Goal: Communication & Community: Share content

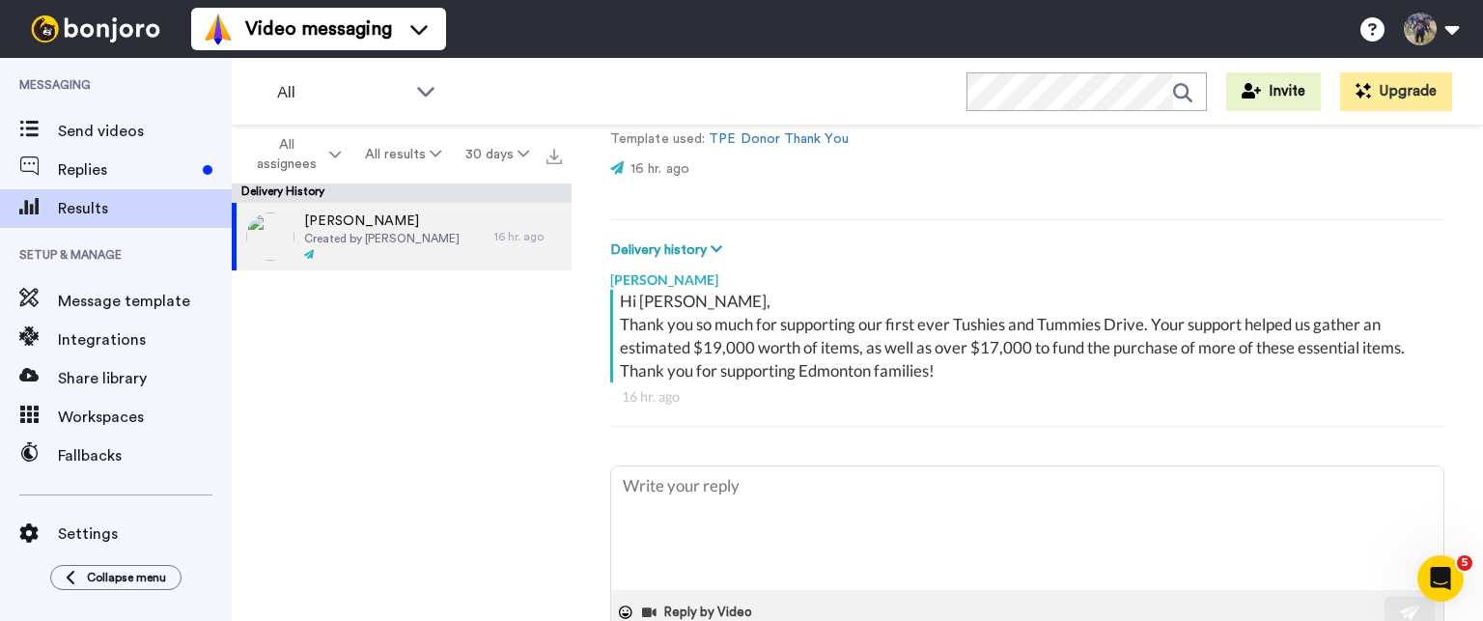
click at [1259, 362] on div "Hi Callum, Thank you so much for supporting our first ever Tushies and Tummies …" at bounding box center [1030, 336] width 820 height 93
type textarea "x"
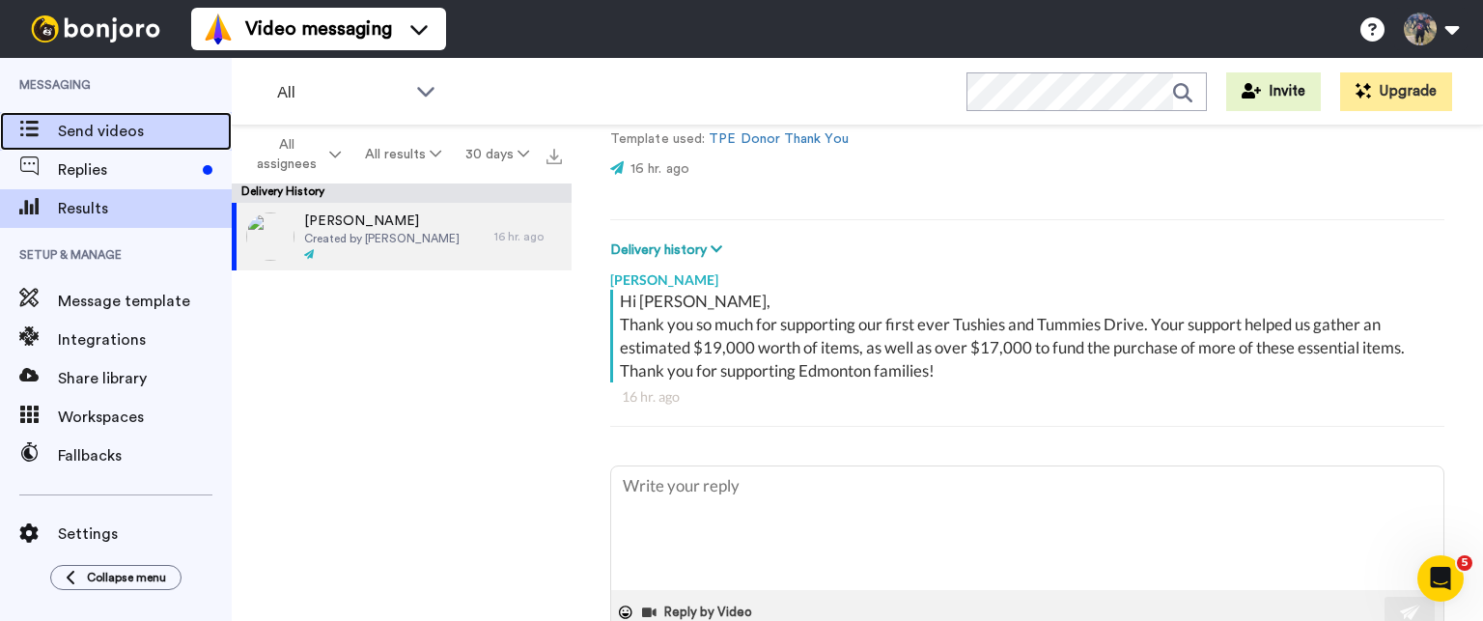
click at [126, 127] on span "Send videos" at bounding box center [145, 131] width 174 height 23
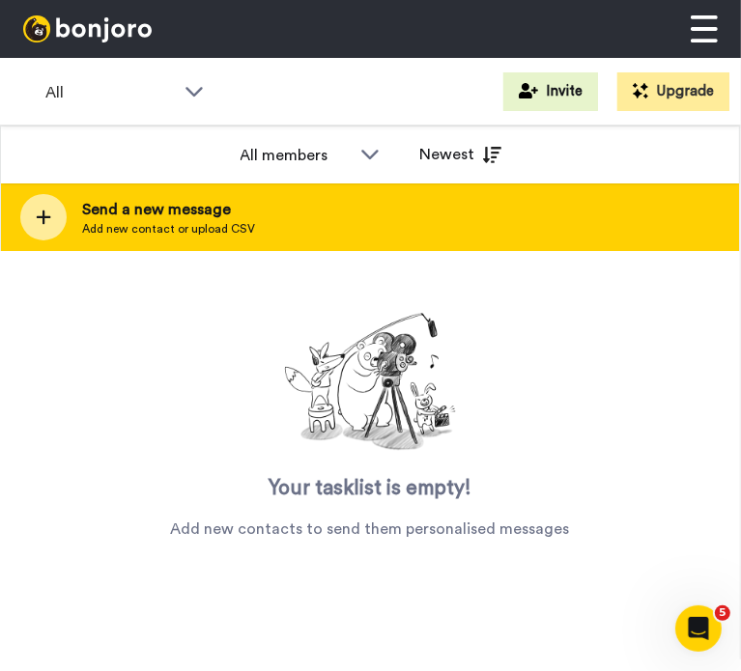
click at [205, 239] on div "Send a new message Add new contact or upload CSV" at bounding box center [370, 217] width 738 height 68
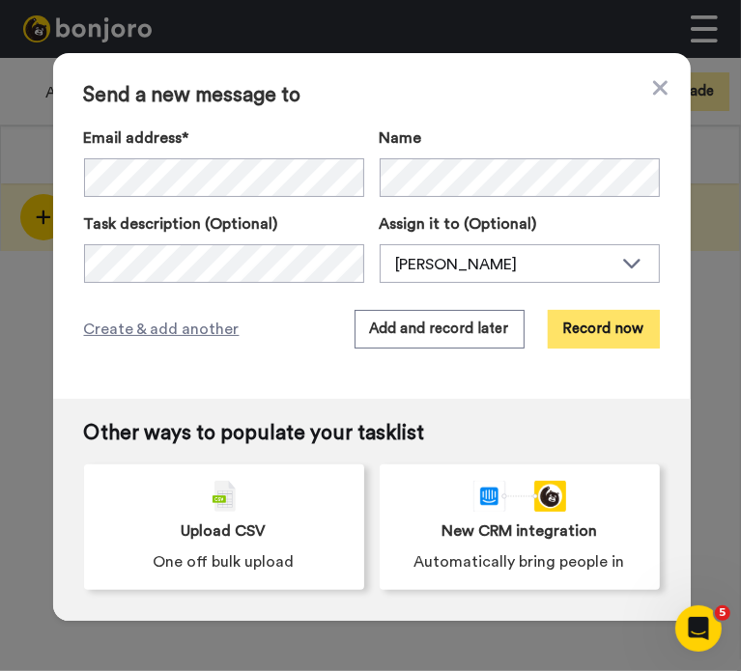
click at [582, 340] on button "Record now" at bounding box center [604, 329] width 112 height 39
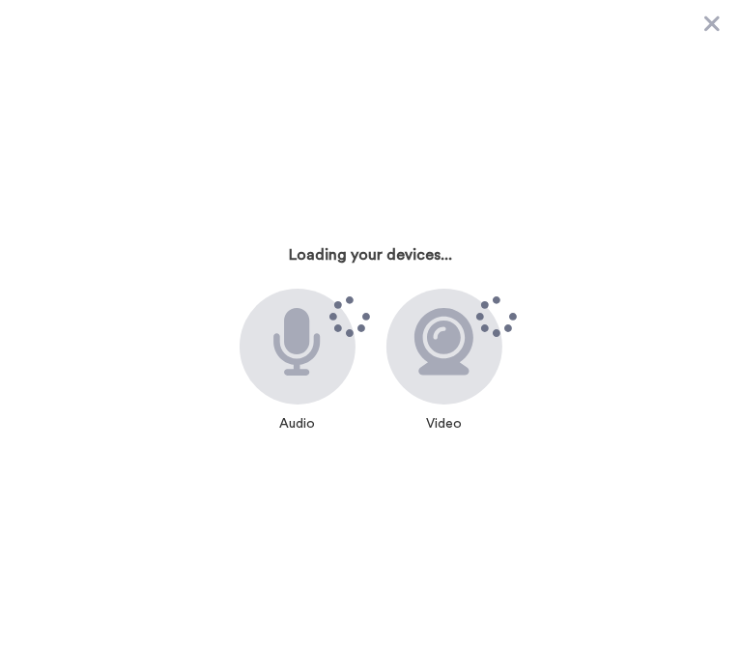
scroll to position [93, 0]
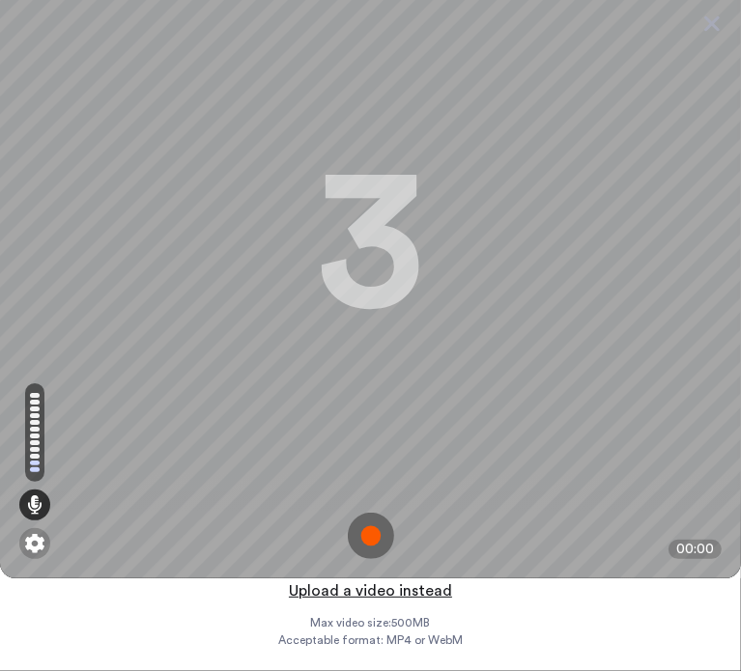
click at [370, 581] on button "Upload a video instead" at bounding box center [370, 590] width 175 height 25
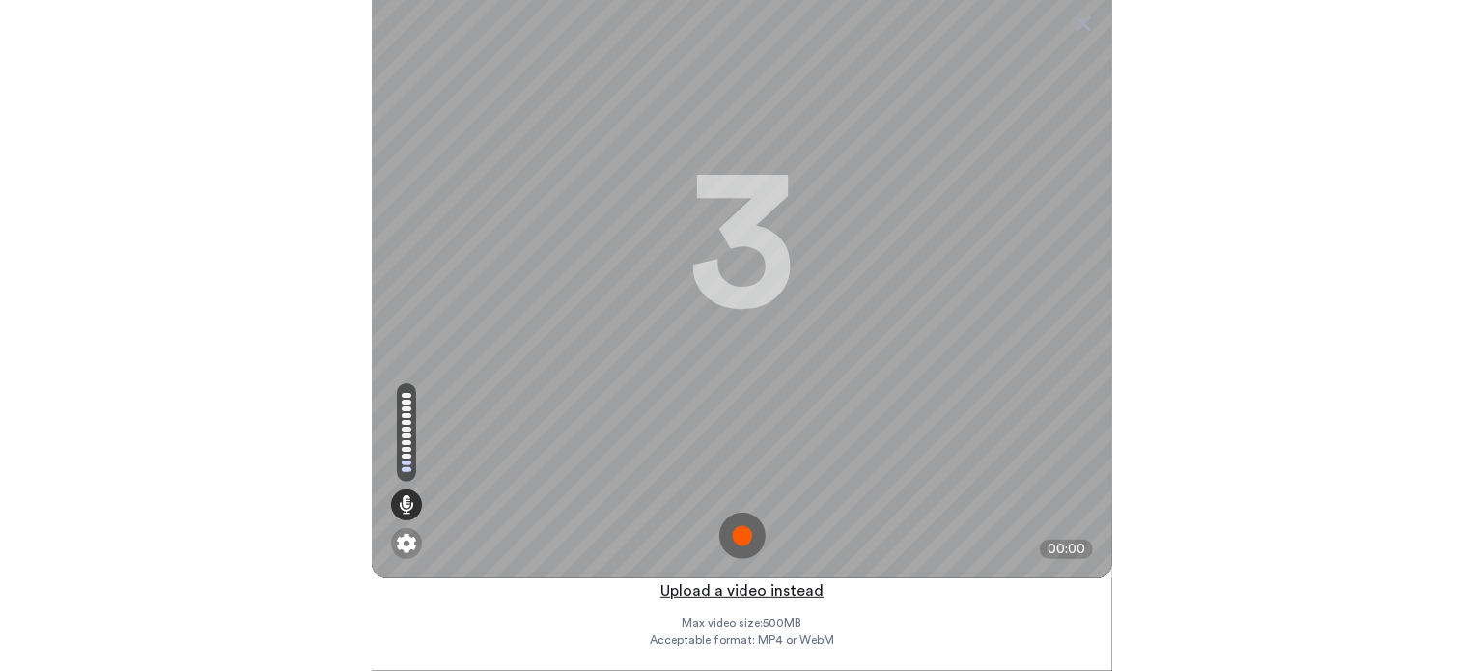
scroll to position [0, 0]
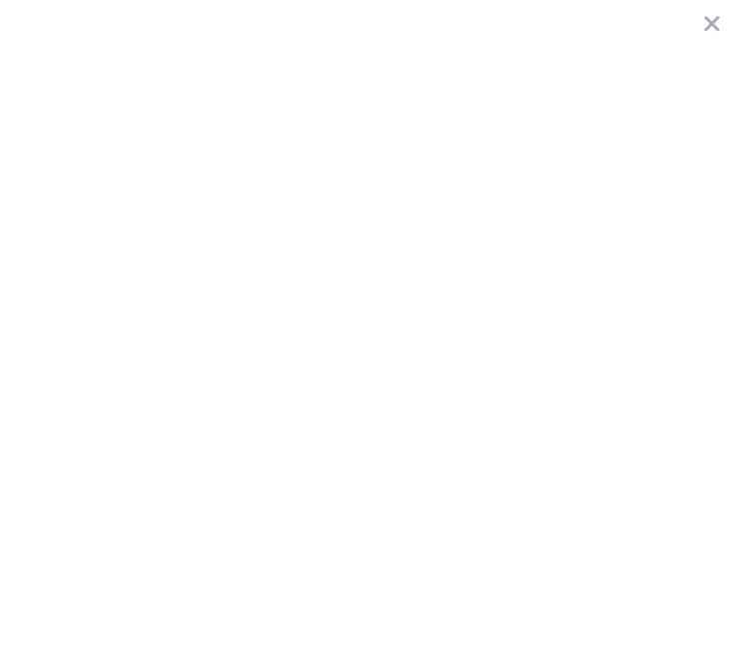
click at [357, 393] on button "browse" at bounding box center [365, 399] width 52 height 23
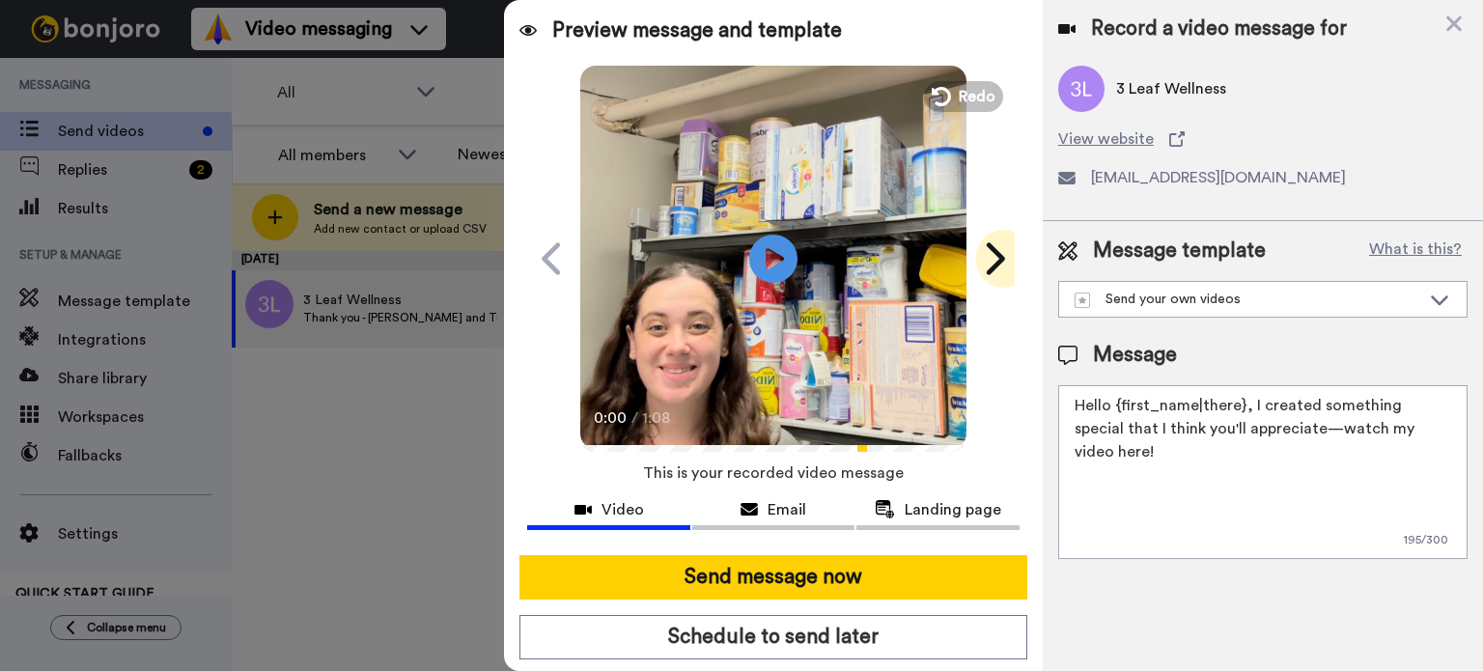
click at [985, 262] on icon at bounding box center [993, 258] width 31 height 37
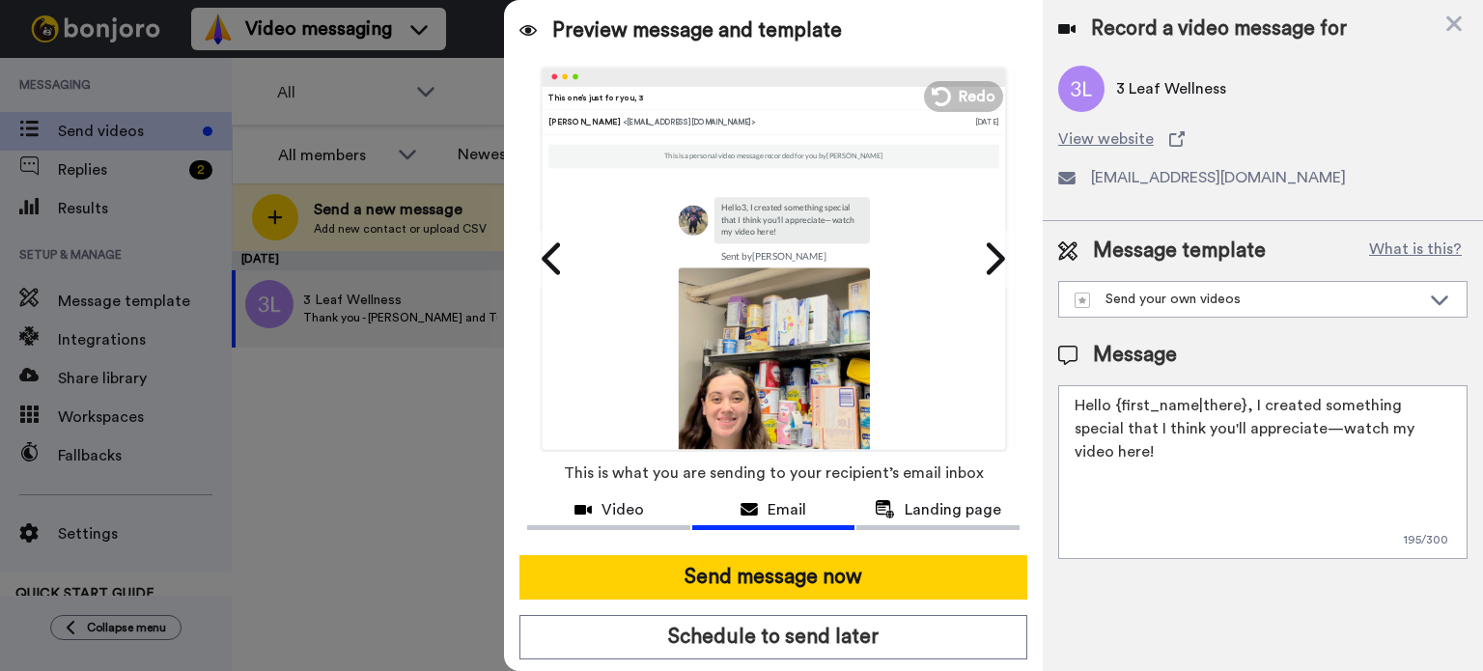
drag, startPoint x: 1379, startPoint y: 457, endPoint x: 1035, endPoint y: 342, distance: 362.5
click at [1035, 342] on div "Preview message and template Play/Pause 0:00 / 1:08 This one’s just for you, 3 …" at bounding box center [993, 335] width 979 height 671
click at [1434, 510] on textarea "Hello {first_name|there}, I created something special that I think you'll appre…" at bounding box center [1262, 472] width 409 height 174
drag, startPoint x: 1452, startPoint y: 494, endPoint x: 984, endPoint y: 385, distance: 480.9
click at [984, 385] on div "Preview message and template Play/Pause 0:00 / 1:08 This one’s just for you, 3 …" at bounding box center [993, 335] width 979 height 671
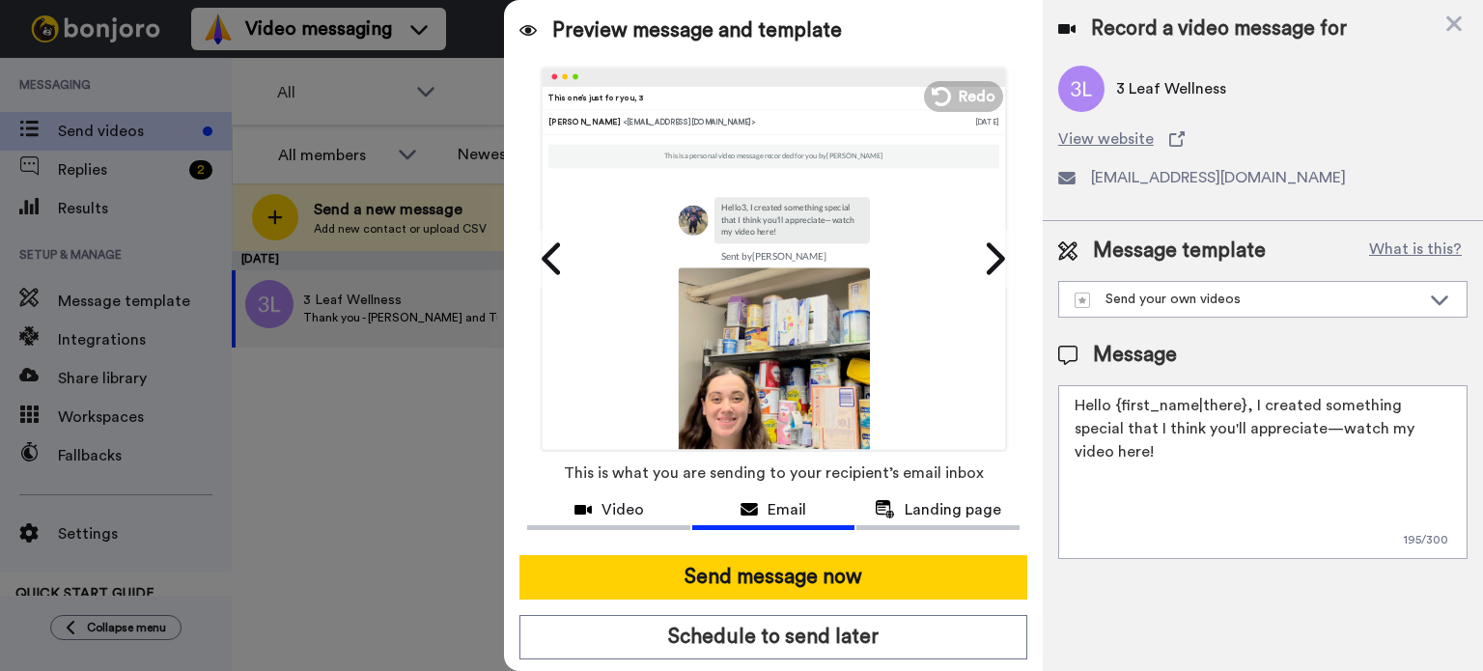
click at [1273, 474] on textarea "Hello {first_name|there}, I created something special that I think you'll appre…" at bounding box center [1262, 472] width 409 height 174
click at [1329, 304] on div "Send your own videos" at bounding box center [1248, 299] width 346 height 19
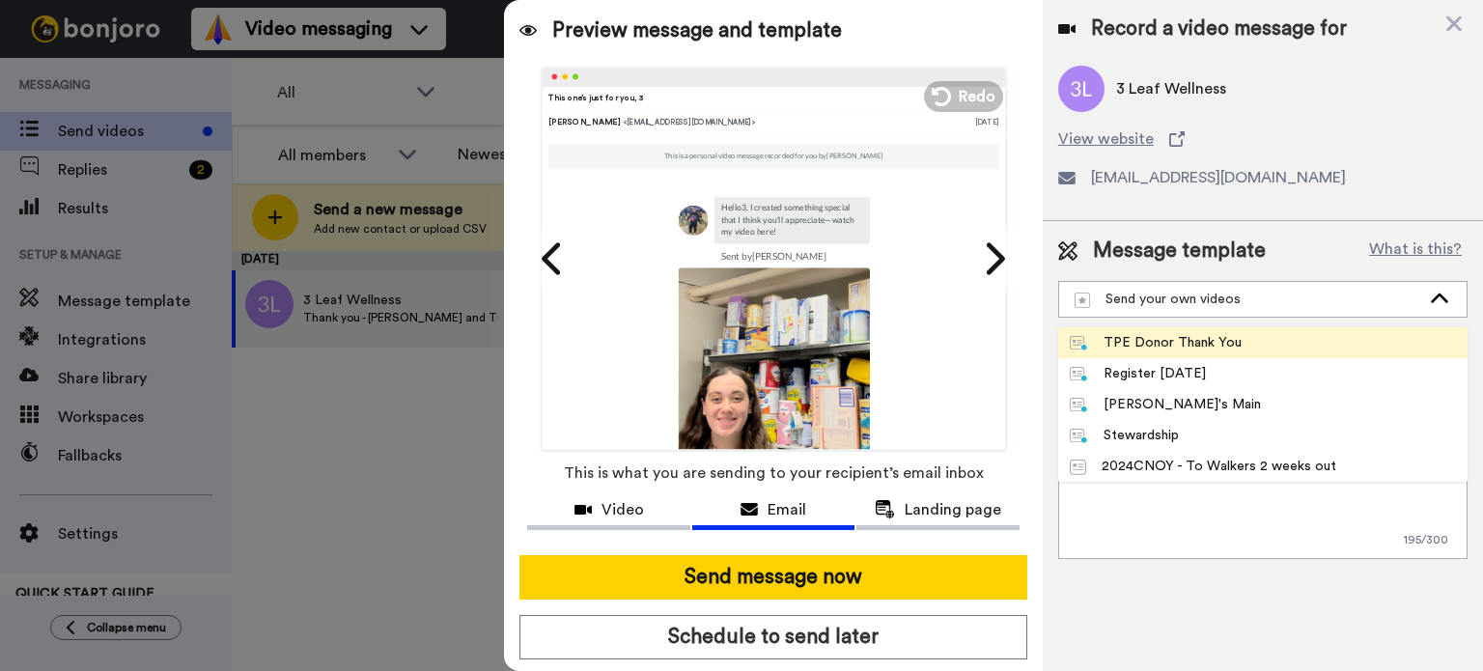
click at [1232, 339] on div "TPE Donor Thank You" at bounding box center [1156, 342] width 172 height 19
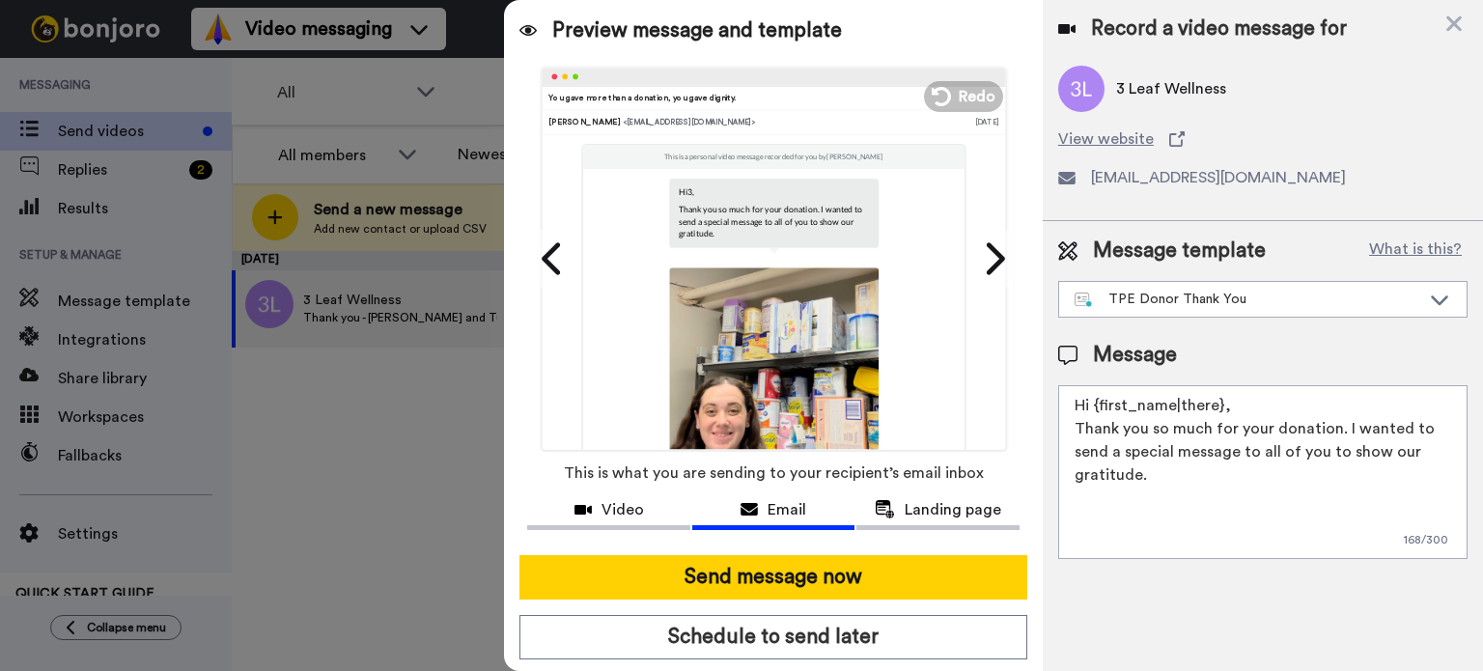
click at [1206, 466] on textarea "Hi {first_name|there}, Thank you so much for your donation. I wanted to send a …" at bounding box center [1262, 472] width 409 height 174
click at [1192, 482] on textarea "Hi {first_name|there}, Thank you so much for your donation. I wanted to send a …" at bounding box center [1262, 472] width 409 height 174
click at [1177, 405] on textarea "Hi {first_name|there}, Thank you so much for your donation. I wanted to send a …" at bounding box center [1262, 472] width 409 height 174
drag, startPoint x: 1167, startPoint y: 398, endPoint x: 1220, endPoint y: 397, distance: 53.1
click at [1220, 397] on textarea "Hi {first_name|there}, Thank you so much for your donation. I wanted to send a …" at bounding box center [1262, 472] width 409 height 174
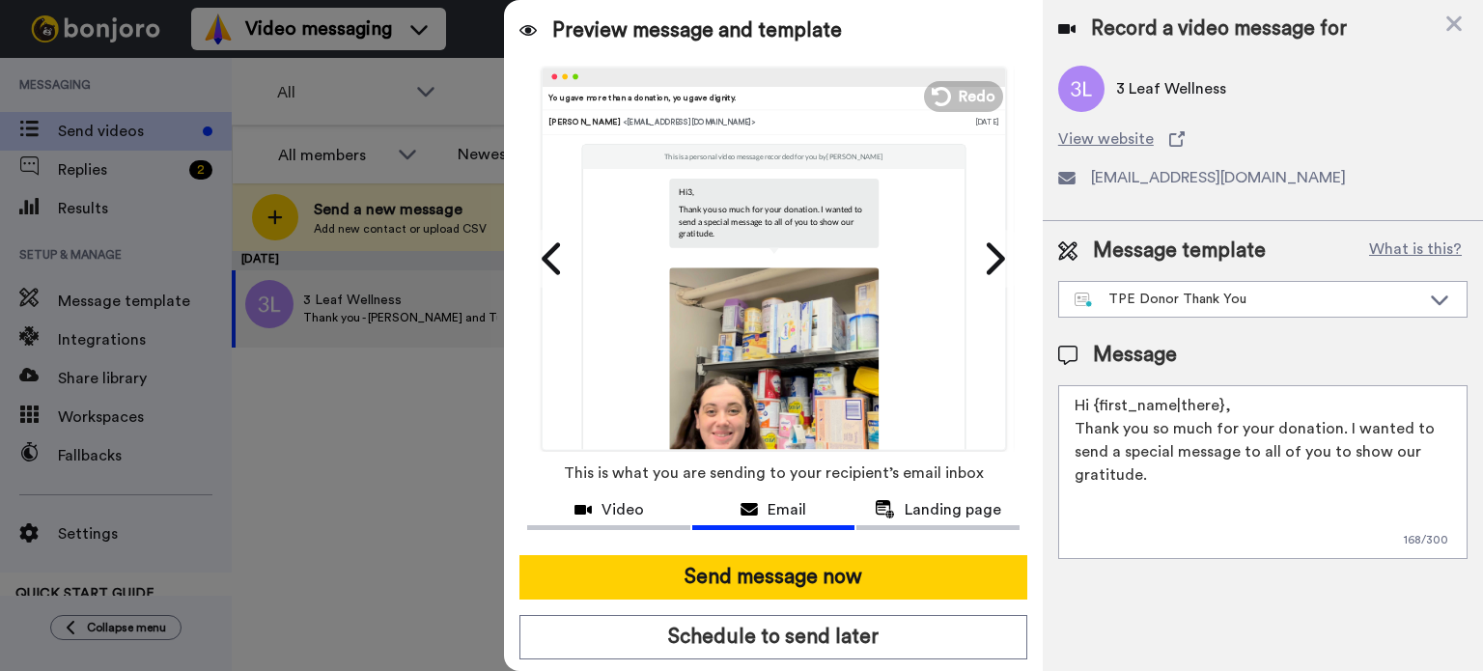
click at [1244, 401] on textarea "Hi {first_name|there}, Thank you so much for your donation. I wanted to send a …" at bounding box center [1262, 472] width 409 height 174
drag, startPoint x: 1236, startPoint y: 405, endPoint x: 1073, endPoint y: 412, distance: 163.4
click at [1073, 412] on textarea "Hi {first_name|there}, Thank you so much for your donation. I wanted to send a …" at bounding box center [1262, 472] width 409 height 174
click at [1155, 382] on div "Message Hi Thank you so much for your donation. I wanted to send a special mess…" at bounding box center [1262, 450] width 409 height 218
click at [1140, 391] on textarea "Hi Thank you so much for your donation. I wanted to send a special message to a…" at bounding box center [1262, 472] width 409 height 174
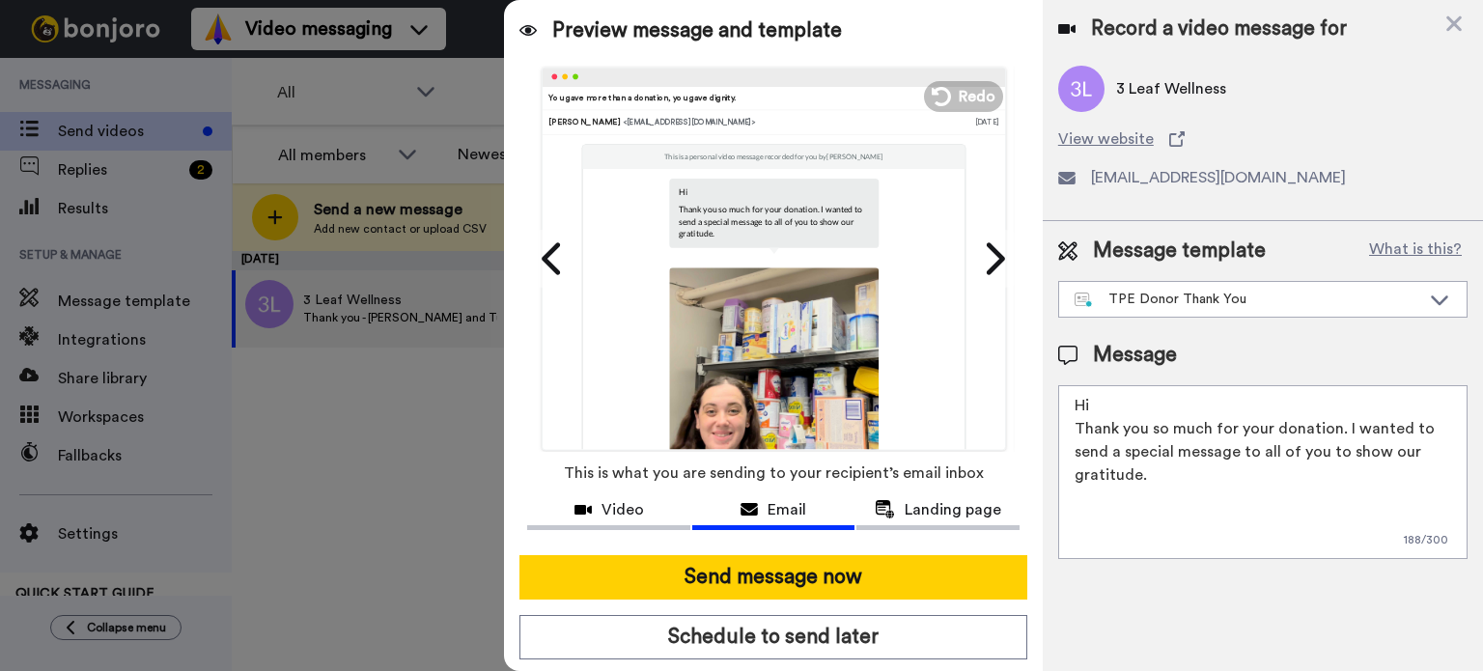
drag, startPoint x: 1140, startPoint y: 391, endPoint x: 1005, endPoint y: 403, distance: 134.7
click at [1005, 403] on div "Preview message and template Play/Pause 0:00 / 1:08 You gave more than a donati…" at bounding box center [993, 335] width 979 height 671
click at [1350, 452] on textarea "Hi Thank you so much for your donation. I wanted to send a special message to a…" at bounding box center [1262, 472] width 409 height 174
drag, startPoint x: 1185, startPoint y: 401, endPoint x: 1056, endPoint y: 401, distance: 129.4
click at [1056, 401] on div "Message template What is this? TPE Donor Thank You TPE Donor Thank You Register…" at bounding box center [1263, 397] width 440 height 353
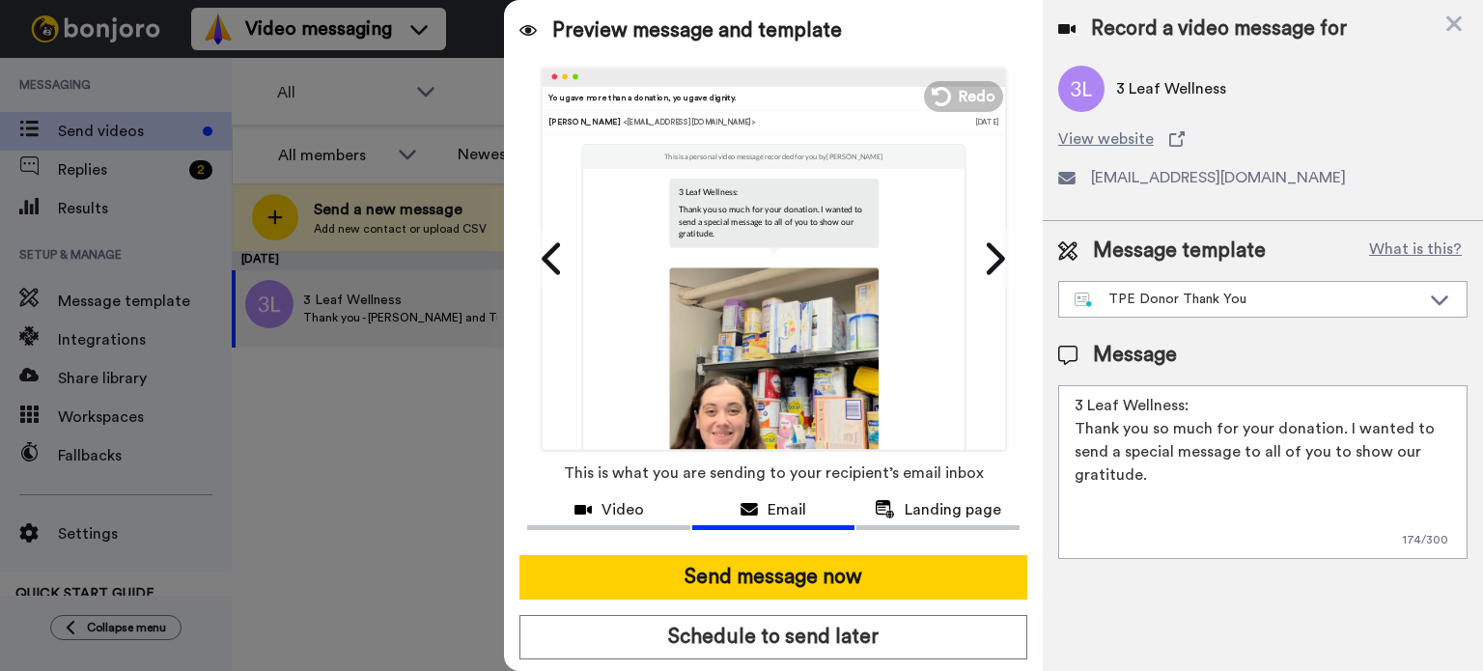
type textarea "3 Leaf Wellness: Thank you so much for your donation. I wanted to send a specia…"
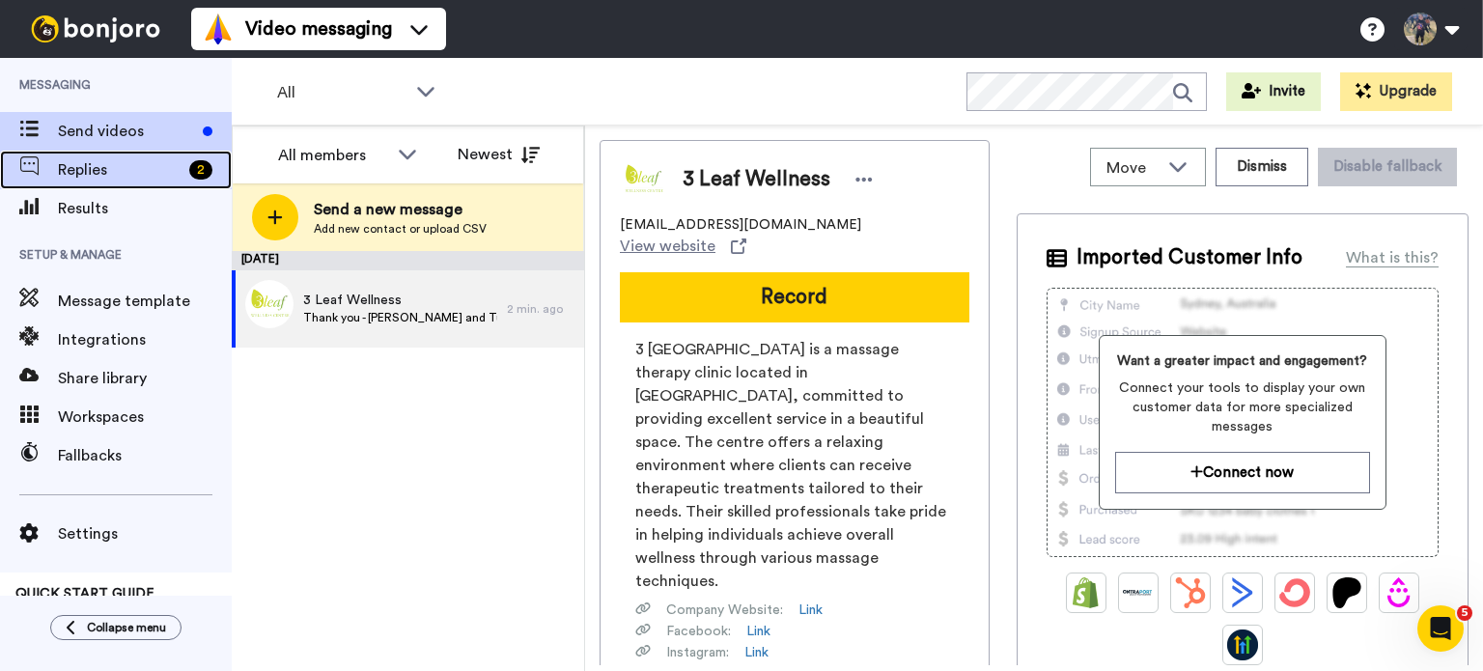
click at [139, 182] on div "Replies 2" at bounding box center [116, 170] width 232 height 39
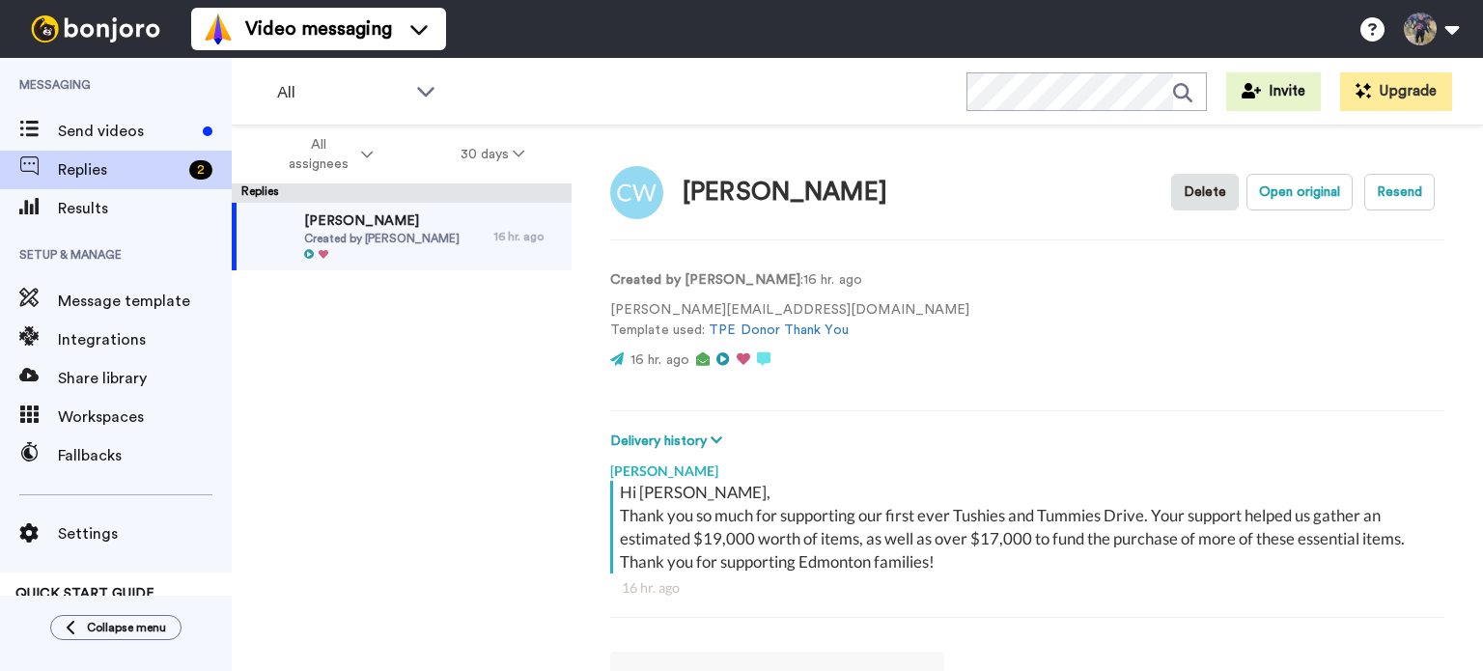
scroll to position [2, 0]
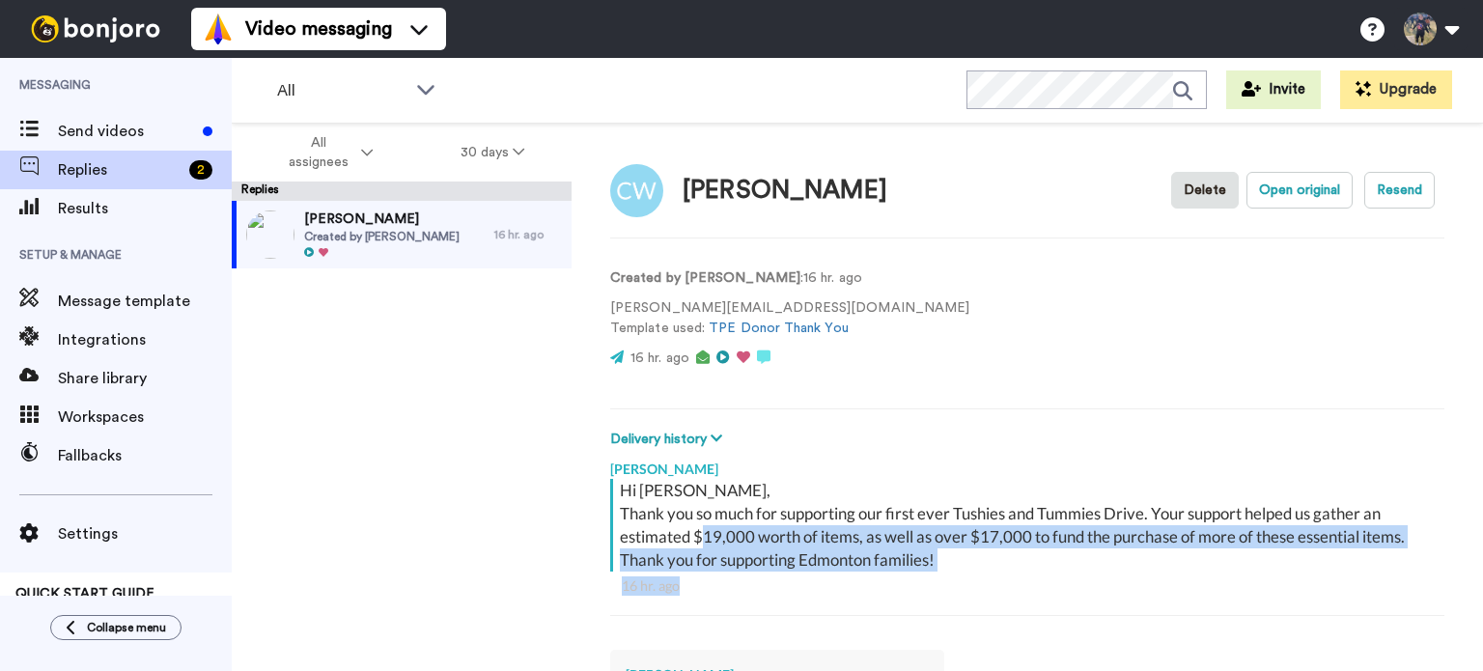
drag, startPoint x: 1000, startPoint y: 577, endPoint x: 707, endPoint y: 537, distance: 296.4
click at [707, 537] on div "Hi [PERSON_NAME], Thank you so much for supporting our first ever Tushies and T…" at bounding box center [1027, 557] width 834 height 156
click at [919, 577] on div "16 hr. ago" at bounding box center [1027, 586] width 811 height 19
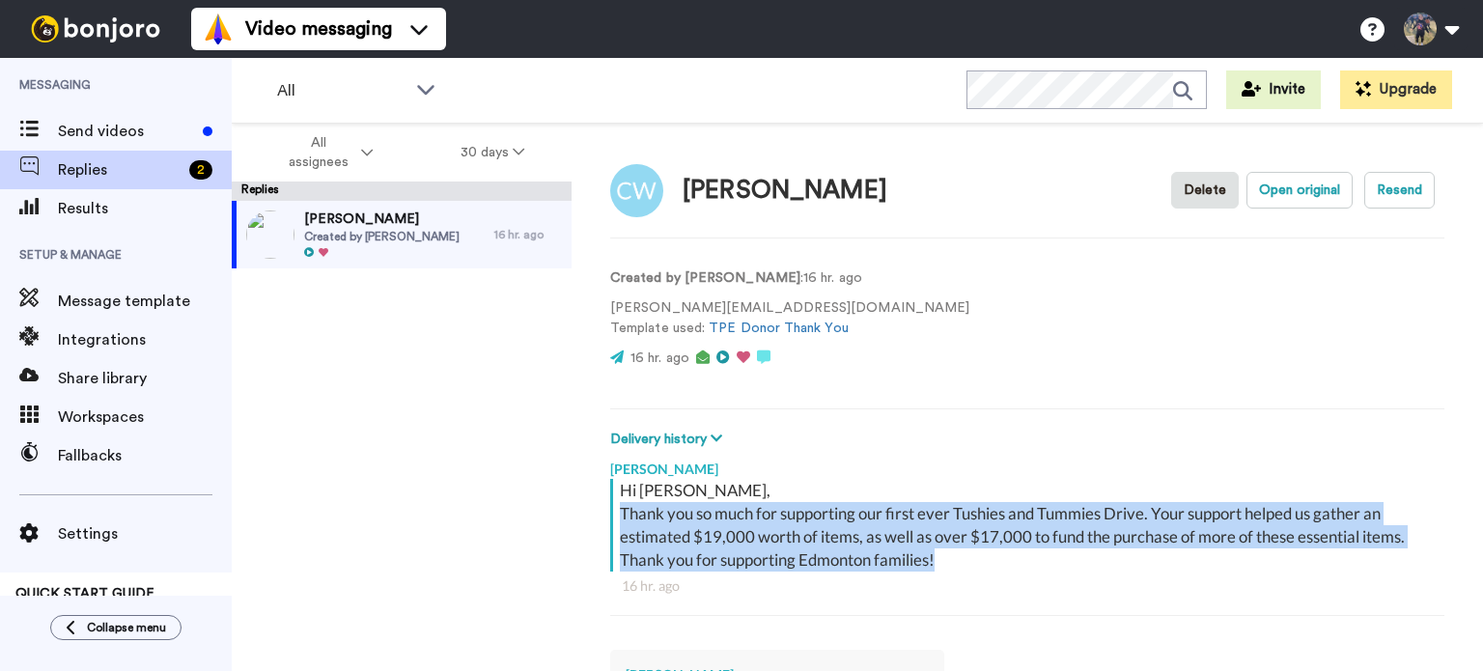
drag, startPoint x: 986, startPoint y: 564, endPoint x: 607, endPoint y: 515, distance: 381.7
click at [607, 515] on div "[PERSON_NAME] Delete Open original Resend Created by [PERSON_NAME] : 16 hr. ago…" at bounding box center [1028, 430] width 912 height 613
copy div "Thank you so much for supporting our first ever Tushies and Tummies Drive. Your…"
click at [151, 141] on span "Send videos" at bounding box center [126, 131] width 137 height 23
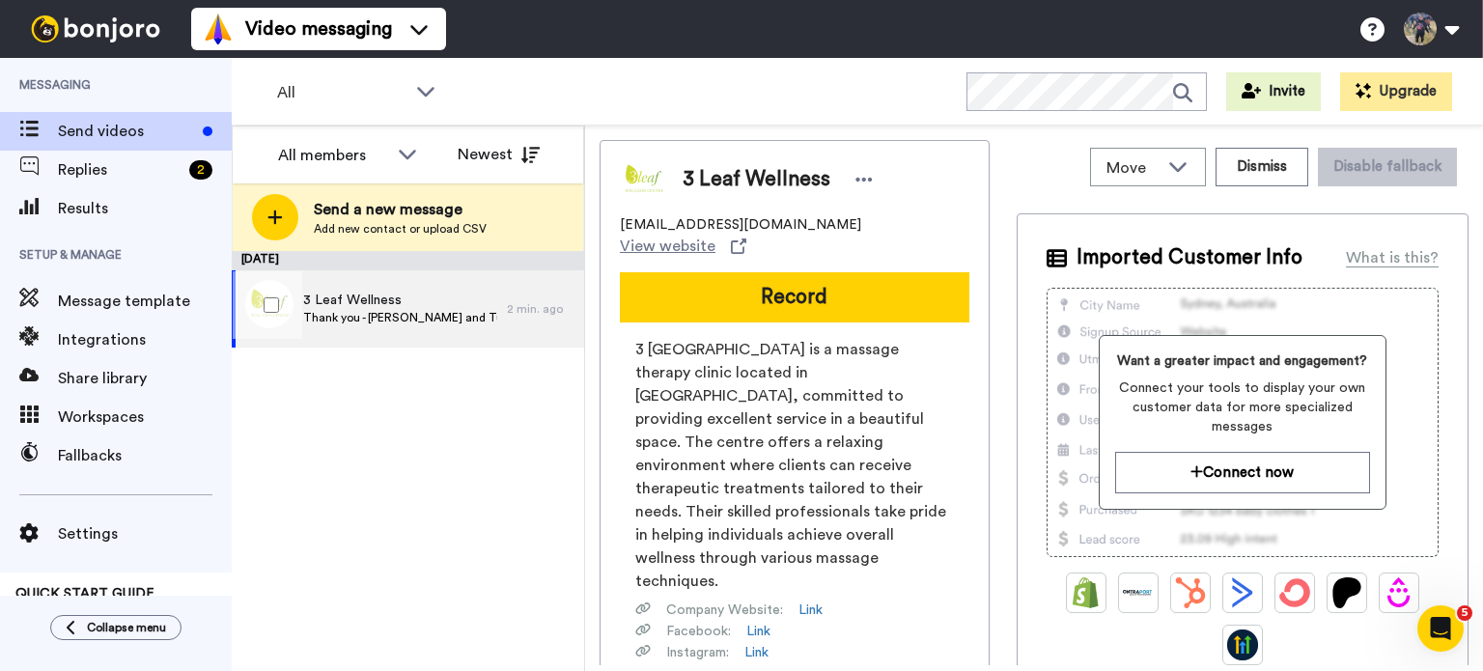
click at [418, 315] on span "Thank you - [PERSON_NAME] and Tummies" at bounding box center [400, 317] width 194 height 15
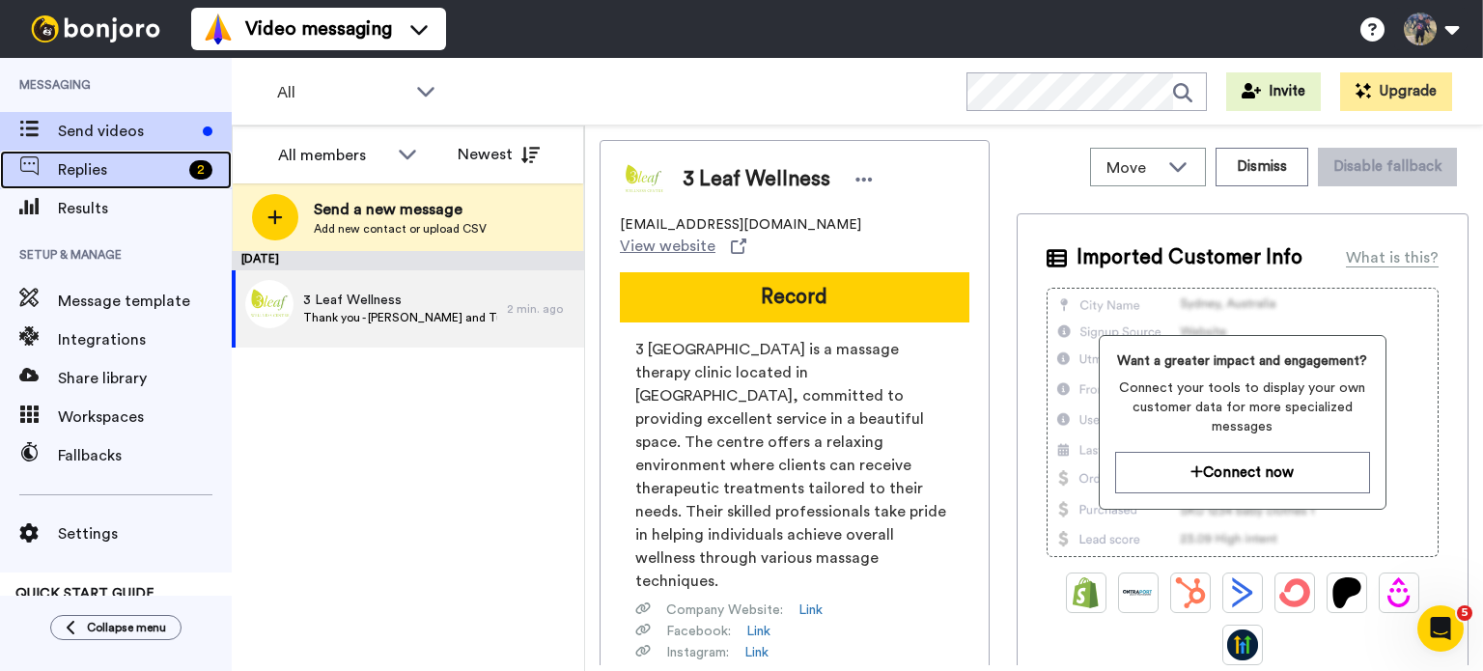
click at [97, 171] on span "Replies" at bounding box center [120, 169] width 124 height 23
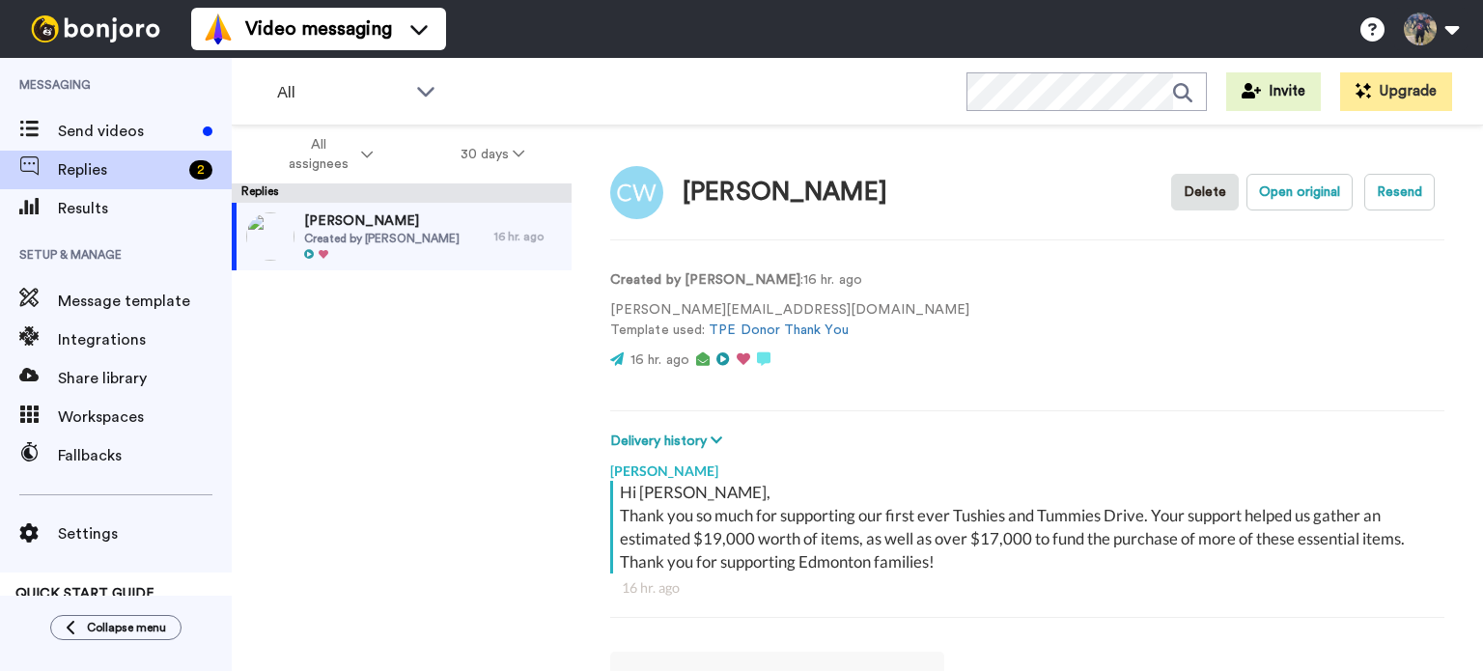
scroll to position [2, 0]
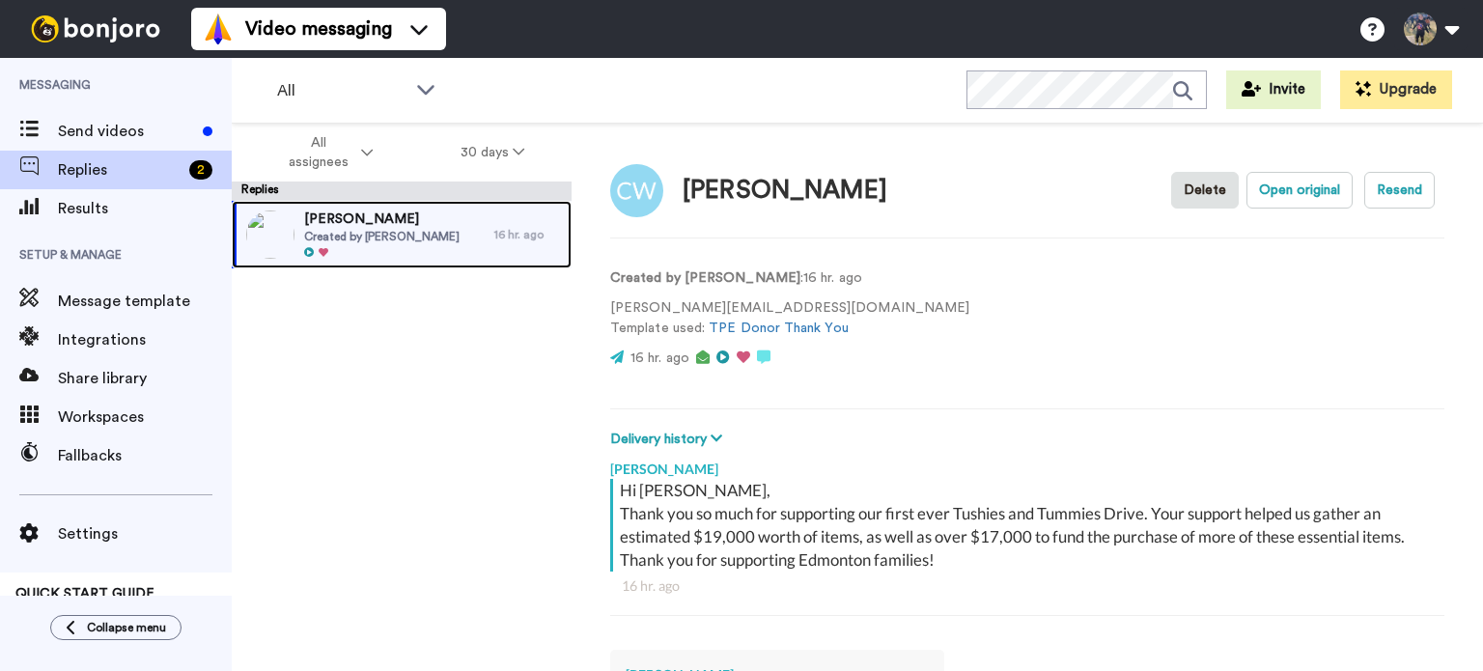
click at [368, 255] on div at bounding box center [381, 253] width 155 height 14
type textarea "x"
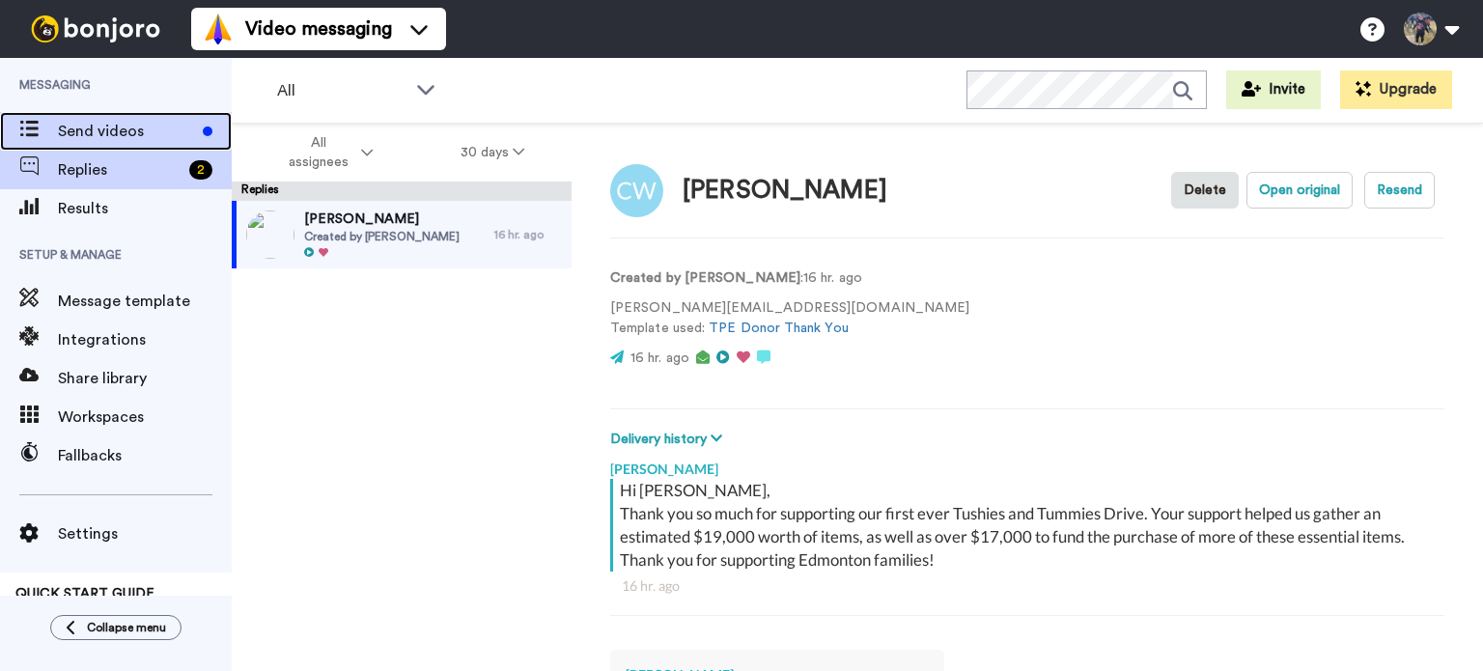
click at [51, 138] on span at bounding box center [29, 131] width 58 height 19
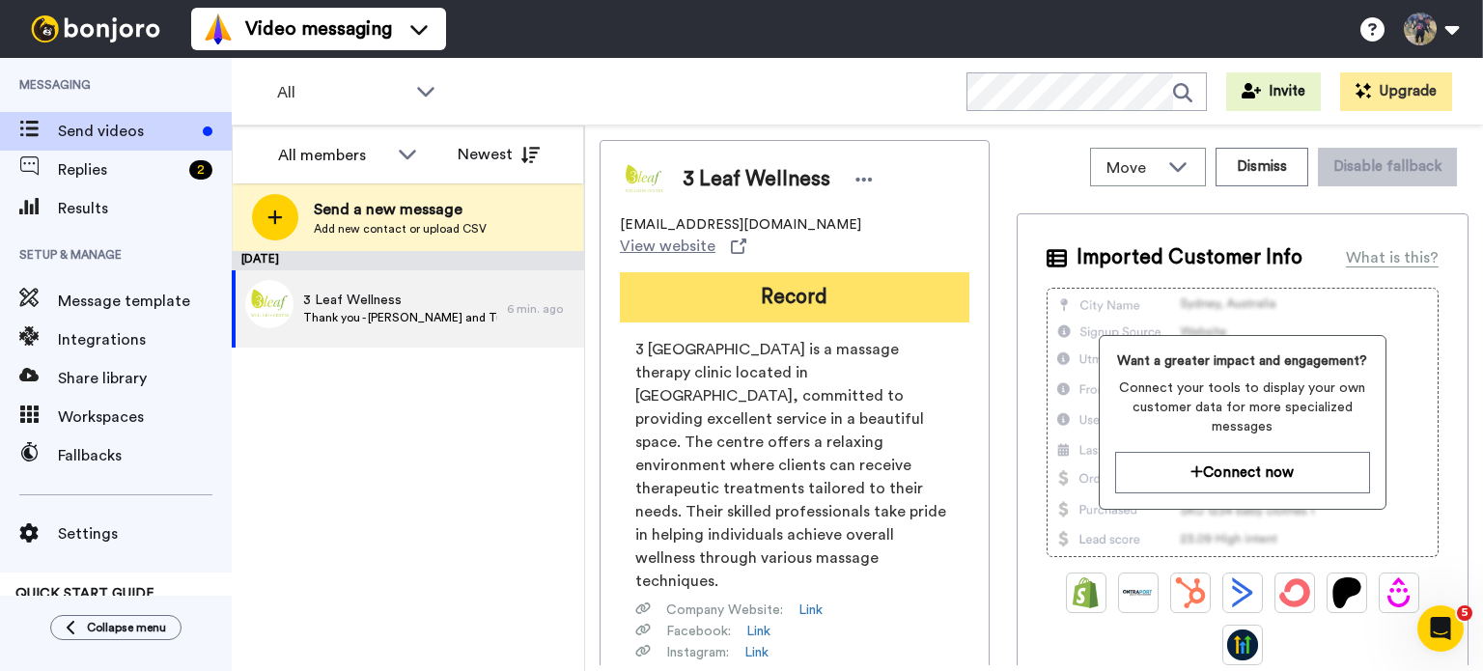
click at [888, 278] on button "Record" at bounding box center [795, 297] width 350 height 50
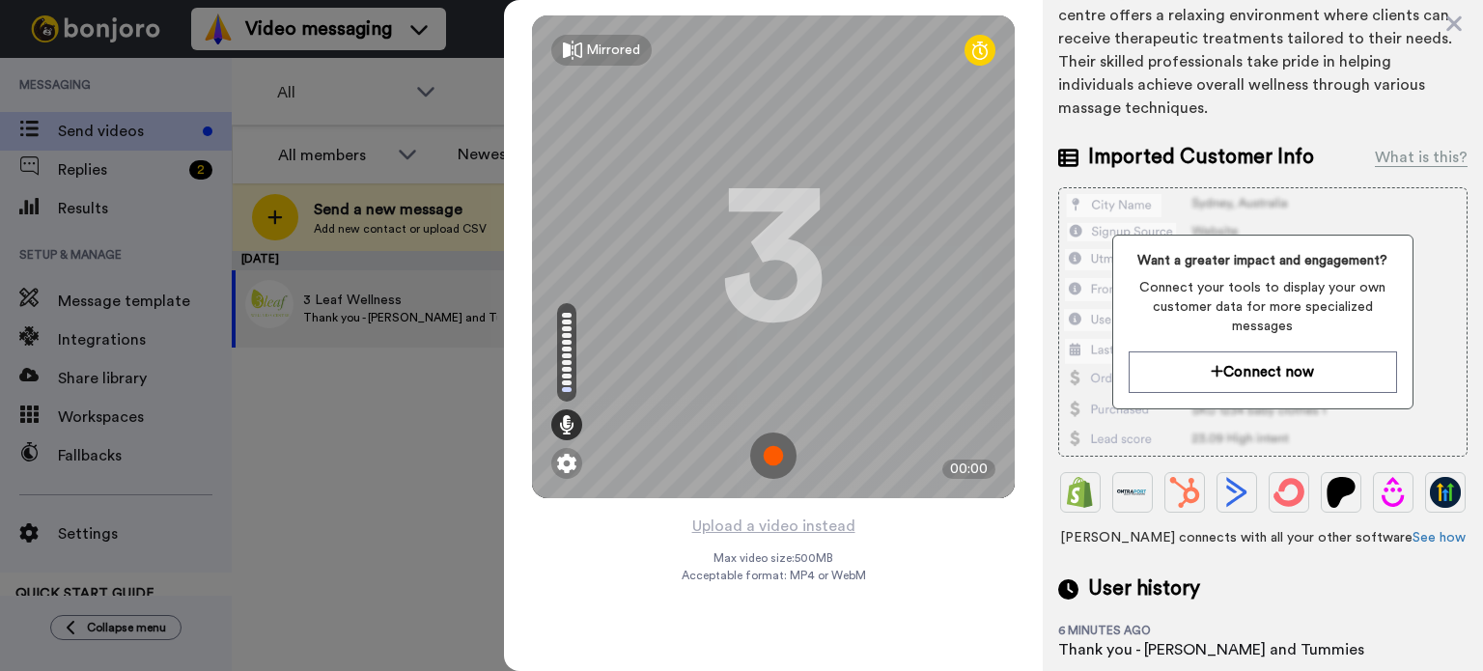
scroll to position [266, 0]
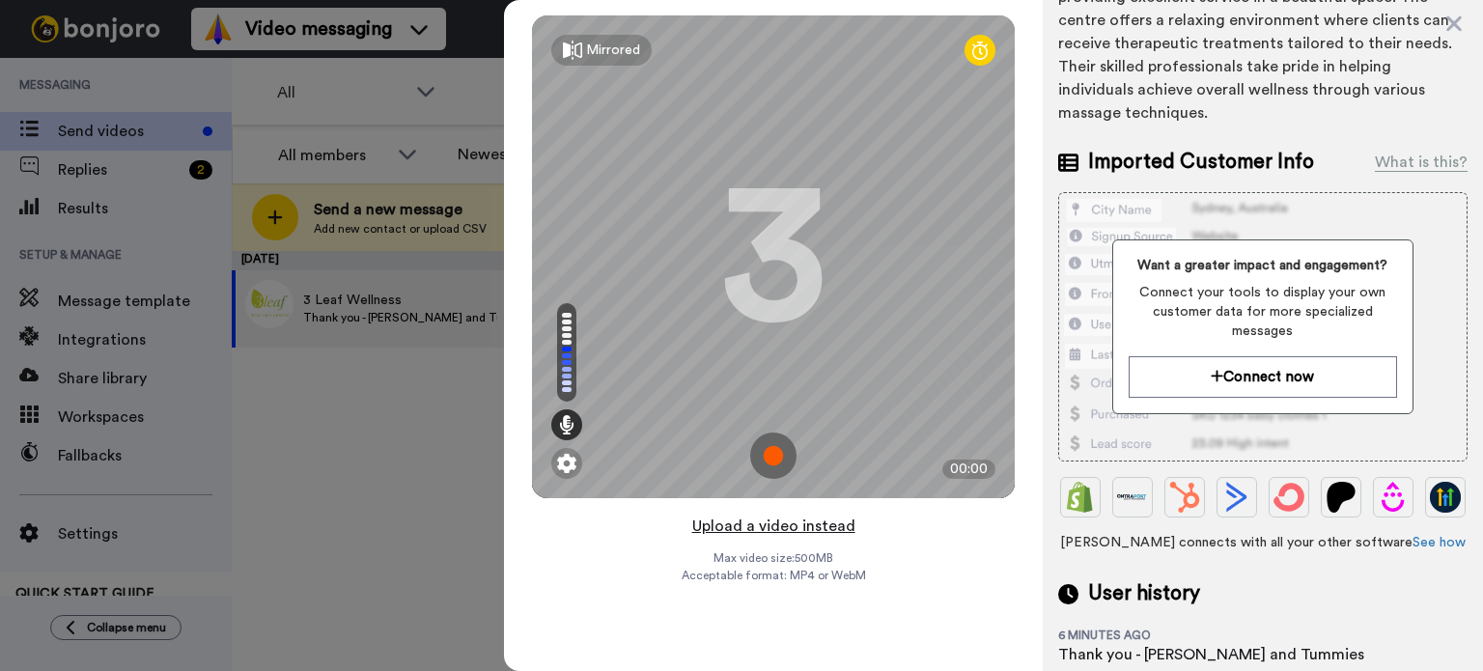
click at [823, 532] on button "Upload a video instead" at bounding box center [774, 526] width 175 height 25
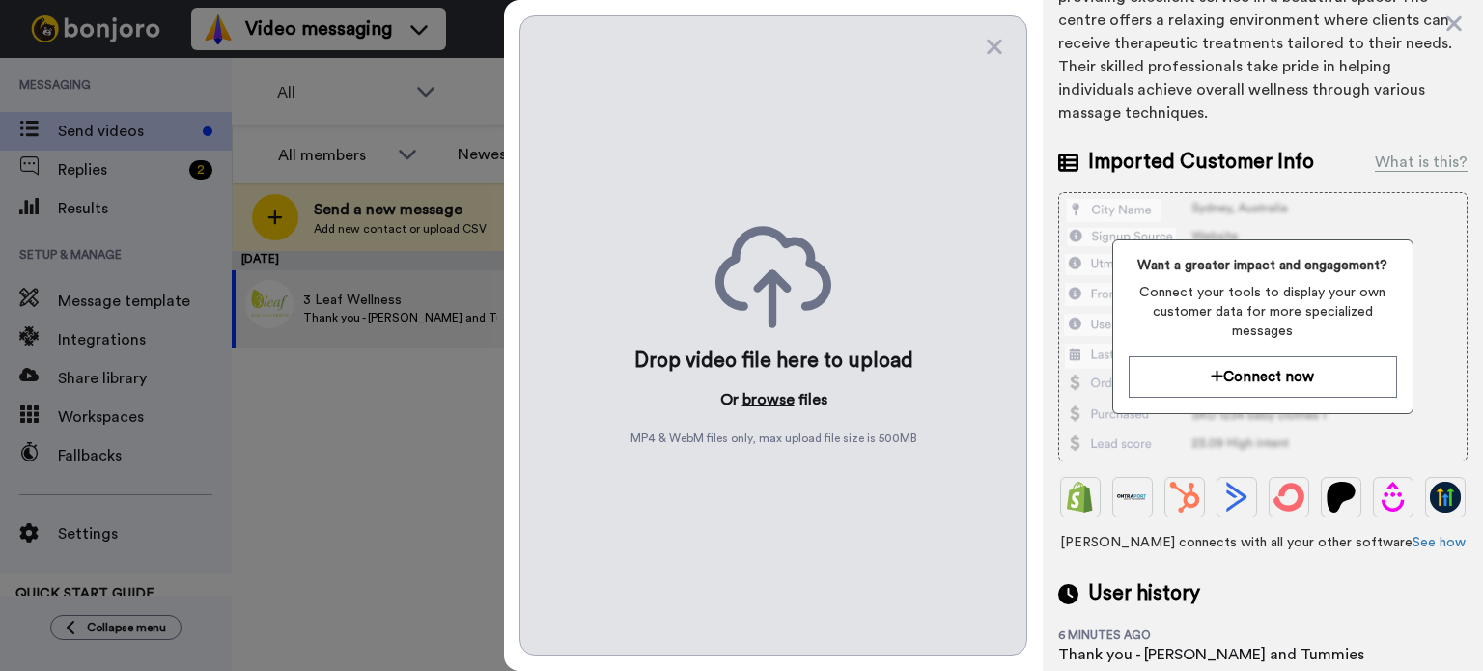
click at [768, 397] on button "browse" at bounding box center [769, 399] width 52 height 23
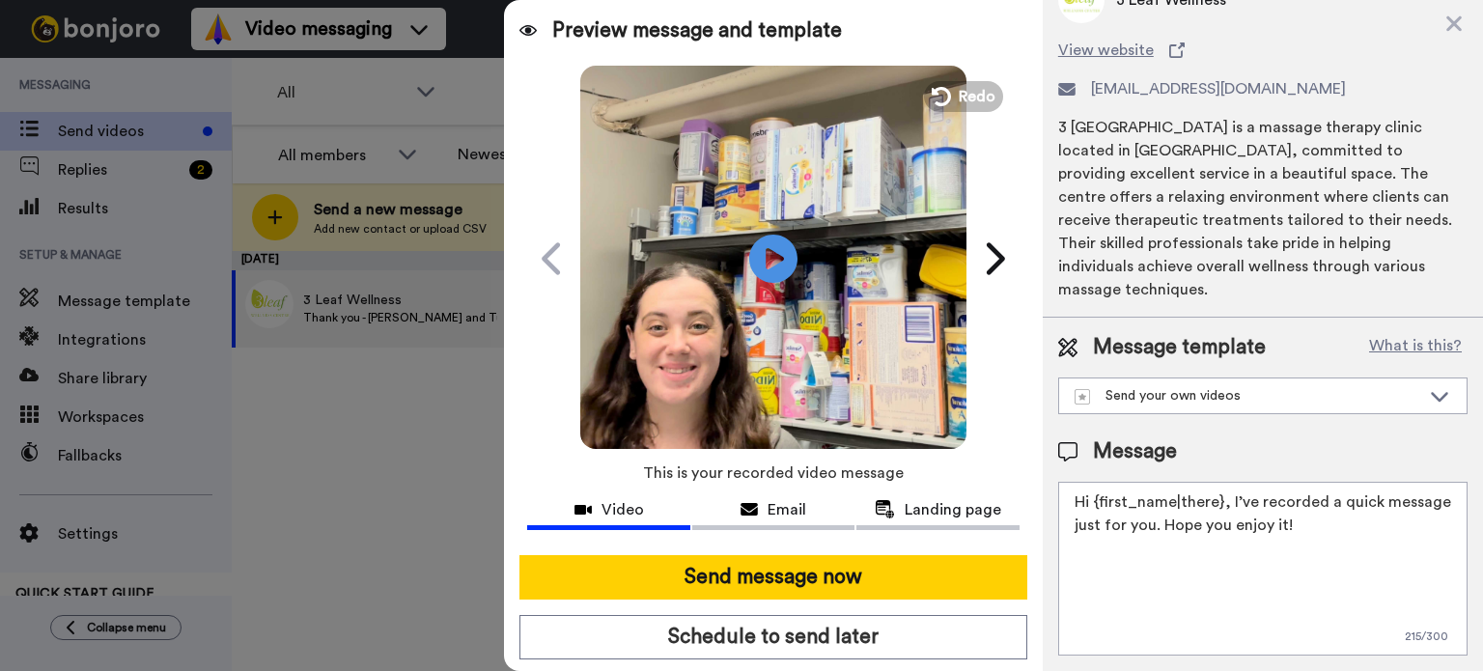
scroll to position [0, 0]
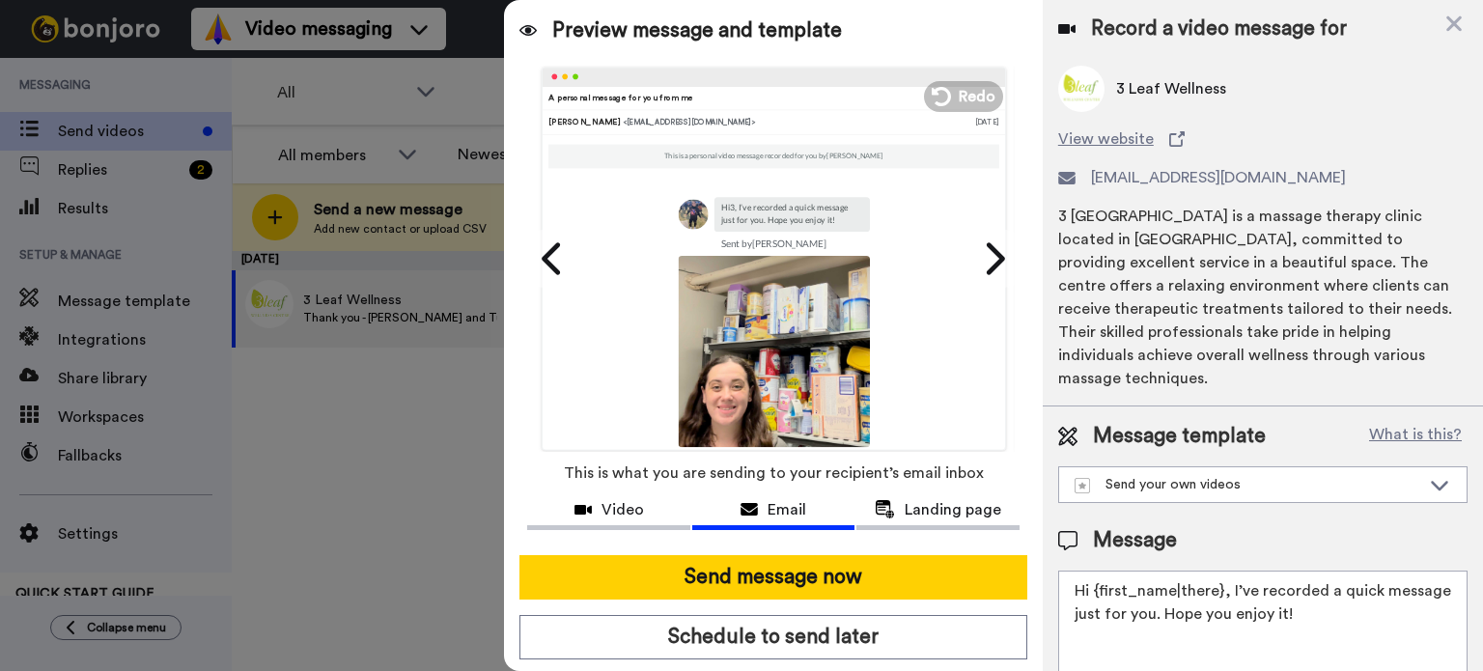
drag, startPoint x: 1379, startPoint y: 627, endPoint x: 1027, endPoint y: 557, distance: 359.3
click at [1027, 557] on div "Preview message and template Play/Pause 0:00 / 1:08 A personal message for you …" at bounding box center [993, 335] width 979 height 671
paste textarea "Thank you so much for supporting our first ever Tushies and Tummies Drive. Your…"
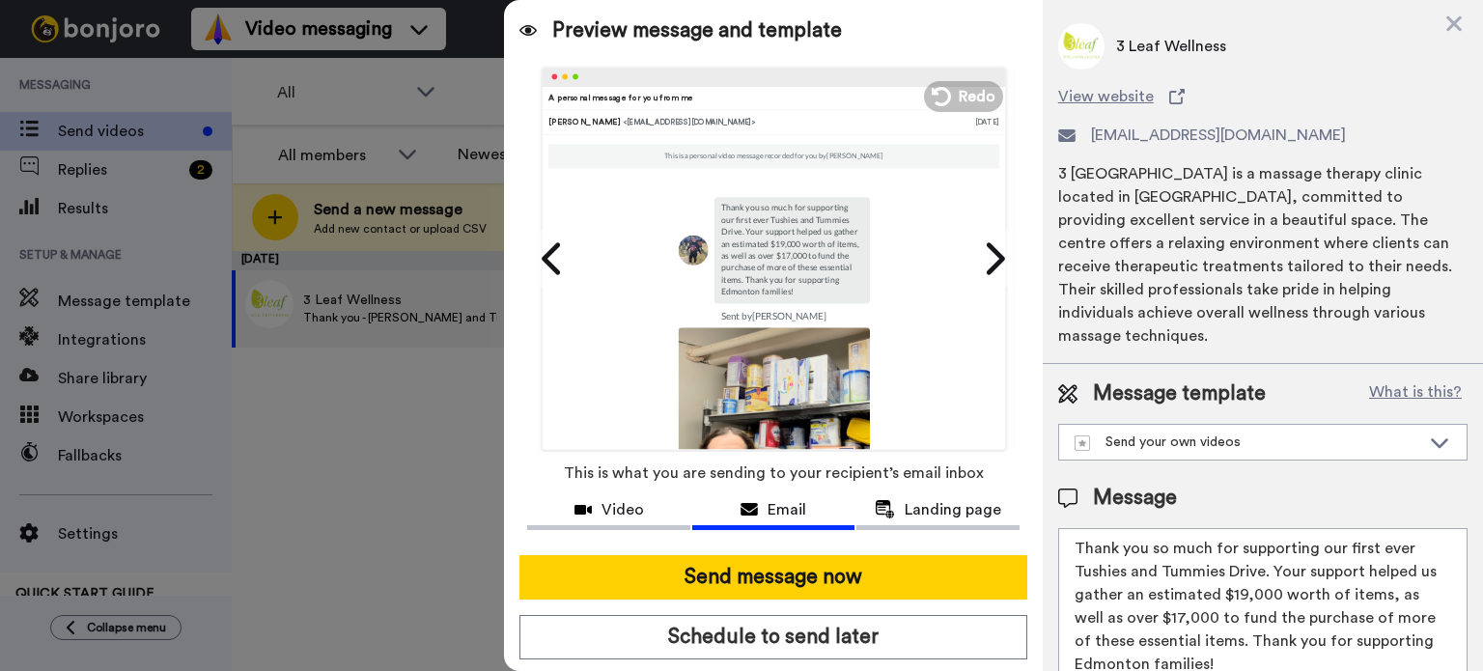
scroll to position [88, 0]
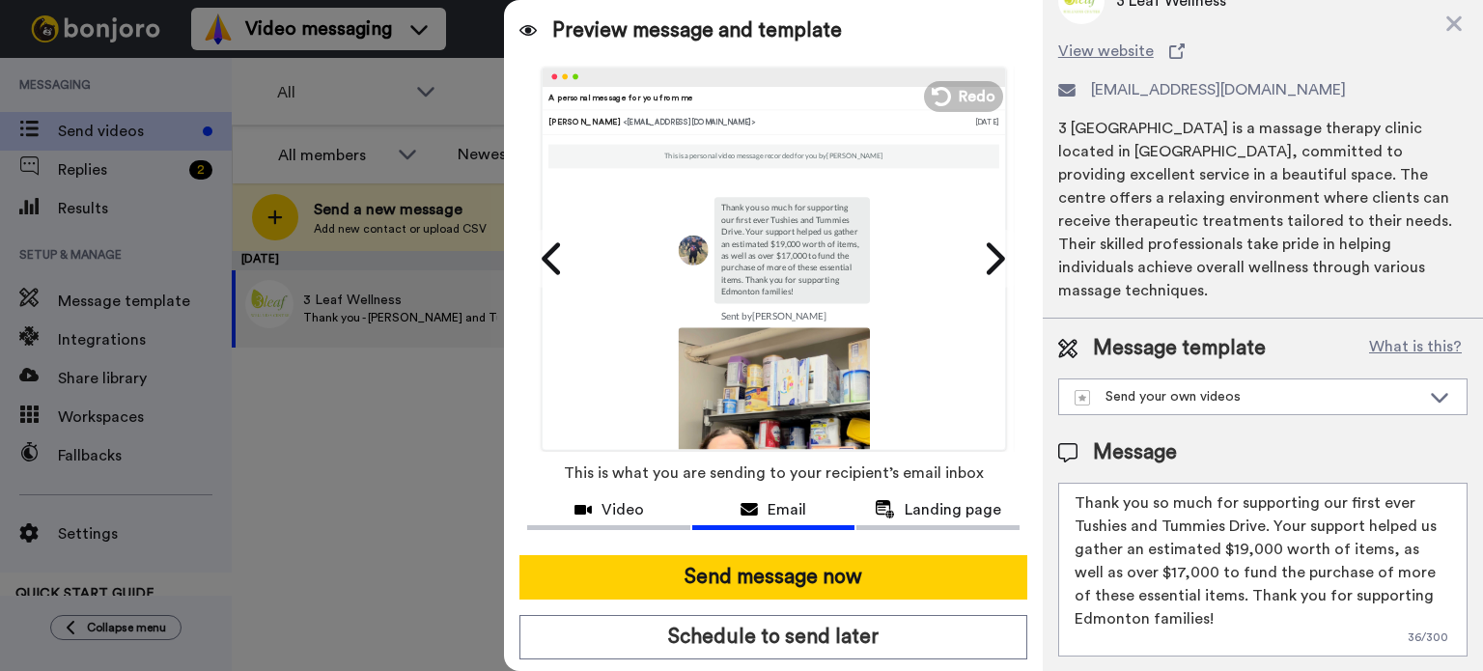
click at [1072, 499] on textarea "Thank you so much for supporting our first ever Tushies and Tummies Drive. Your…" at bounding box center [1262, 570] width 409 height 174
drag, startPoint x: 1179, startPoint y: 538, endPoint x: 1283, endPoint y: 660, distance: 160.3
click at [1283, 660] on div "Message template What is this? Send your own videos TPE Donor Thank You Registe…" at bounding box center [1263, 495] width 440 height 353
click at [1267, 613] on textarea "Thank you so much for supporting our first ever Tushies and Tummies Drive. Your…" at bounding box center [1262, 570] width 409 height 174
drag, startPoint x: 1424, startPoint y: 591, endPoint x: 1329, endPoint y: 592, distance: 95.6
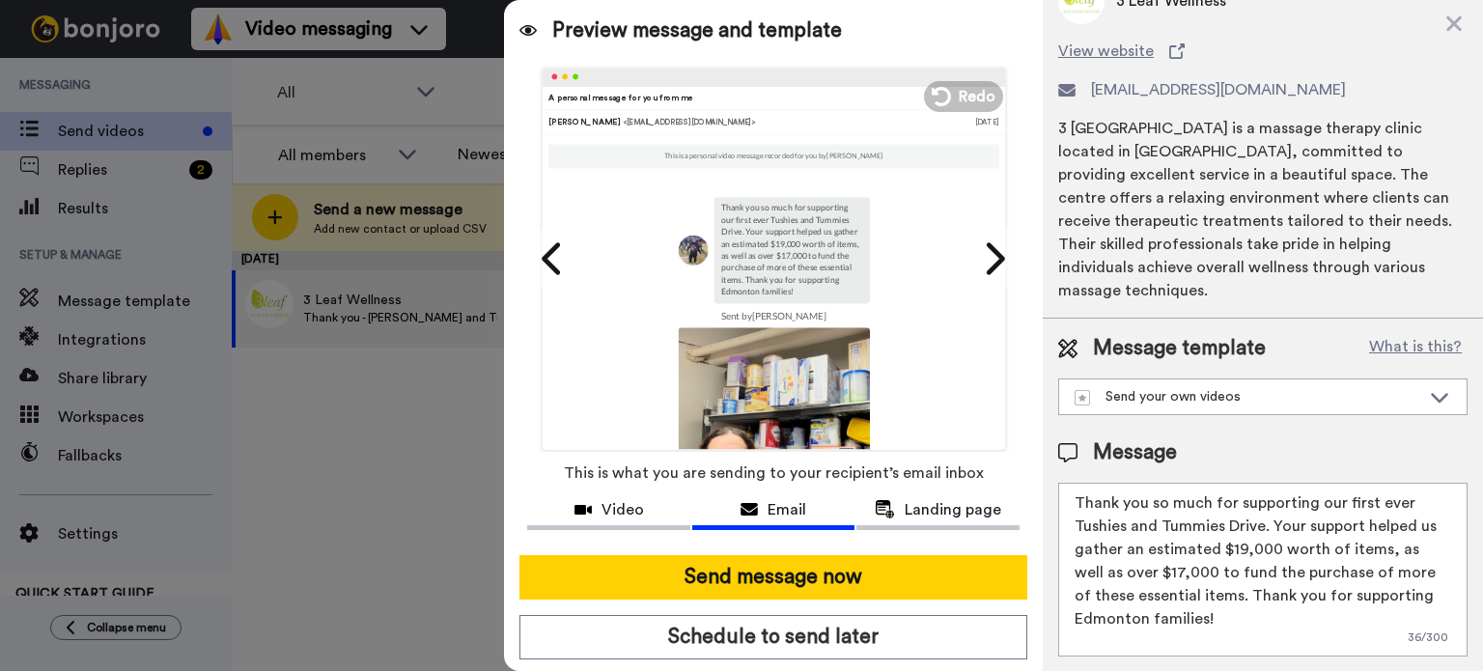
click at [1329, 592] on textarea "Thank you so much for supporting our first ever Tushies and Tummies Drive. Your…" at bounding box center [1262, 570] width 409 height 174
click at [1282, 621] on textarea "Thank you so much for supporting our first ever Tushies and Tummies Drive. Your…" at bounding box center [1262, 570] width 409 height 174
drag, startPoint x: 1287, startPoint y: 621, endPoint x: 1328, endPoint y: 602, distance: 44.9
click at [1328, 602] on textarea "Thank you so much for supporting our first ever Tushies and Tummies Drive. Your…" at bounding box center [1262, 570] width 409 height 174
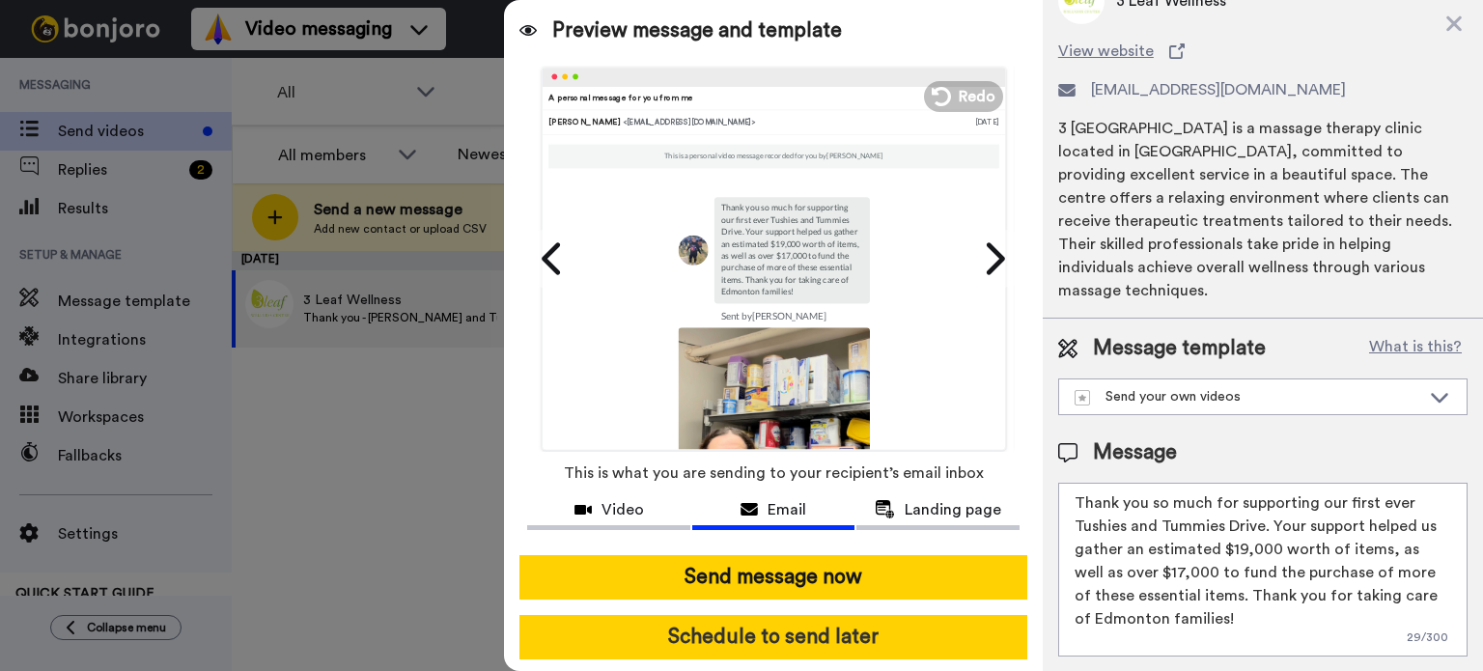
scroll to position [17, 0]
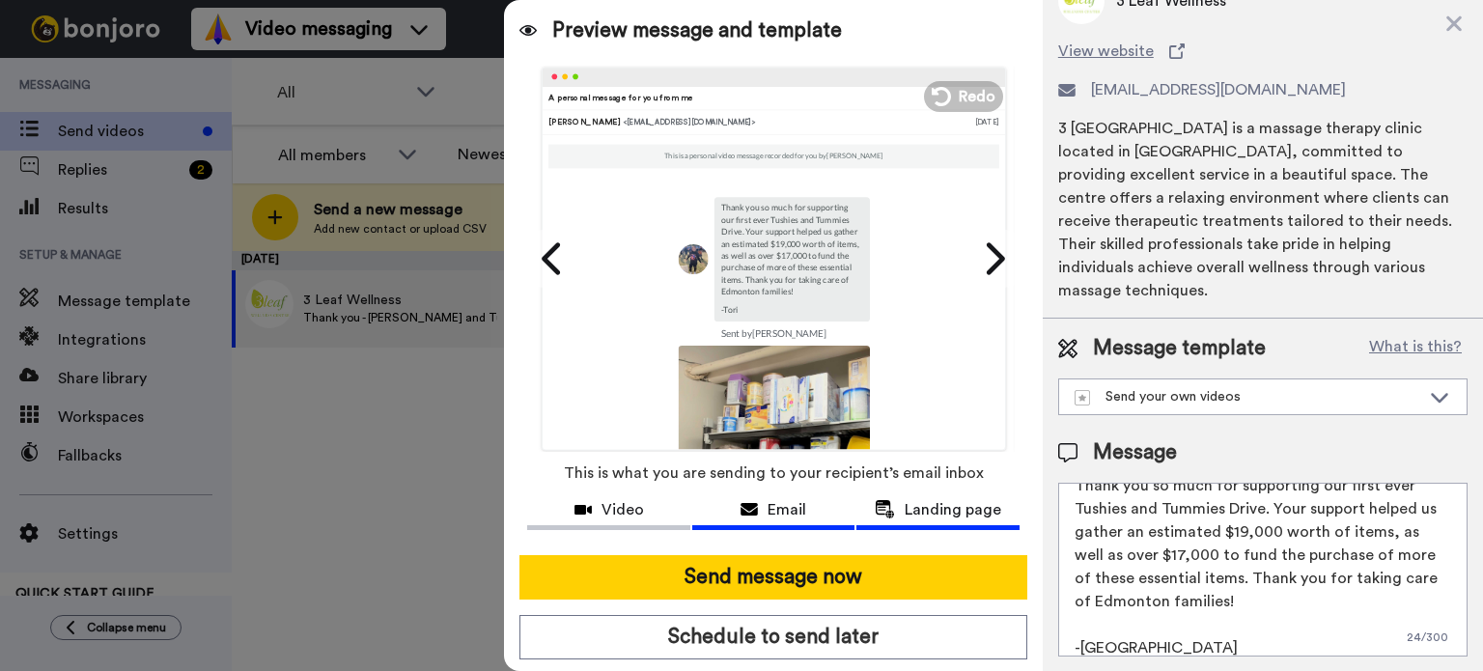
type textarea "Thank you so much for supporting our first ever Tushies and Tummies Drive. Your…"
click at [940, 509] on span "Landing page" at bounding box center [953, 509] width 97 height 23
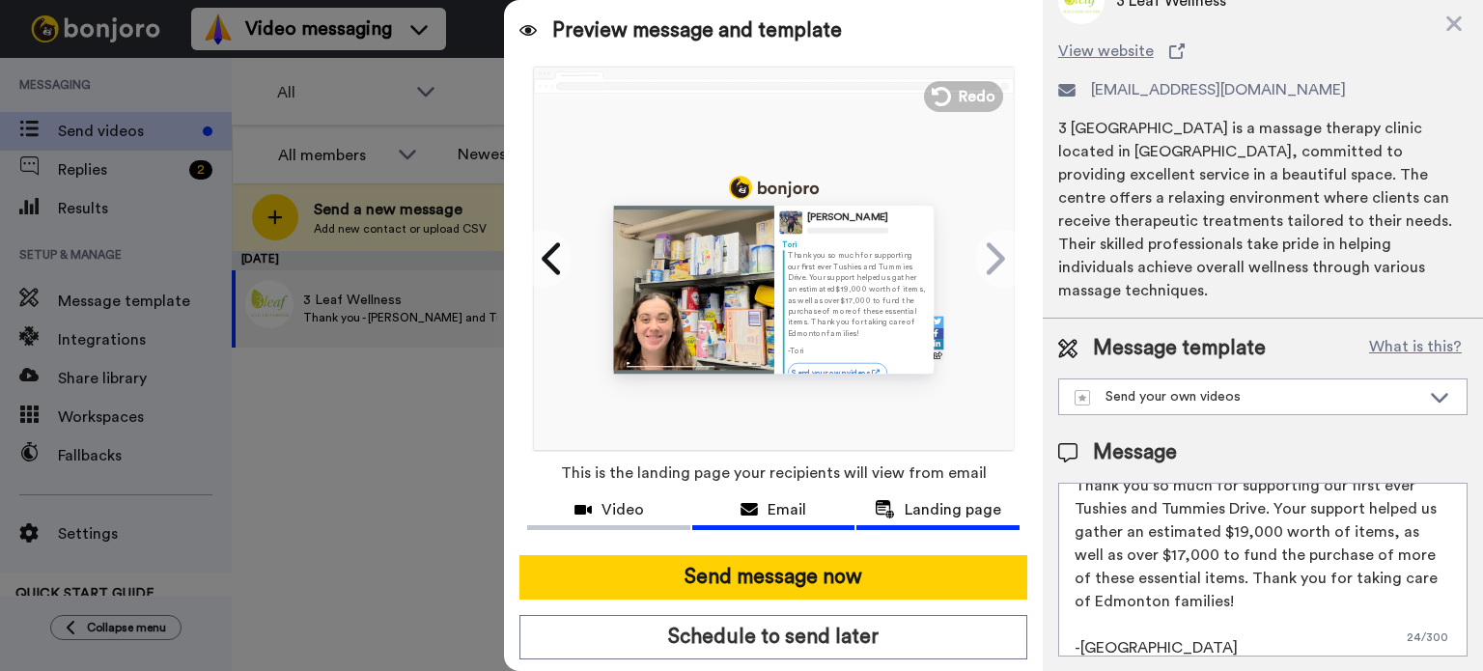
click at [768, 510] on span "Email" at bounding box center [787, 509] width 39 height 23
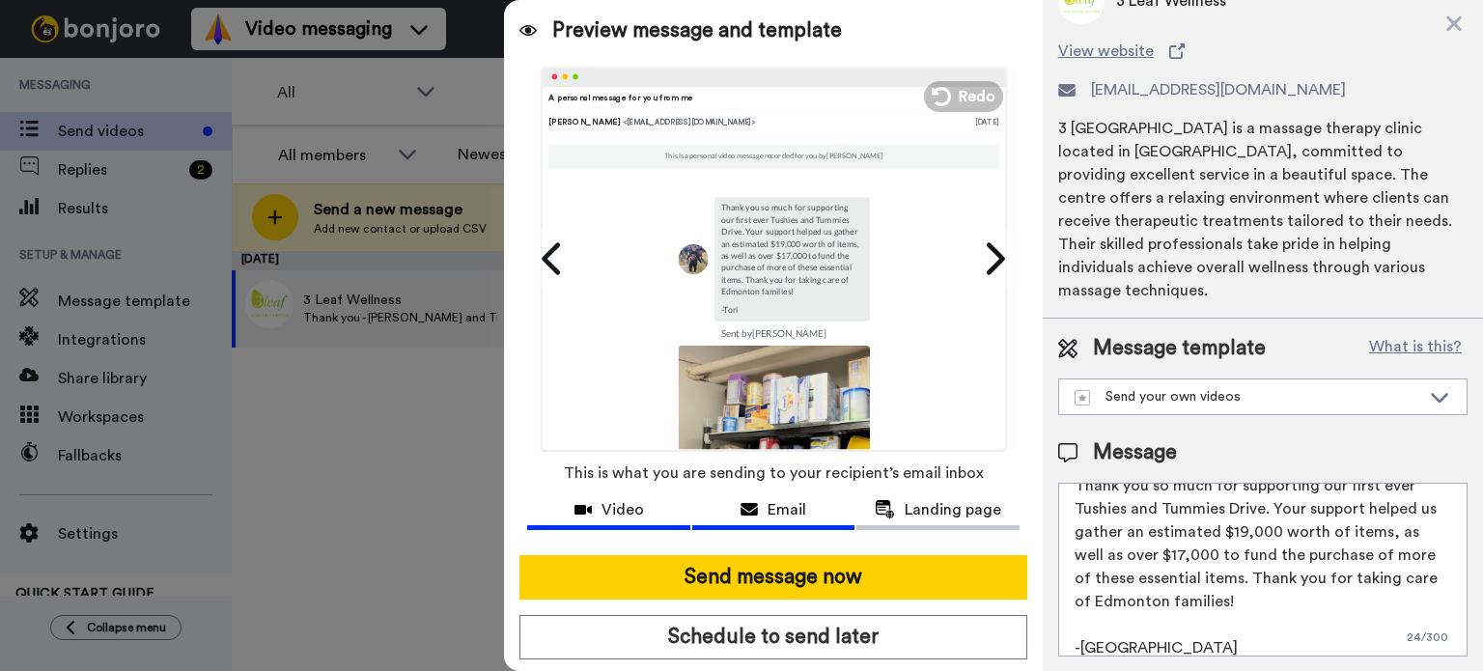
click at [605, 521] on span "Video" at bounding box center [623, 509] width 42 height 23
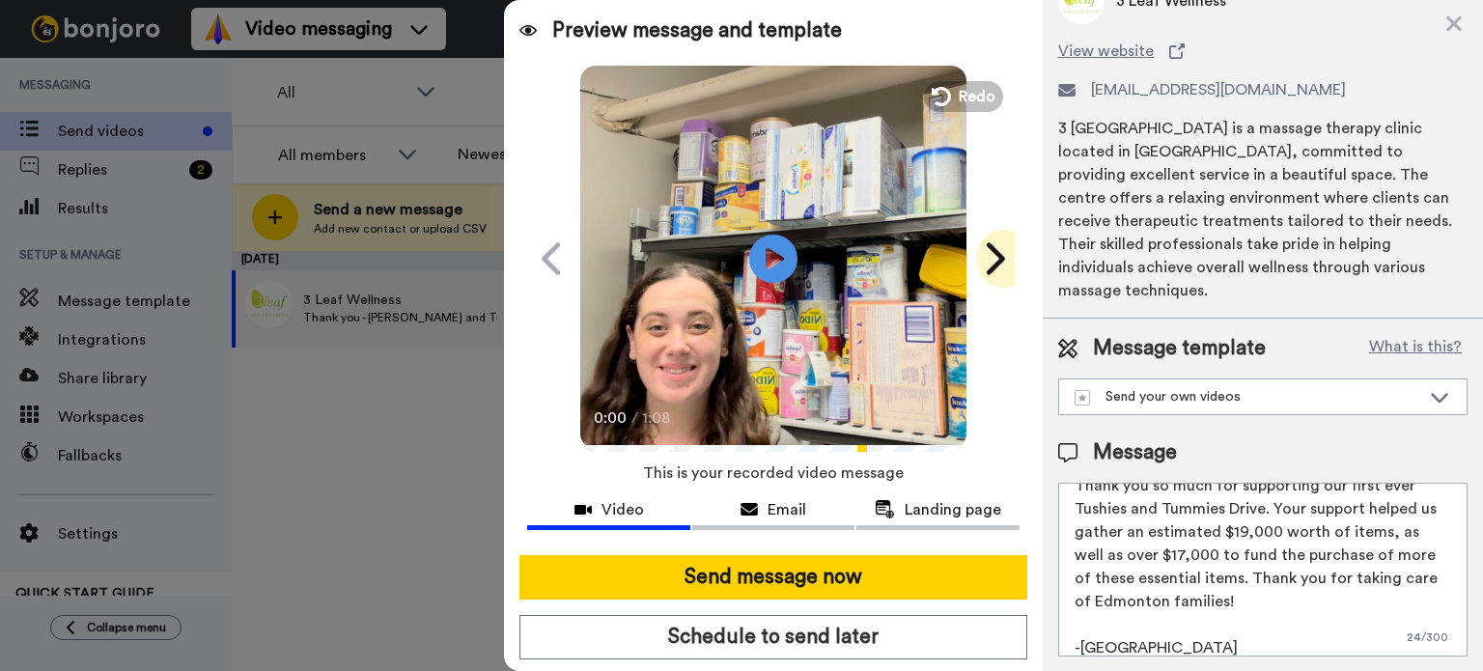
click at [995, 270] on icon at bounding box center [993, 258] width 31 height 37
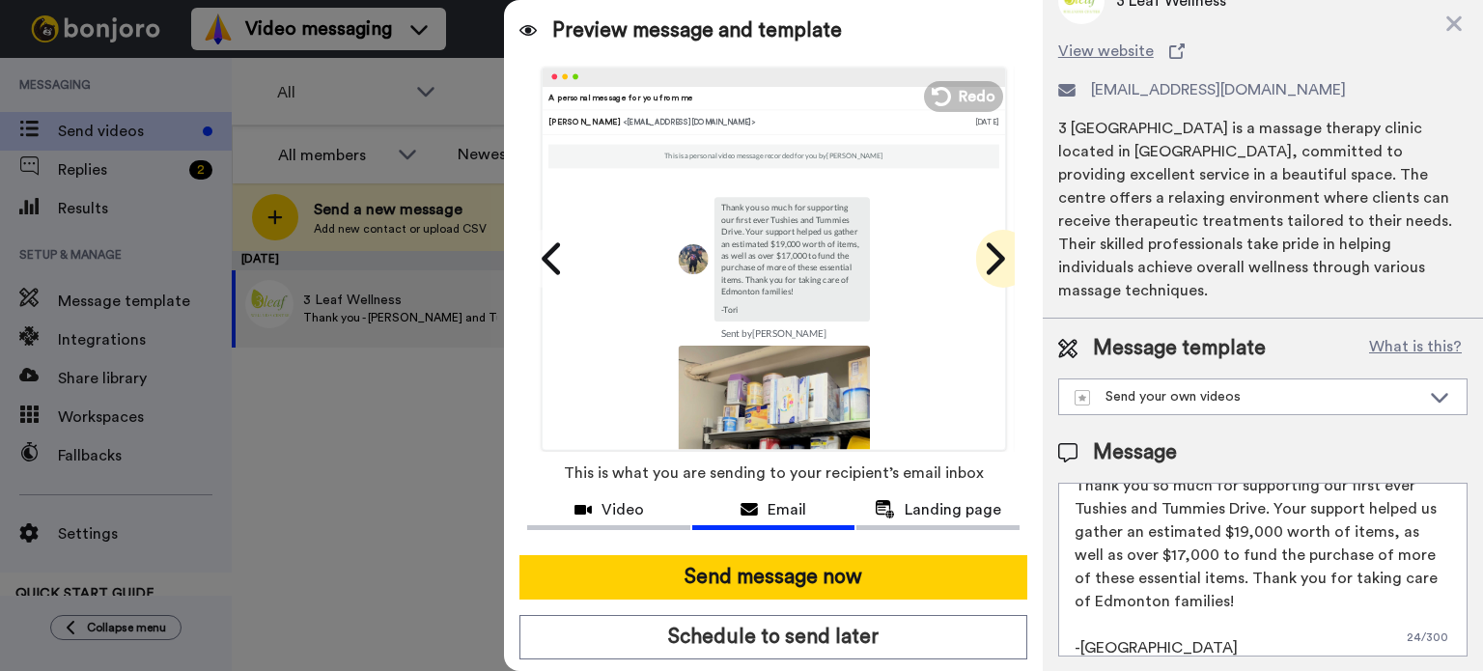
click at [989, 267] on icon at bounding box center [996, 258] width 18 height 32
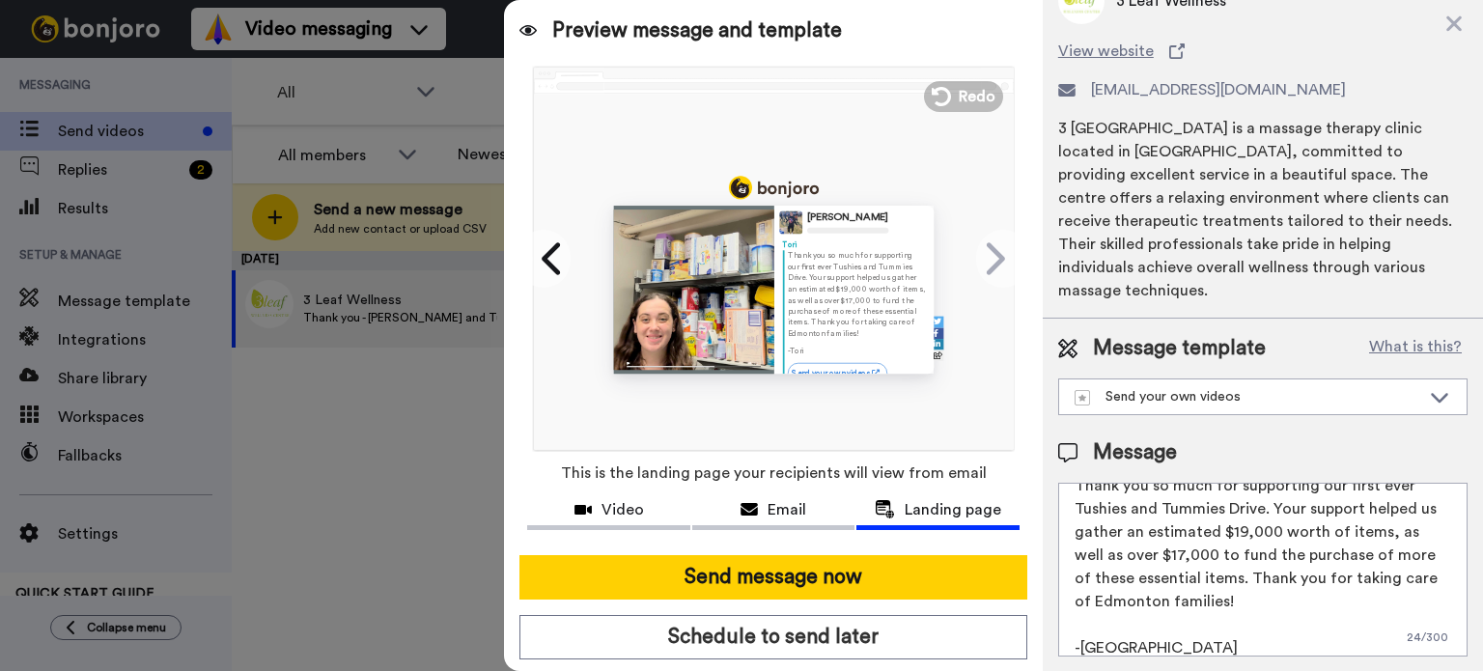
scroll to position [46, 0]
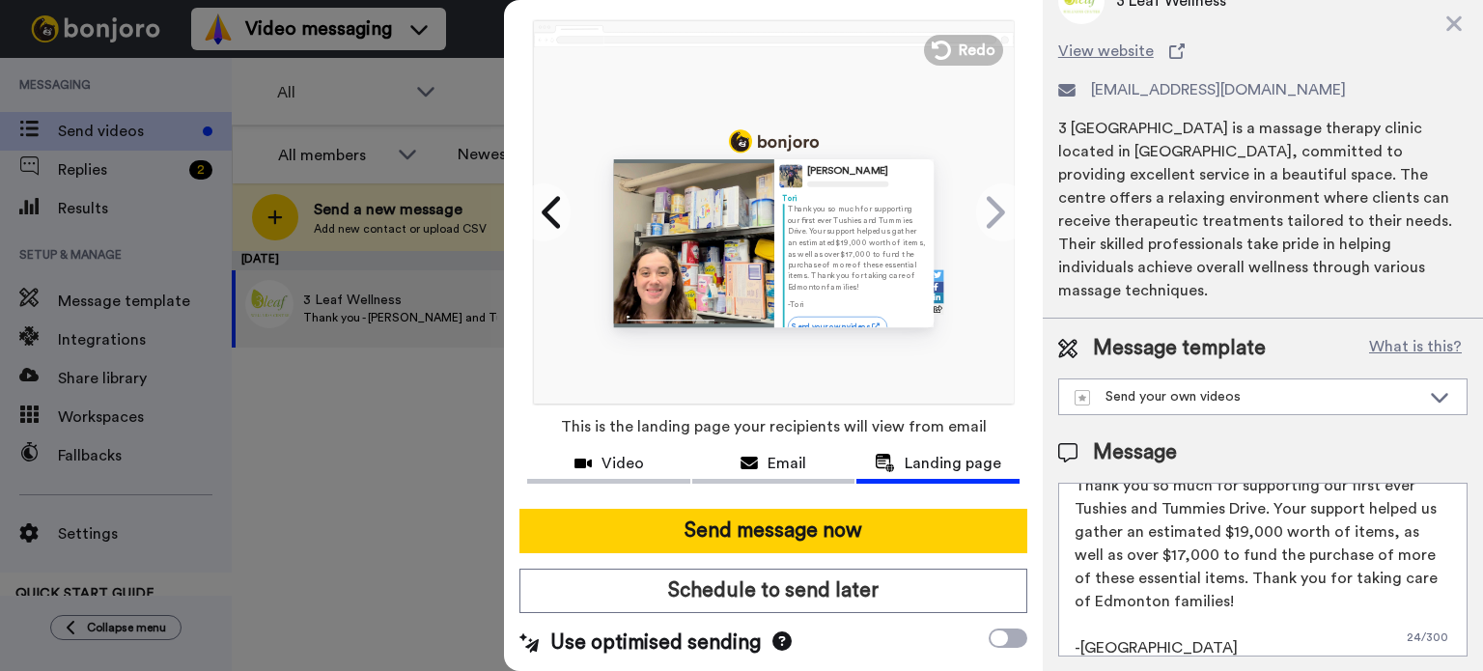
click at [783, 640] on icon at bounding box center [782, 641] width 19 height 19
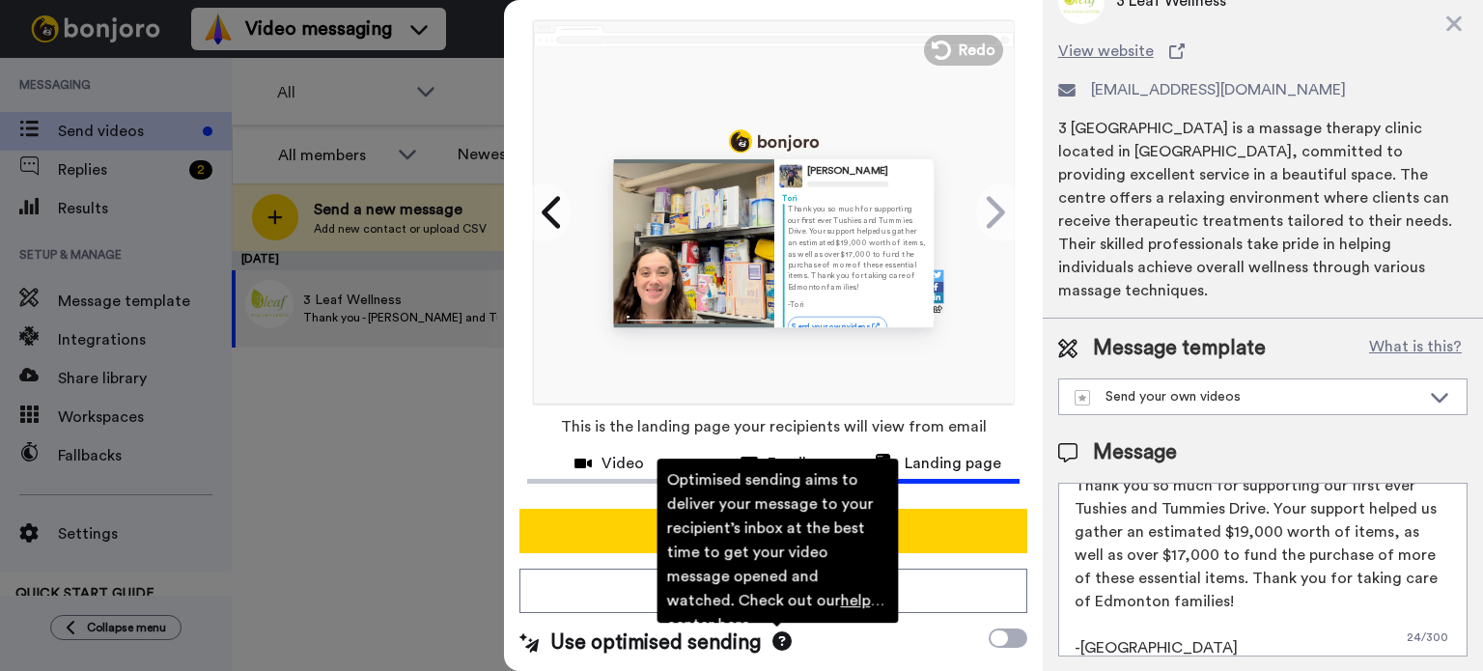
click at [1118, 526] on textarea "Thank you so much for supporting our first ever Tushies and Tummies Drive. Your…" at bounding box center [1262, 570] width 409 height 174
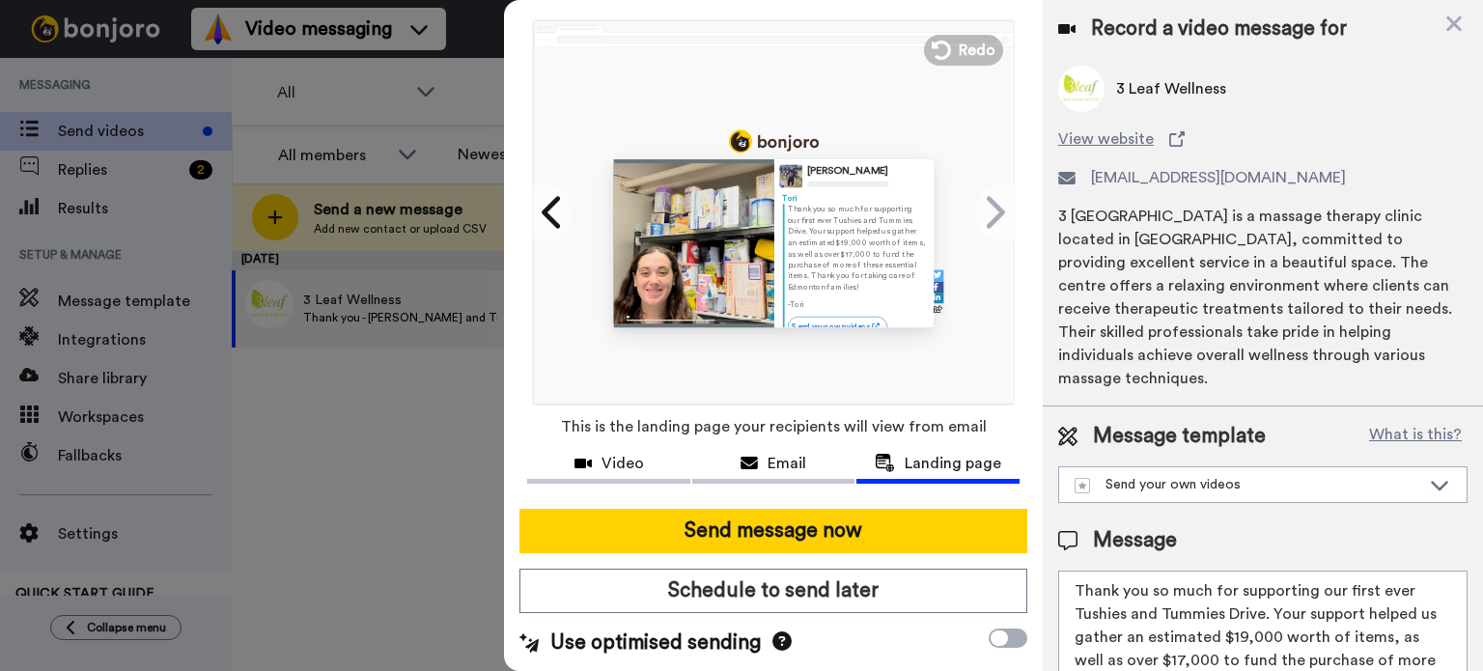
scroll to position [88, 0]
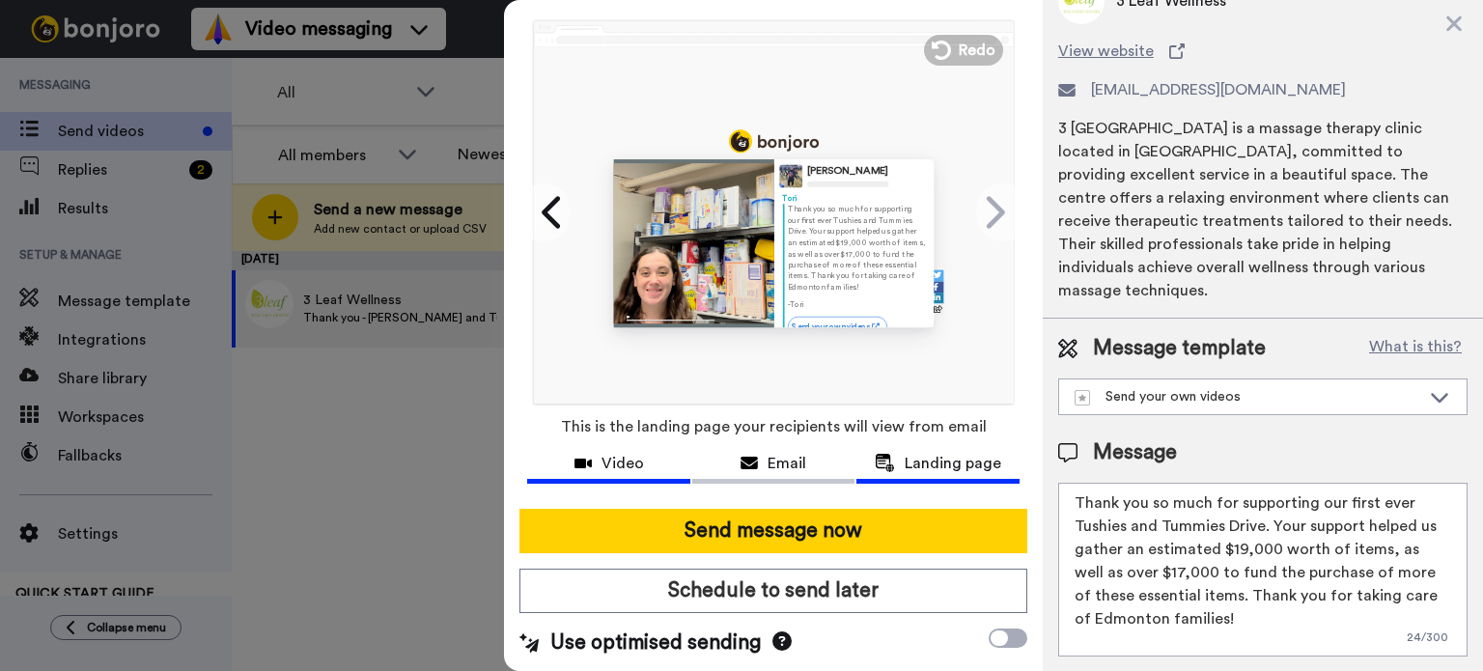
click at [629, 456] on span "Video" at bounding box center [623, 463] width 42 height 23
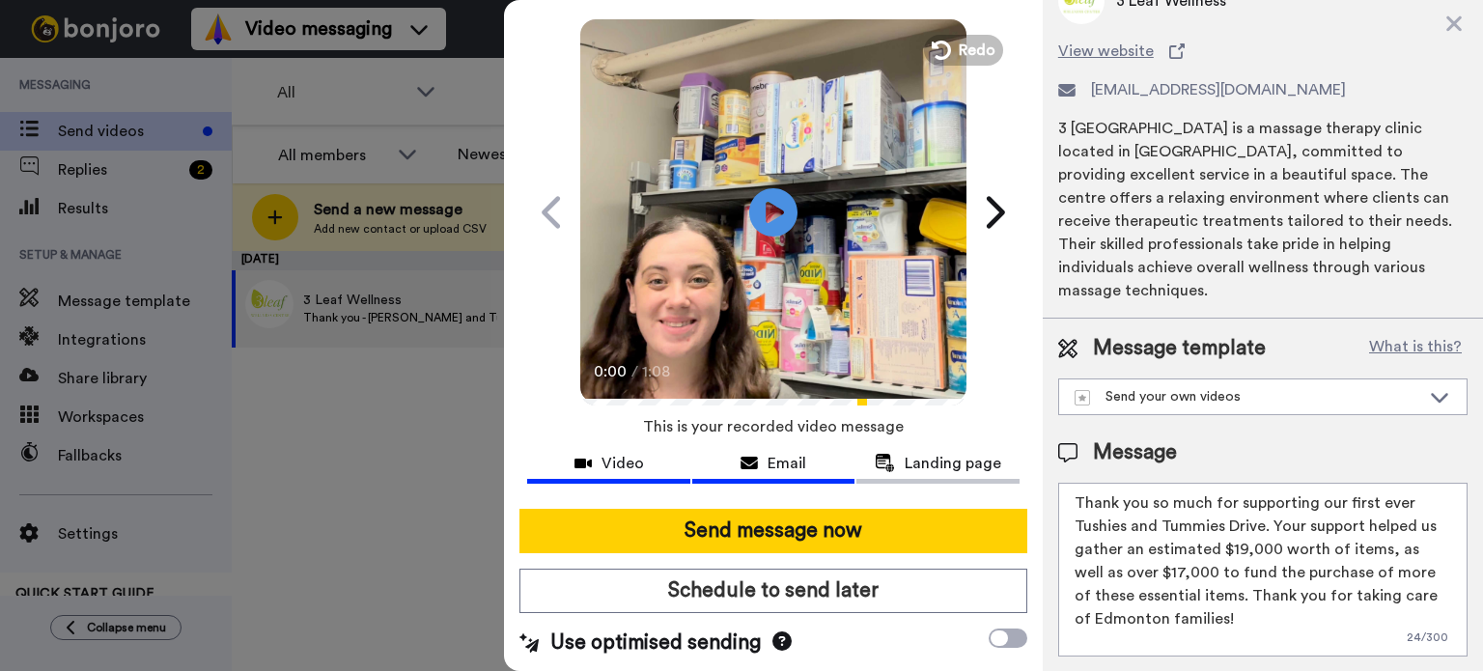
click at [800, 449] on button "Email" at bounding box center [773, 466] width 163 height 36
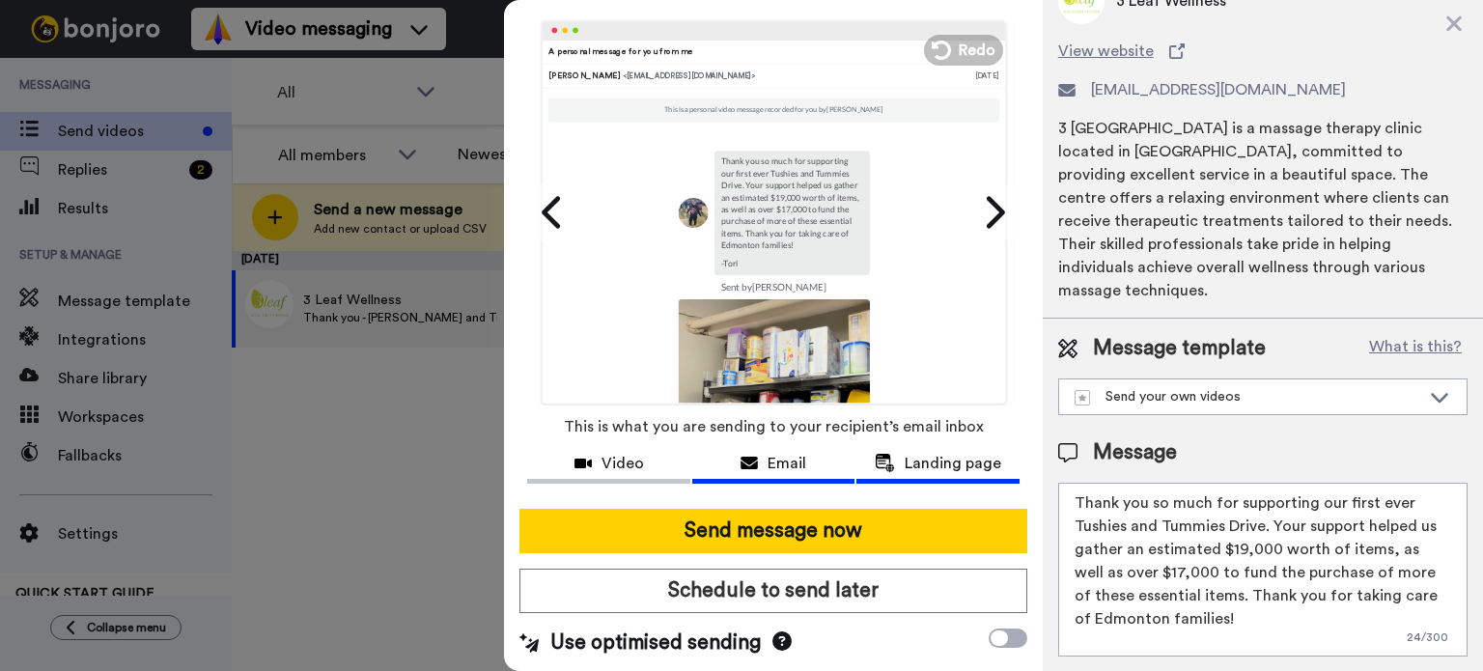
click at [926, 461] on span "Landing page" at bounding box center [953, 463] width 97 height 23
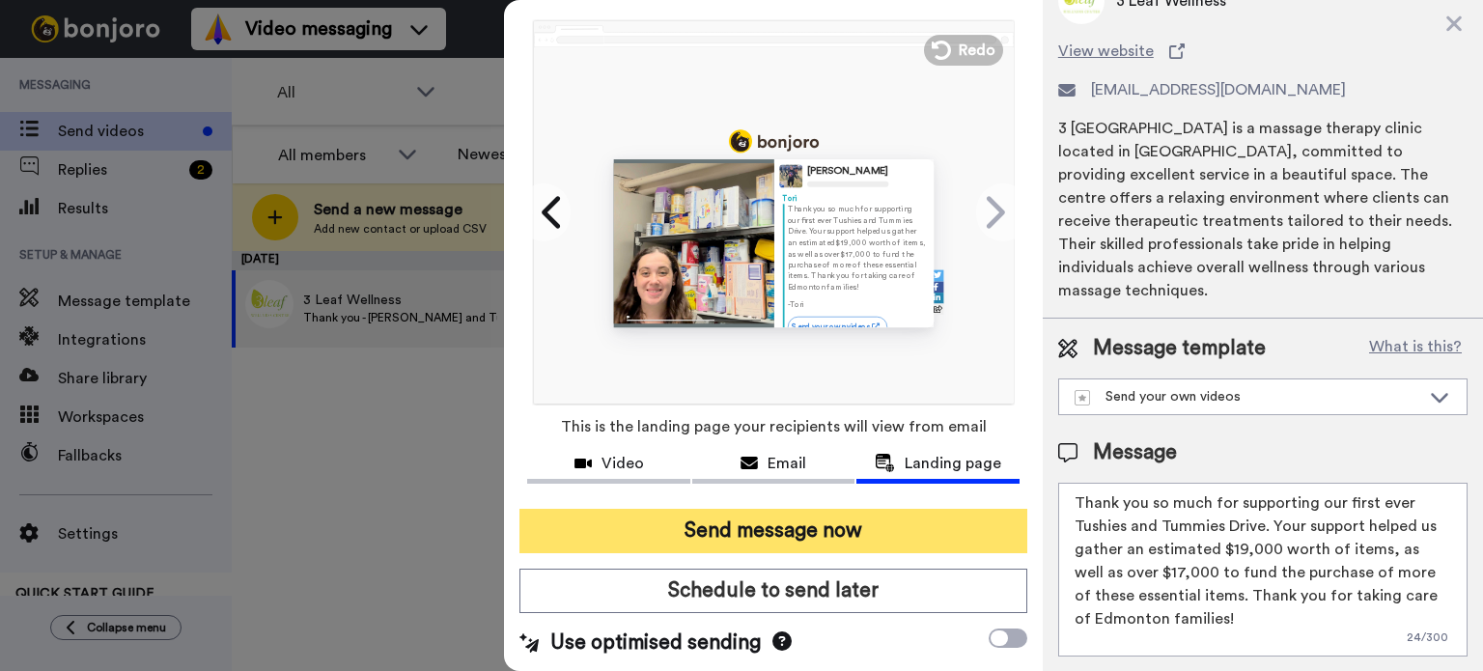
click at [916, 532] on button "Send message now" at bounding box center [774, 531] width 508 height 44
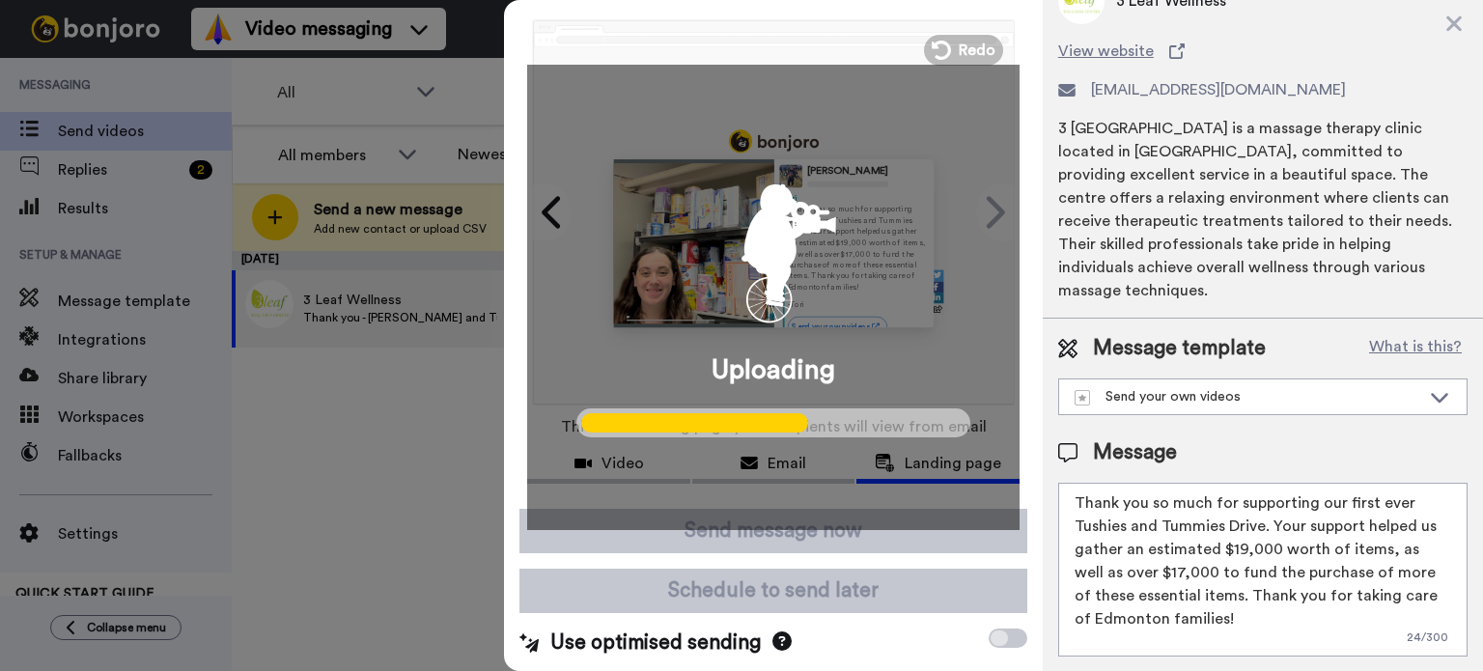
drag, startPoint x: 865, startPoint y: 220, endPoint x: 813, endPoint y: 224, distance: 52.3
click at [813, 224] on div "Uploading" at bounding box center [773, 297] width 493 height 465
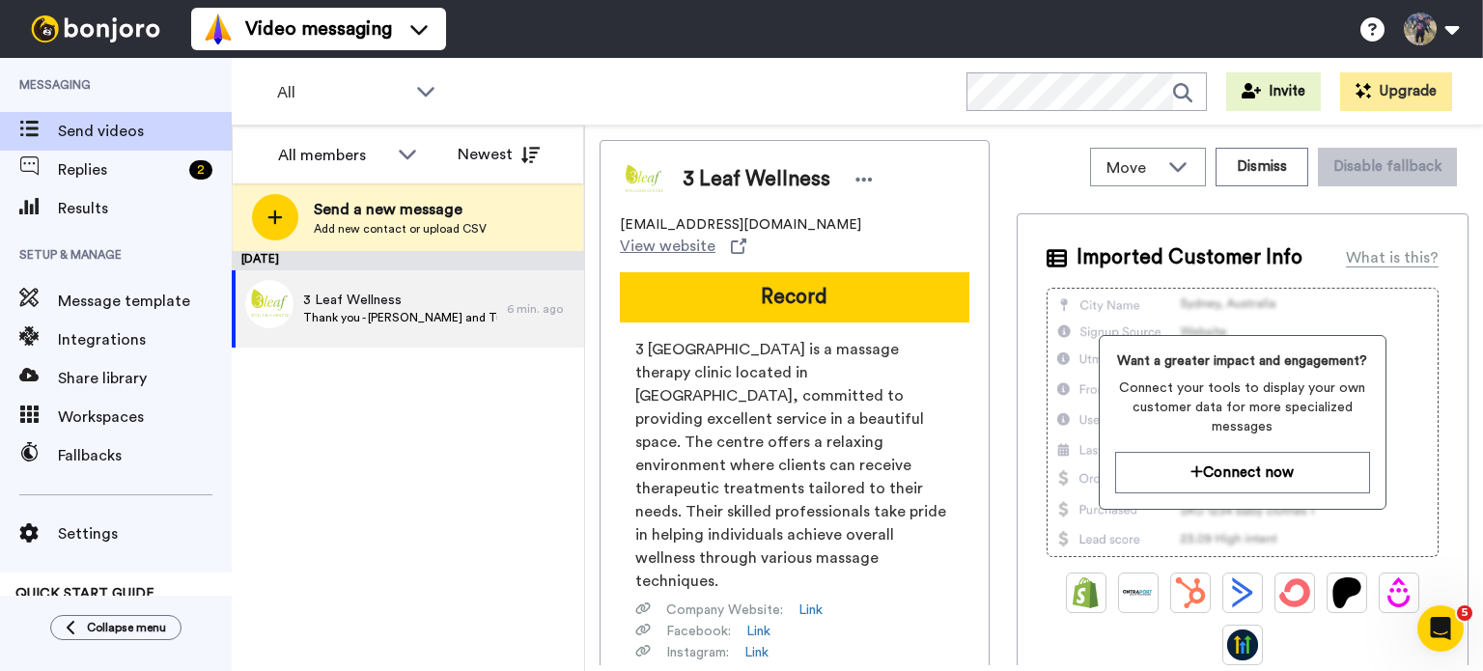
scroll to position [0, 0]
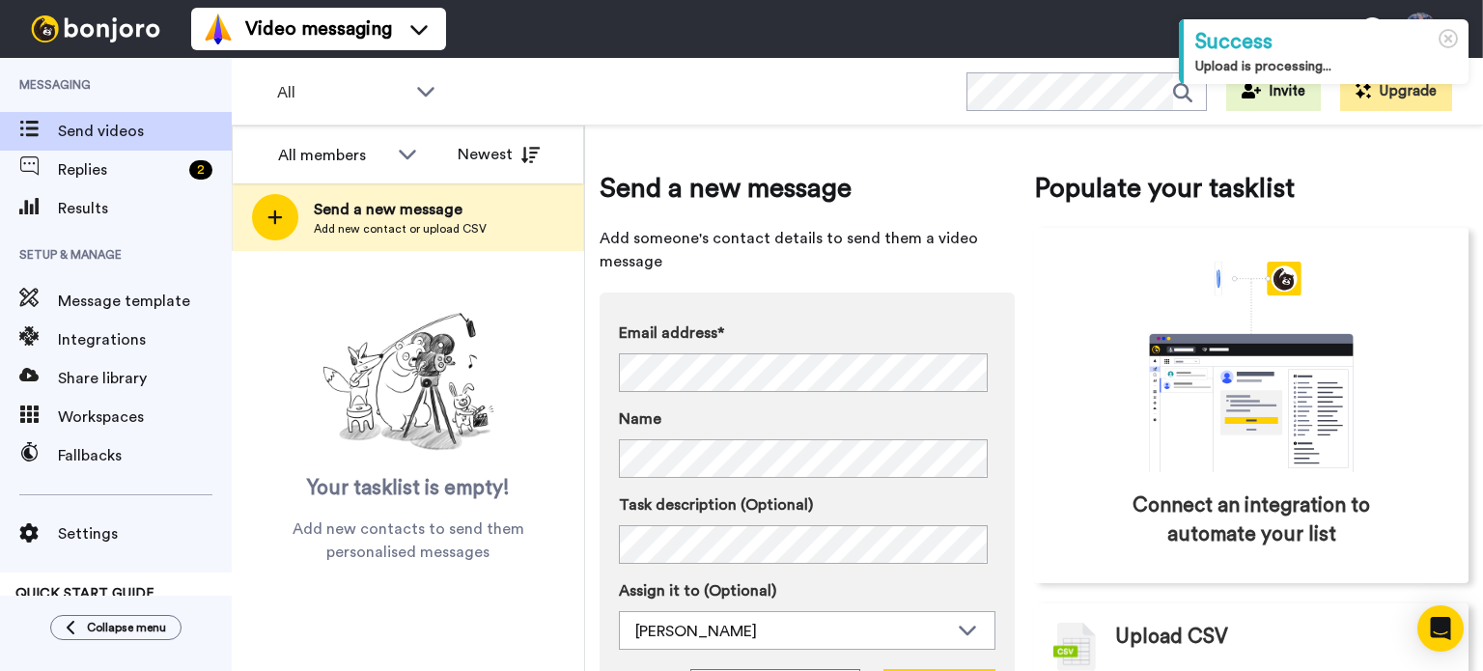
click at [402, 221] on span "Add new contact or upload CSV" at bounding box center [400, 228] width 173 height 15
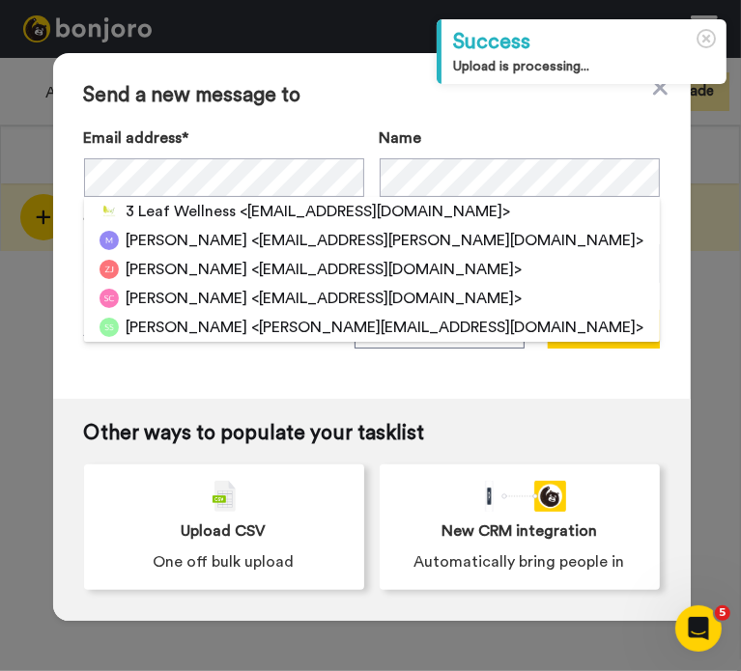
click at [216, 157] on div "Email address* 3 Leaf Wellness <[EMAIL_ADDRESS][DOMAIN_NAME]> [PERSON_NAME] <[E…" at bounding box center [224, 162] width 280 height 70
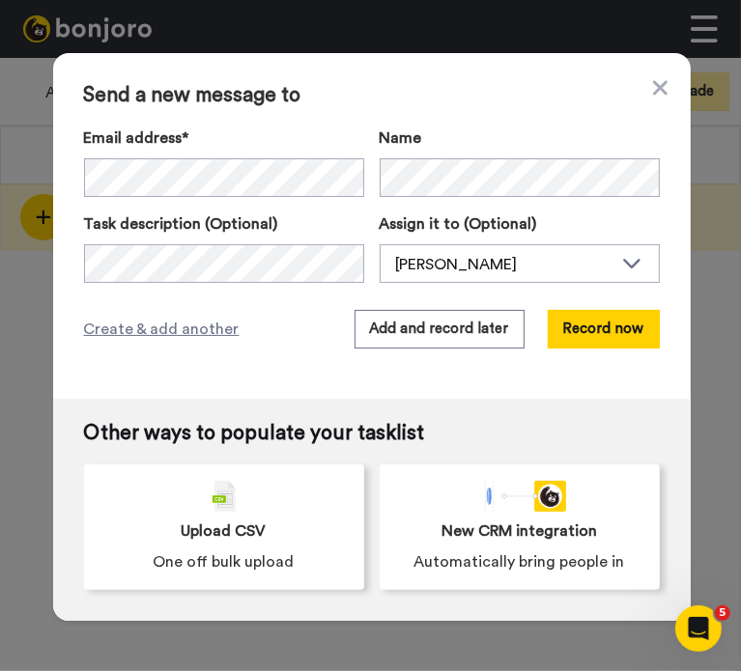
click at [496, 155] on div "Name" at bounding box center [520, 162] width 280 height 70
click at [473, 200] on div "Email address* No search result for ‘ [EMAIL_ADDRESS][DOMAIN_NAME] ’ Name Task …" at bounding box center [372, 205] width 576 height 156
click at [478, 198] on div "Email address* No search result for ‘ [EMAIL_ADDRESS][DOMAIN_NAME] ’ Name Task …" at bounding box center [372, 205] width 576 height 156
click at [583, 329] on button "Record now" at bounding box center [604, 329] width 112 height 39
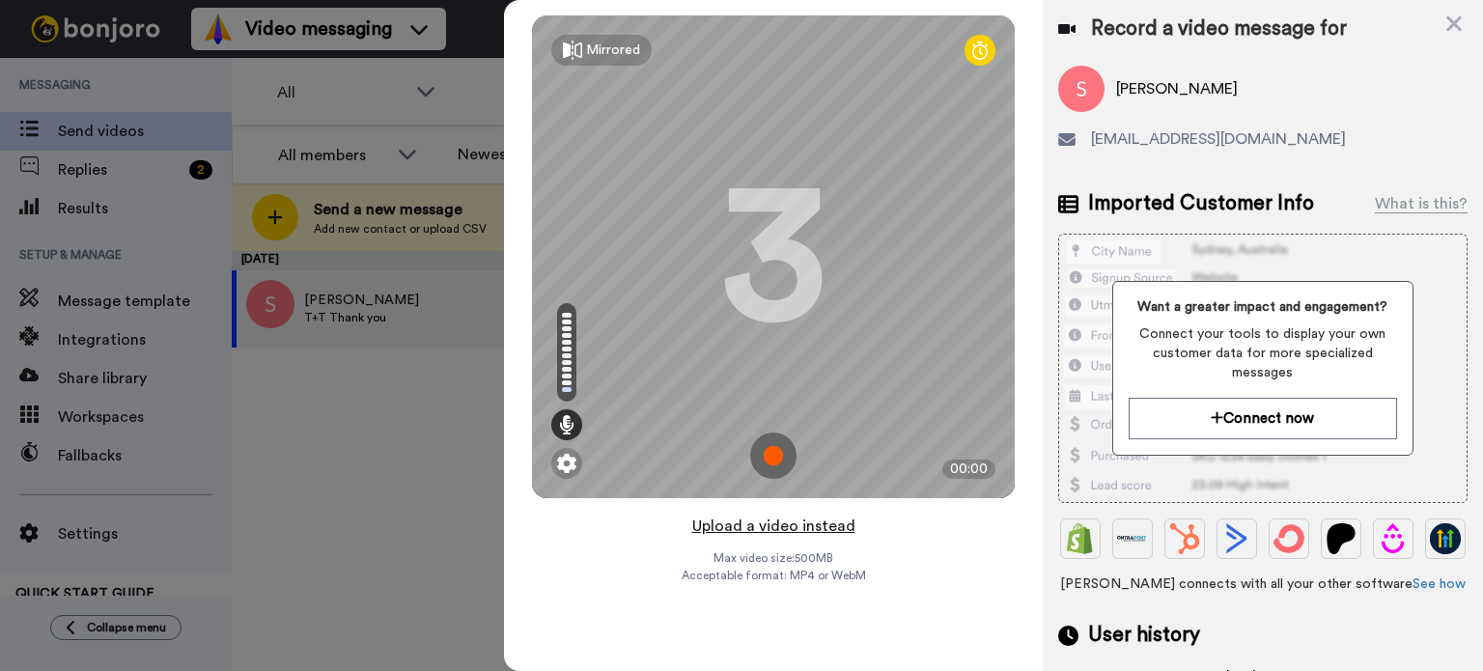
click at [815, 519] on button "Upload a video instead" at bounding box center [774, 526] width 175 height 25
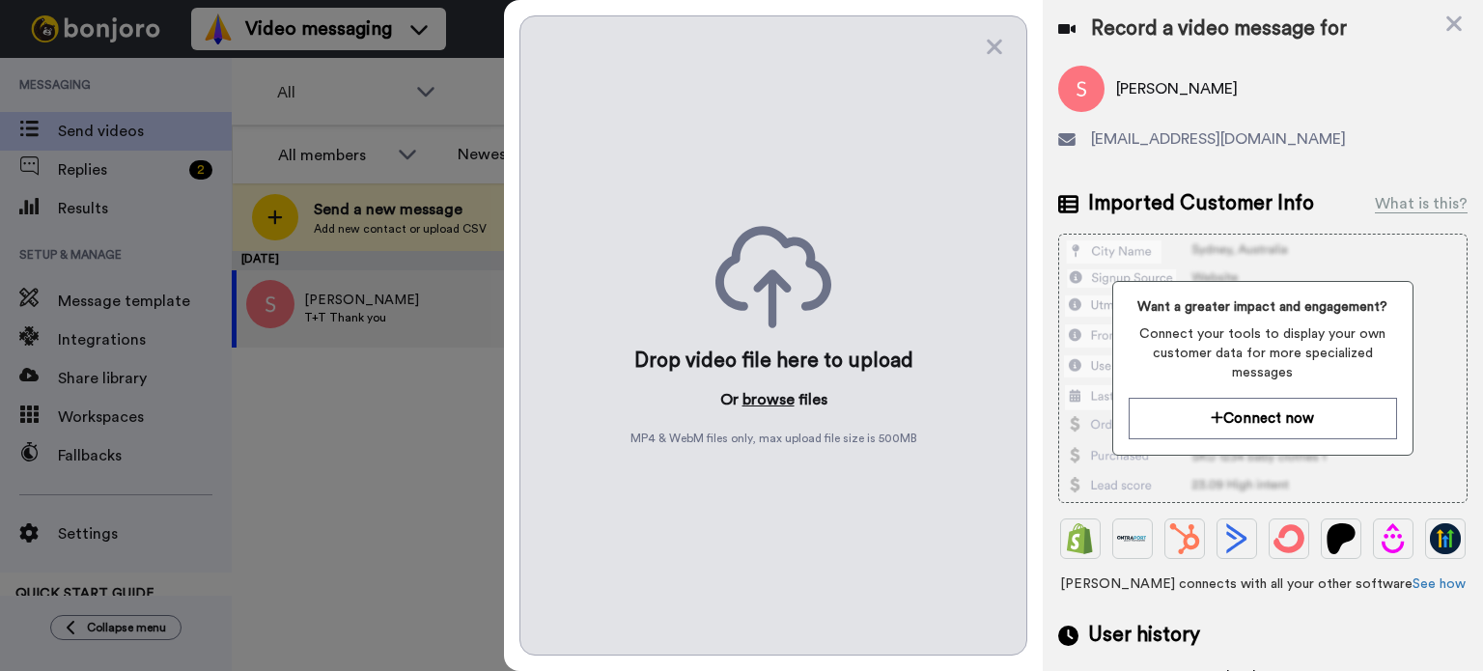
click at [765, 400] on button "browse" at bounding box center [769, 399] width 52 height 23
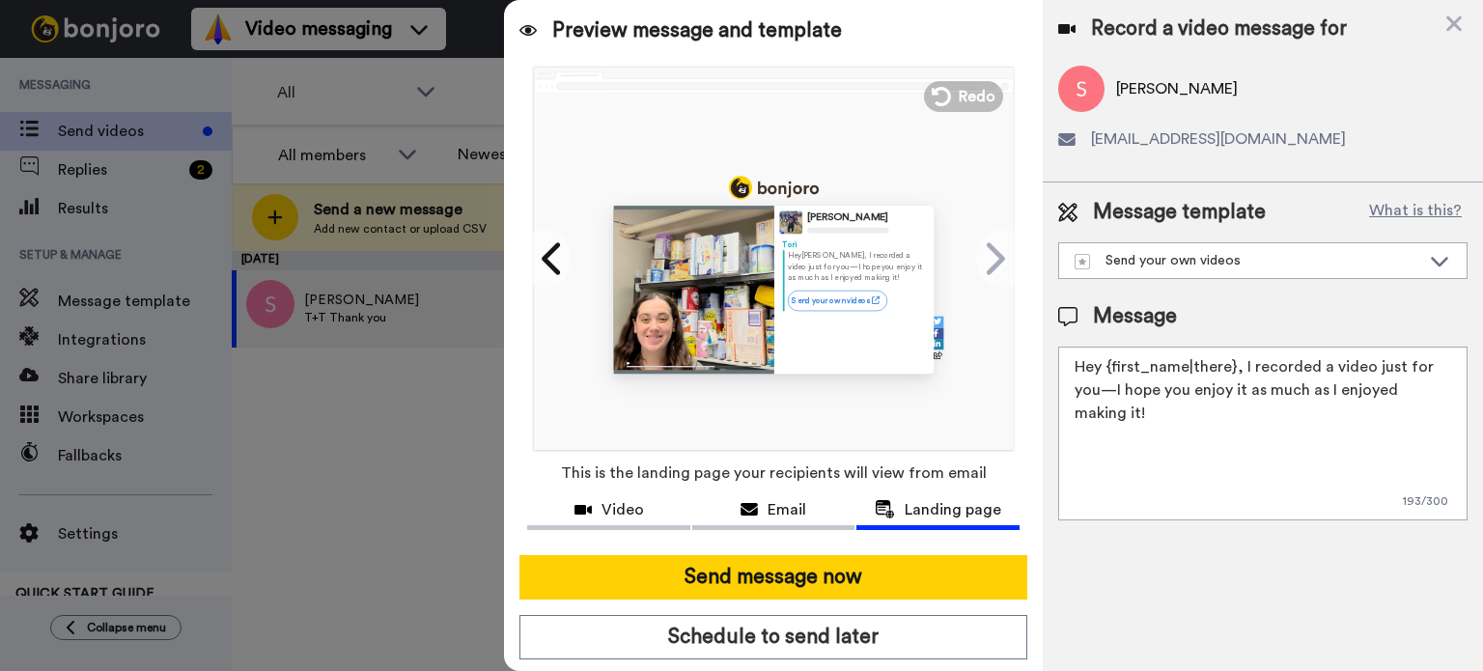
click at [1235, 332] on div "Message Hey {first_name|there}, I recorded a video just for you—I hope you enjo…" at bounding box center [1262, 411] width 409 height 218
click at [1236, 339] on div "Message Hey {first_name|there}, I recorded a video just for you—I hope you enjo…" at bounding box center [1262, 411] width 409 height 218
click at [1223, 381] on textarea "Hey {first_name|there}, I recorded a video just for you—I hope you enjoy it as …" at bounding box center [1262, 434] width 409 height 174
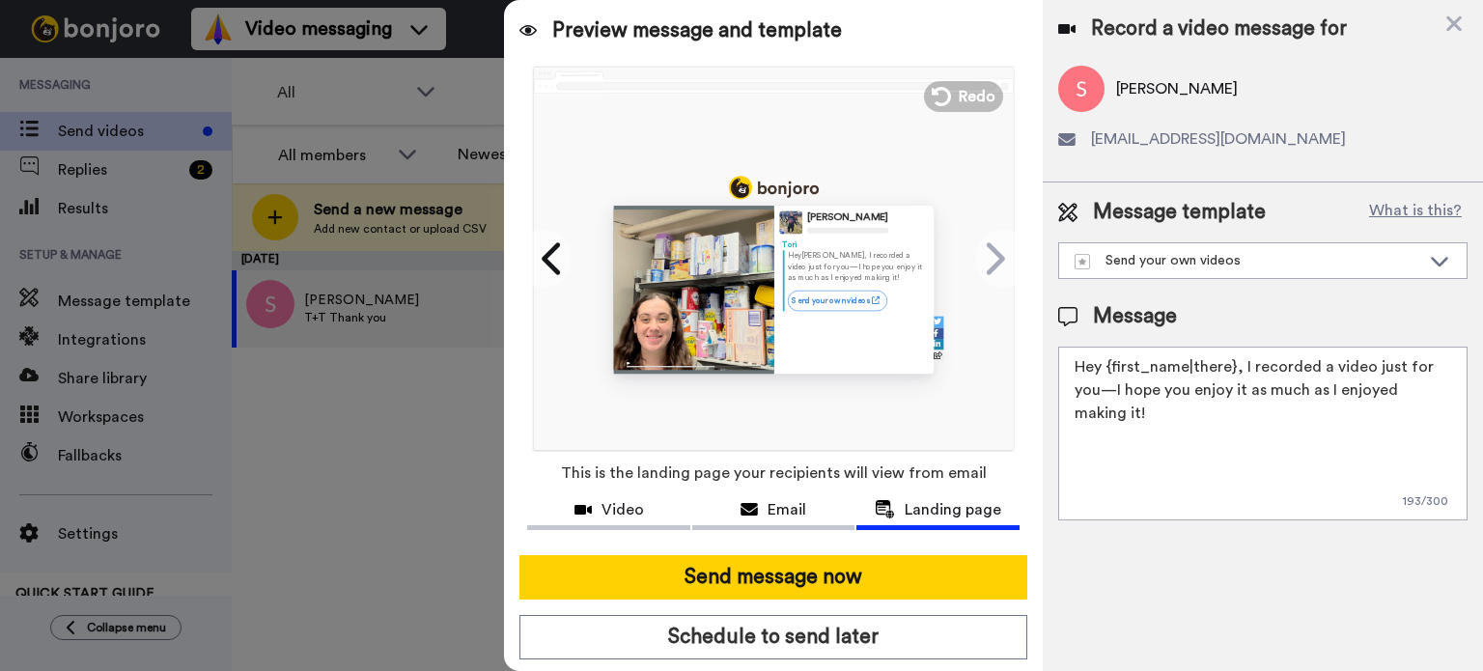
click at [1223, 381] on textarea "Hey {first_name|there}, I recorded a video just for you—I hope you enjoy it as …" at bounding box center [1262, 434] width 409 height 174
paste textarea "Our driver typically doesn't work on Saturdays, and this Saturday he will only …"
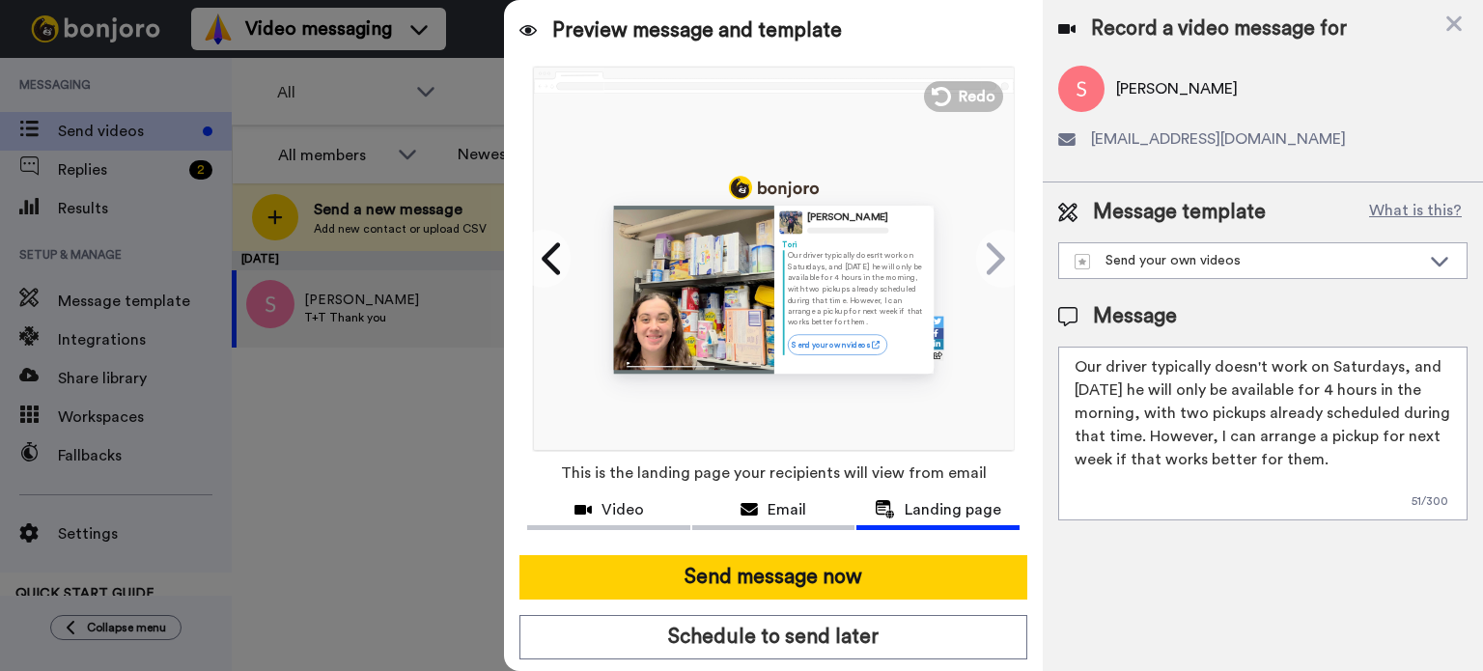
drag, startPoint x: 1464, startPoint y: 465, endPoint x: 852, endPoint y: 134, distance: 695.7
click at [852, 134] on div "Preview message and template Play/Pause 0:00 / 1:08 You’ll want to see this, Sa…" at bounding box center [993, 335] width 979 height 671
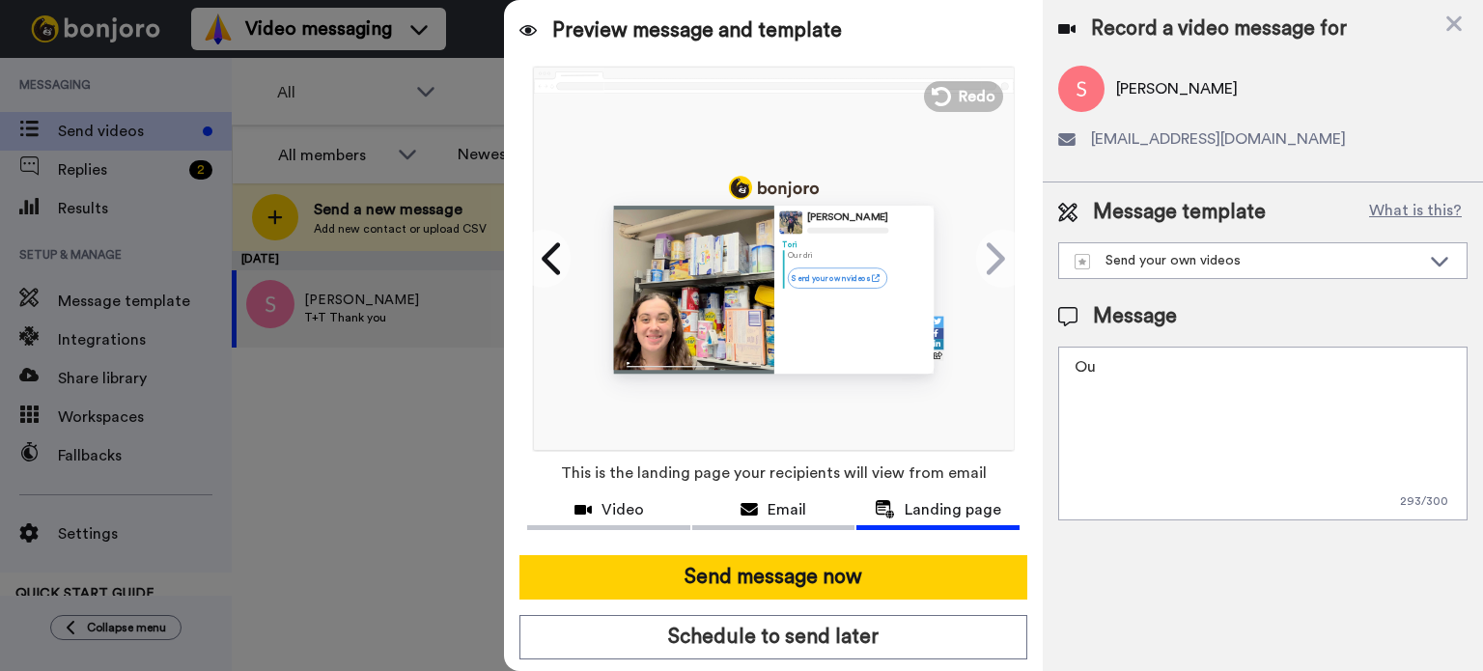
type textarea "O"
click at [1452, 24] on icon at bounding box center [1454, 23] width 15 height 15
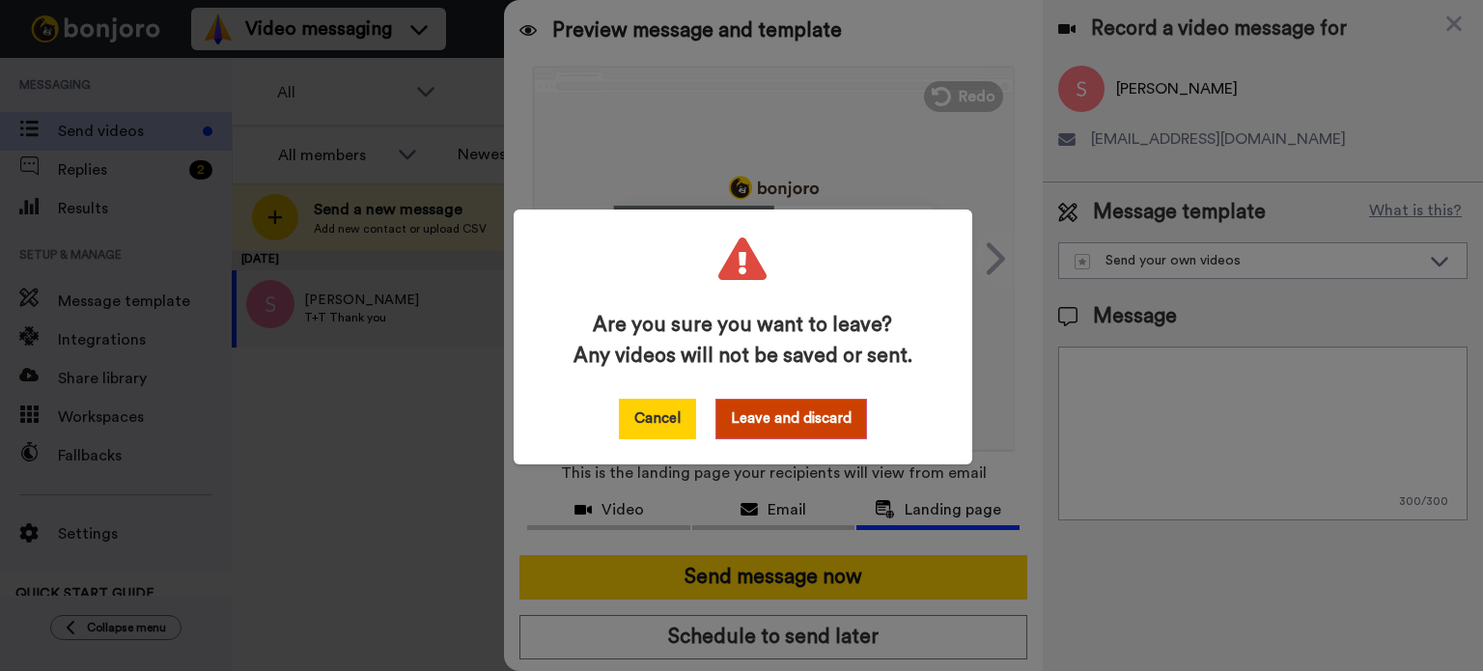
click at [687, 420] on button "Cancel" at bounding box center [657, 419] width 77 height 41
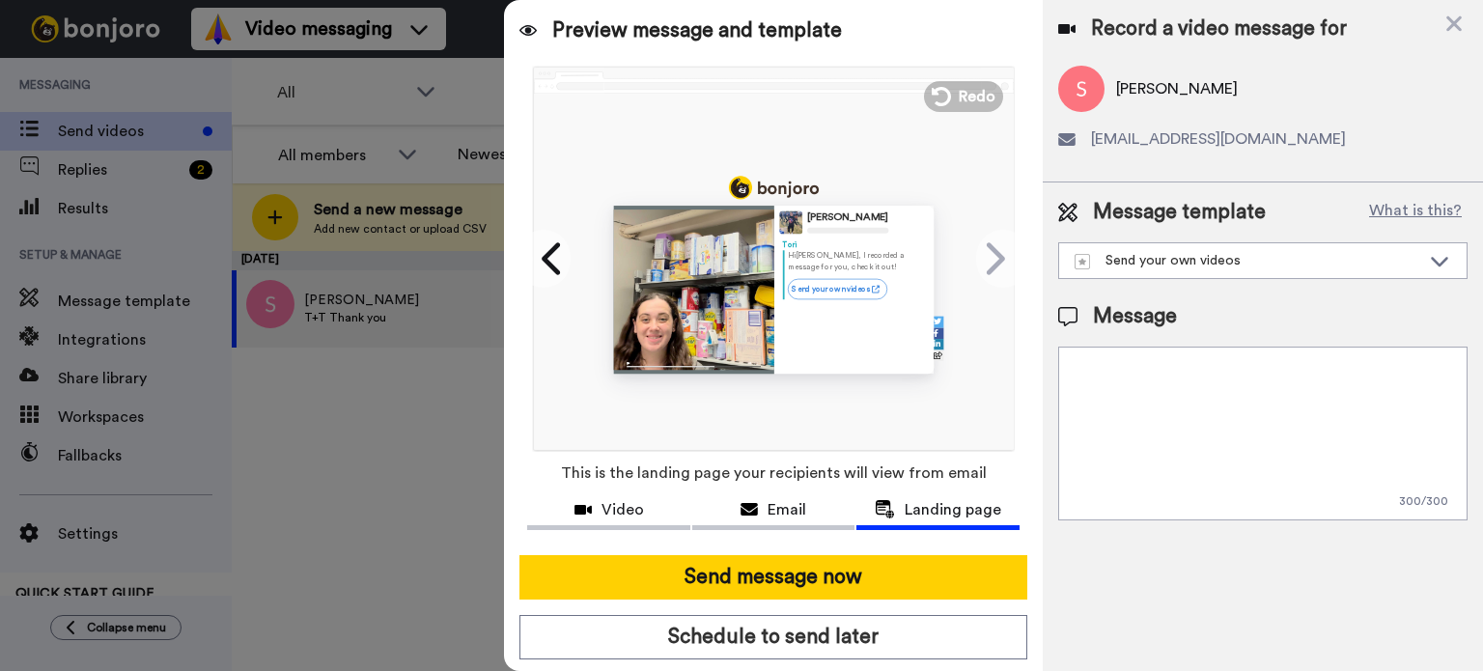
click at [300, 375] on div at bounding box center [741, 335] width 1483 height 671
click at [211, 396] on div at bounding box center [741, 335] width 1483 height 671
click at [115, 372] on div at bounding box center [741, 335] width 1483 height 671
click at [980, 250] on icon at bounding box center [993, 258] width 31 height 37
click at [1246, 404] on textarea at bounding box center [1262, 434] width 409 height 174
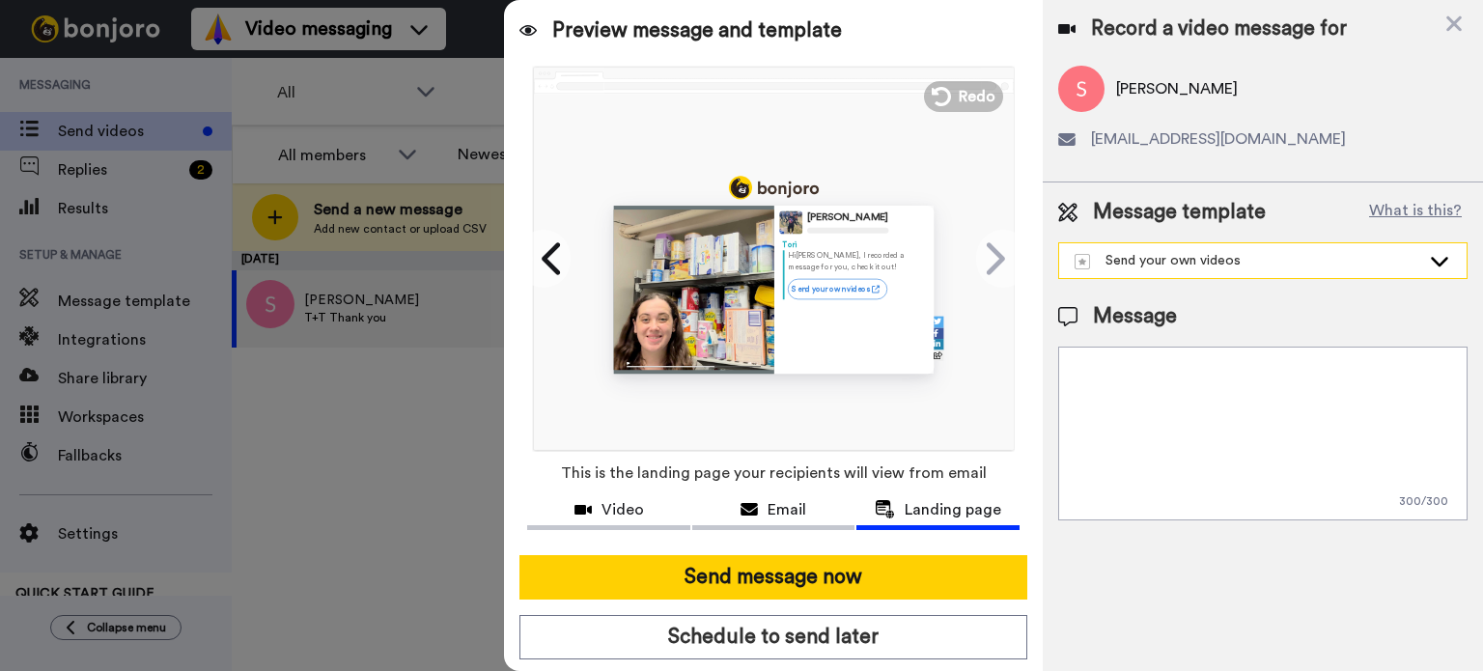
click at [1318, 250] on div "Send your own videos" at bounding box center [1263, 260] width 408 height 35
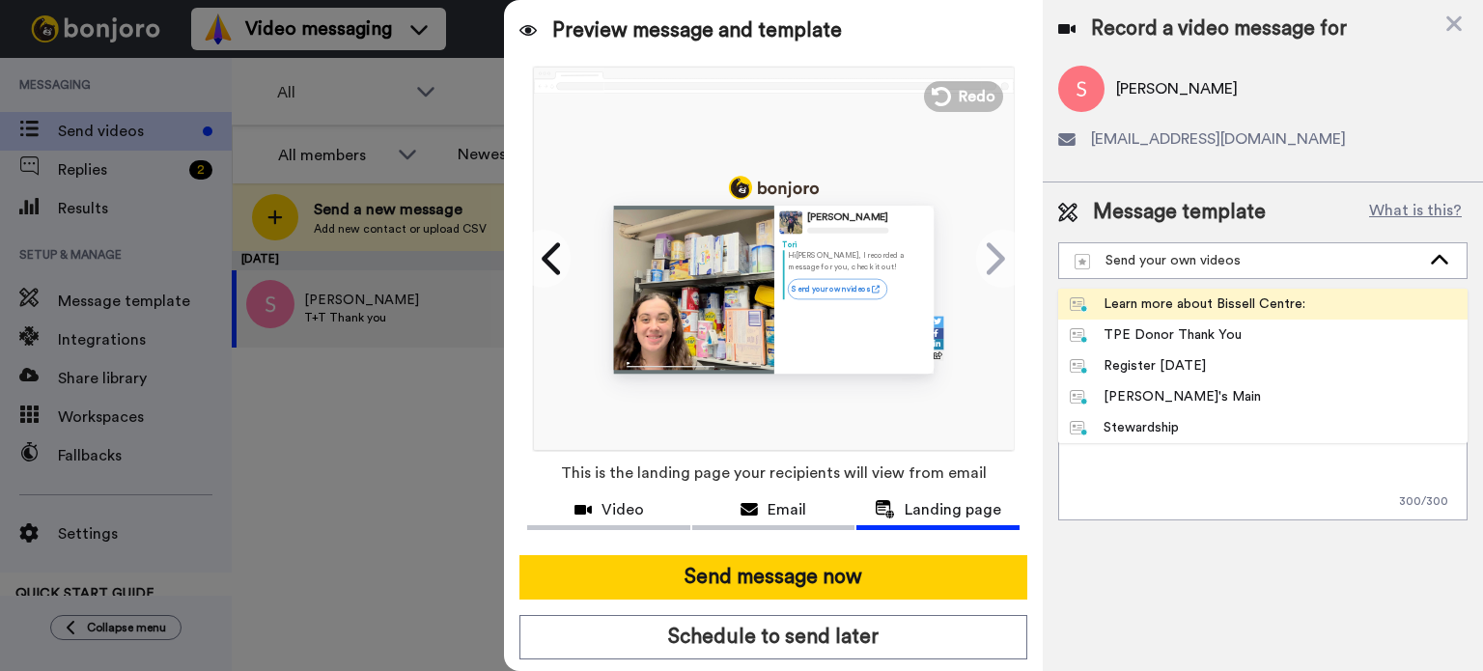
click at [1272, 309] on div "Learn more about Bissell Centre:" at bounding box center [1188, 304] width 236 height 19
type textarea "{fullname}, Thank you so much for supporting our first ever Tushies and Tummies…"
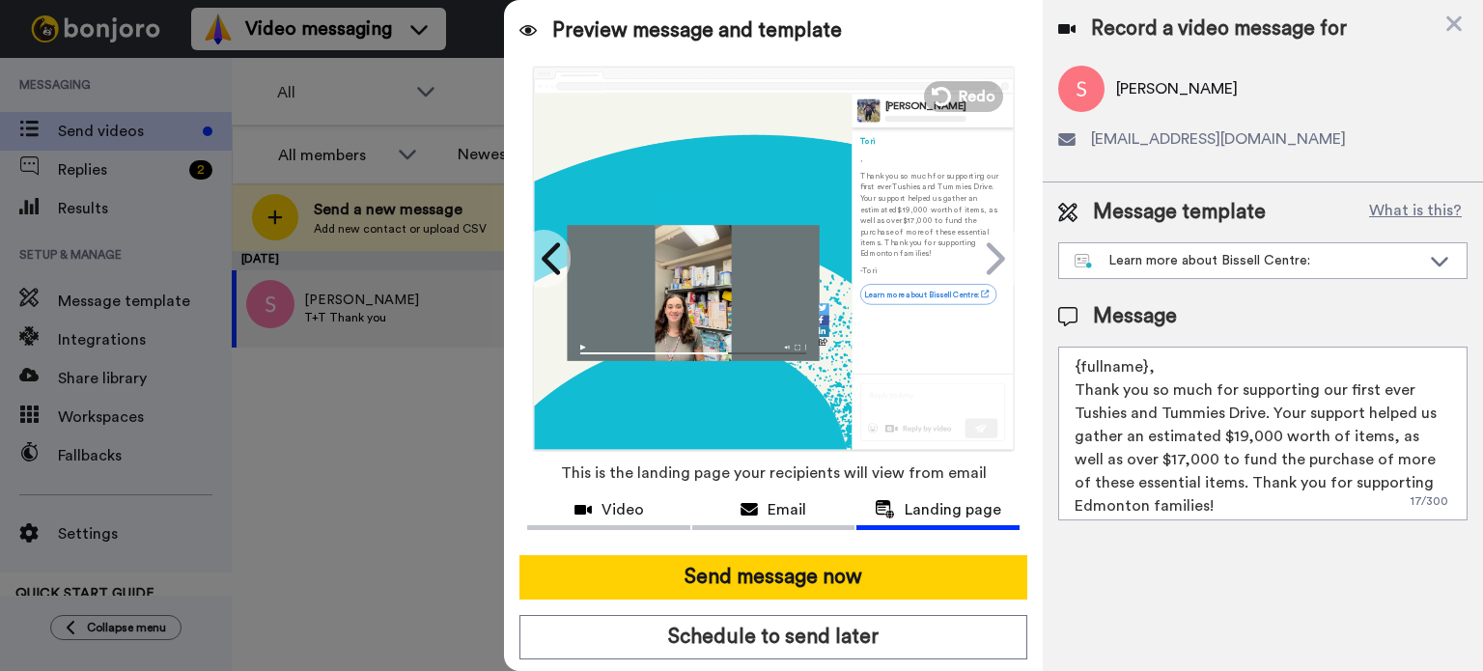
click at [1230, 358] on textarea "{fullname}, Thank you so much for supporting our first ever Tushies and Tummies…" at bounding box center [1262, 434] width 409 height 174
drag, startPoint x: 1188, startPoint y: 371, endPoint x: 1058, endPoint y: 348, distance: 131.5
click at [1058, 348] on textarea "{fullname}, Thank you so much for supporting our first ever Tushies and Tummies…" at bounding box center [1262, 434] width 409 height 174
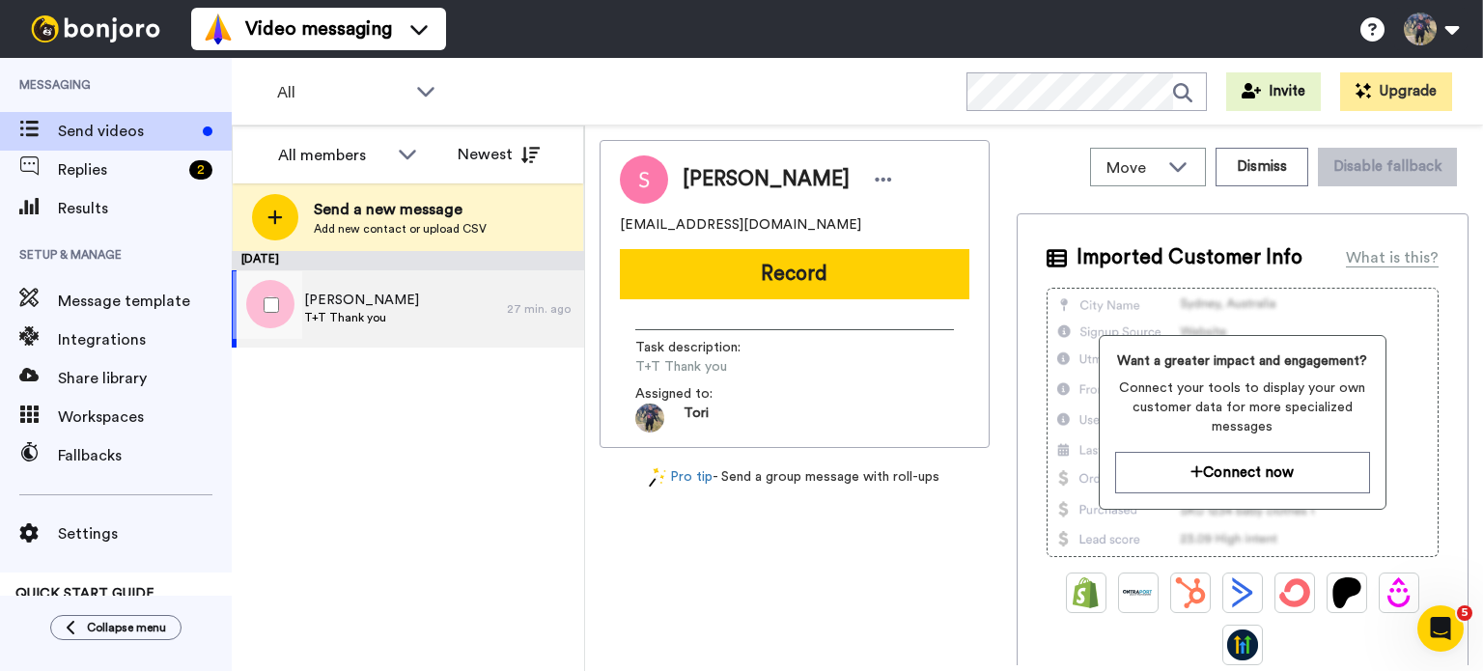
click at [402, 312] on div "[PERSON_NAME]+T Thank you" at bounding box center [369, 308] width 275 height 77
click at [356, 307] on span "[PERSON_NAME]" at bounding box center [361, 300] width 115 height 19
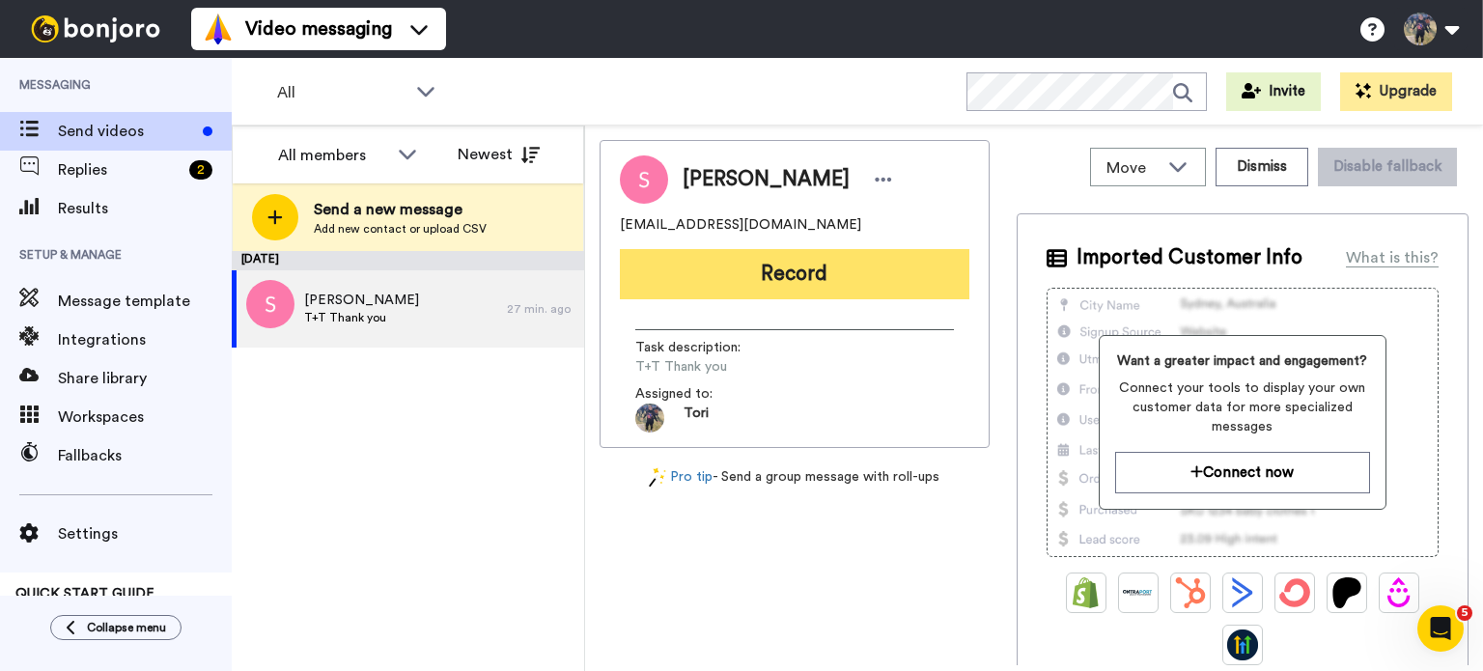
click at [897, 262] on button "Record" at bounding box center [795, 274] width 350 height 50
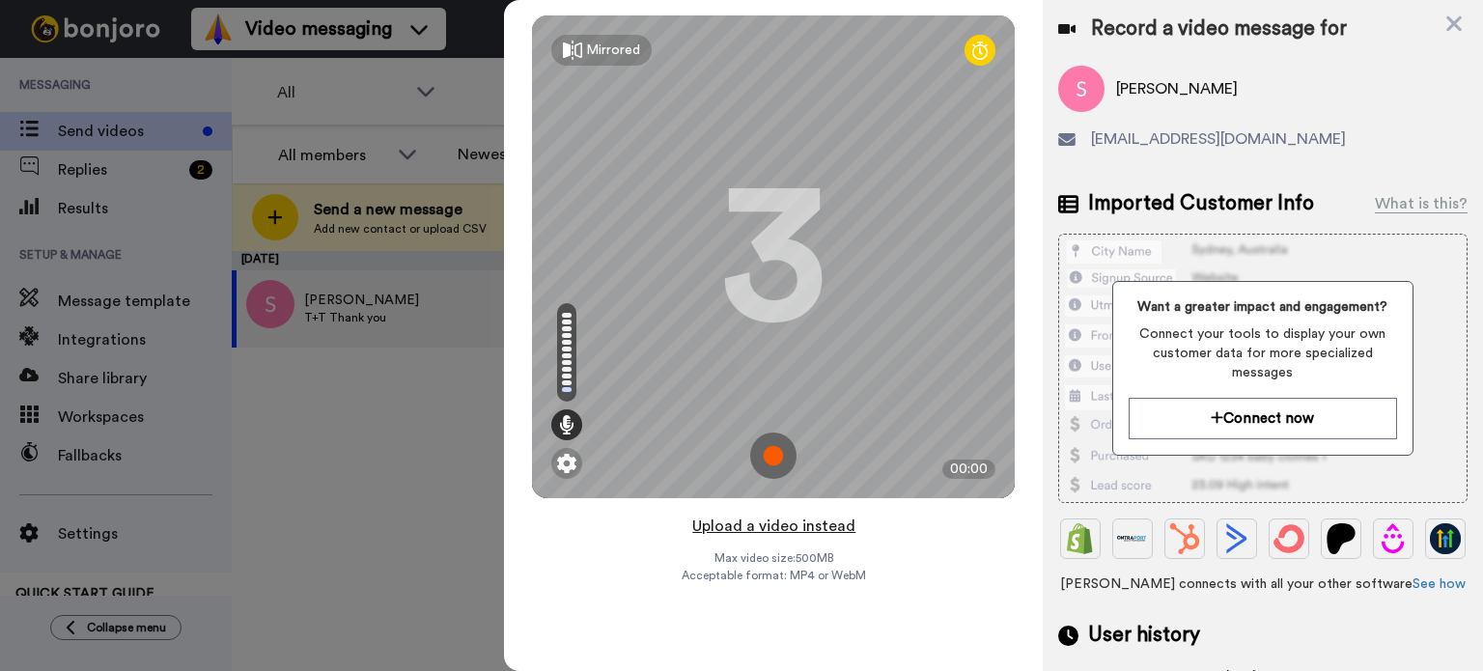
click at [803, 527] on button "Upload a video instead" at bounding box center [774, 526] width 175 height 25
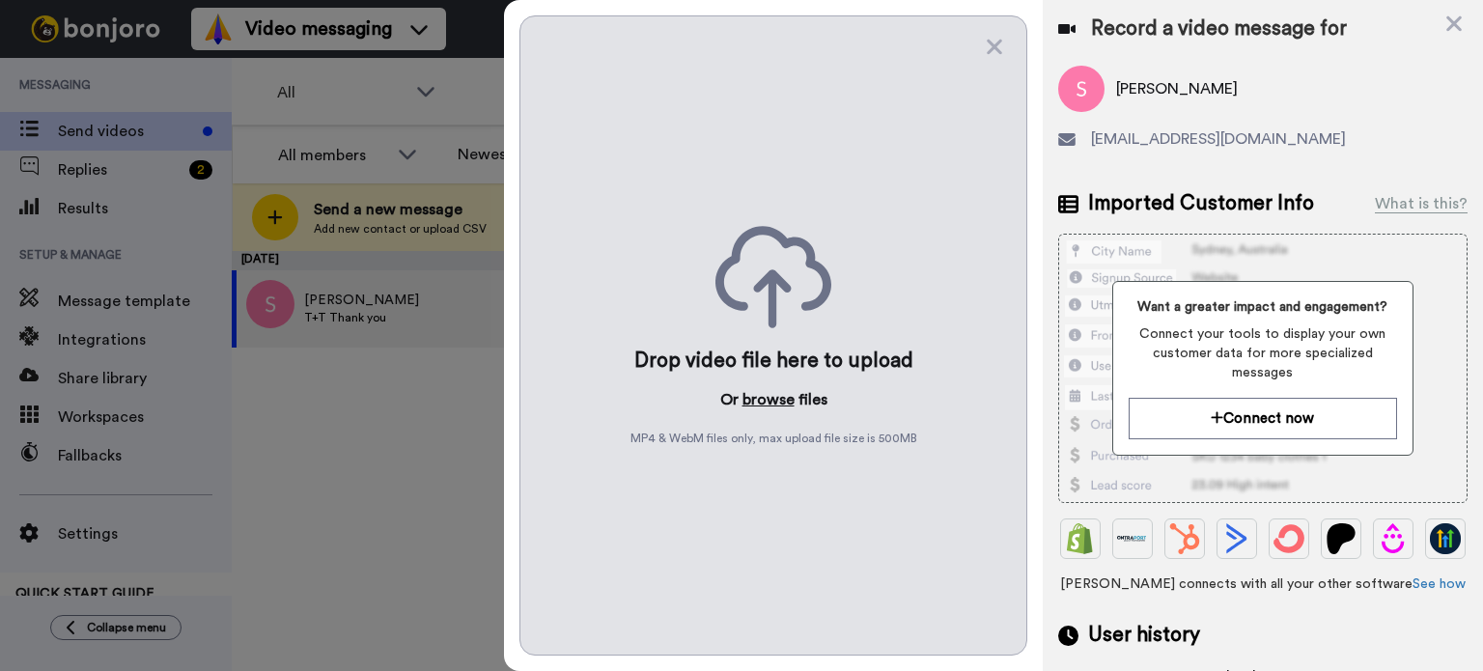
click at [776, 394] on button "browse" at bounding box center [769, 399] width 52 height 23
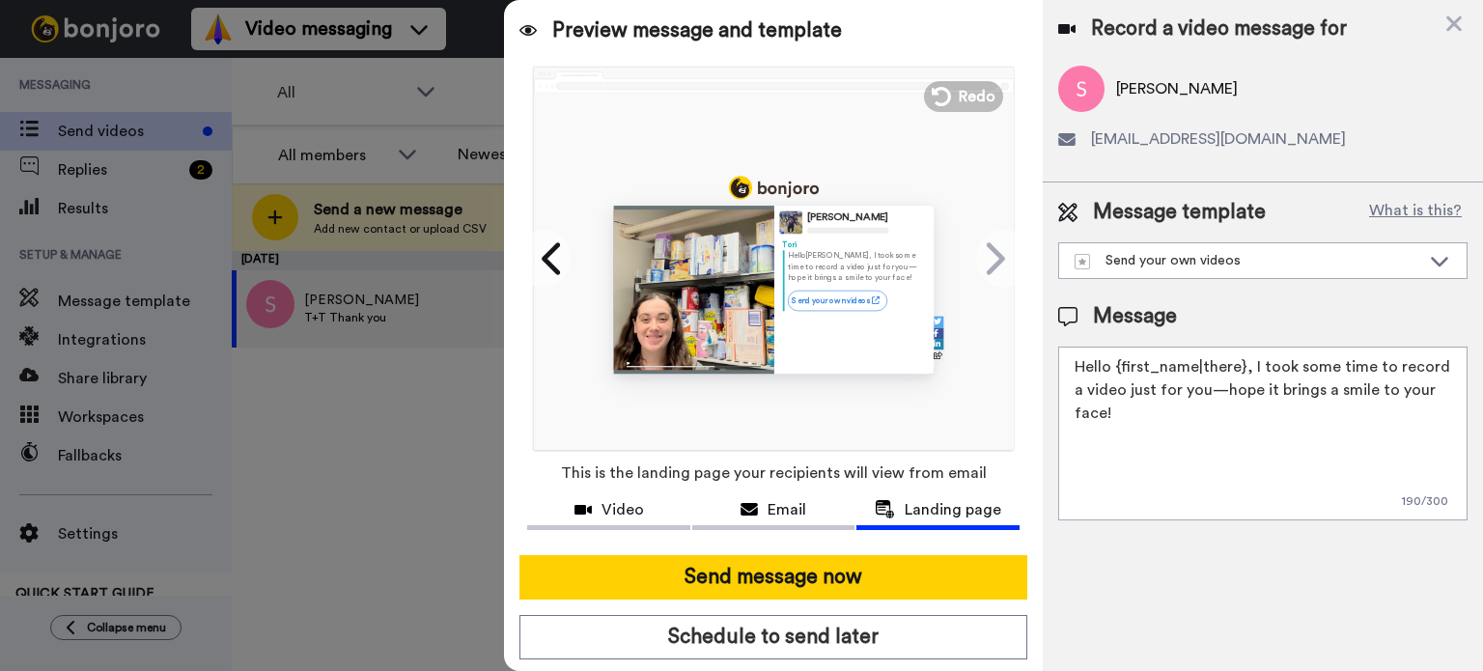
drag, startPoint x: 1240, startPoint y: 420, endPoint x: 1257, endPoint y: 416, distance: 17.8
click at [1257, 416] on textarea "Hello {first_name|there}, I took some time to record a video just for you—hope …" at bounding box center [1262, 434] width 409 height 174
click at [1306, 273] on div "Send your own videos" at bounding box center [1263, 260] width 408 height 35
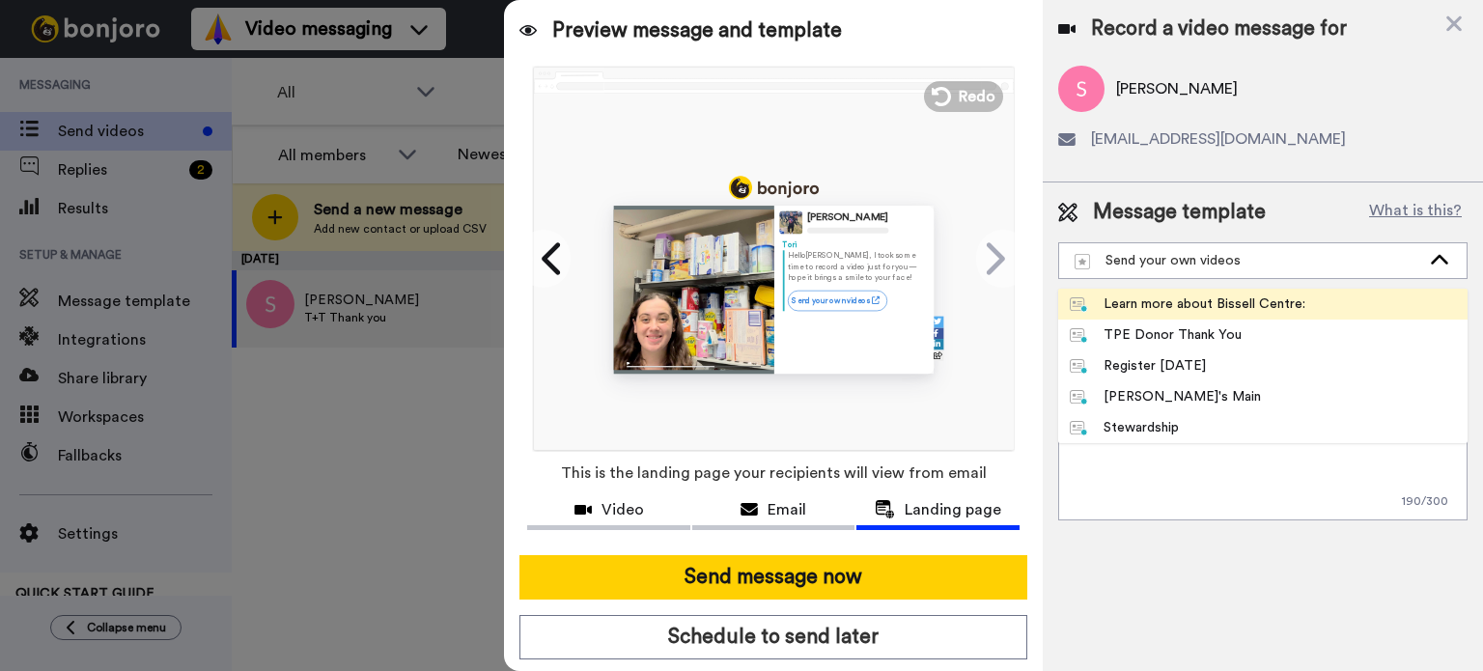
click at [1226, 318] on li "Learn more about Bissell Centre:" at bounding box center [1262, 304] width 409 height 31
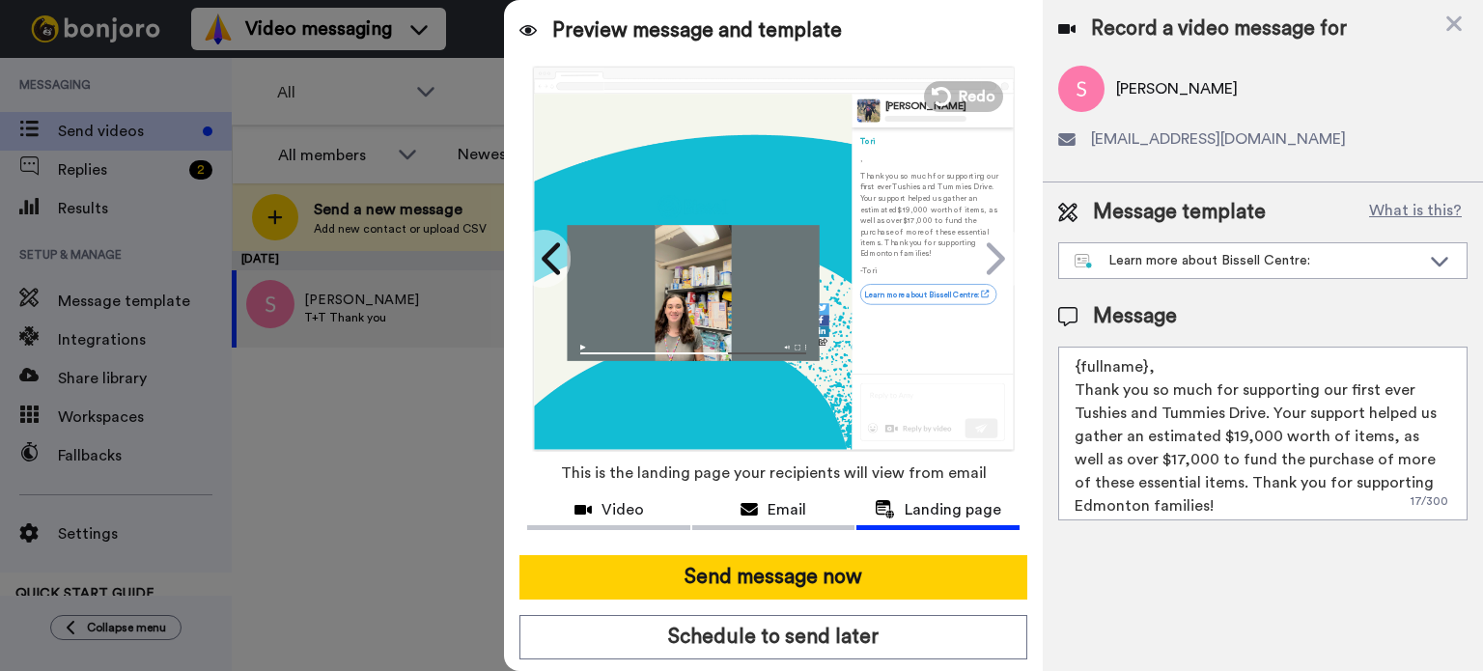
click at [1194, 370] on textarea "{fullname}, Thank you so much for supporting our first ever Tushies and Tummies…" at bounding box center [1262, 434] width 409 height 174
drag, startPoint x: 1169, startPoint y: 366, endPoint x: 1066, endPoint y: 379, distance: 103.1
click at [1066, 379] on textarea "{fullname}, Thank you so much for supporting our first ever Tushies and Tummies…" at bounding box center [1262, 434] width 409 height 174
click at [1290, 397] on textarea "{fullname}, Thank you so much for supporting our first ever Tushies and Tummies…" at bounding box center [1262, 434] width 409 height 174
click at [1203, 361] on textarea "{fullname}, Thank you so much for supporting our first ever Tushies and Tummies…" at bounding box center [1262, 434] width 409 height 174
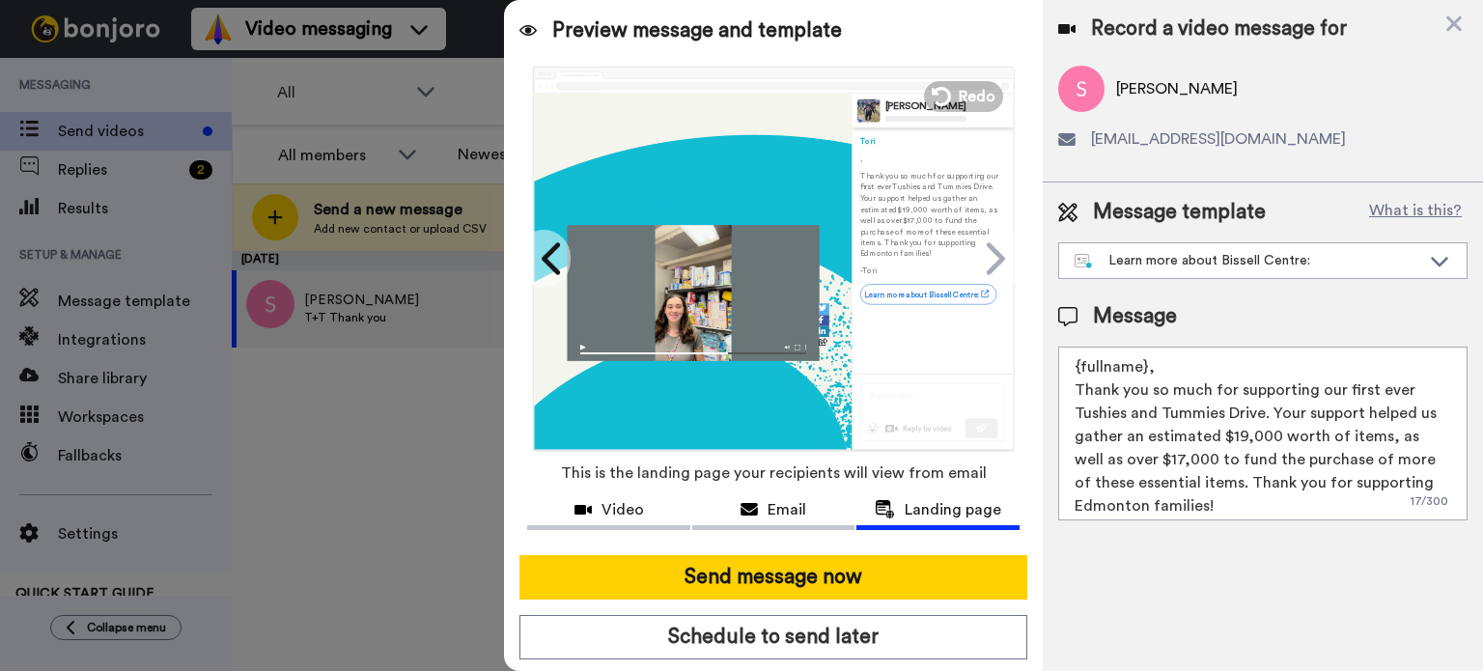
drag, startPoint x: 1203, startPoint y: 361, endPoint x: 1043, endPoint y: 358, distance: 160.3
click at [1043, 358] on div "Message template What is this? Learn more about Bissell Centre: Learn more abou…" at bounding box center [1263, 359] width 440 height 353
type textarea "Thank you so much for supporting our first ever Tushies and Tummies Drive. Your…"
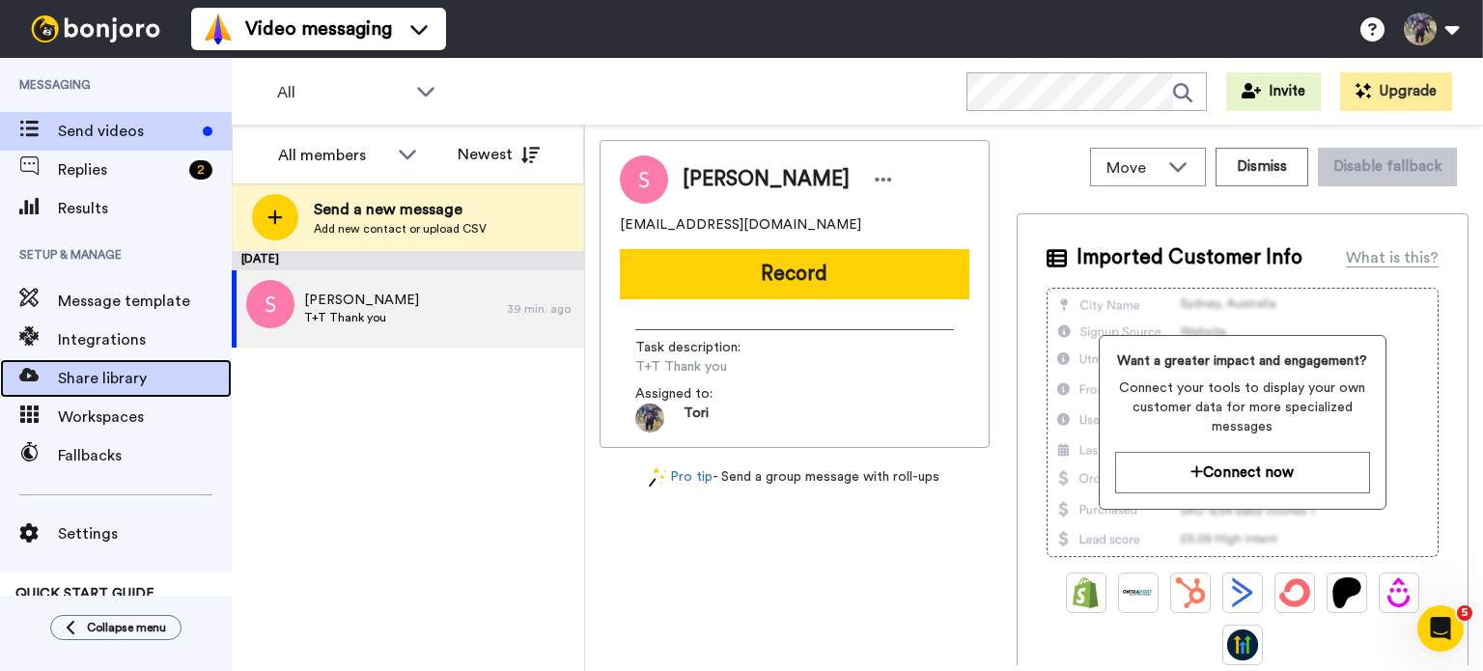
click at [121, 392] on div "Share library" at bounding box center [116, 378] width 232 height 39
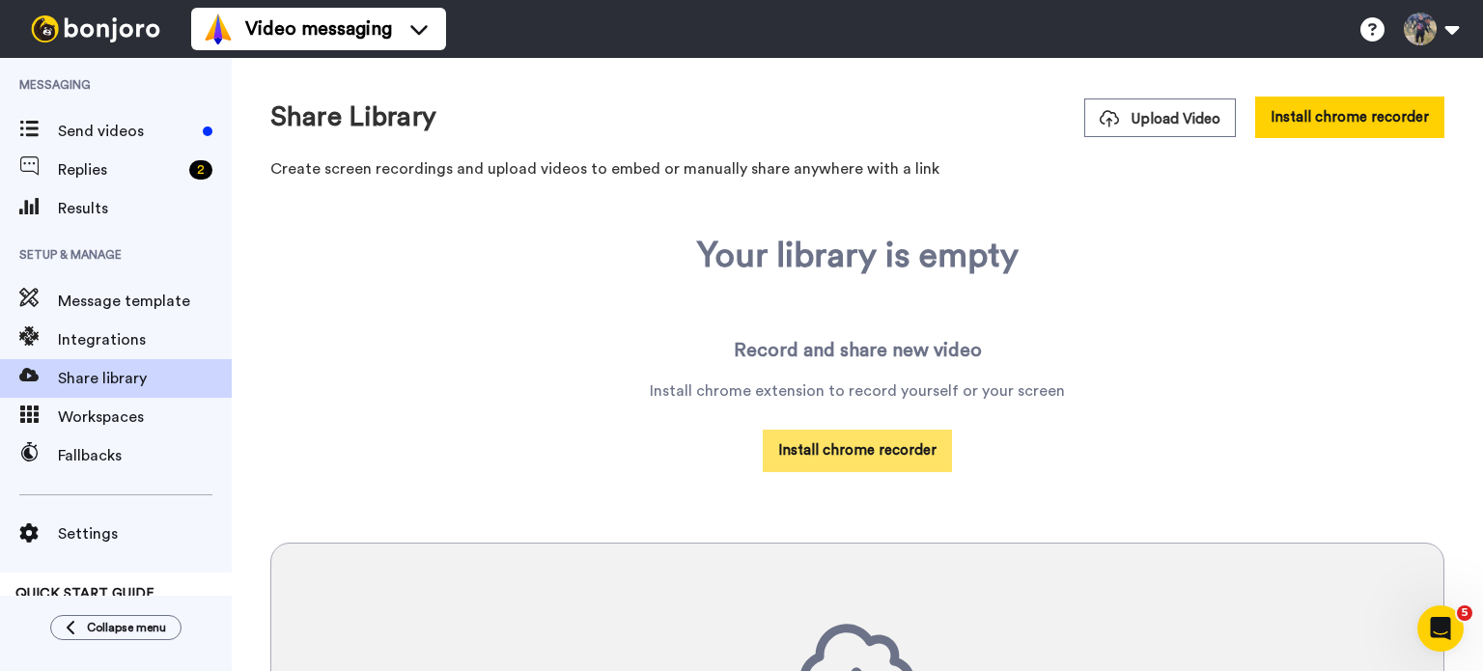
click at [861, 441] on button "Install chrome recorder" at bounding box center [857, 451] width 189 height 42
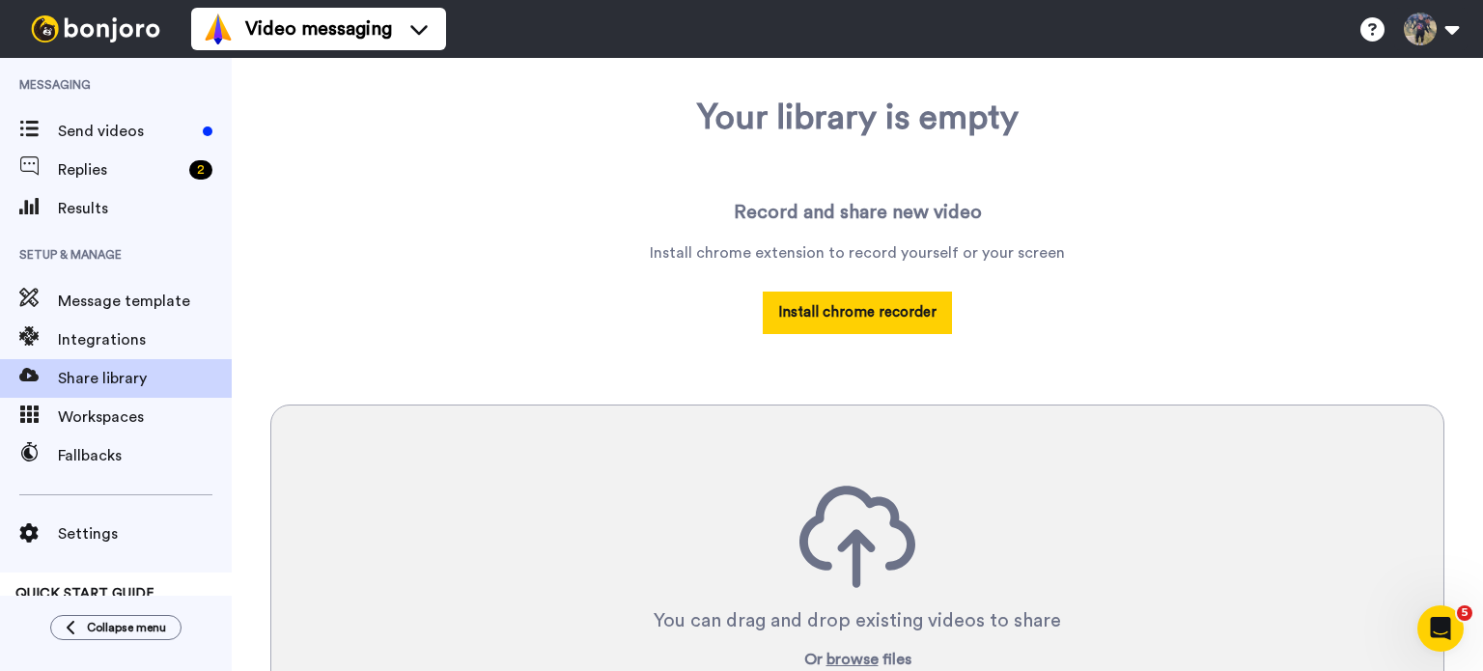
scroll to position [349, 0]
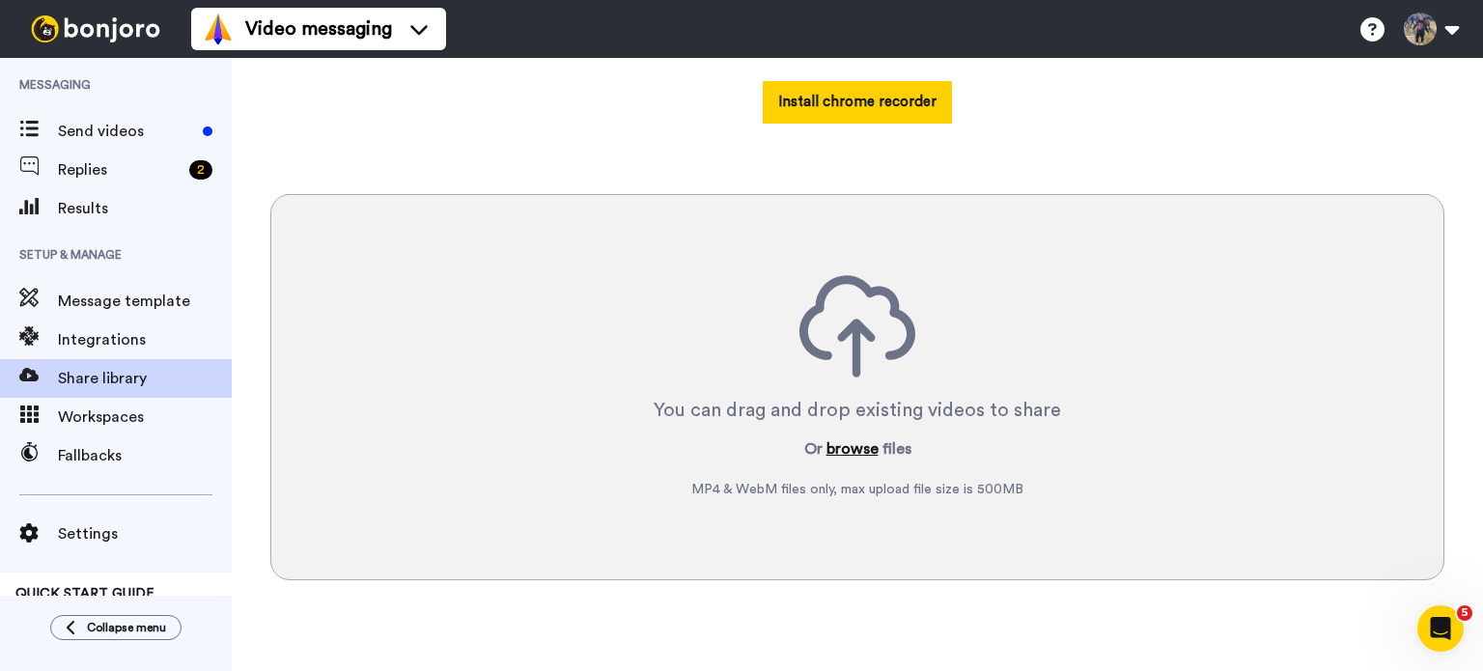
click at [827, 450] on button "browse" at bounding box center [853, 448] width 52 height 23
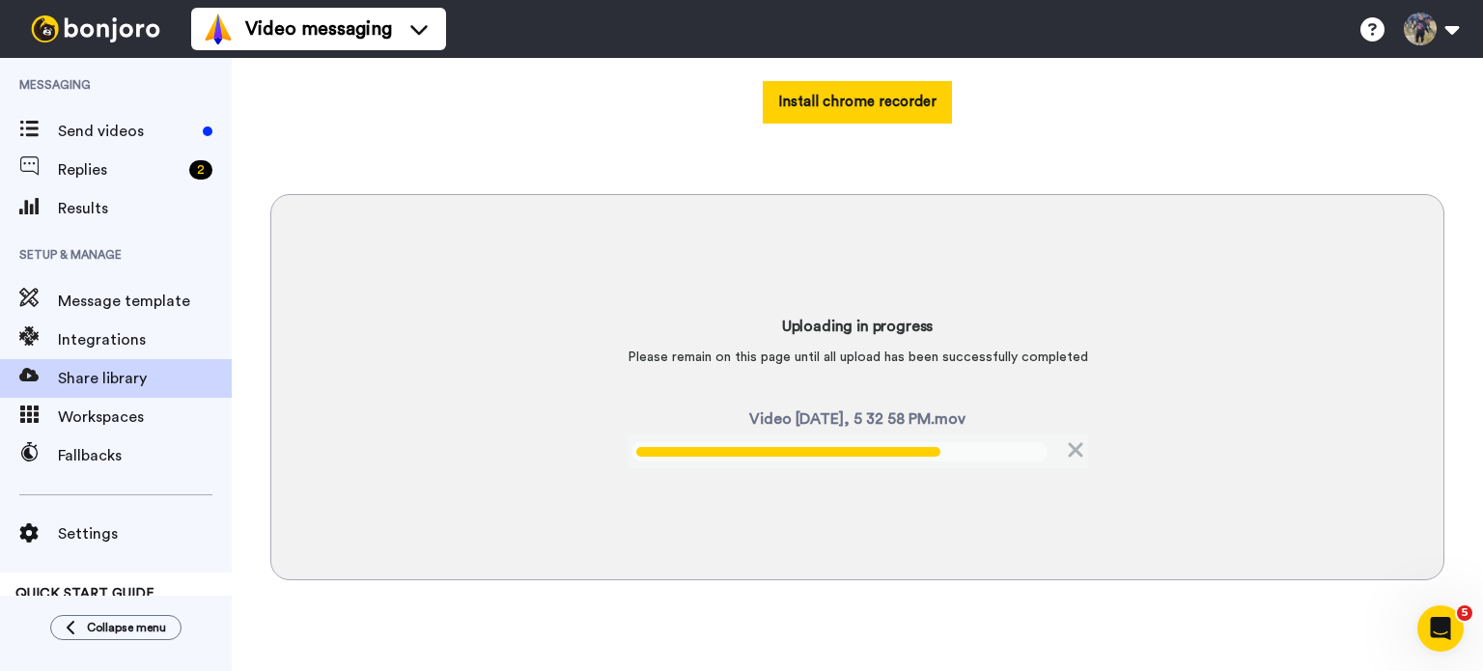
click at [387, 340] on div "Uploading in progress Please remain on this page until all upload has been succ…" at bounding box center [857, 387] width 1174 height 386
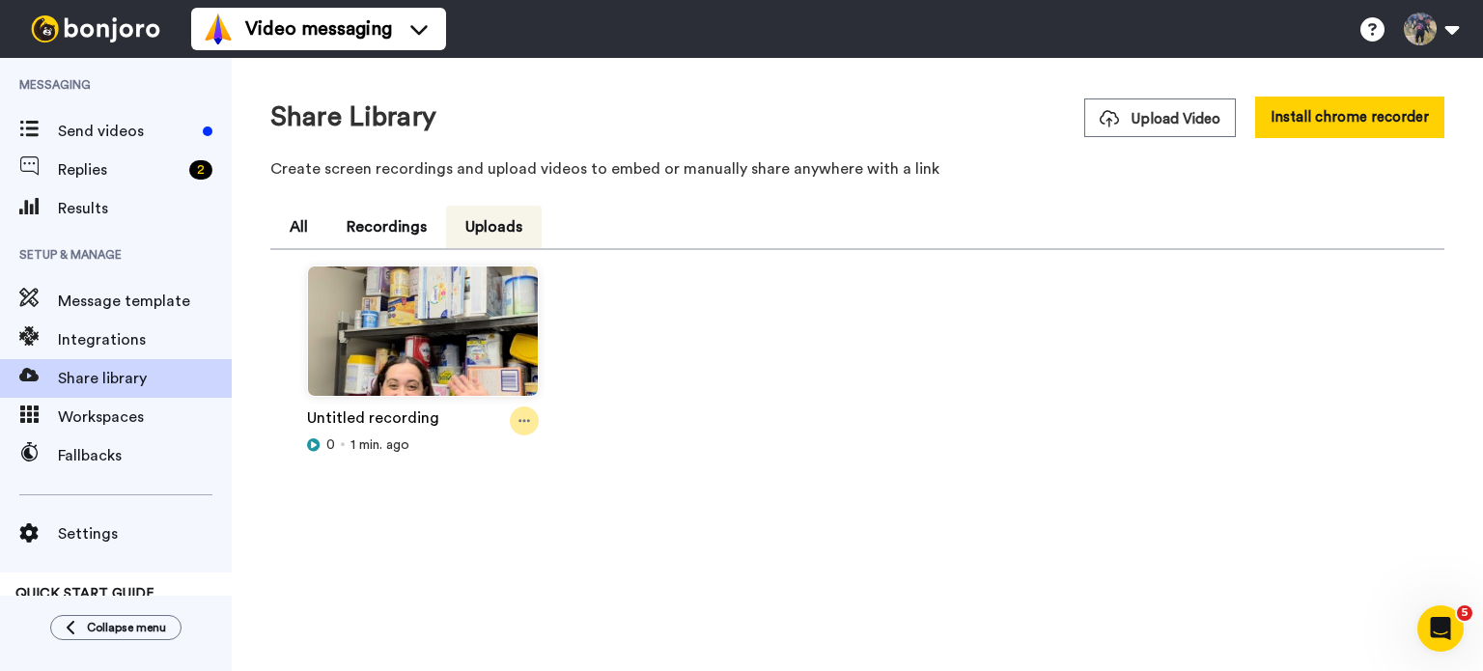
click at [529, 415] on icon at bounding box center [525, 421] width 12 height 14
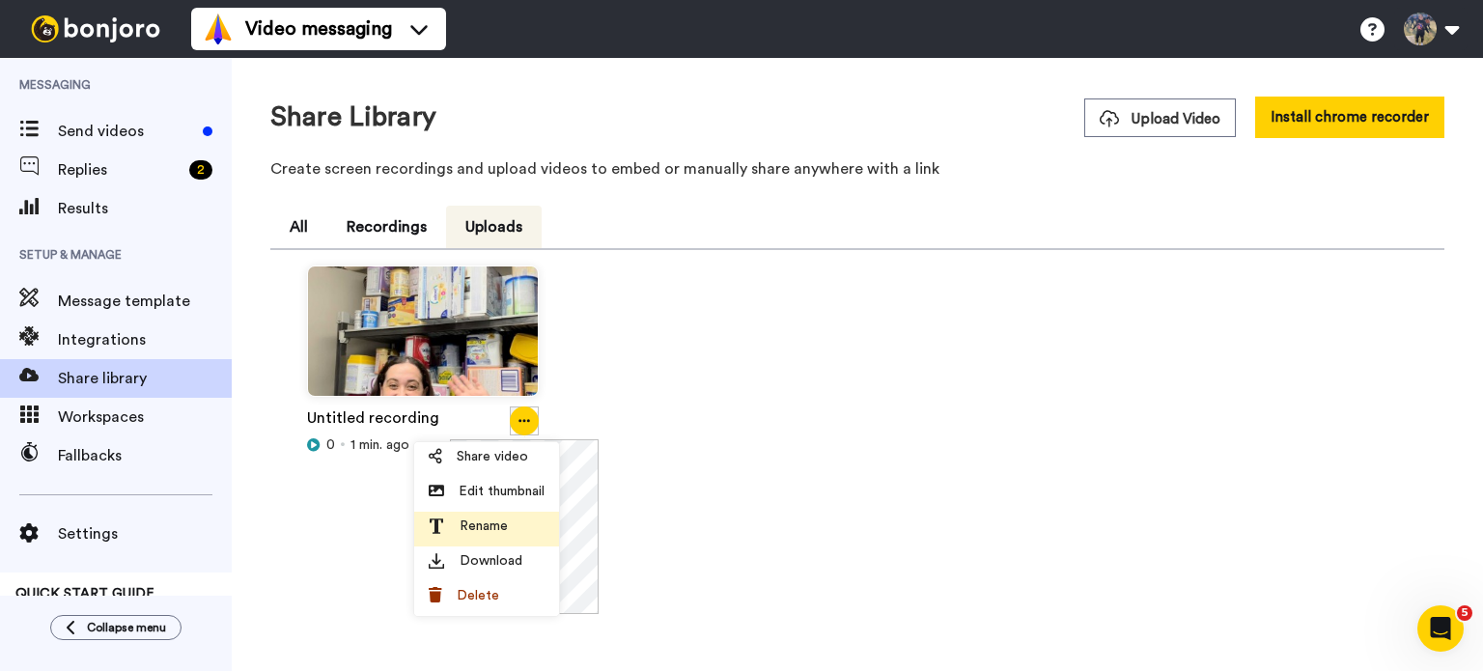
click at [521, 539] on li "Rename" at bounding box center [486, 529] width 145 height 35
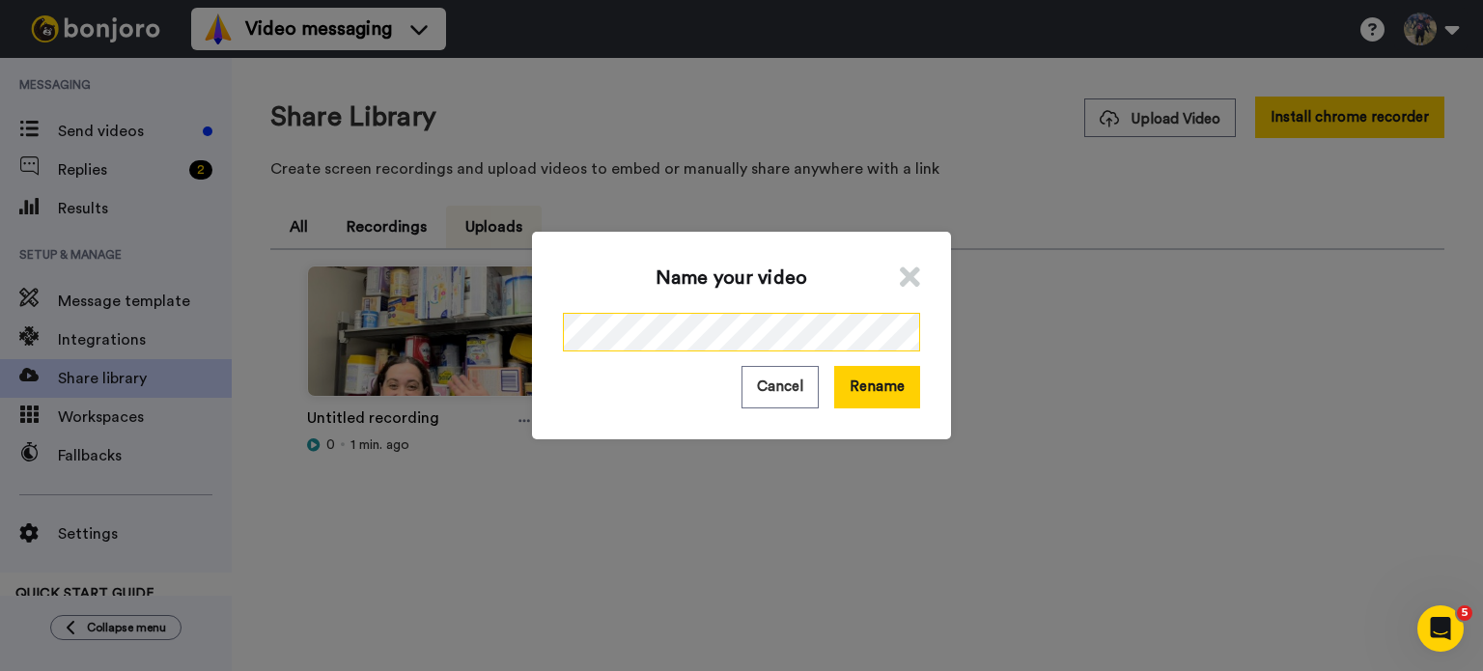
click at [336, 277] on div "Name your video Cancel Rename" at bounding box center [741, 335] width 1483 height 671
click at [892, 383] on button "Rename" at bounding box center [877, 387] width 86 height 42
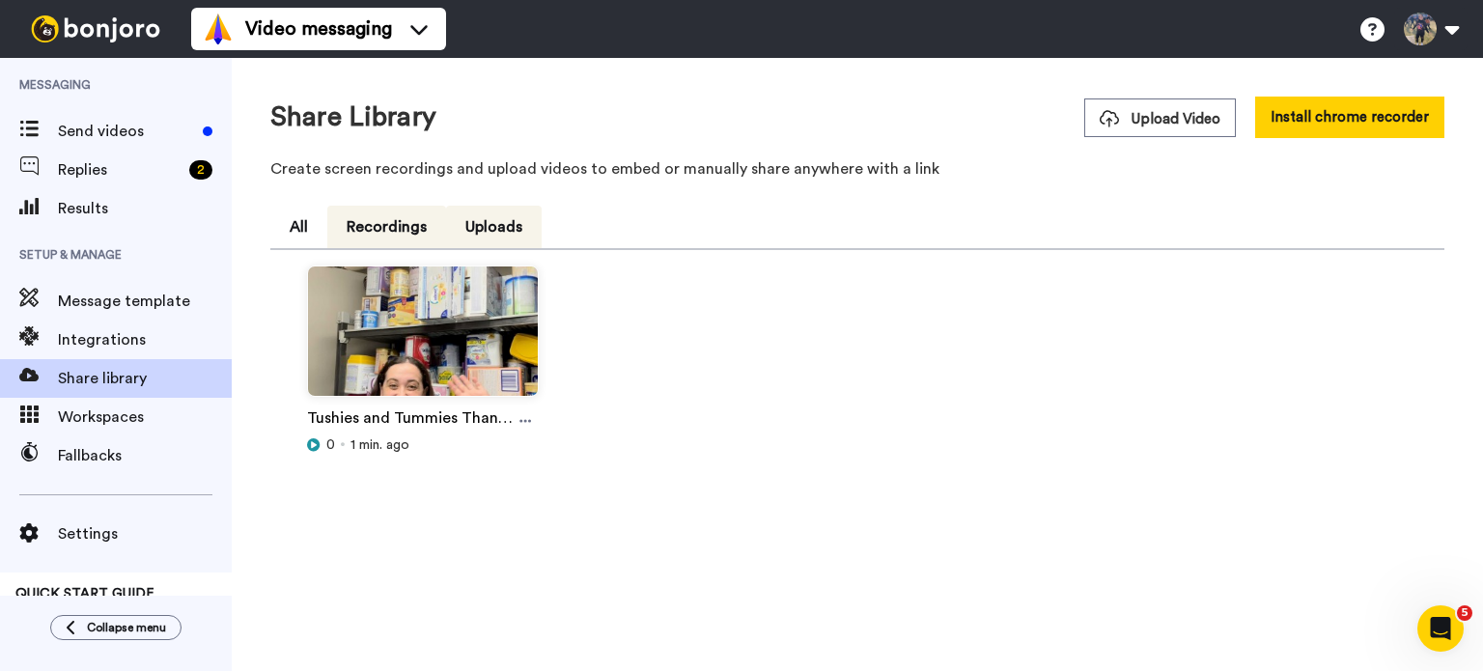
click at [397, 227] on button "Recordings" at bounding box center [386, 227] width 119 height 42
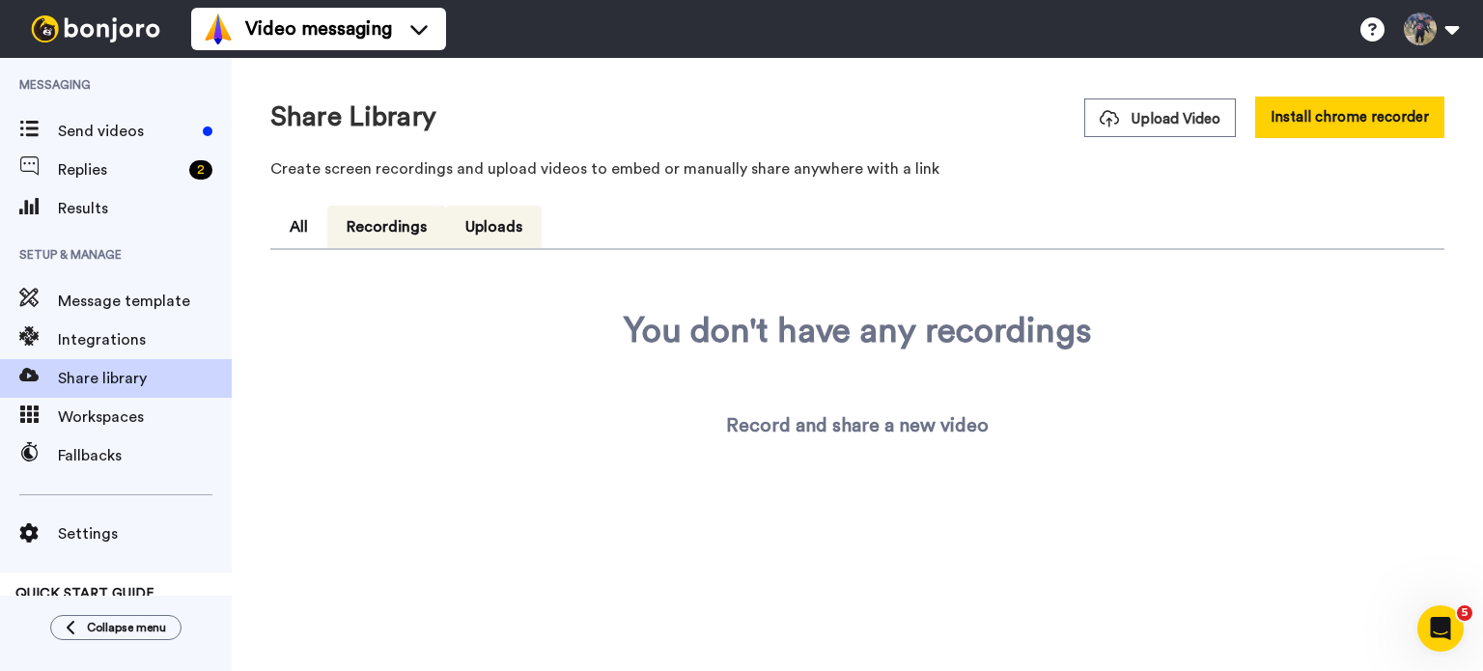
click at [496, 229] on button "Uploads" at bounding box center [494, 227] width 96 height 42
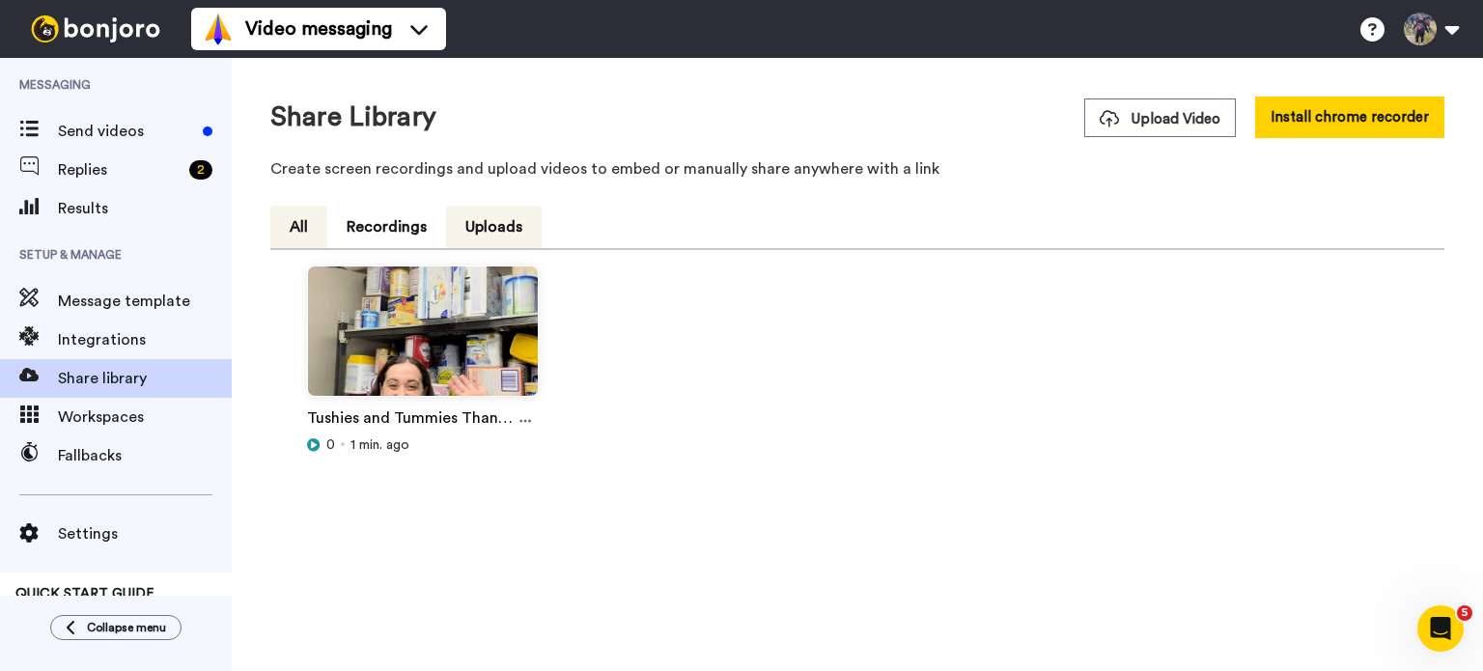
click at [313, 222] on button "All" at bounding box center [298, 227] width 57 height 42
click at [1008, 511] on div "Tushies and Tummies Thank you 0 1 min. ago" at bounding box center [857, 392] width 1159 height 253
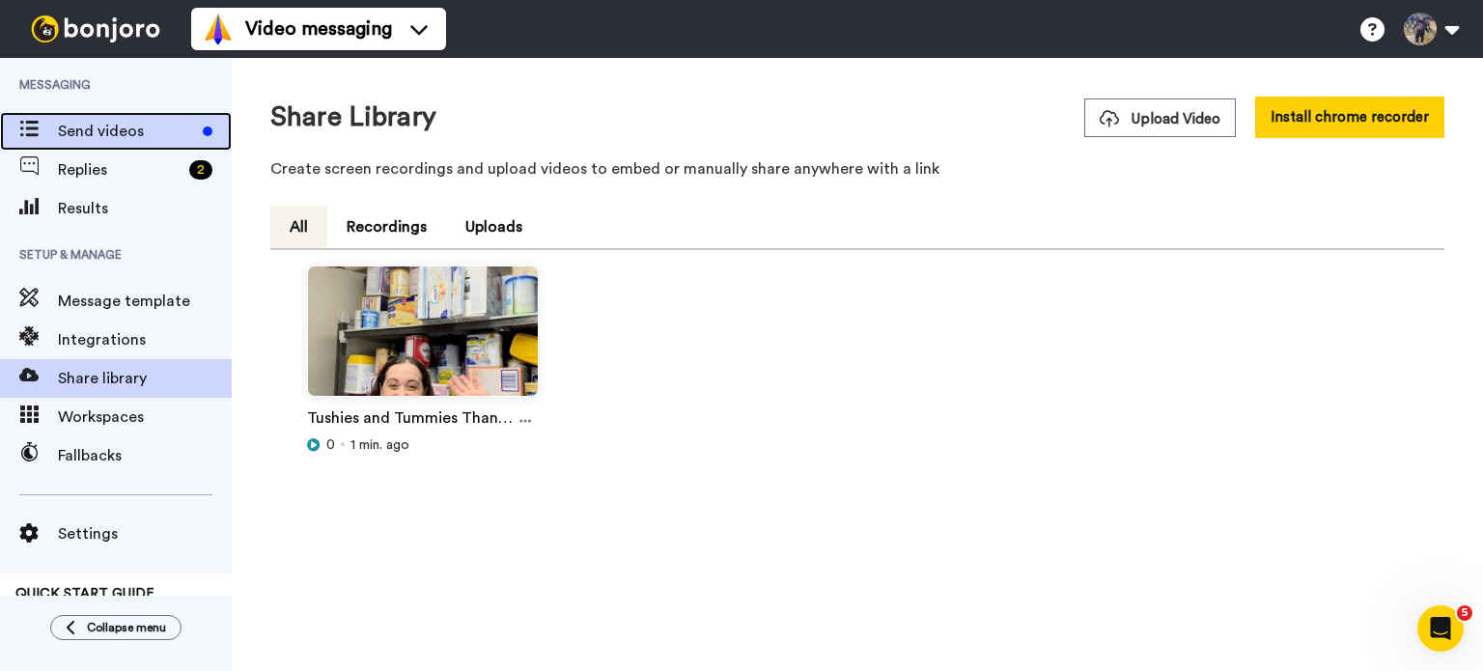
click at [133, 115] on div "Send videos" at bounding box center [116, 131] width 232 height 39
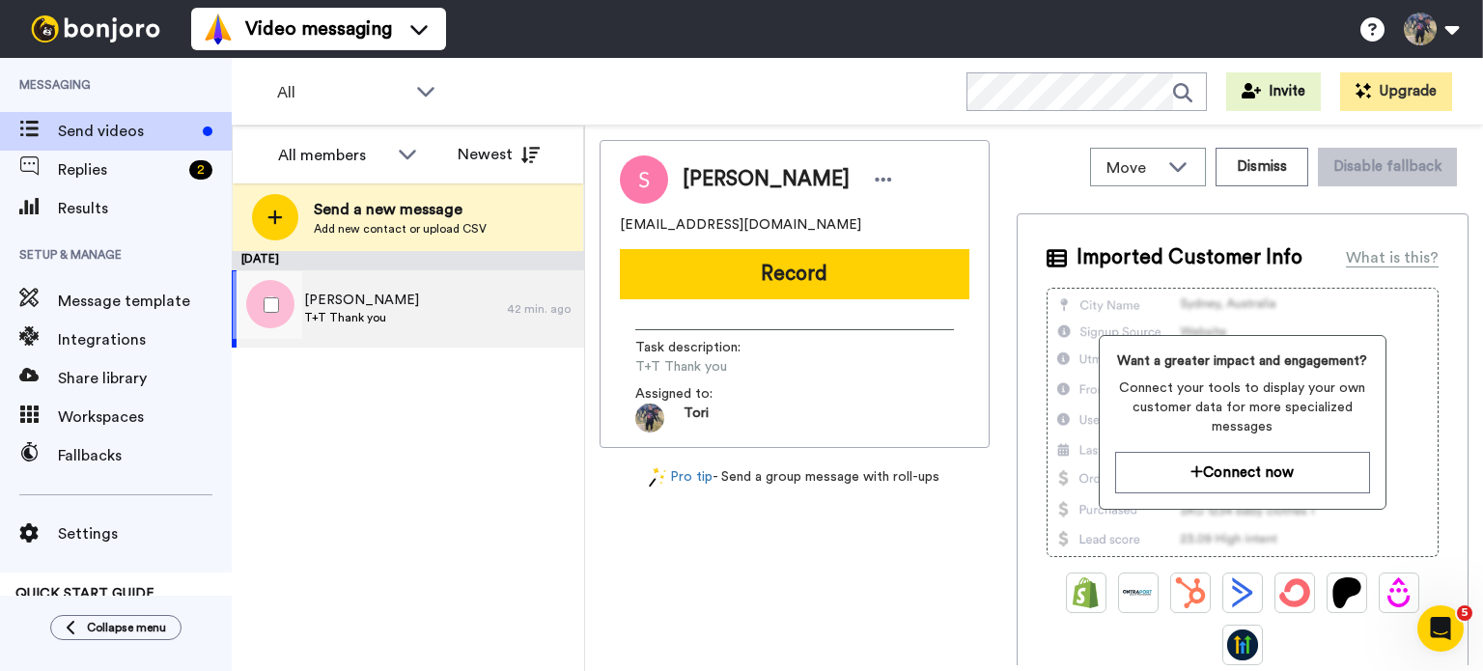
click at [401, 294] on div "[PERSON_NAME]+T Thank you" at bounding box center [369, 308] width 275 height 77
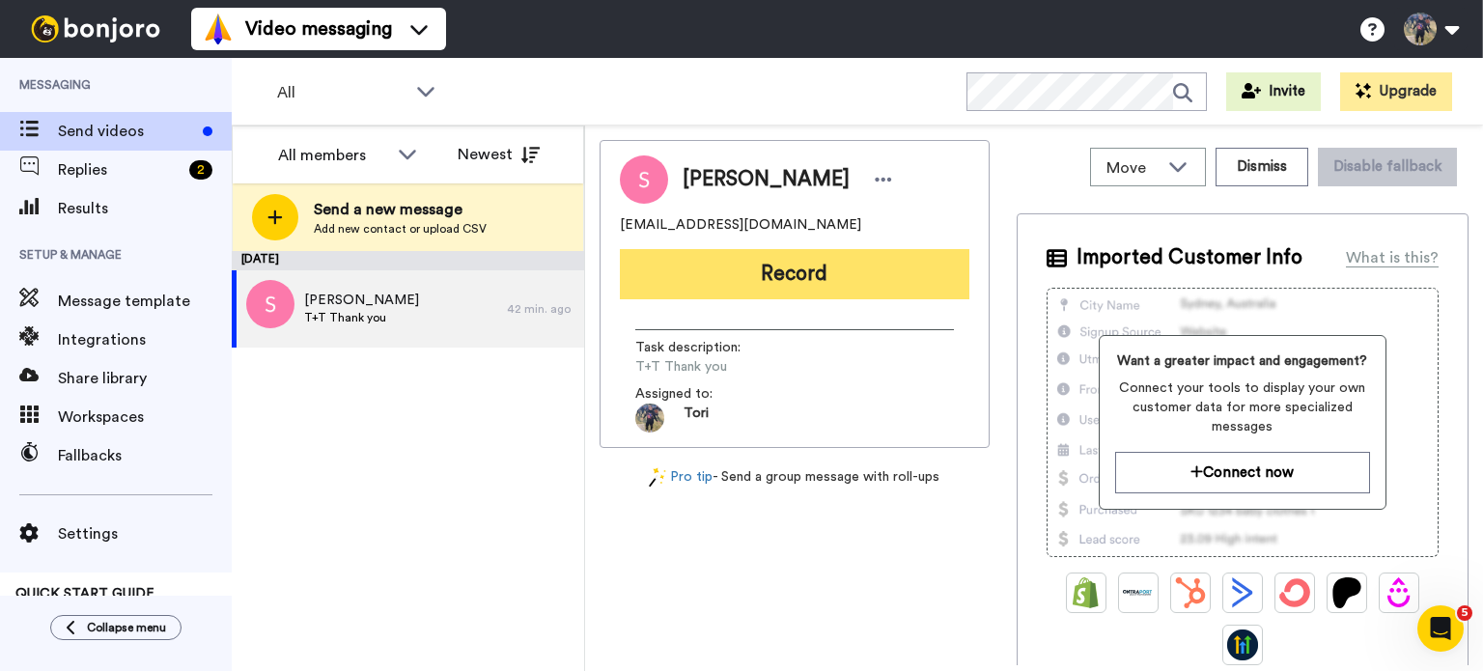
click at [813, 280] on button "Record" at bounding box center [795, 274] width 350 height 50
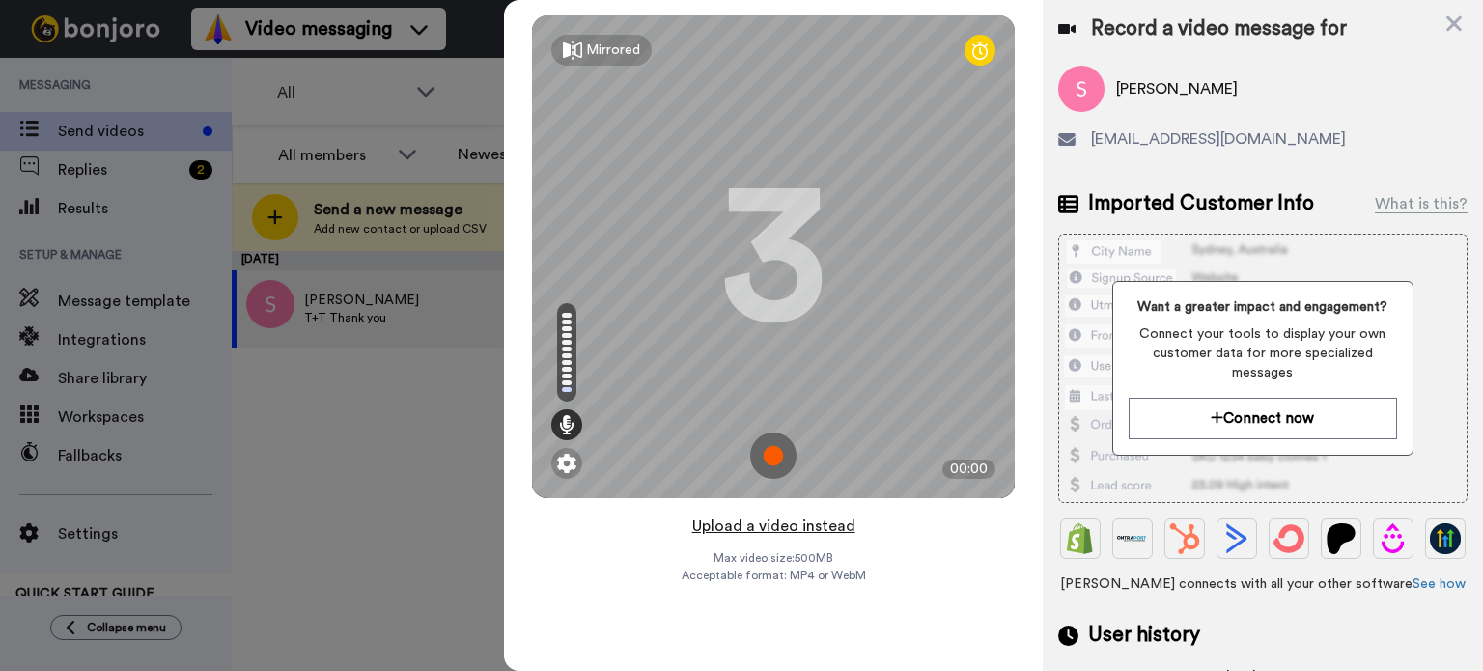
click at [765, 536] on button "Upload a video instead" at bounding box center [774, 526] width 175 height 25
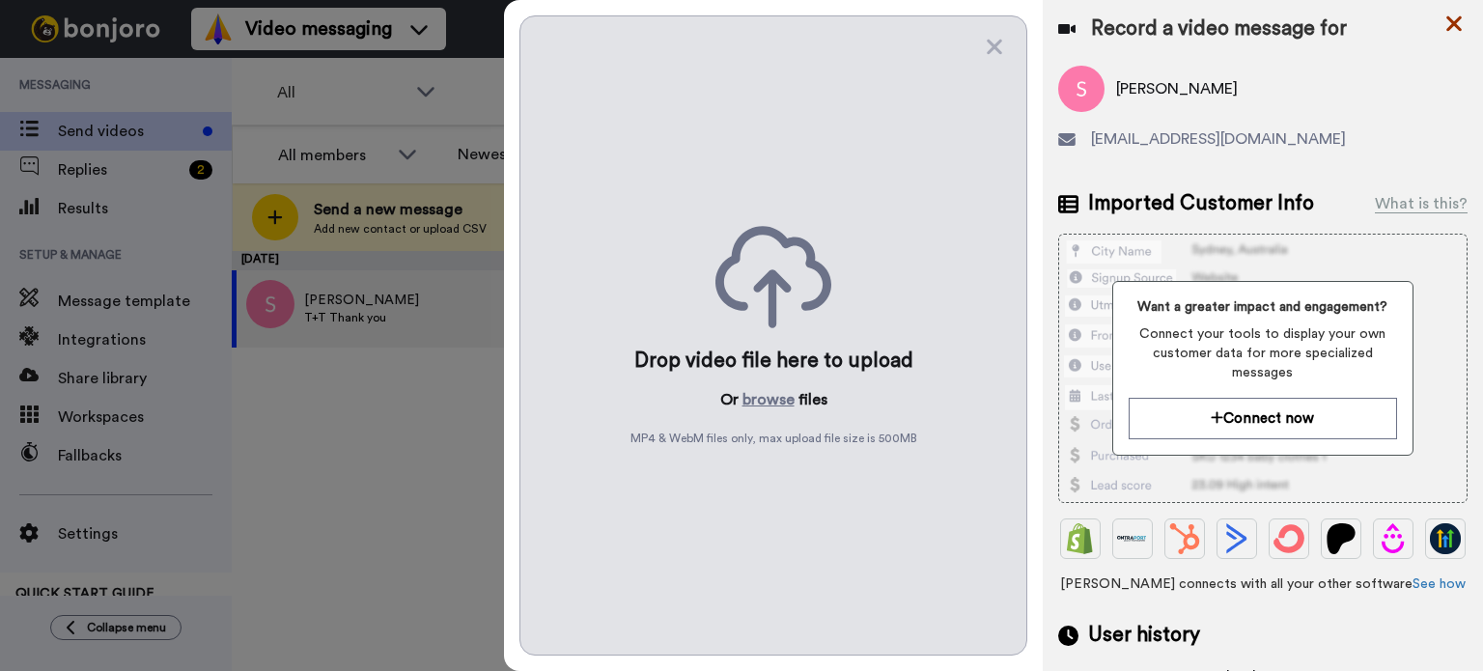
click at [1449, 26] on icon at bounding box center [1454, 24] width 19 height 24
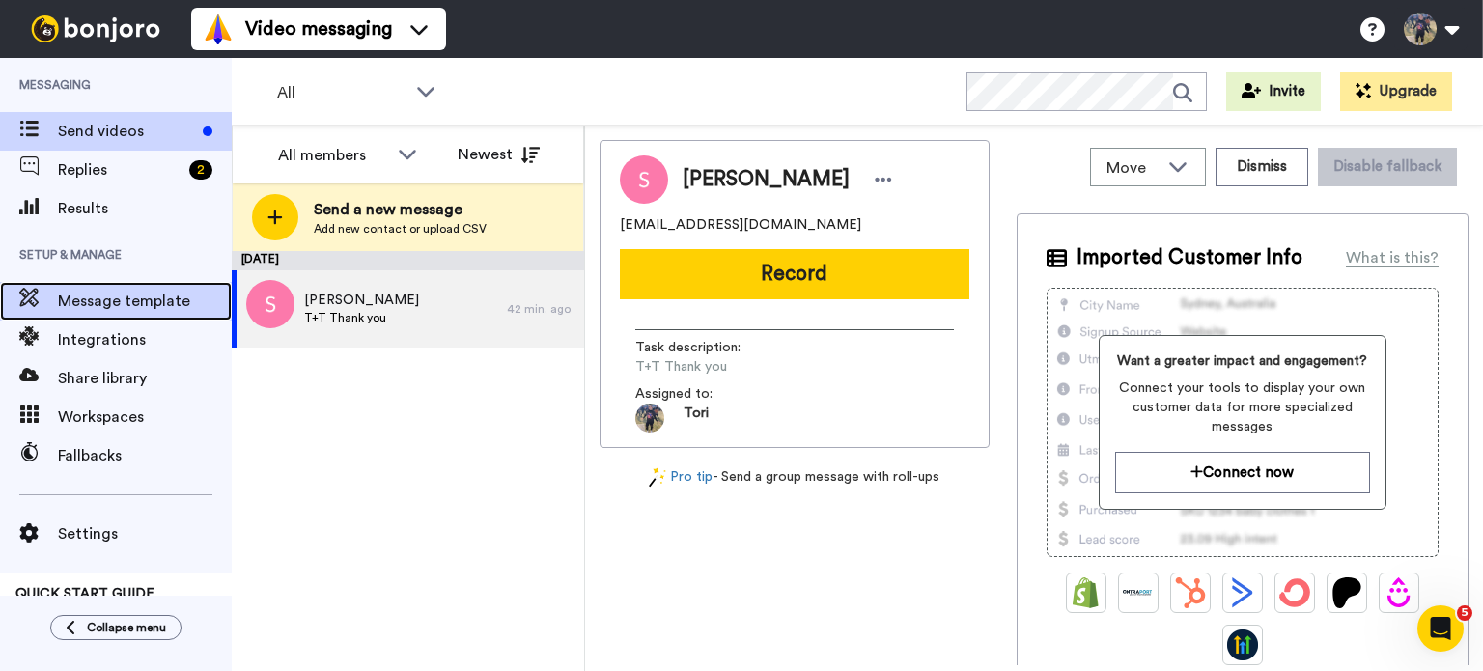
click at [114, 316] on div "Message template" at bounding box center [116, 301] width 232 height 39
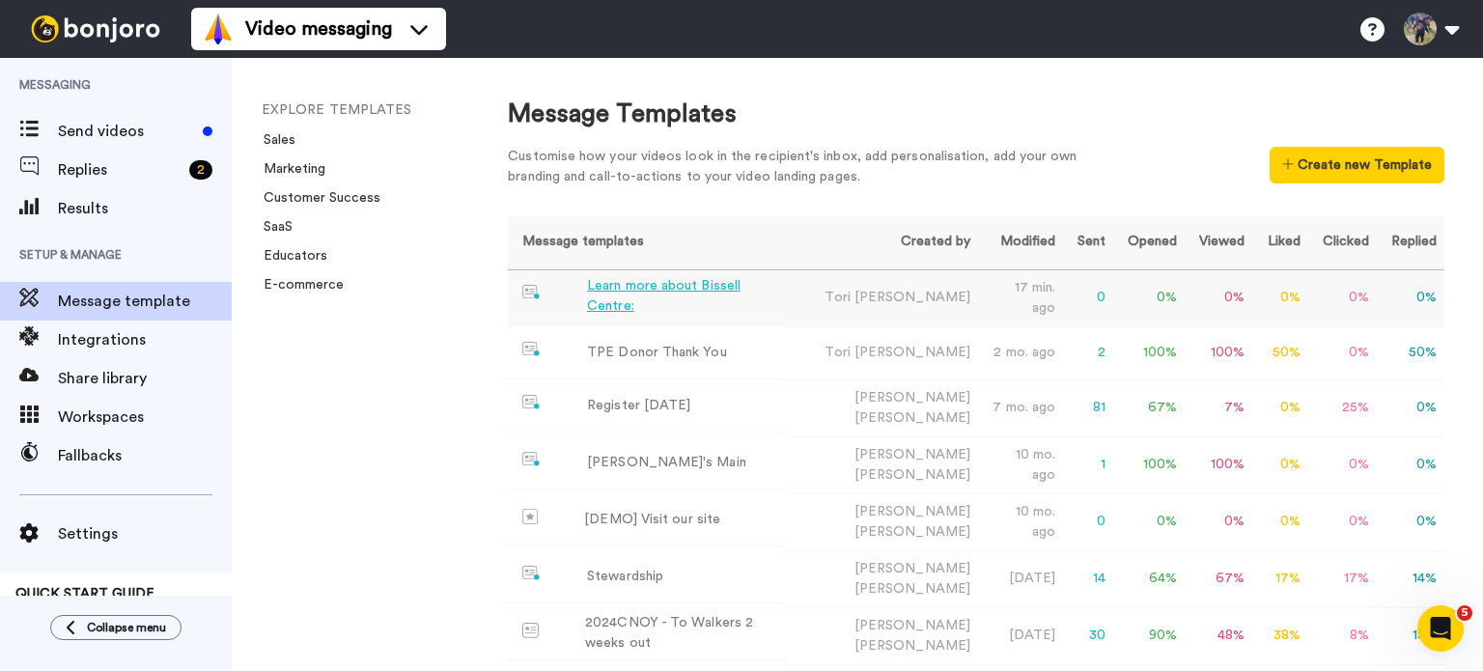
click at [842, 283] on td "Tori Weir" at bounding box center [882, 297] width 192 height 57
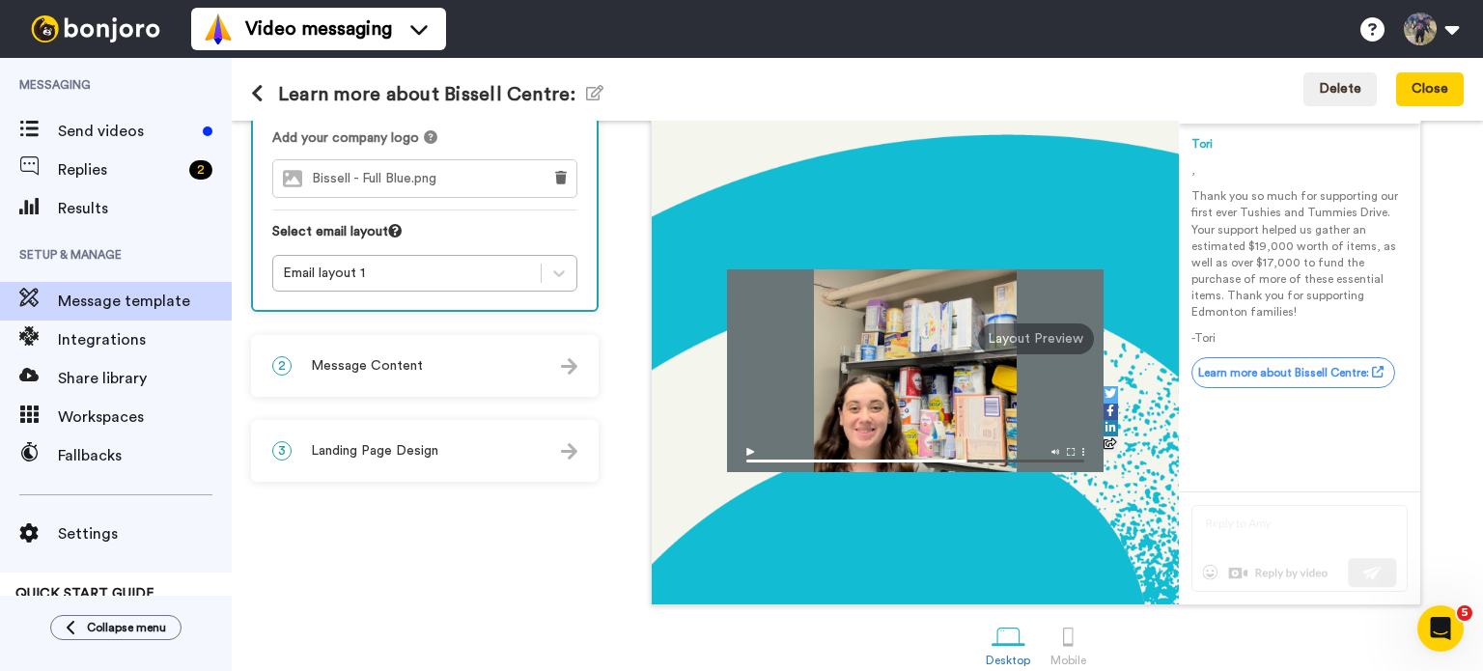
scroll to position [193, 0]
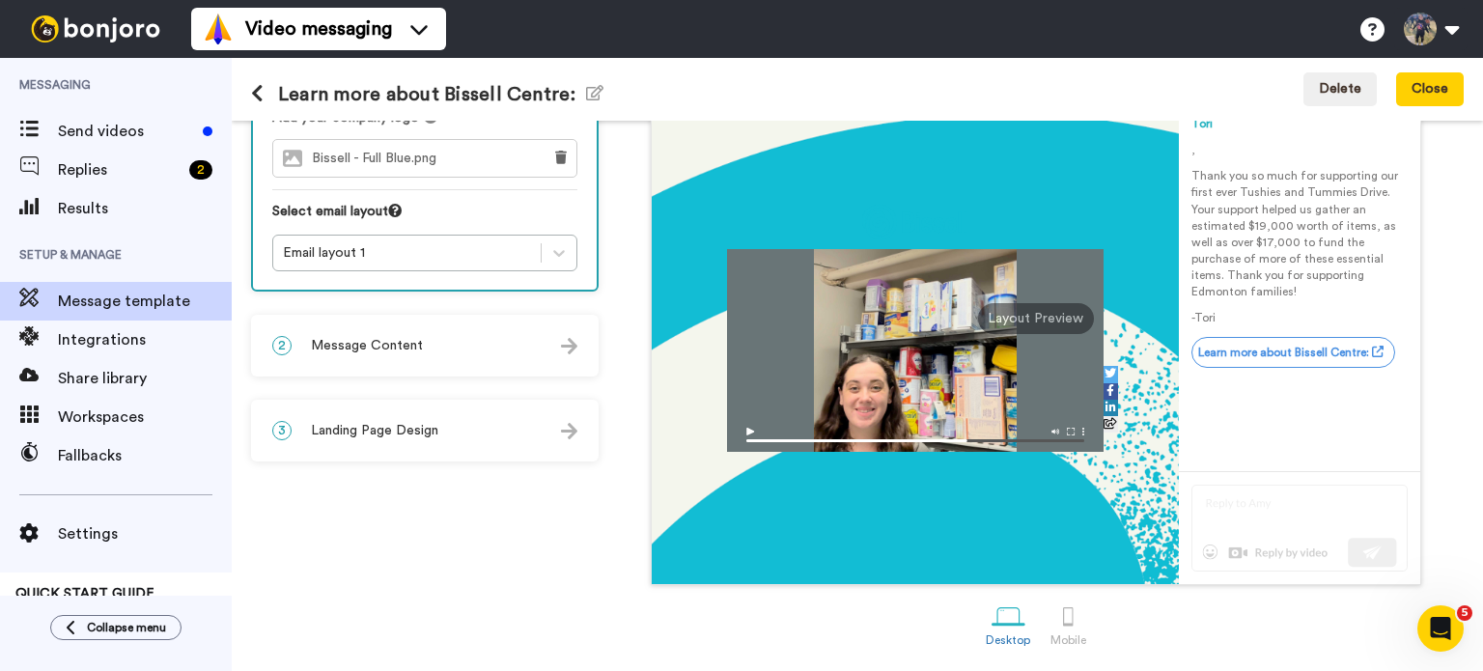
click at [459, 438] on div "3 Landing Page Design" at bounding box center [425, 431] width 344 height 58
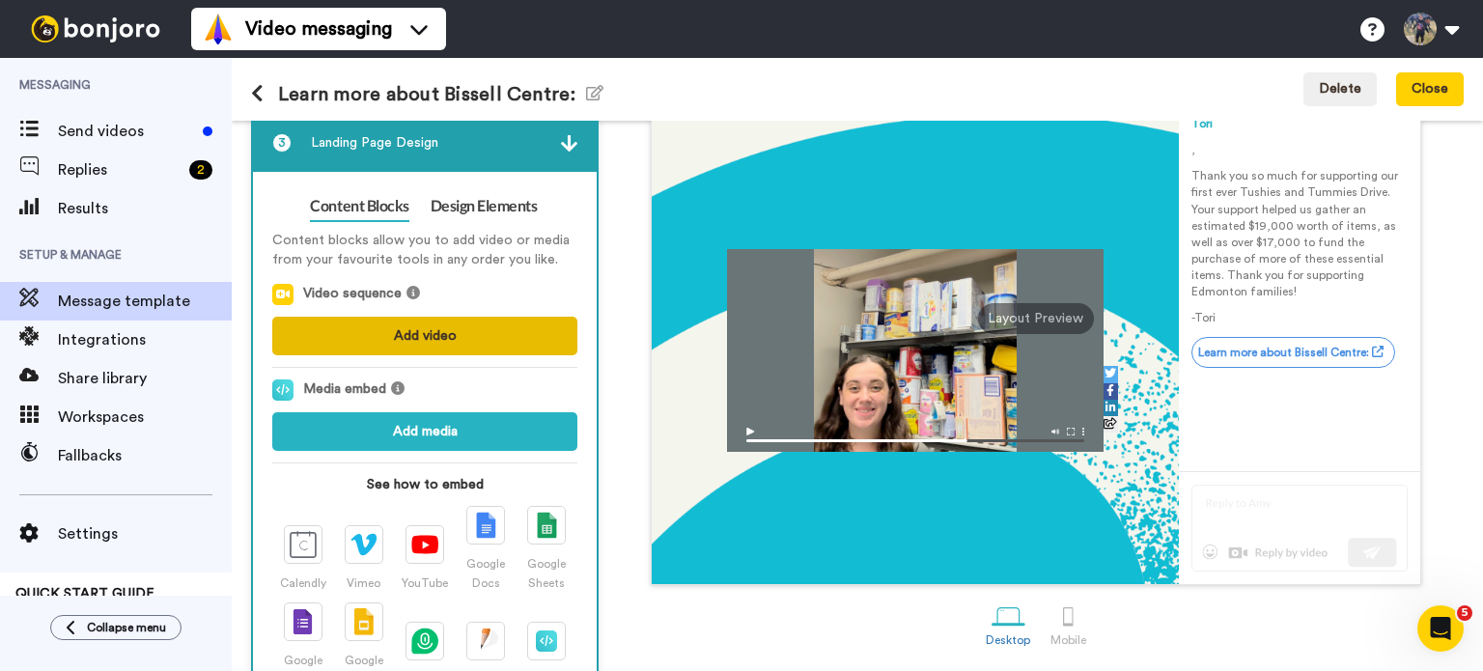
click at [460, 323] on button "Add video" at bounding box center [424, 336] width 305 height 39
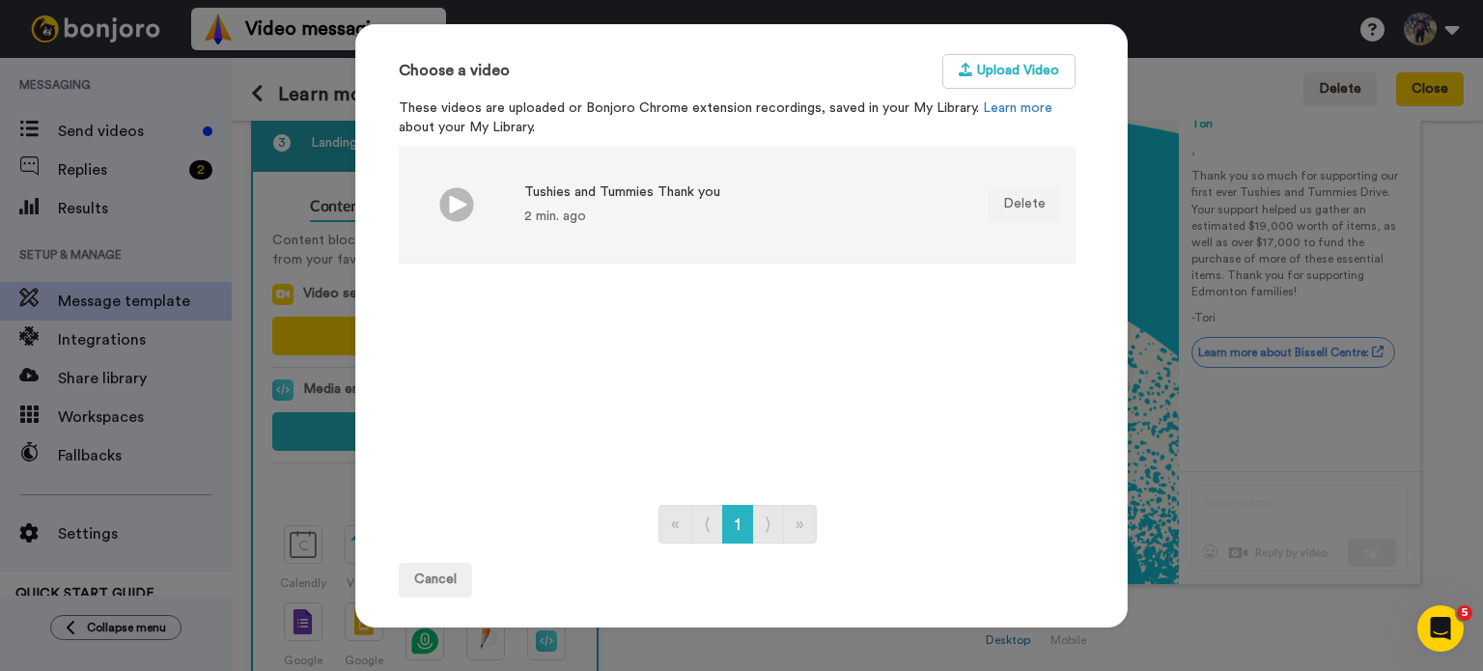
click at [529, 212] on div "2 min. ago" at bounding box center [622, 216] width 196 height 19
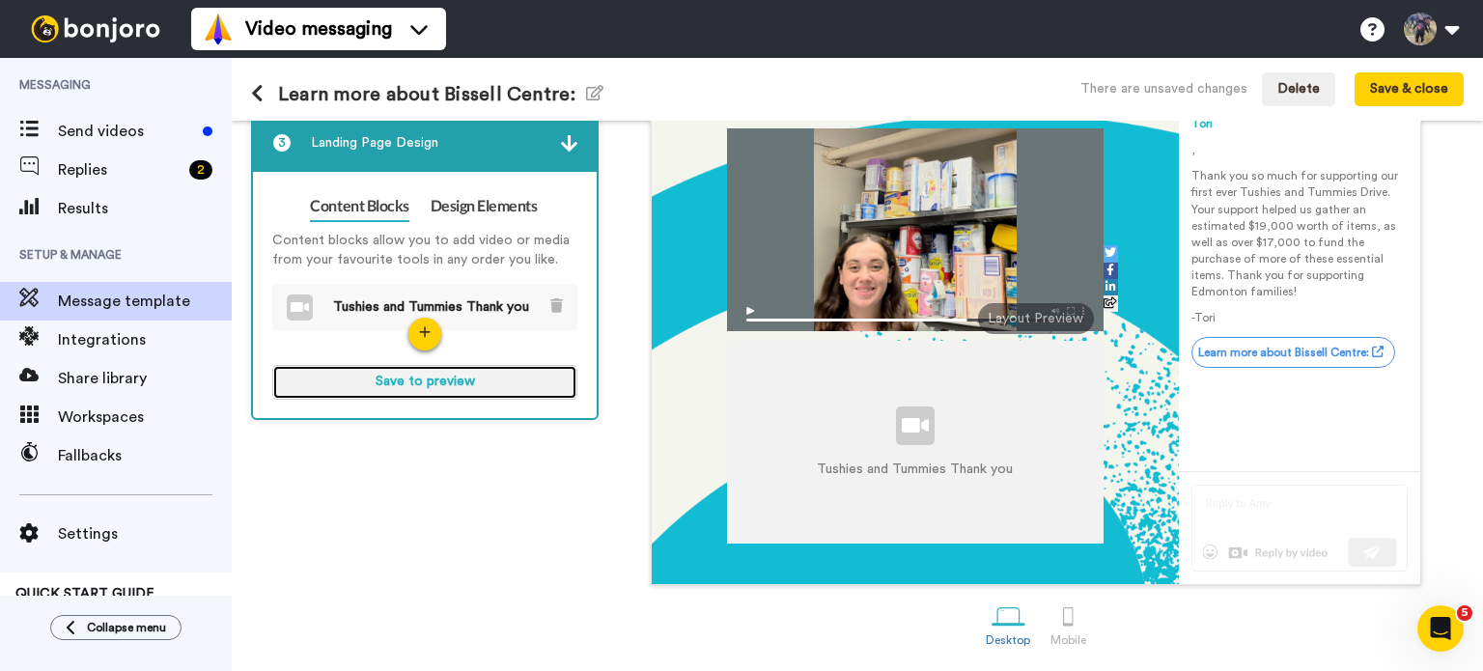
click at [496, 378] on button "Save to preview" at bounding box center [424, 382] width 305 height 35
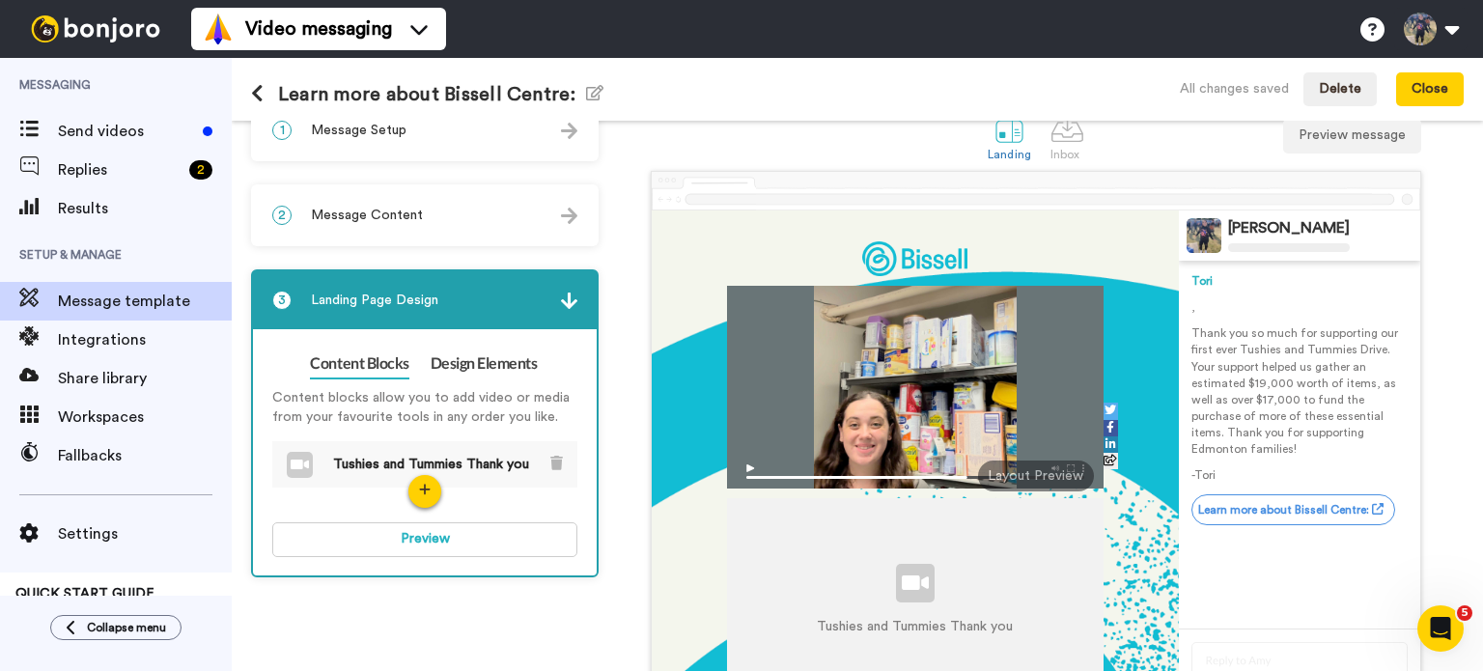
scroll to position [0, 0]
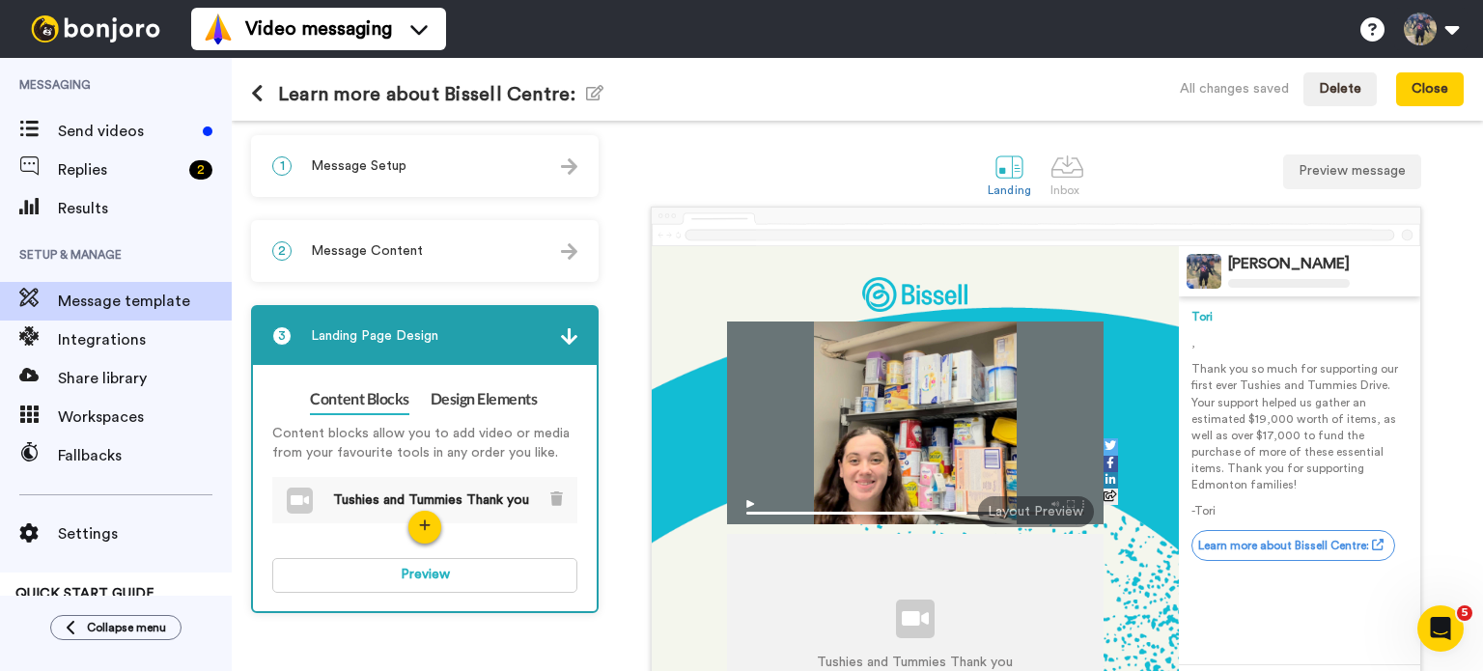
click at [471, 127] on div "1 Message Setup From tweir@bissellcentre.org Add your company logo Bissell - Fu…" at bounding box center [858, 396] width 1252 height 550
click at [415, 193] on div "1 Message Setup" at bounding box center [425, 166] width 344 height 58
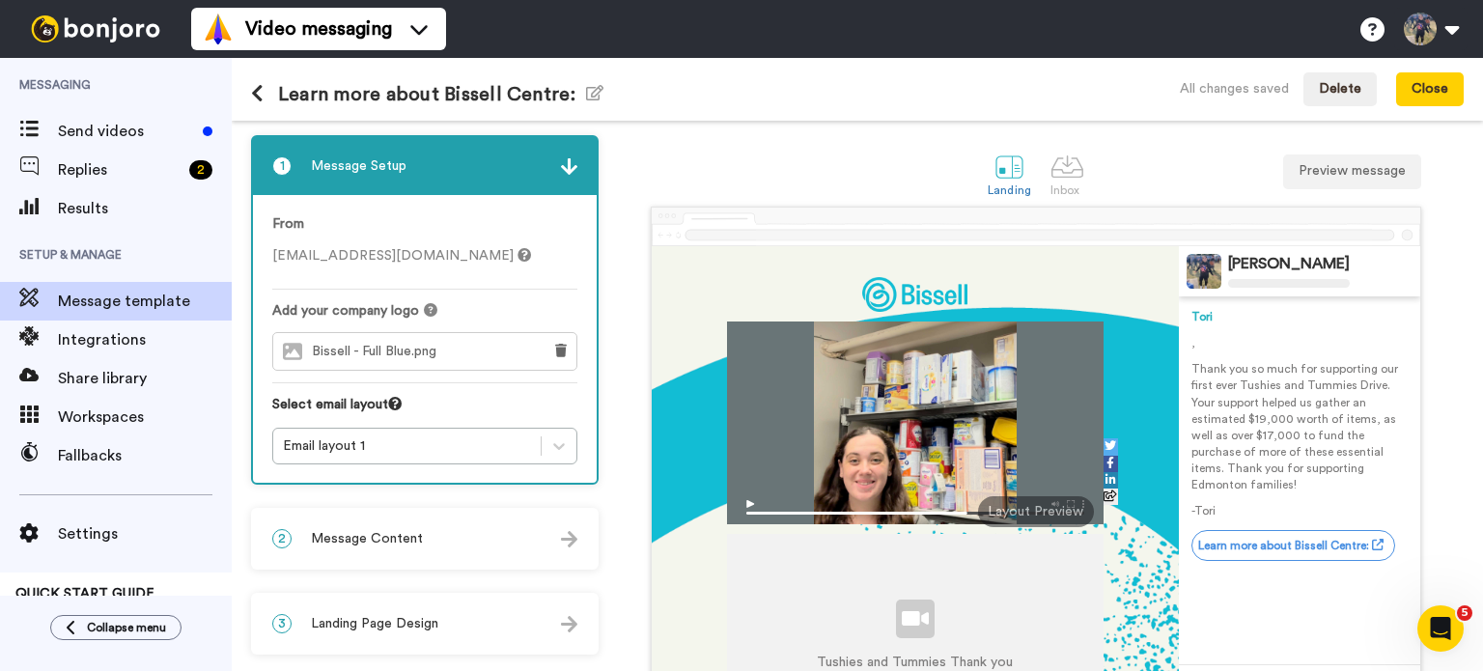
click at [406, 524] on div "2 Message Content" at bounding box center [425, 539] width 344 height 58
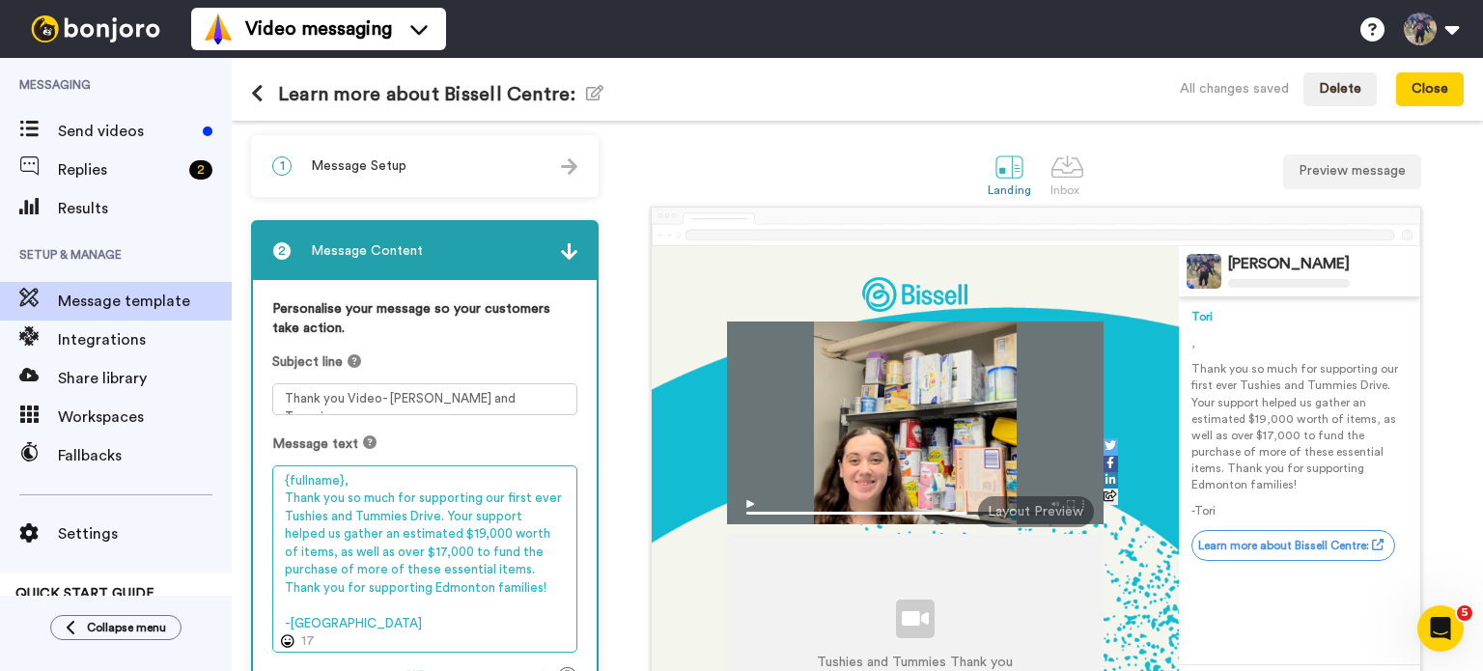
click at [360, 477] on textarea "{fullname}, Thank you so much for supporting our first ever Tushies and Tummies…" at bounding box center [424, 559] width 305 height 188
click at [342, 477] on textarea "{fullname}, Thank you so much for supporting our first ever Tushies and Tummies…" at bounding box center [424, 559] width 305 height 188
click at [322, 478] on textarea "{fullname}, Thank you so much for supporting our first ever Tushies and Tummies…" at bounding box center [424, 559] width 305 height 188
click at [330, 478] on textarea "{fullname}, Thank you so much for supporting our first ever Tushies and Tummies…" at bounding box center [424, 559] width 305 height 188
click at [311, 478] on textarea "{fullname}, Thank you so much for supporting our first ever Tushies and Tummies…" at bounding box center [424, 559] width 305 height 188
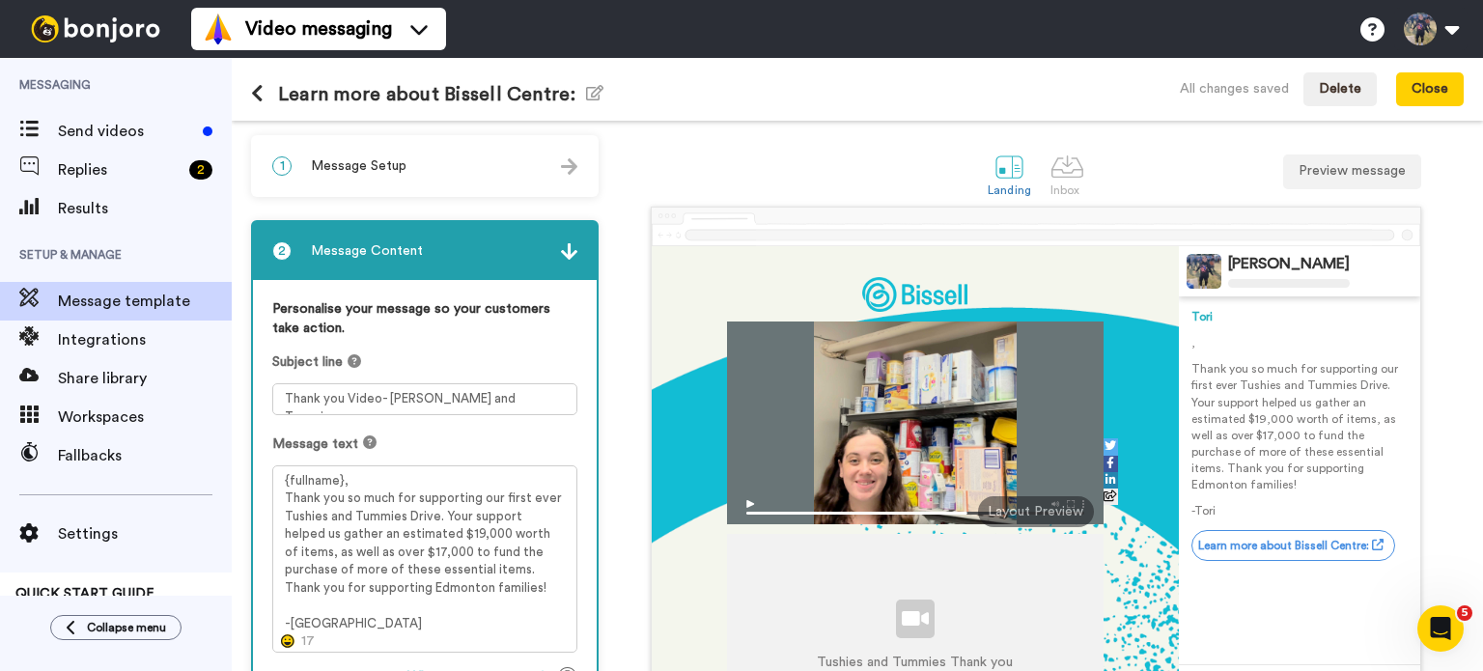
click at [290, 643] on icon at bounding box center [288, 641] width 14 height 14
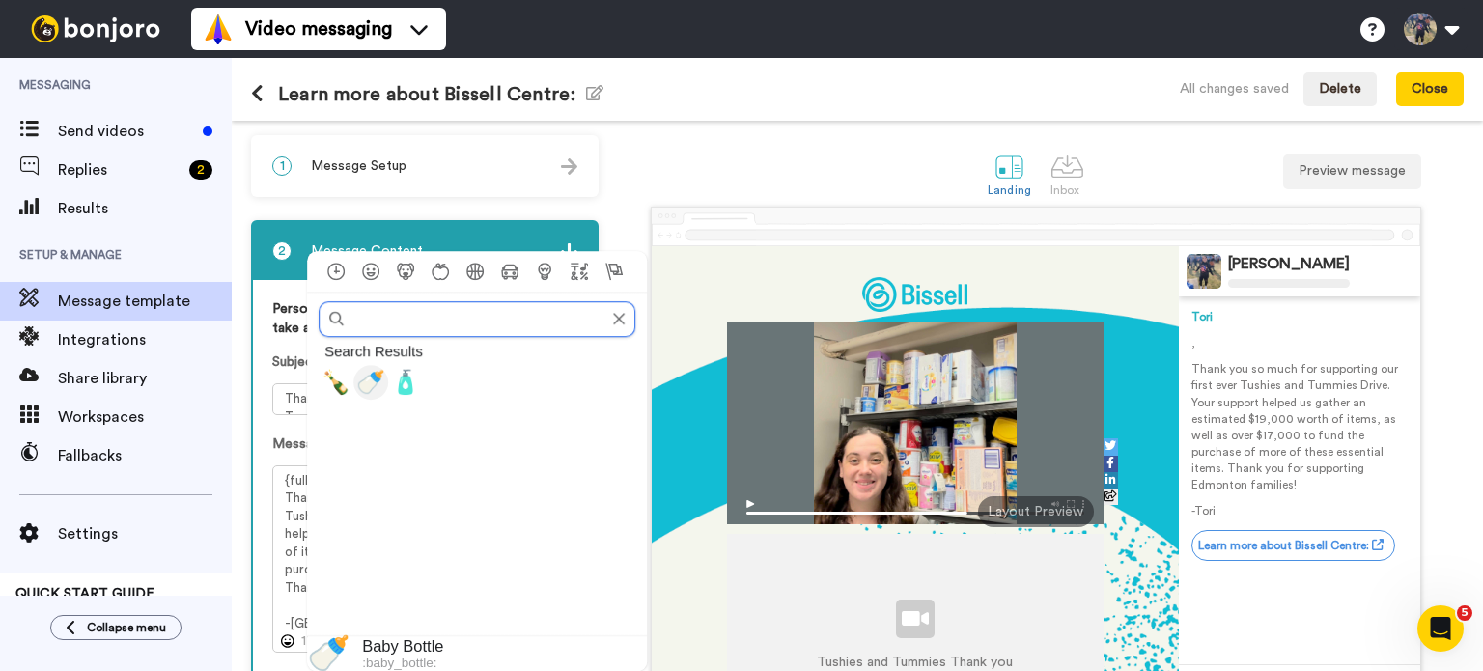
click at [361, 385] on span "🍼" at bounding box center [370, 382] width 29 height 27
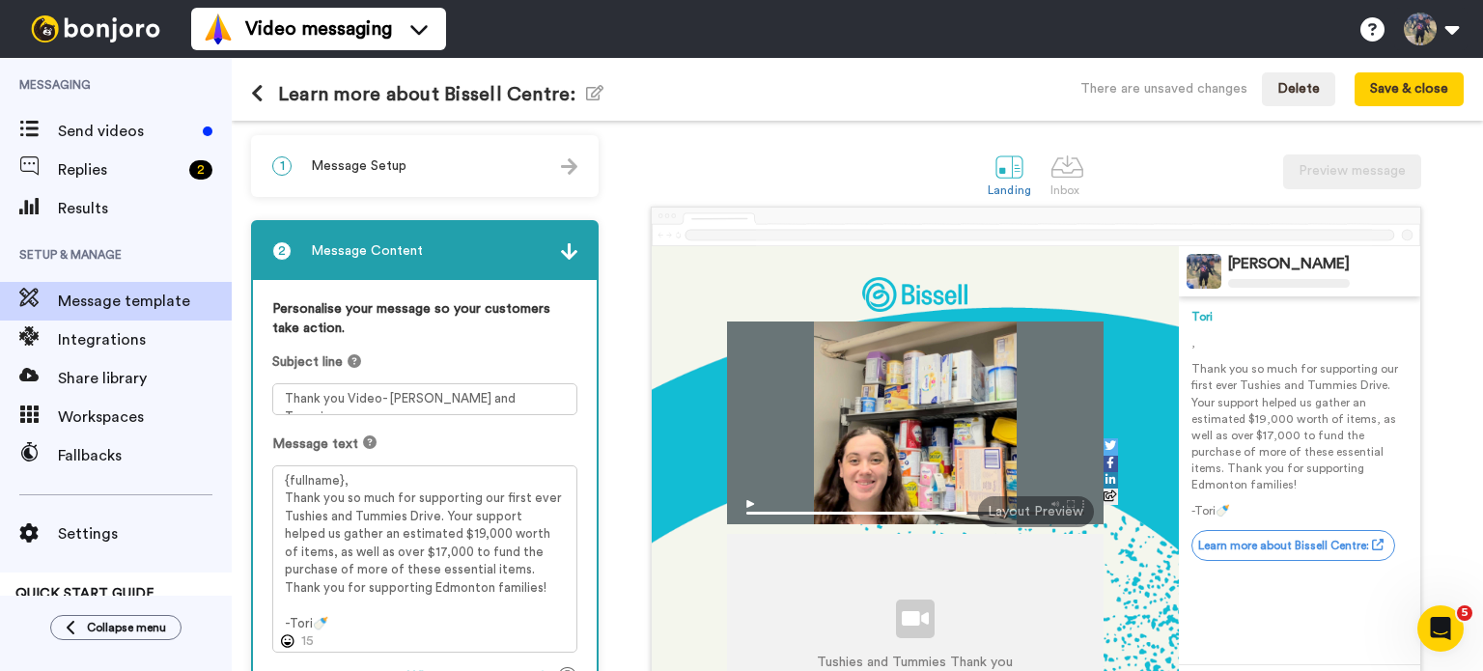
click at [580, 435] on div "Personalise your message so your customers take action. Subject line Thank you …" at bounding box center [425, 546] width 344 height 532
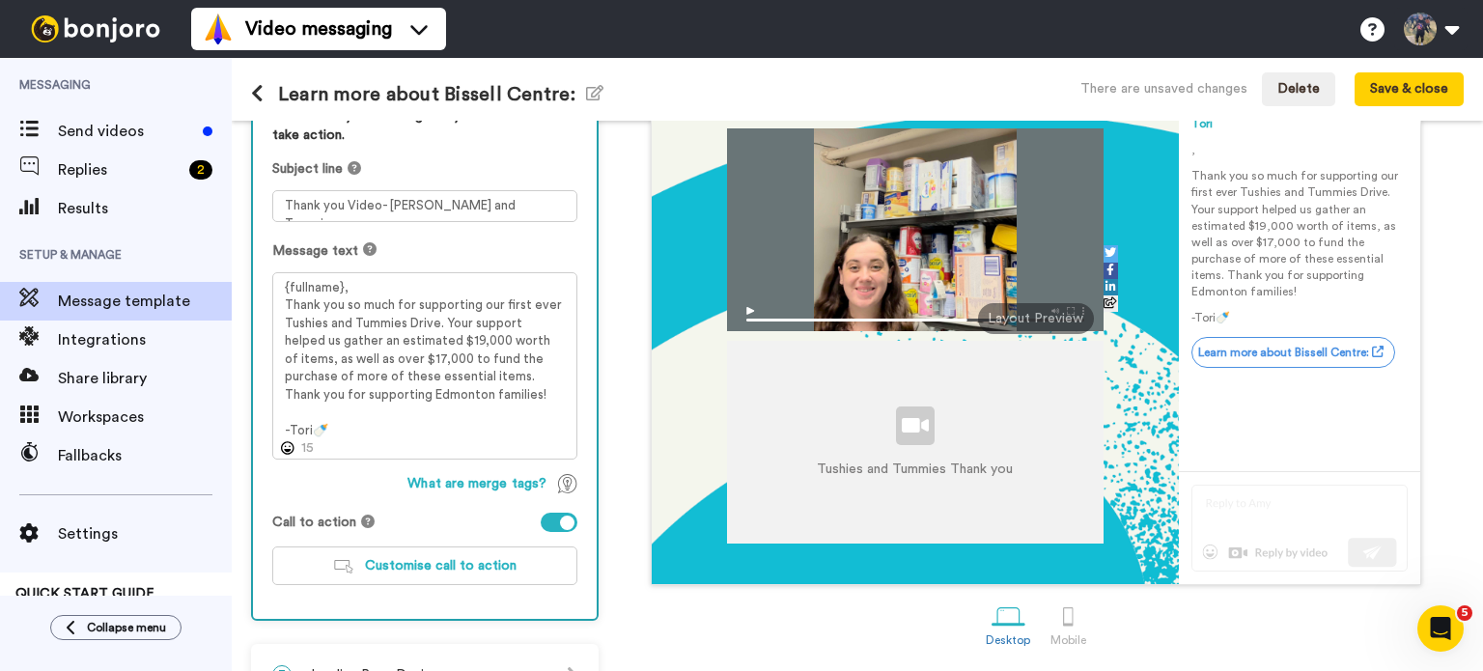
scroll to position [232, 0]
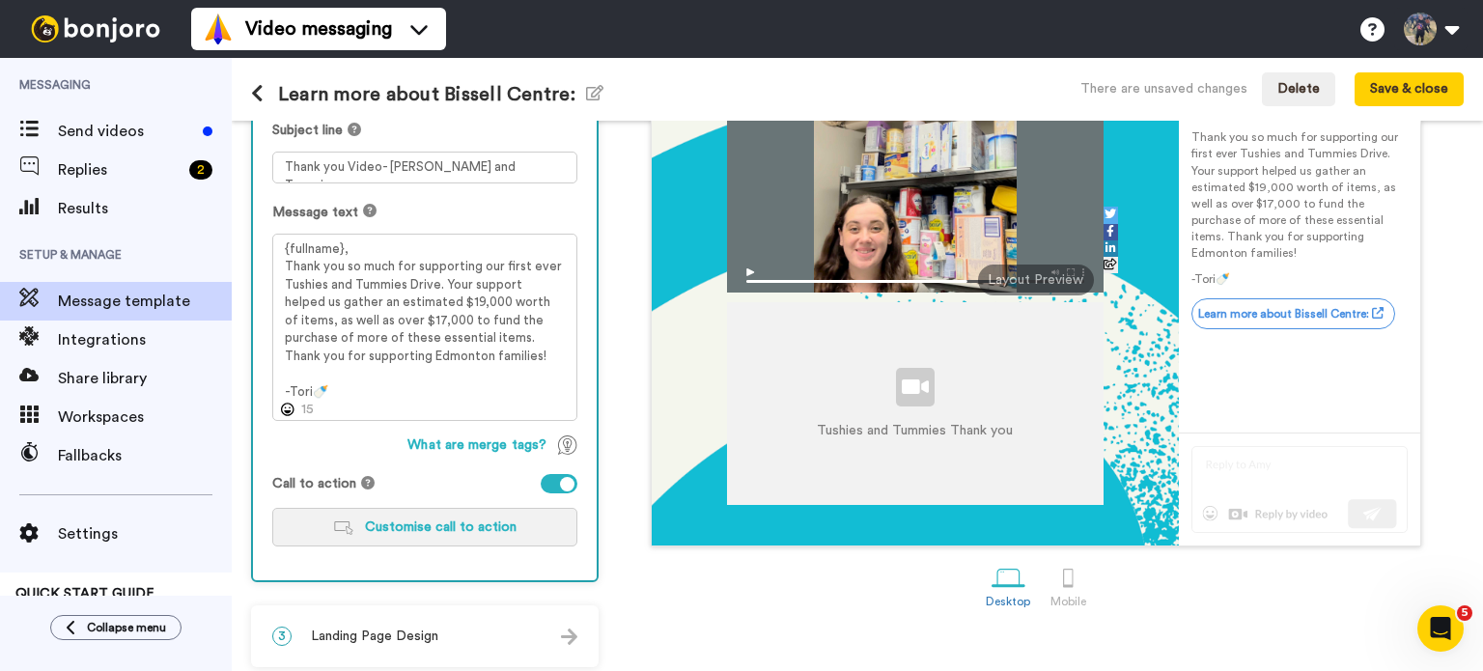
click at [508, 536] on button "Customise call to action" at bounding box center [424, 527] width 305 height 39
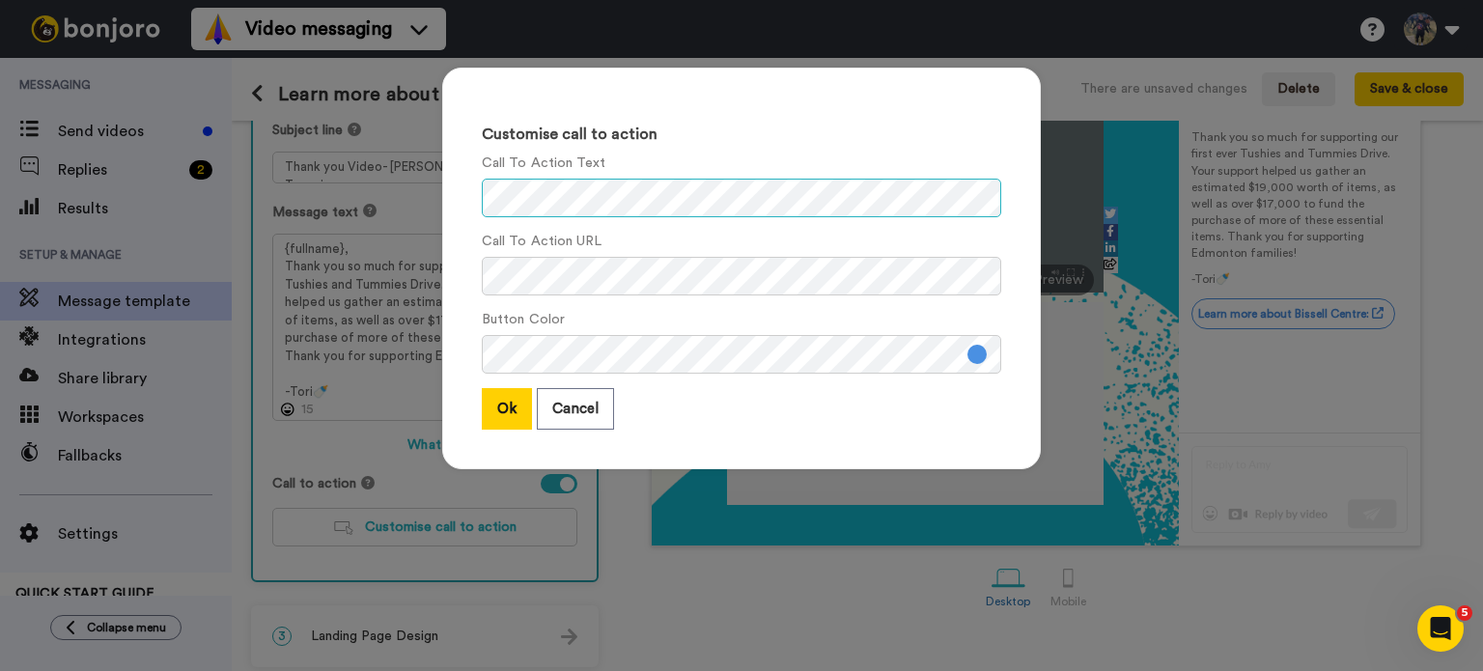
click at [215, 149] on div "Customise call to action Call To Action Text Call To Action URL Button Color Ok…" at bounding box center [741, 335] width 1483 height 671
click at [586, 381] on div "Customise call to action Call To Action Text Call To Action URL Button Color Ok…" at bounding box center [741, 269] width 599 height 402
click at [579, 390] on button "Cancel" at bounding box center [575, 409] width 77 height 42
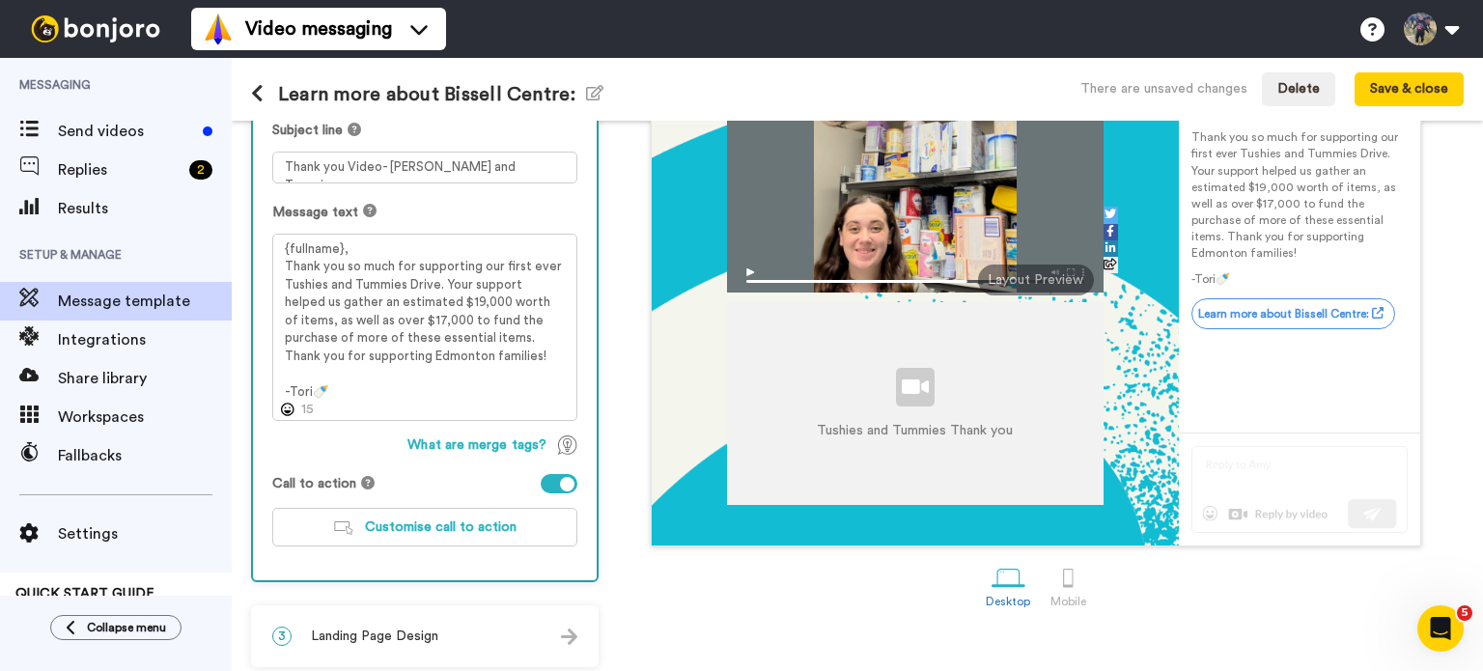
click at [573, 486] on div at bounding box center [567, 484] width 14 height 14
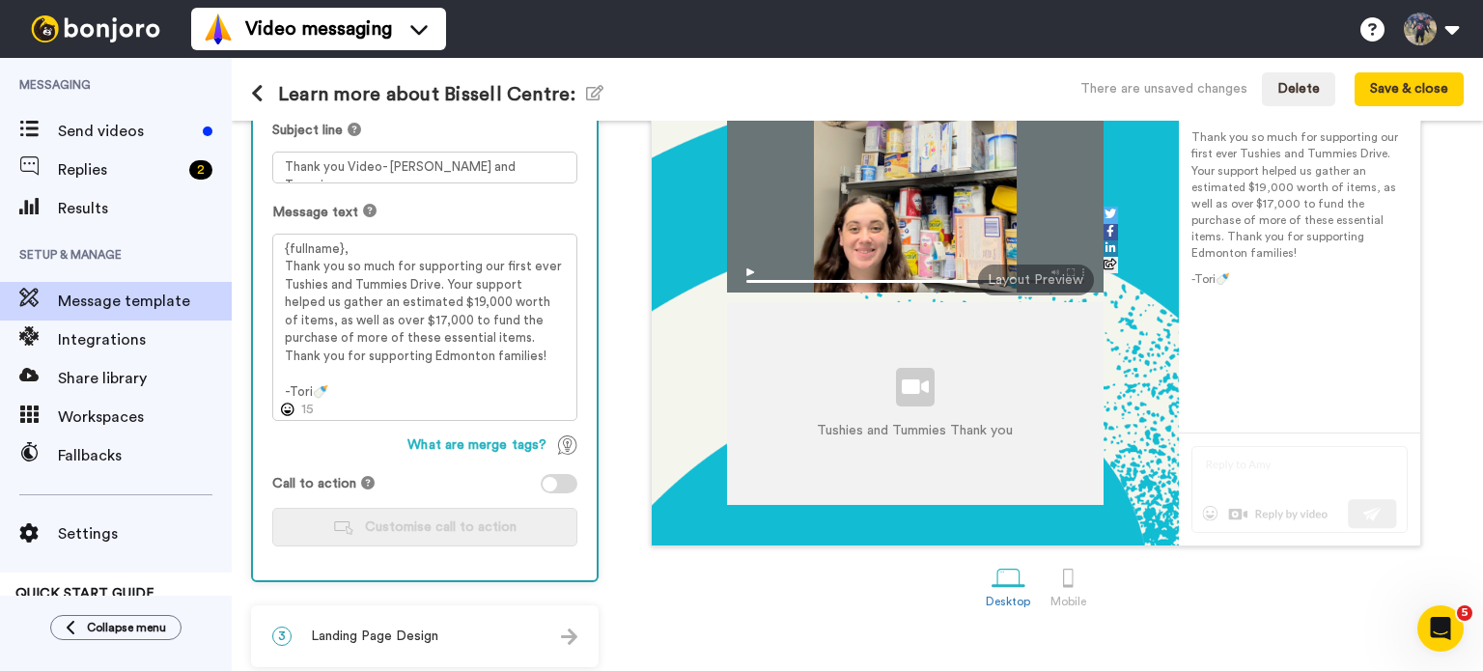
click at [553, 486] on div at bounding box center [550, 484] width 14 height 14
click at [565, 528] on button "Customise call to action" at bounding box center [424, 527] width 305 height 39
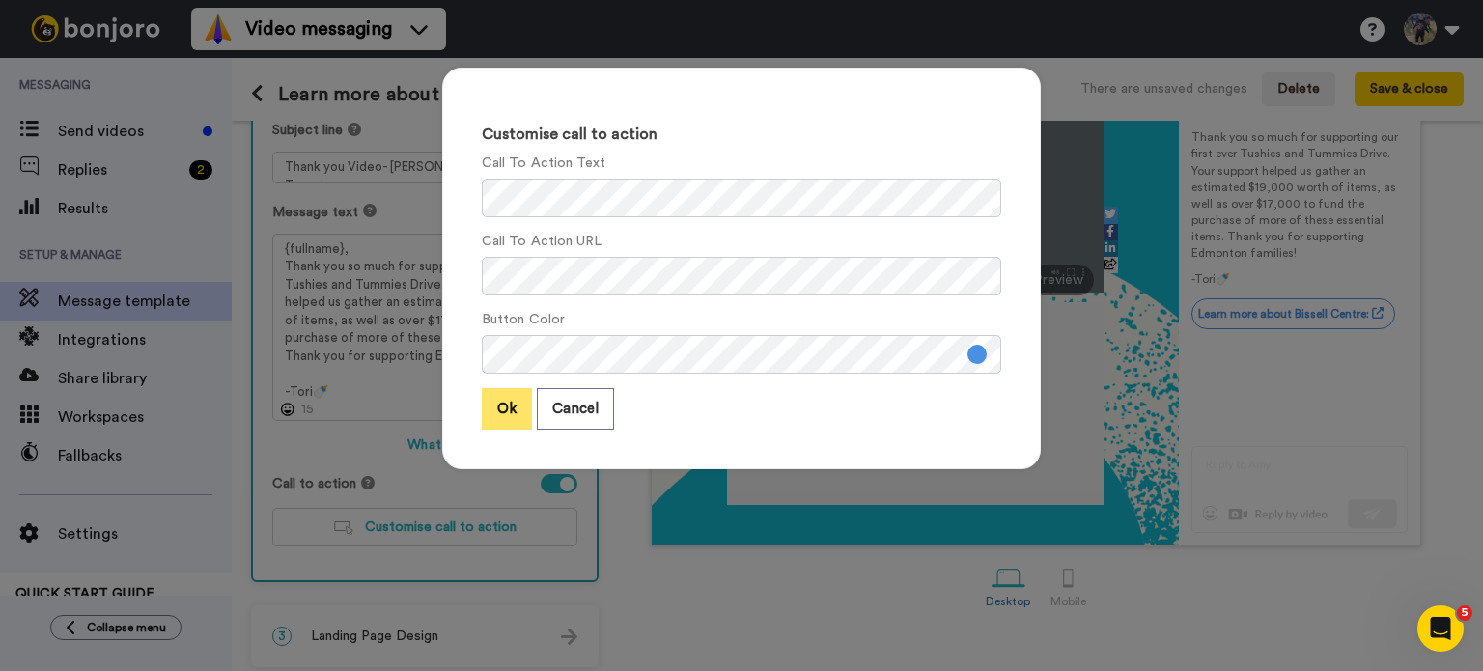
click at [510, 419] on button "Ok" at bounding box center [507, 409] width 50 height 42
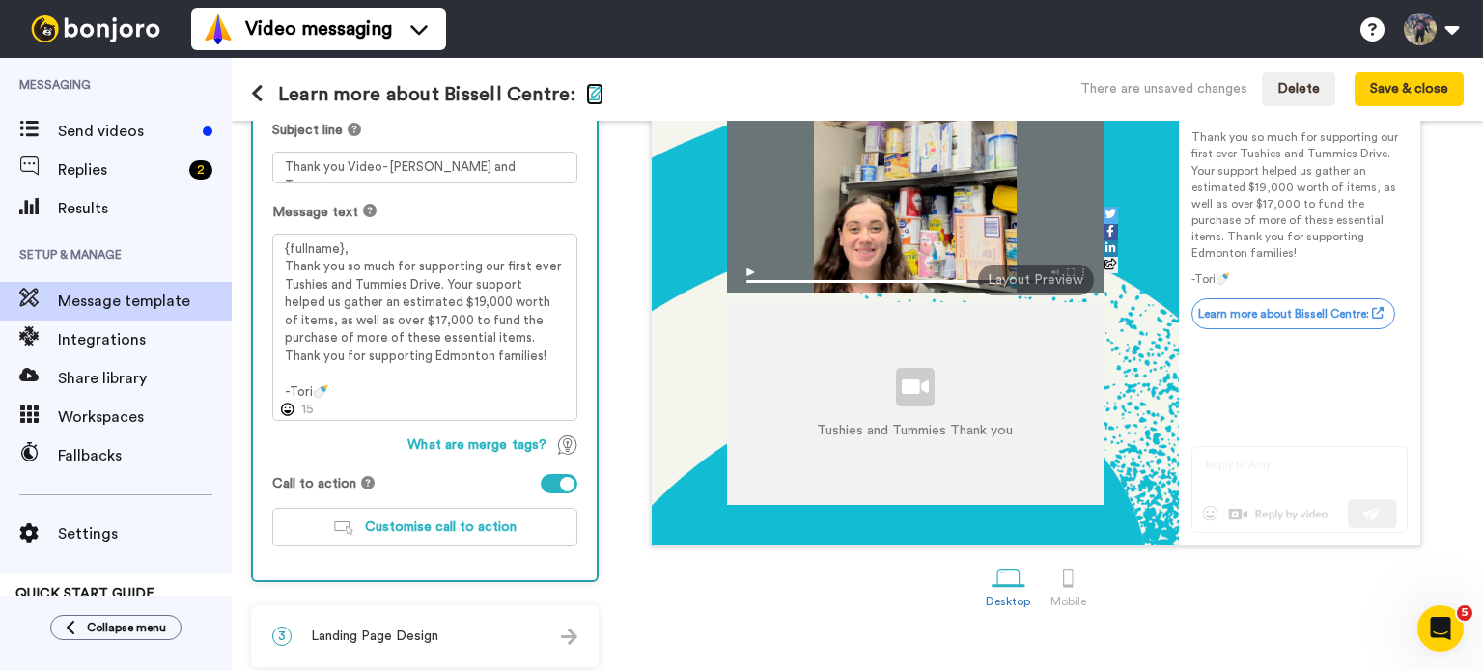
click at [586, 88] on icon "button" at bounding box center [594, 92] width 17 height 15
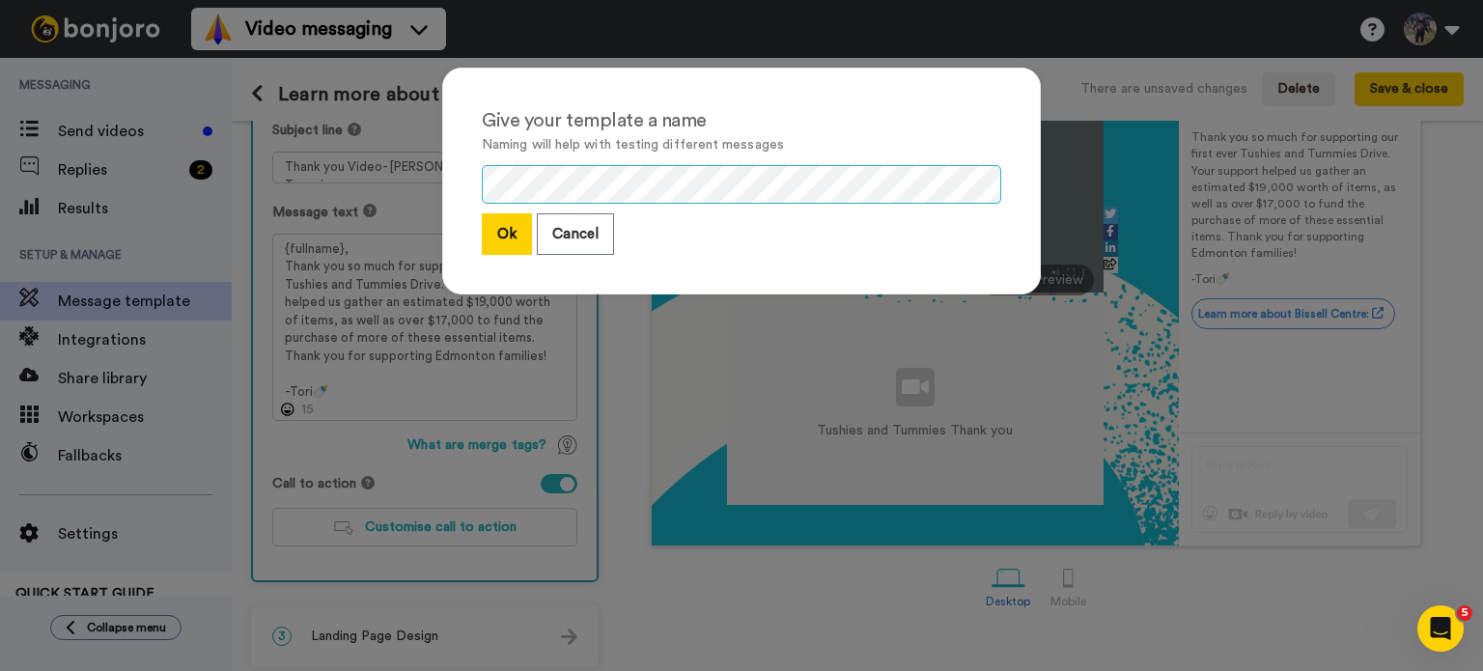
click at [413, 178] on div "Give your template a name Naming will help with testing different messages Ok C…" at bounding box center [741, 335] width 1483 height 671
click at [504, 236] on button "Ok" at bounding box center [507, 234] width 50 height 42
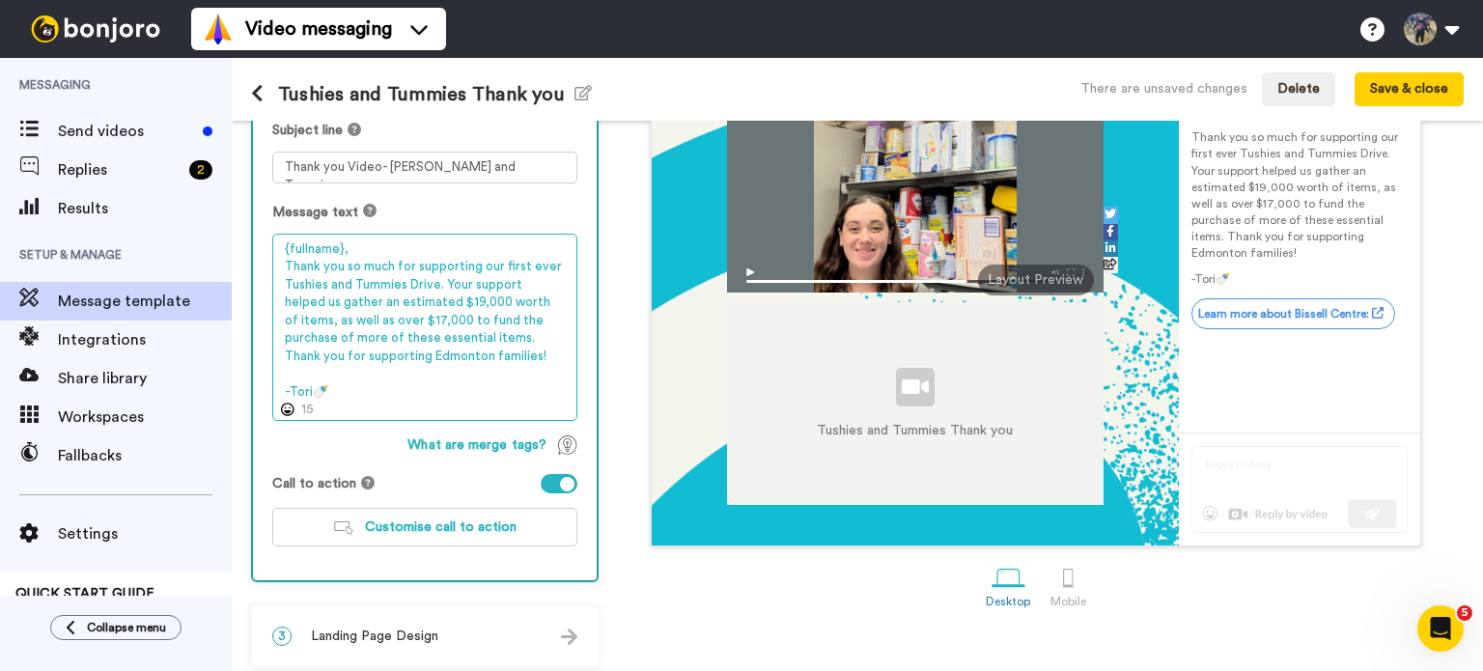
click at [387, 243] on textarea "{fullname}, Thank you so much for supporting our first ever Tushies and Tummies…" at bounding box center [424, 328] width 305 height 188
click at [319, 247] on textarea "{fullname}, Thank you so much for supporting our first ever Tushies and Tummies…" at bounding box center [424, 328] width 305 height 188
click at [310, 245] on textarea "{fullname}, Thank you so much for supporting our first ever Tushies and Tummies…" at bounding box center [424, 328] width 305 height 188
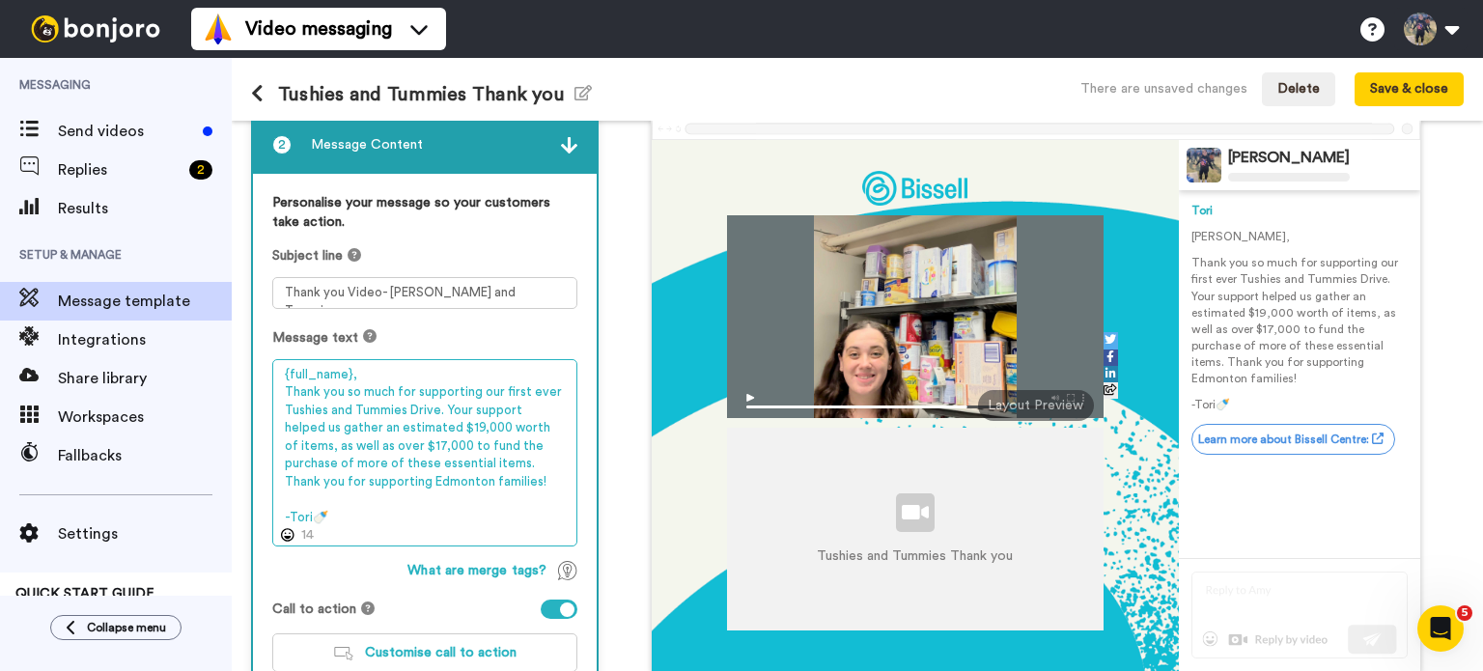
scroll to position [108, 0]
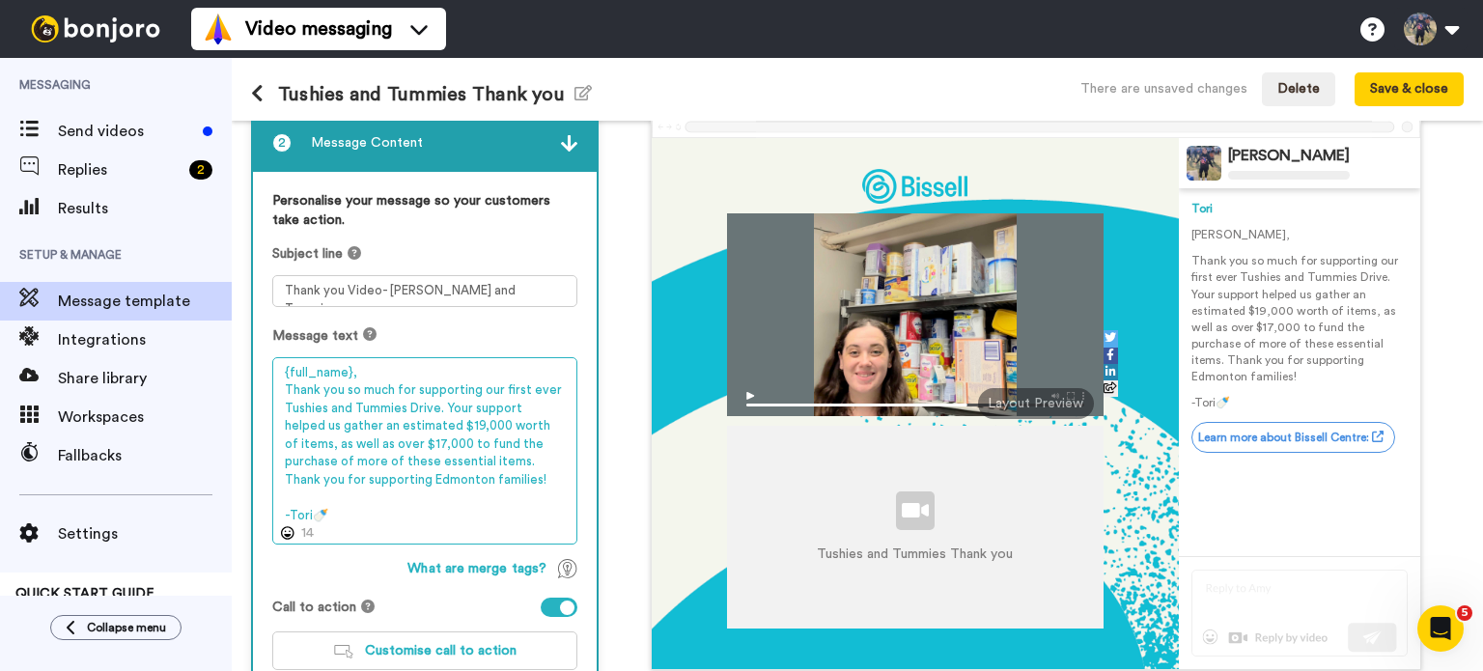
type textarea "{full_name}, Thank you so much for supporting our first ever Tushies and Tummie…"
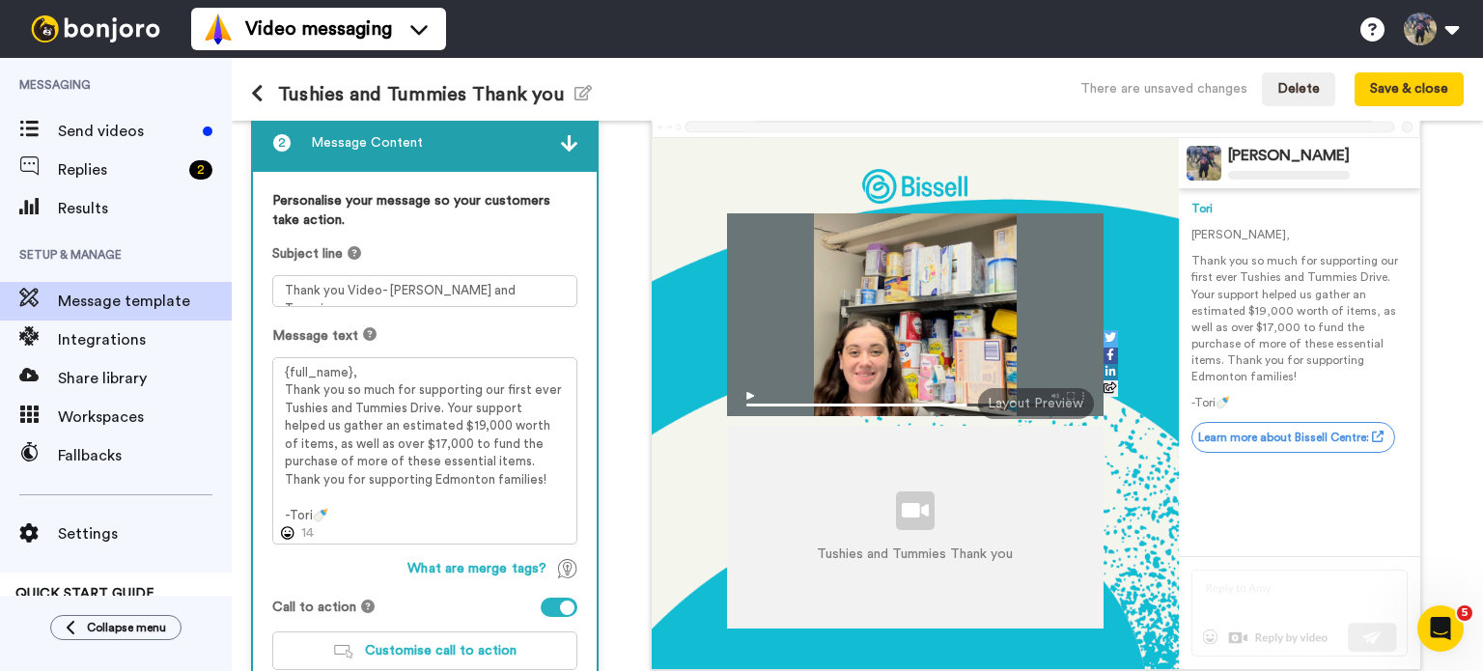
click at [613, 503] on div "Tushies and Tummies Thank you Tori Weir Tori Tom Hanks , Thank you so much for …" at bounding box center [1036, 385] width 856 height 572
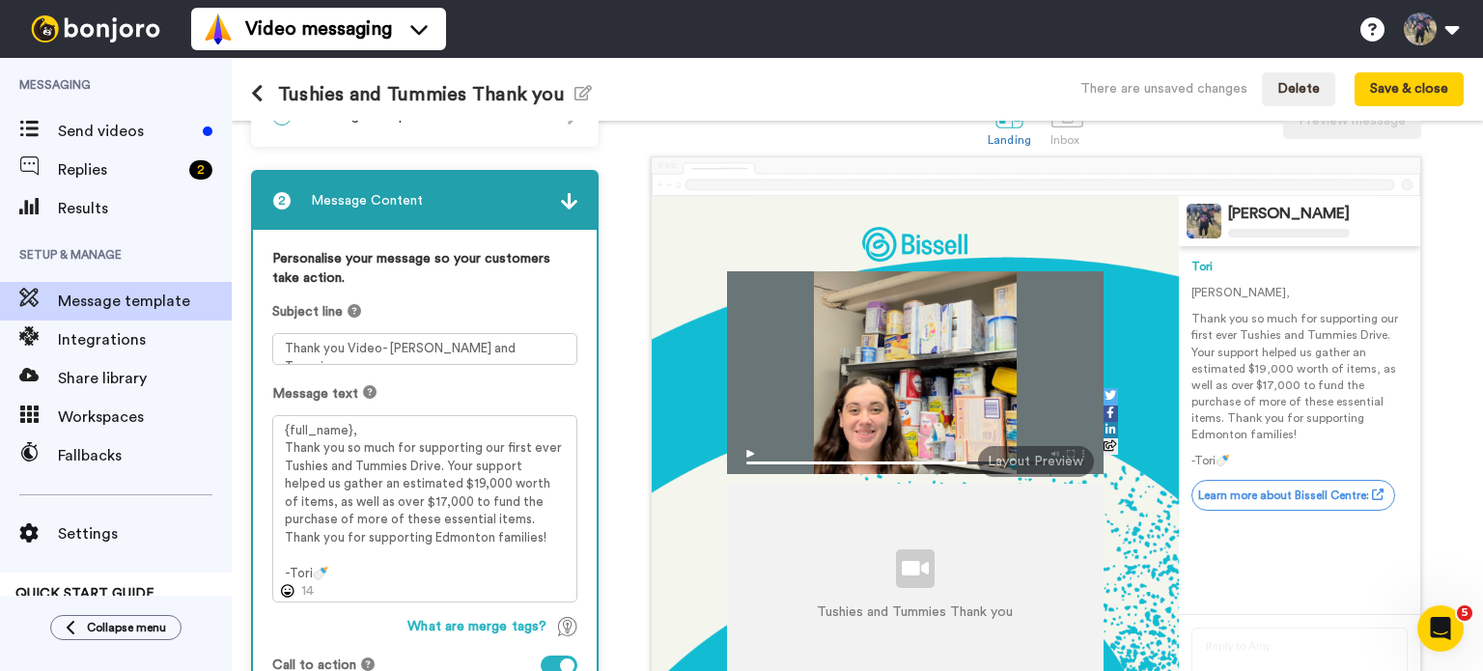
scroll to position [0, 0]
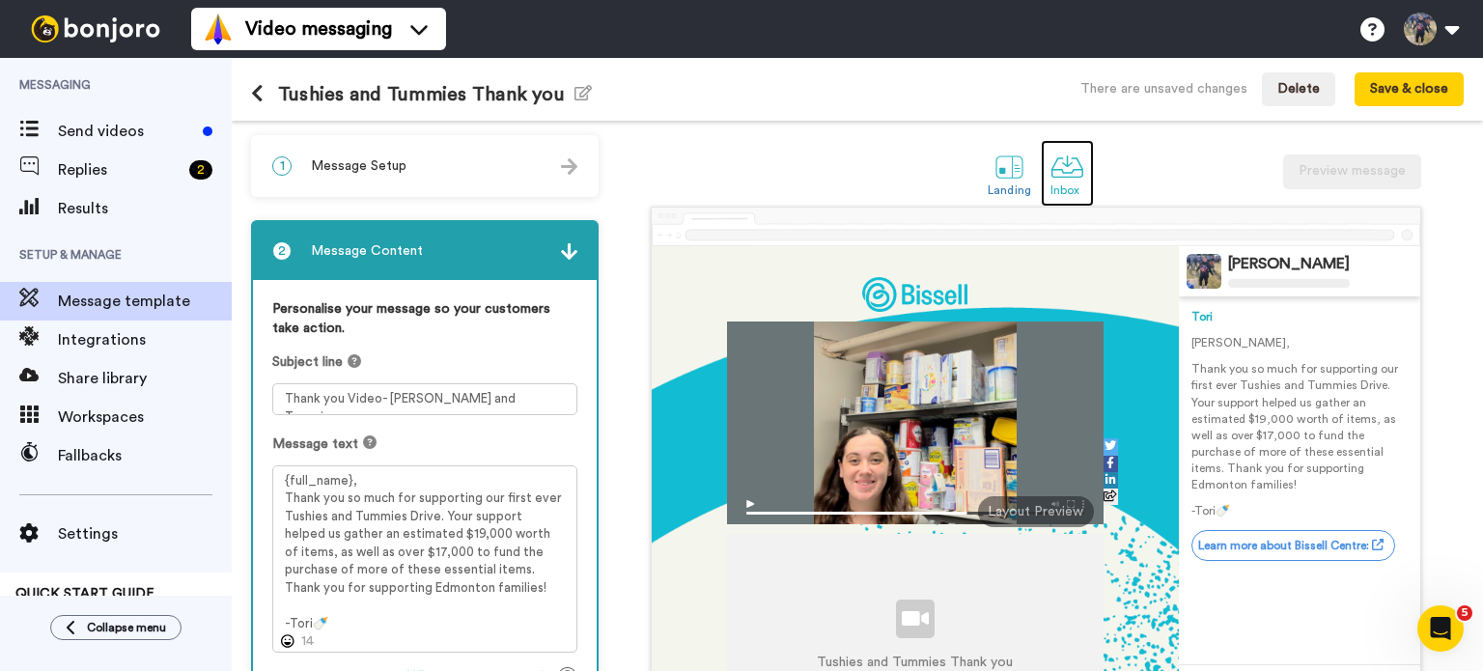
click at [1057, 170] on div at bounding box center [1068, 167] width 34 height 34
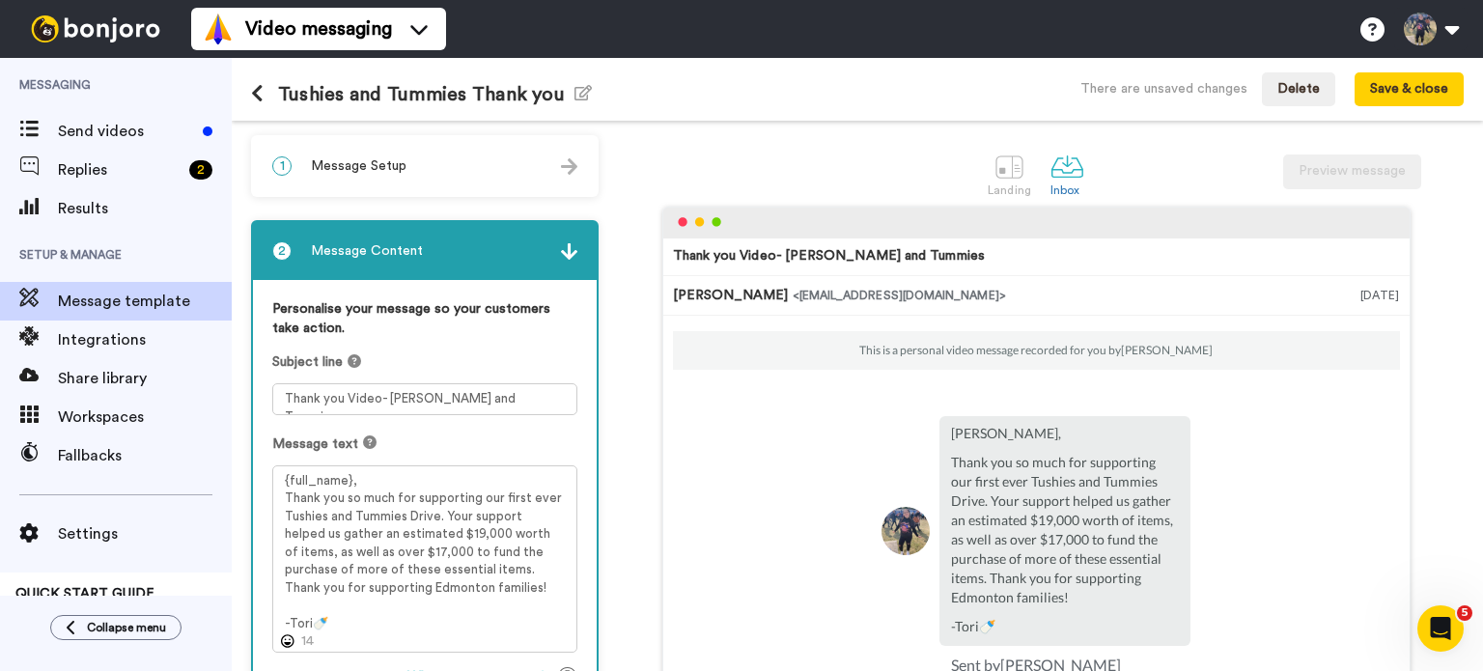
drag, startPoint x: 1387, startPoint y: 482, endPoint x: 1448, endPoint y: 446, distance: 70.6
click at [1448, 446] on div "Thank you Video- Tushies and Tummies Tori Weir <senderfrom@email.com> Sep 9, 20…" at bounding box center [1036, 516] width 856 height 618
click at [1384, 102] on button "Save & close" at bounding box center [1409, 89] width 109 height 35
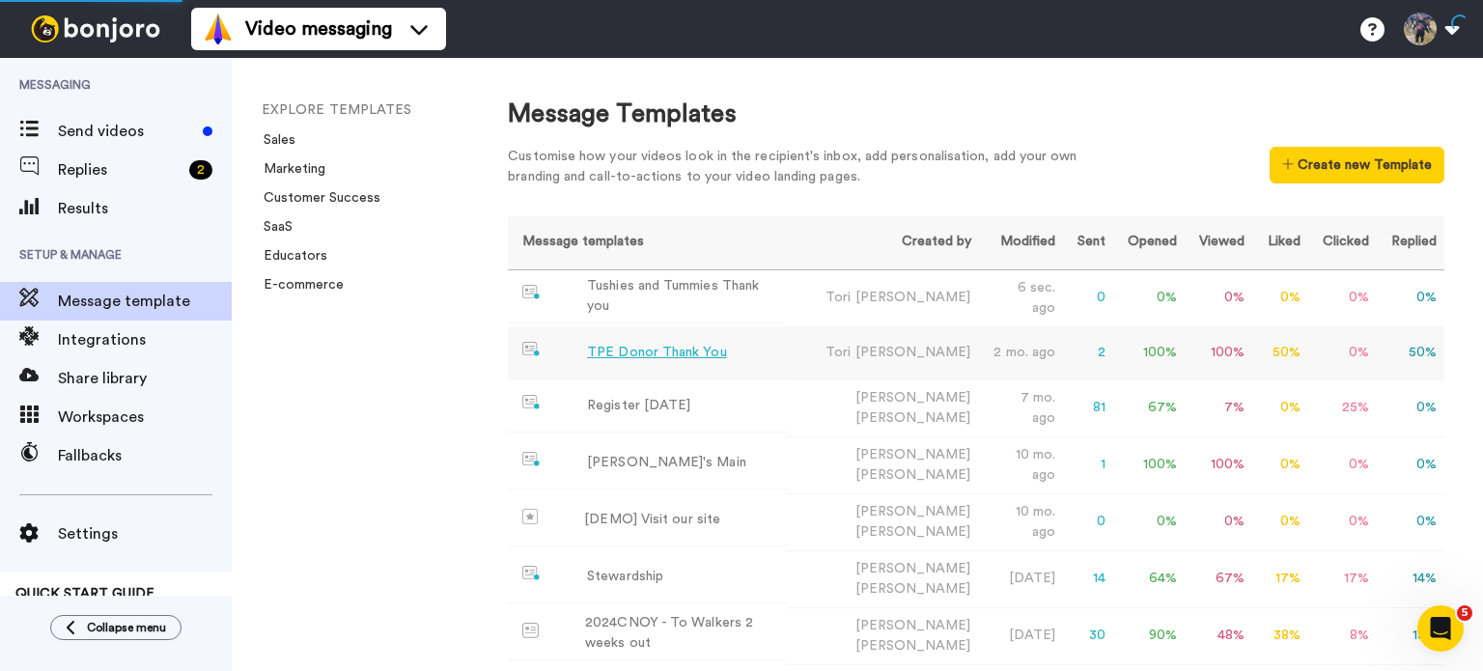
click at [1091, 348] on td "2" at bounding box center [1088, 352] width 50 height 53
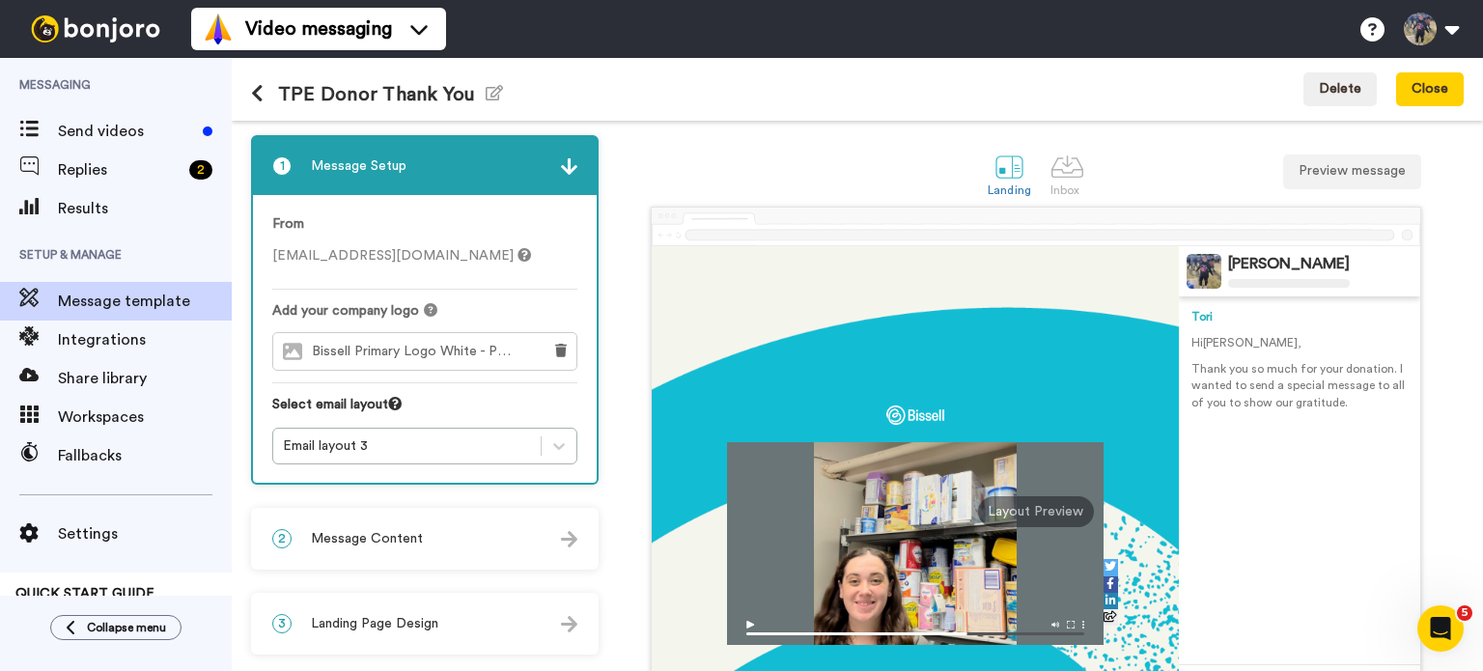
drag, startPoint x: 1482, startPoint y: 287, endPoint x: 1402, endPoint y: 488, distance: 216.3
click at [147, 134] on span "Send videos" at bounding box center [126, 131] width 137 height 23
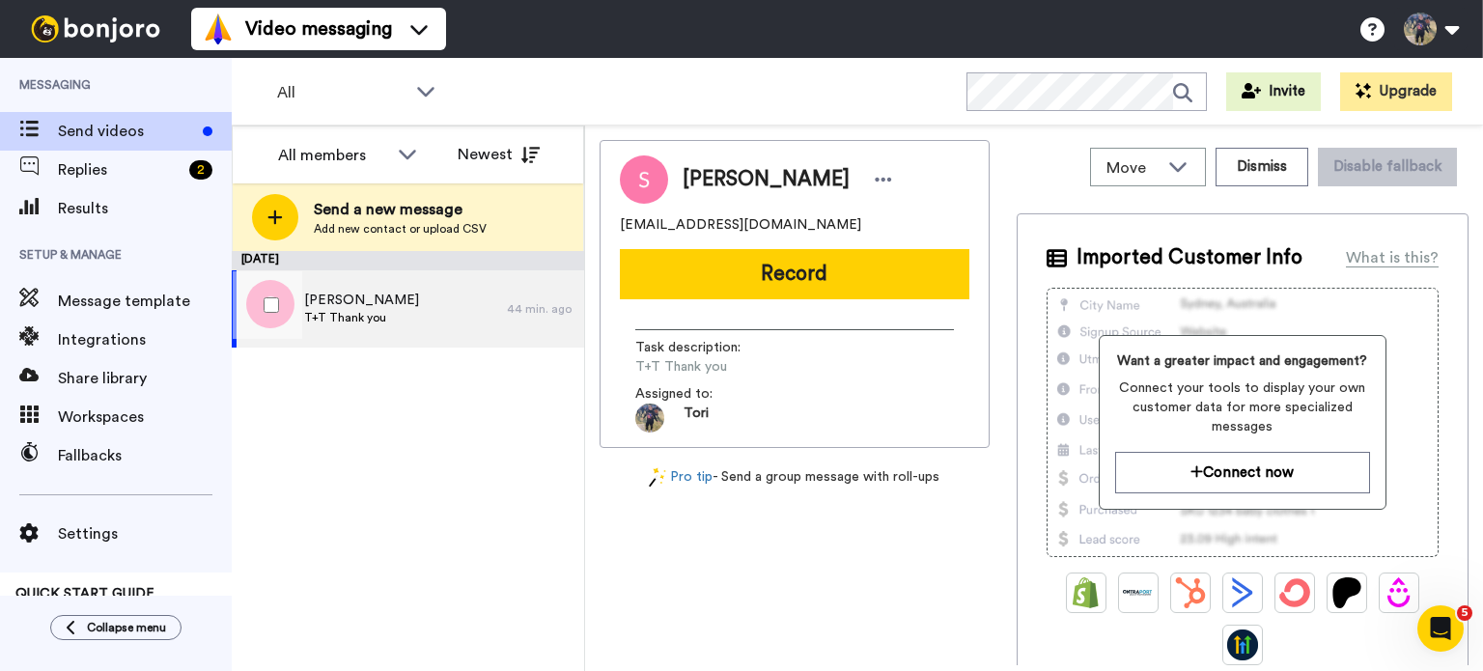
drag, startPoint x: 532, startPoint y: 327, endPoint x: 337, endPoint y: 293, distance: 198.1
click at [337, 293] on span "[PERSON_NAME]" at bounding box center [361, 300] width 115 height 19
click at [499, 315] on div "[PERSON_NAME]+T Thank you" at bounding box center [369, 308] width 275 height 77
click at [1257, 164] on button "Dismiss" at bounding box center [1262, 167] width 93 height 39
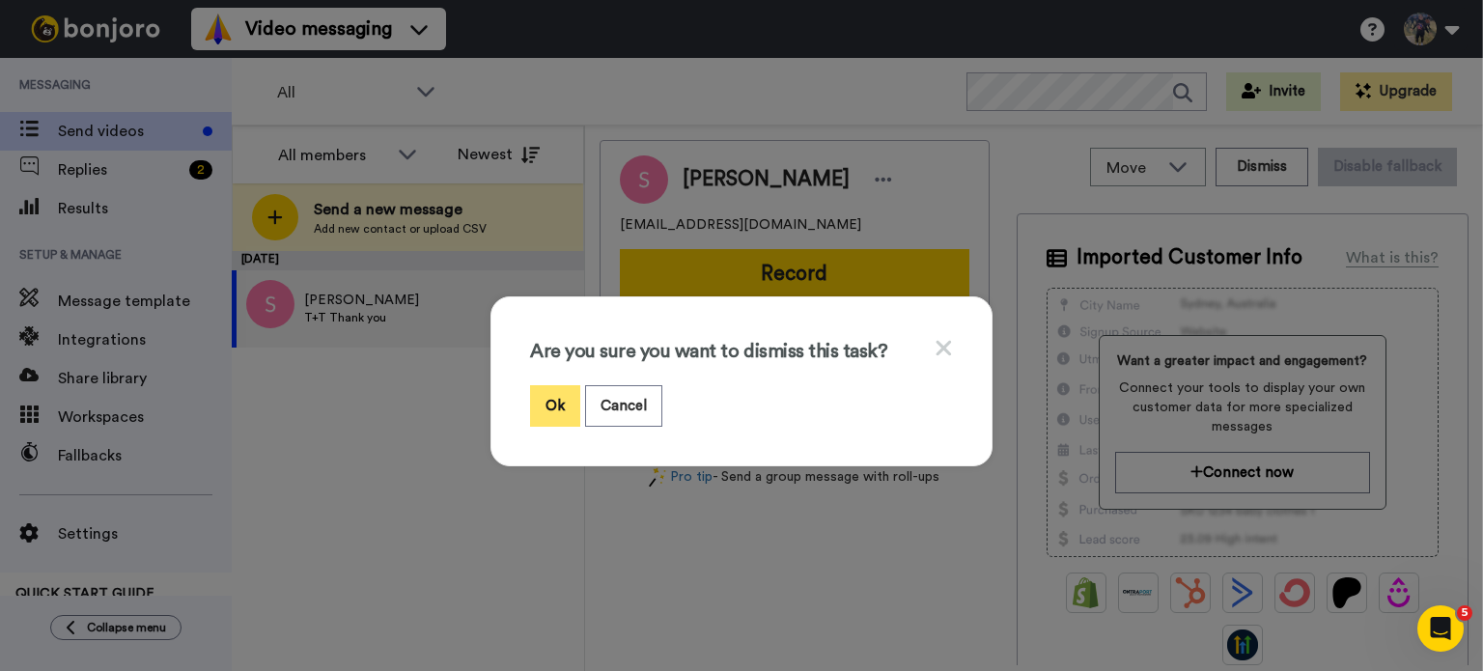
click at [558, 408] on button "Ok" at bounding box center [555, 406] width 50 height 42
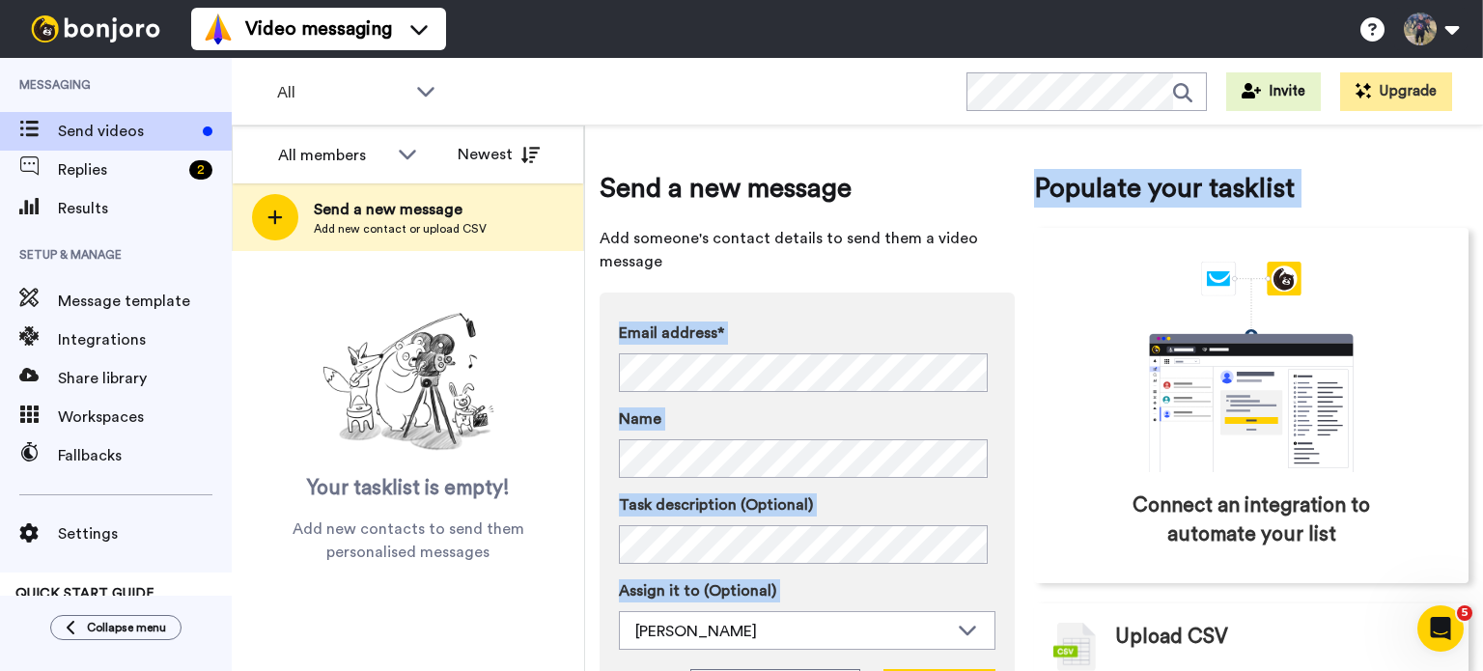
drag, startPoint x: 1039, startPoint y: 292, endPoint x: 941, endPoint y: 277, distance: 99.6
click at [941, 277] on div "Send a new message Add someone's contact details to send them a video message E…" at bounding box center [1034, 453] width 869 height 626
click at [916, 264] on span "Add someone's contact details to send them a video message" at bounding box center [807, 250] width 415 height 46
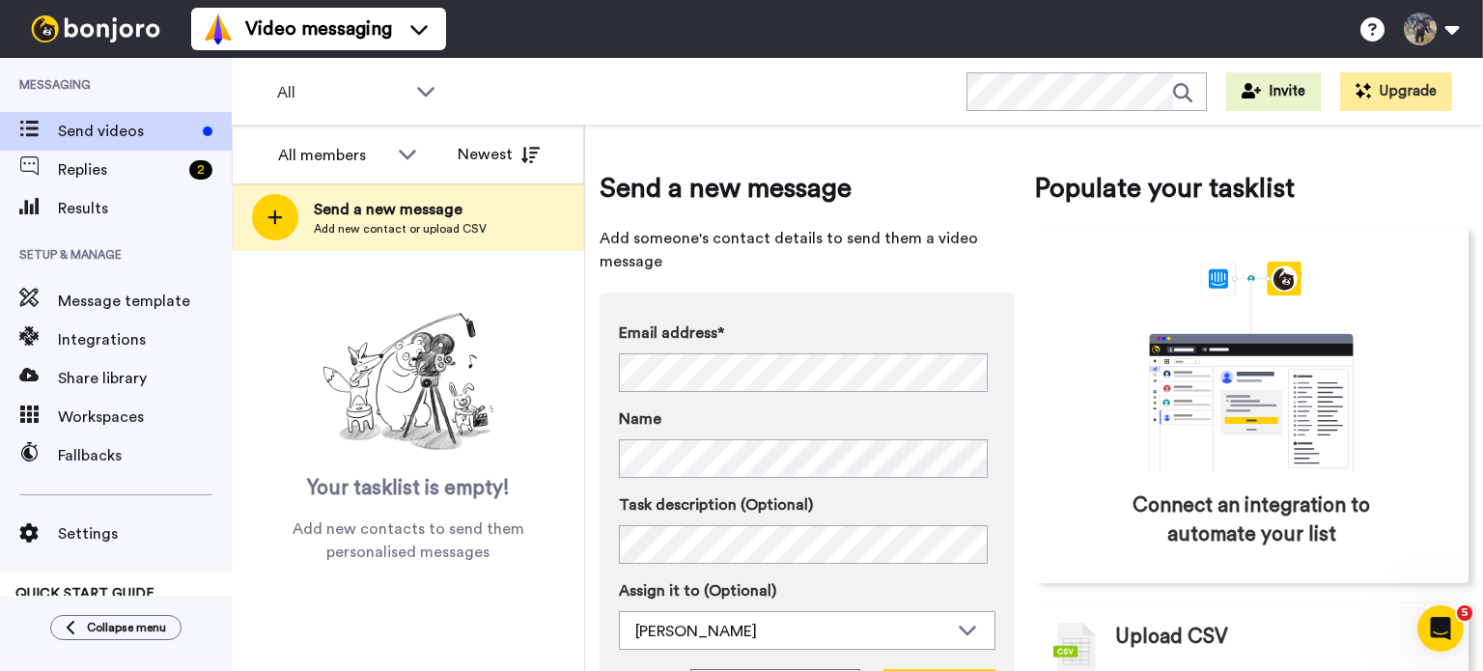
click at [916, 264] on span "Add someone's contact details to send them a video message" at bounding box center [807, 250] width 415 height 46
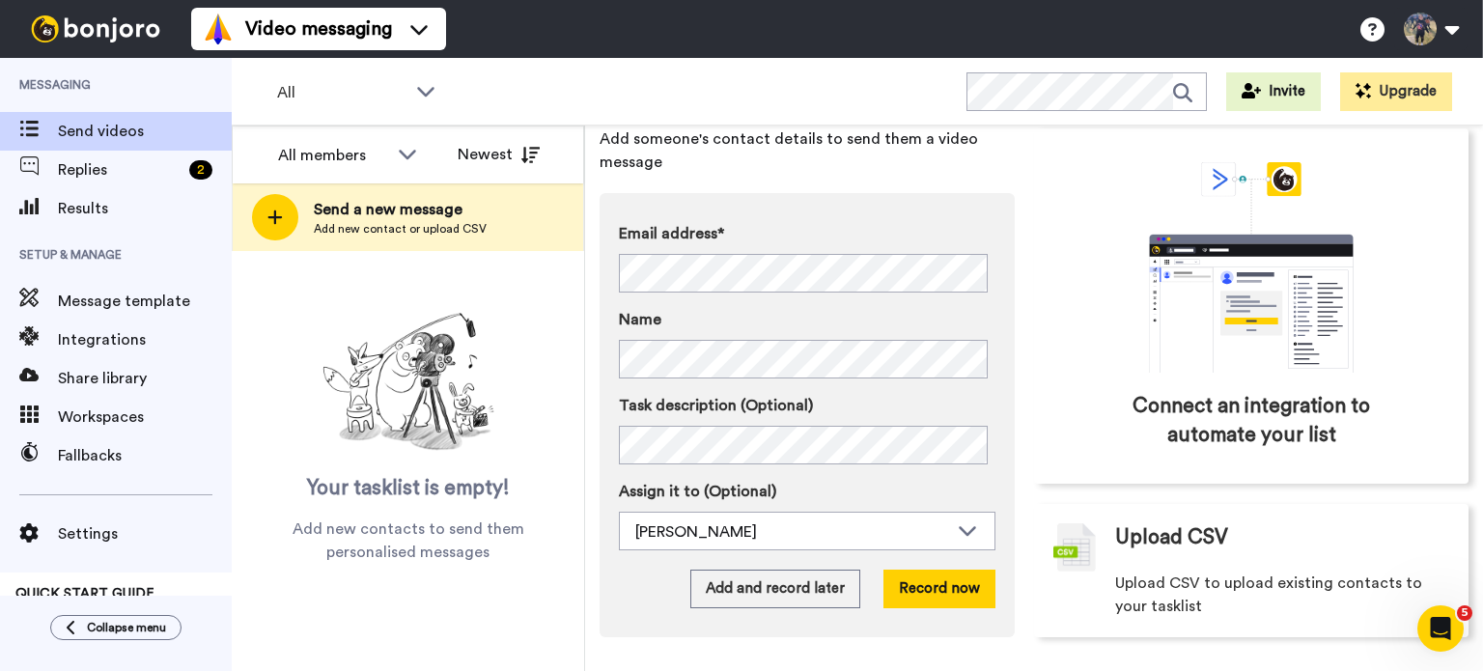
click at [618, 576] on div "Email address* [PERSON_NAME] <[EMAIL_ADDRESS][DOMAIN_NAME]> 3 Leaf Wellness <[E…" at bounding box center [807, 415] width 415 height 444
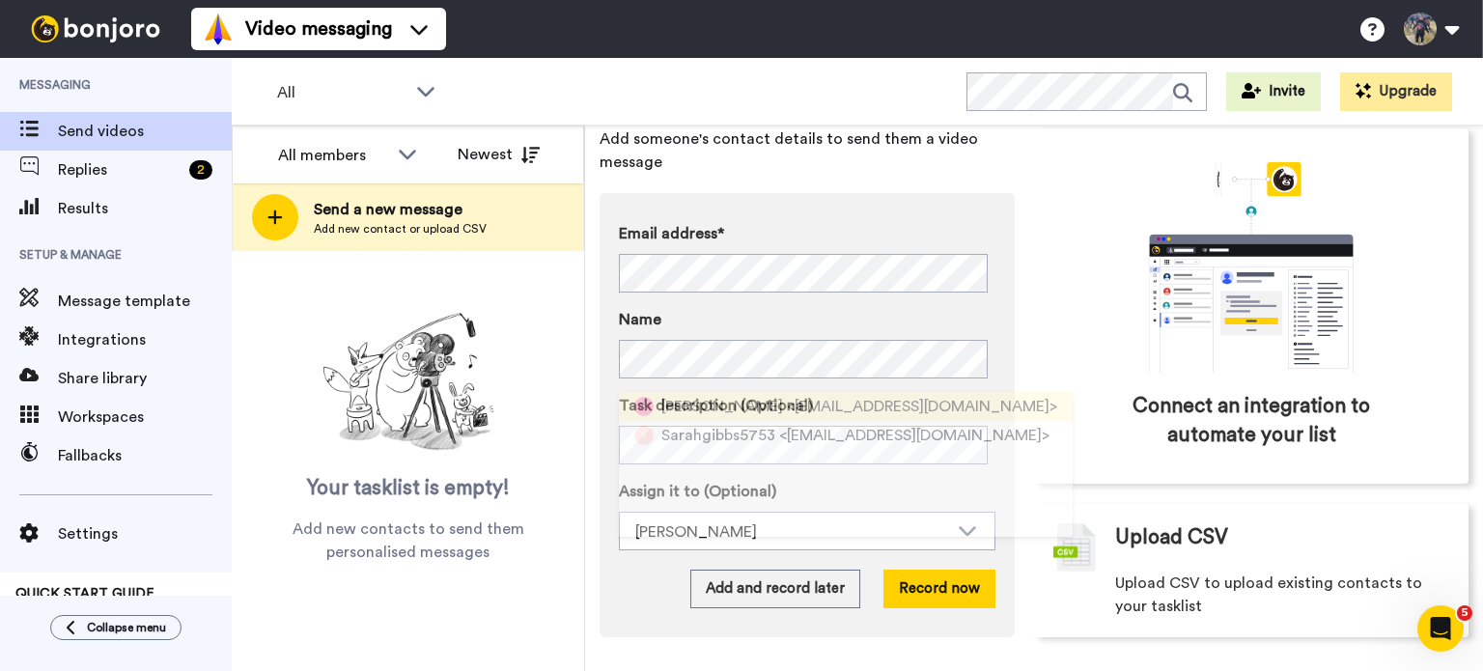
click at [787, 403] on span "<[EMAIL_ADDRESS][DOMAIN_NAME]>" at bounding box center [922, 406] width 270 height 23
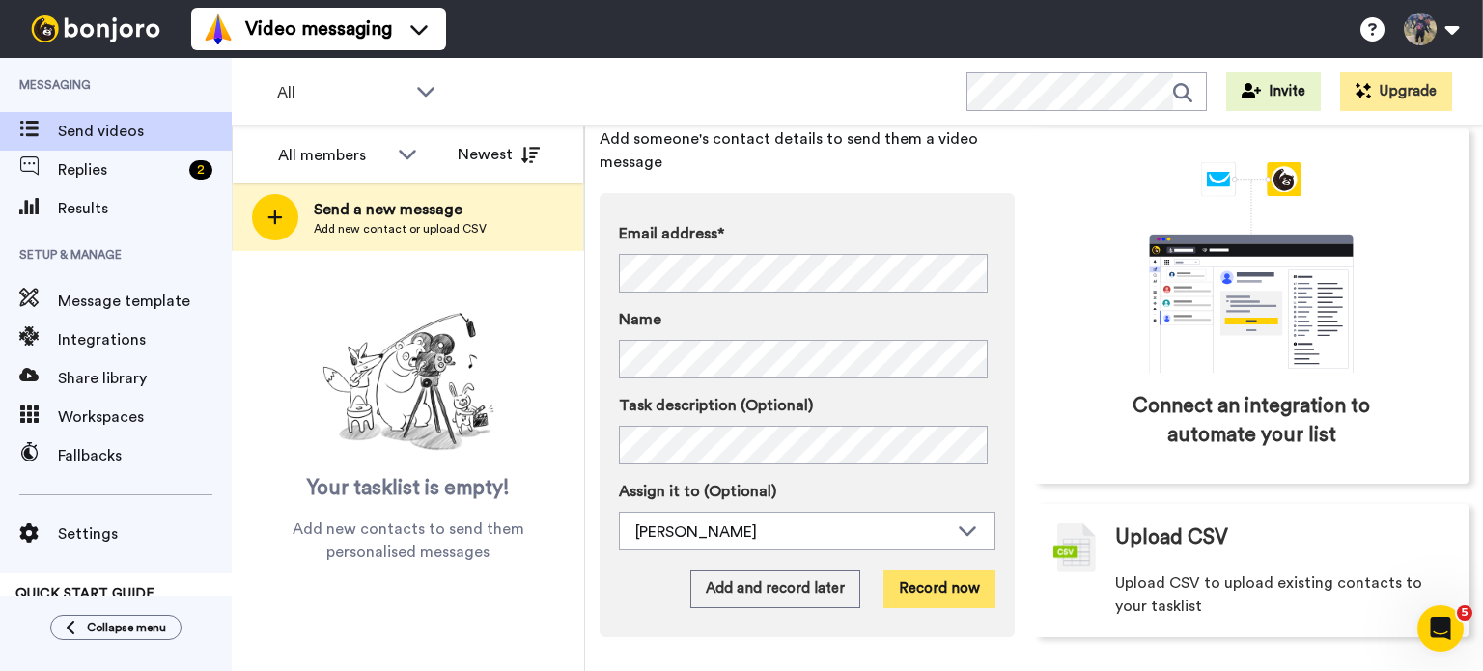
click at [903, 586] on button "Record now" at bounding box center [940, 589] width 112 height 39
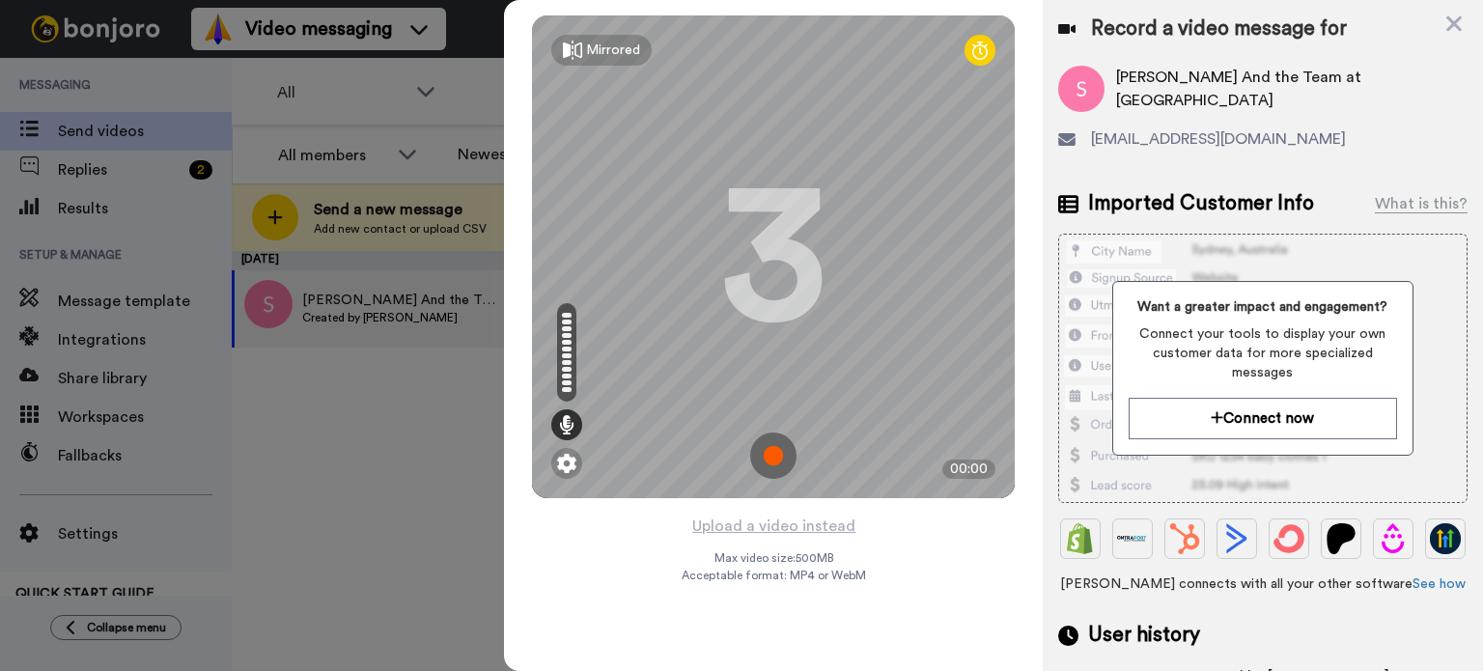
click at [1459, 3] on div "Record a video message for [PERSON_NAME] And the Team at [GEOGRAPHIC_DATA] [EMA…" at bounding box center [1263, 371] width 440 height 743
click at [1456, 24] on icon at bounding box center [1454, 23] width 15 height 15
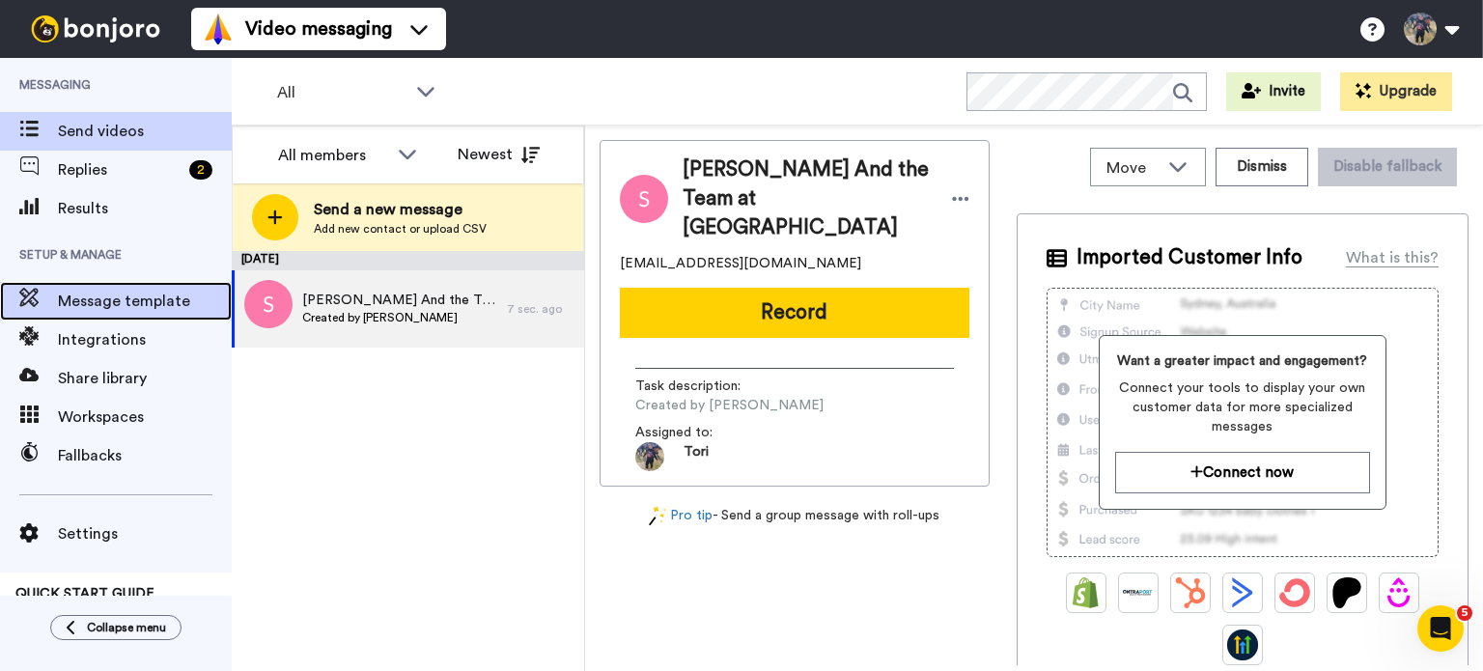
click at [138, 302] on span "Message template" at bounding box center [145, 301] width 174 height 23
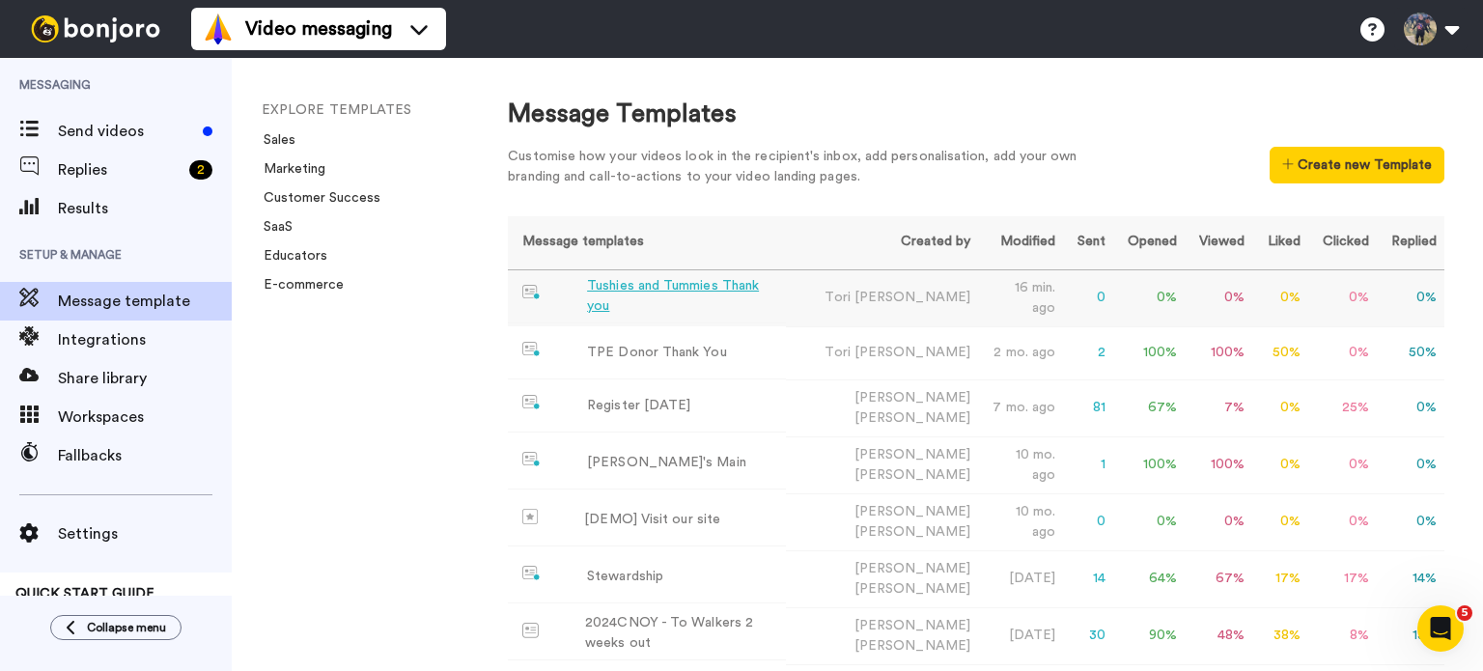
click at [643, 304] on div "Tushies and Tummies Thank you" at bounding box center [682, 296] width 191 height 41
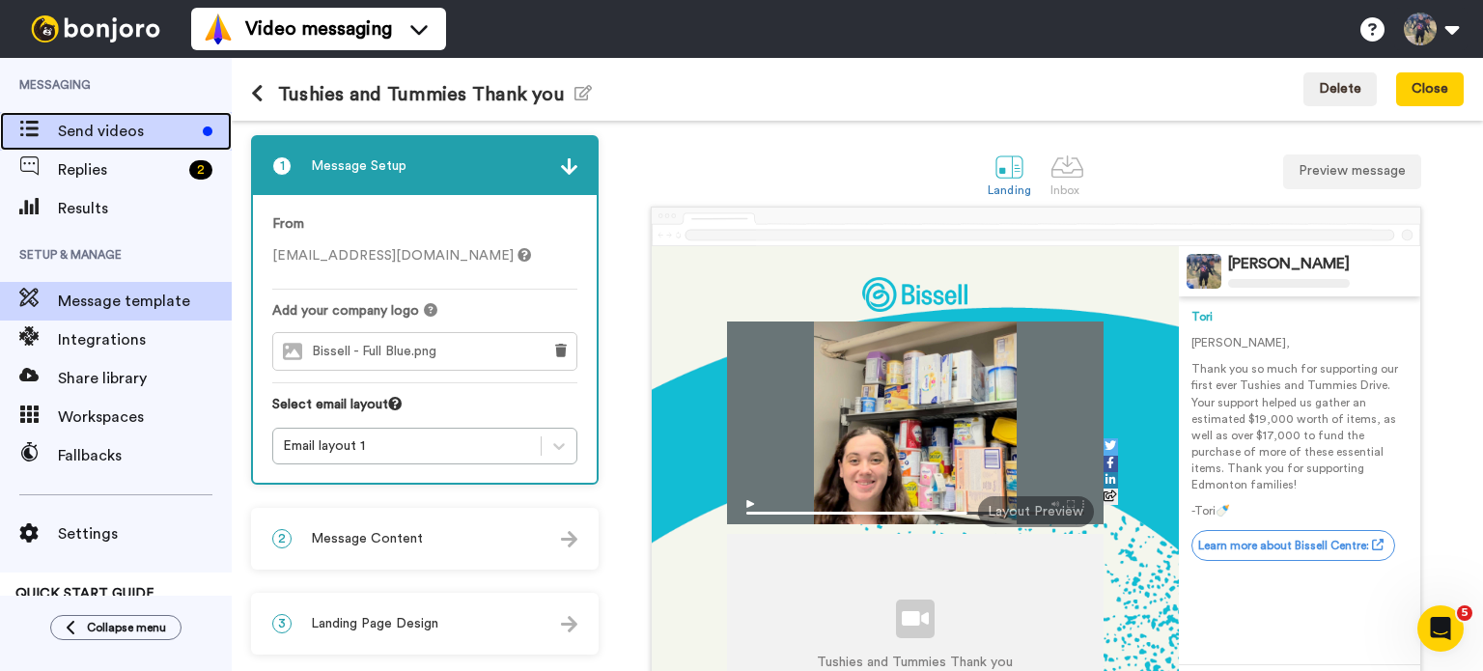
click at [141, 132] on span "Send videos" at bounding box center [126, 131] width 137 height 23
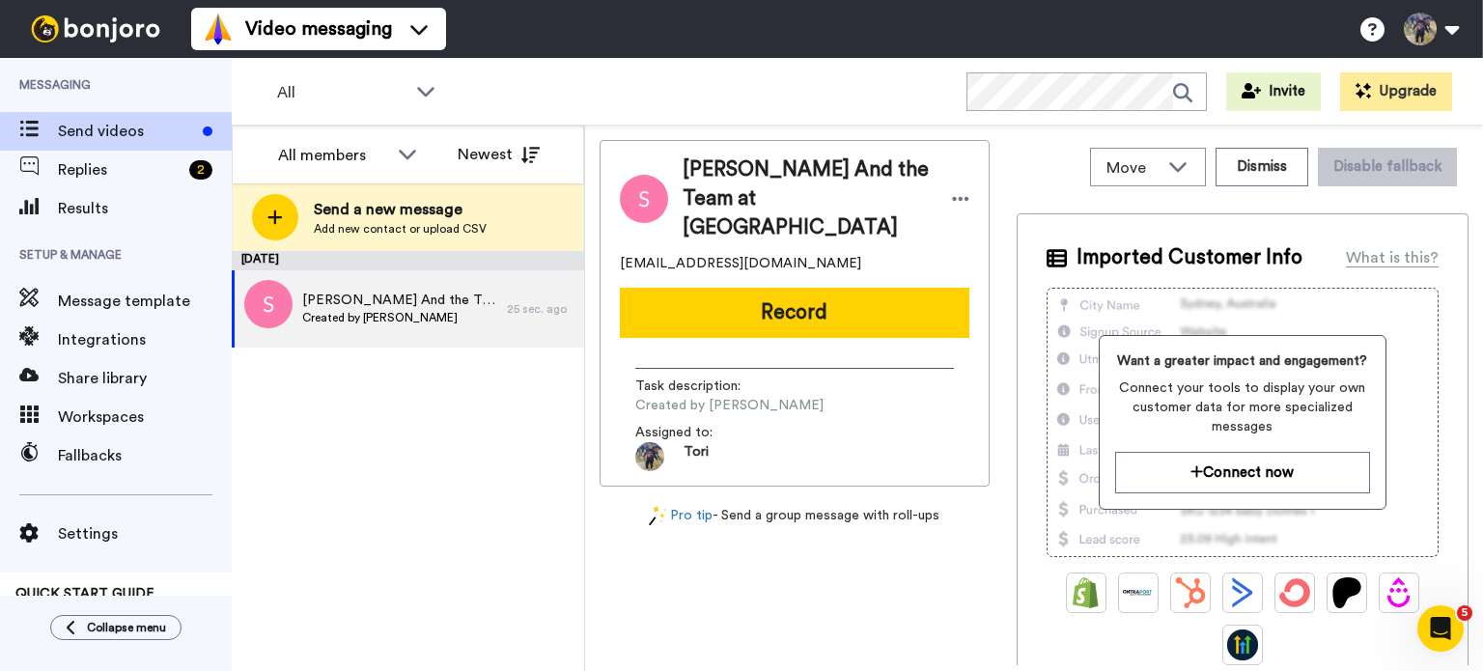
drag, startPoint x: 1482, startPoint y: 314, endPoint x: 1482, endPoint y: 352, distance: 38.6
click at [1482, 352] on div "Move WORKSPACES View all Default CNOY Tori's Migrated Workspace + Add a new wor…" at bounding box center [1034, 399] width 898 height 546
drag, startPoint x: 1479, startPoint y: 351, endPoint x: 1482, endPoint y: 535, distance: 184.5
click at [1482, 535] on div "Move WORKSPACES View all Default CNOY Tori's Migrated Workspace + Add a new wor…" at bounding box center [1034, 399] width 898 height 546
click at [1441, 467] on div "Imported Customer Info What is this? Want a greater impact and engagement? Conn…" at bounding box center [1243, 547] width 452 height 669
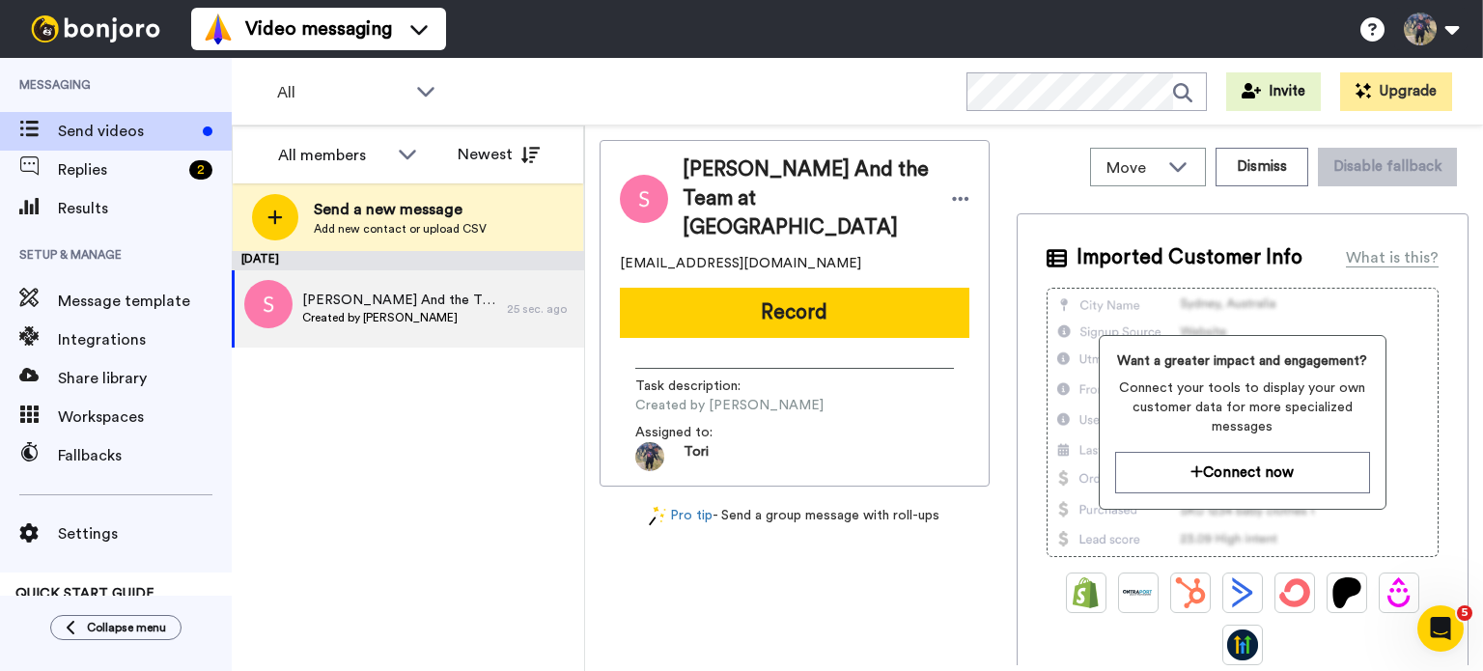
click at [781, 506] on div "Pro tip - Send a group message with roll-ups" at bounding box center [795, 516] width 390 height 20
click at [703, 506] on link "Pro tip" at bounding box center [681, 516] width 64 height 20
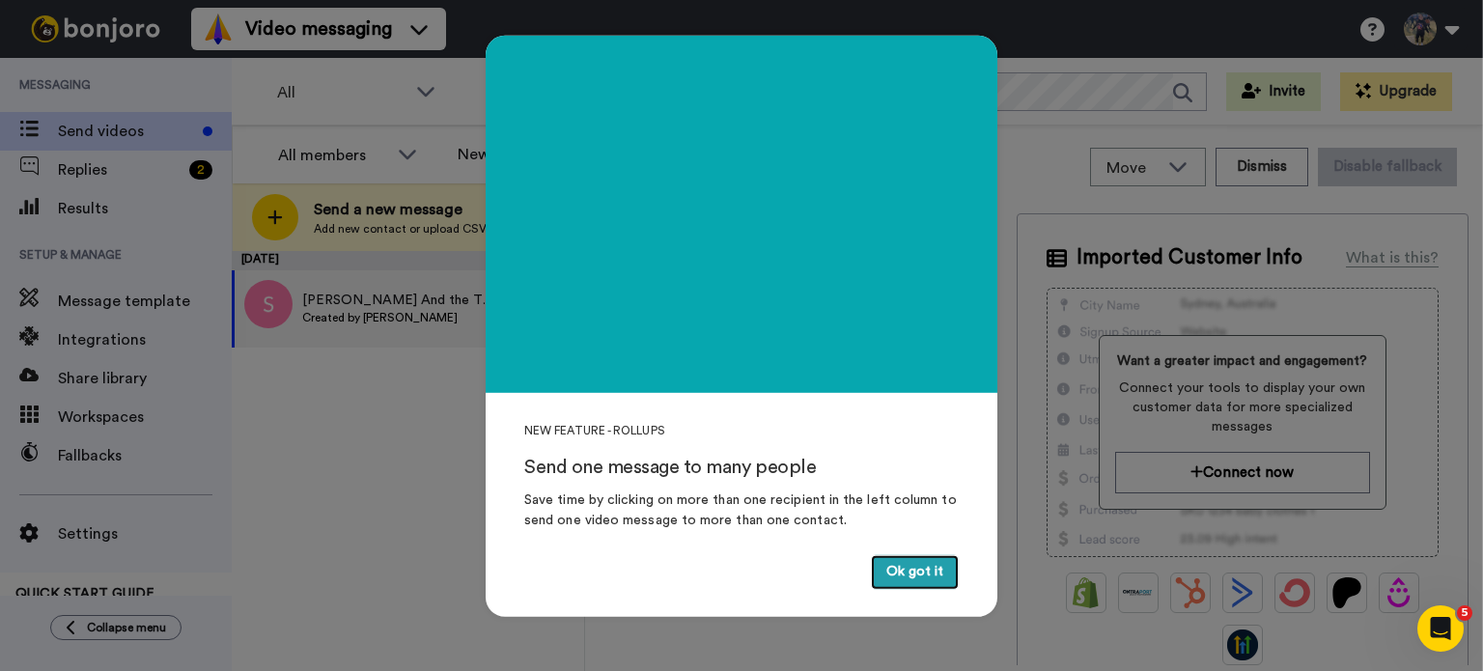
click at [927, 585] on button "Ok got it" at bounding box center [915, 572] width 88 height 35
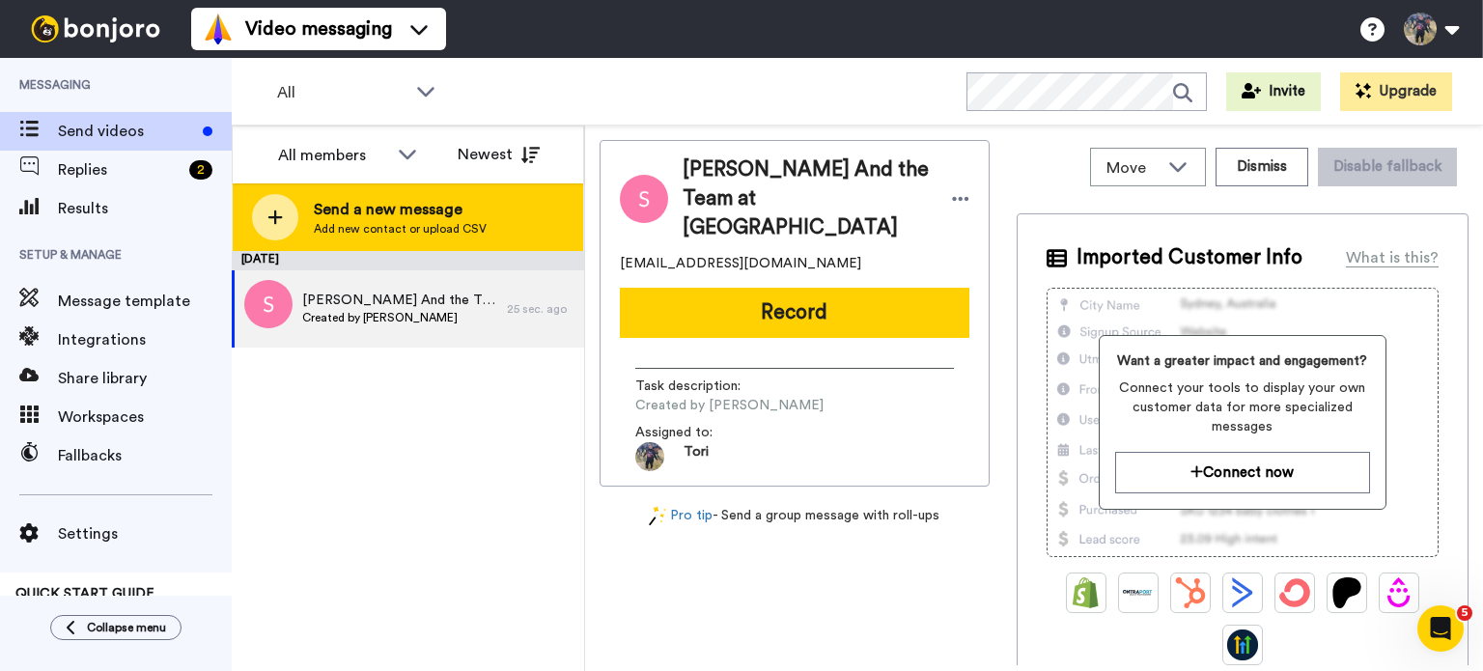
click at [376, 209] on span "Send a new message" at bounding box center [400, 209] width 173 height 23
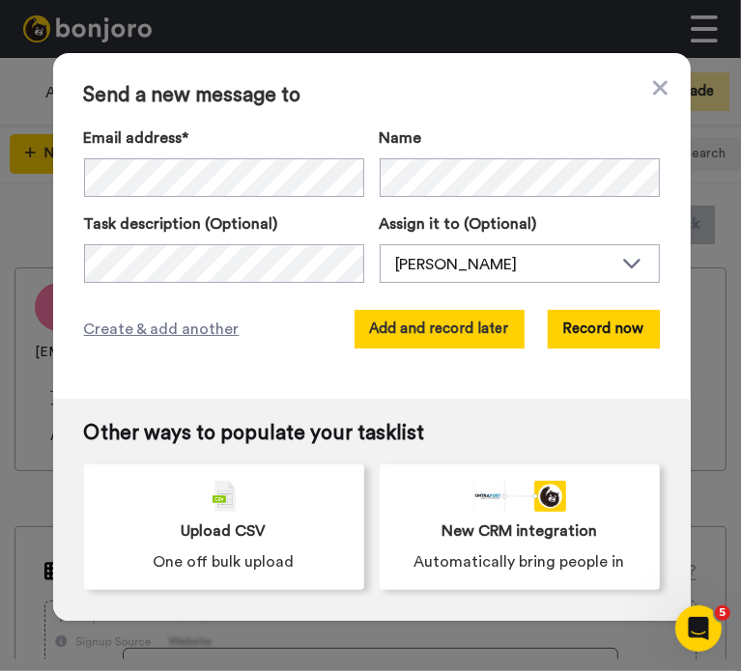
click at [437, 316] on button "Add and record later" at bounding box center [439, 329] width 170 height 39
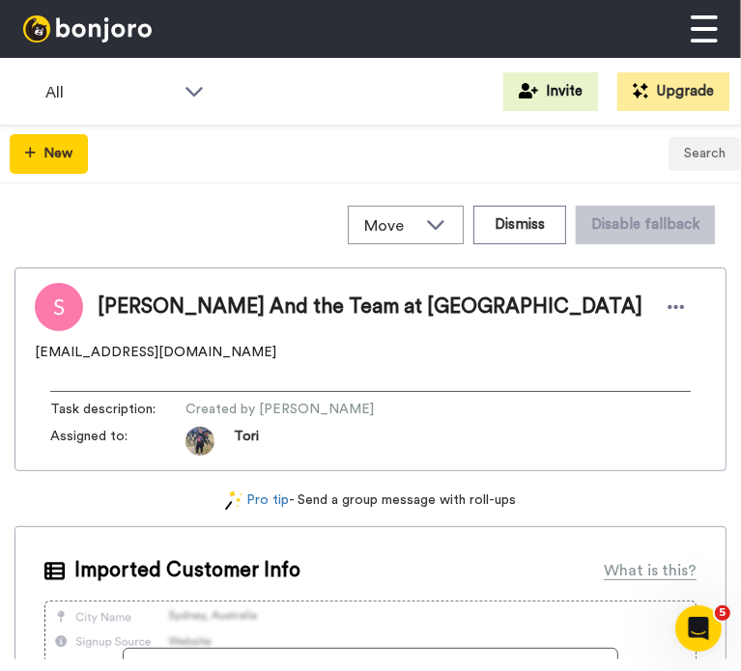
click at [81, 43] on div at bounding box center [370, 29] width 741 height 58
click at [83, 46] on div at bounding box center [370, 29] width 741 height 58
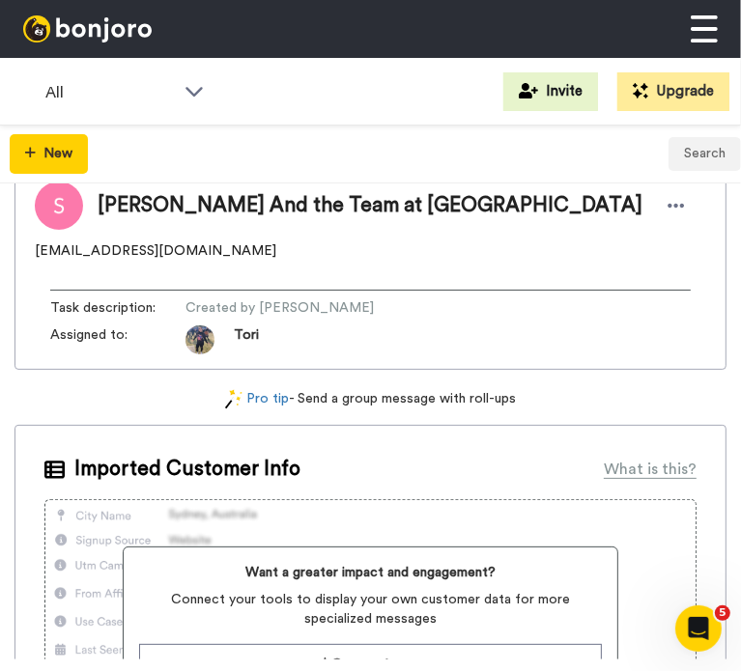
scroll to position [0, 0]
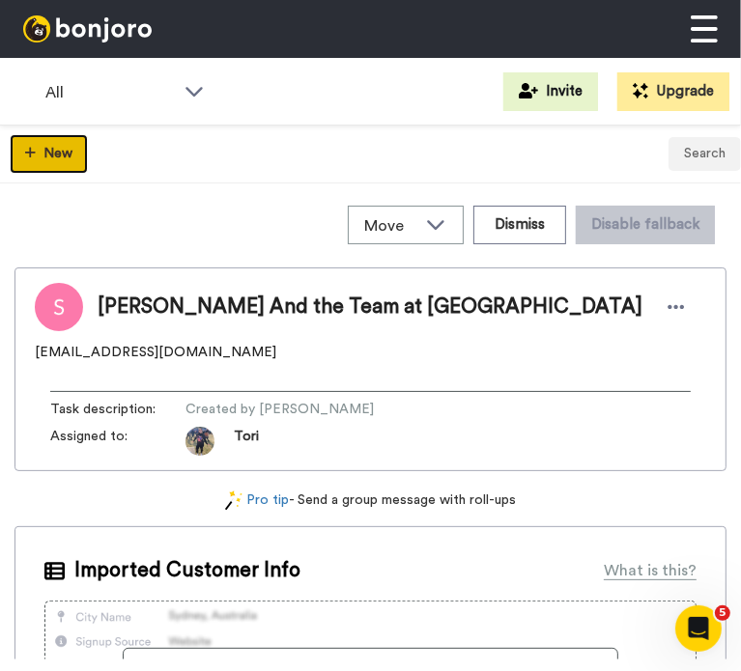
click at [69, 151] on button "New" at bounding box center [49, 154] width 78 height 40
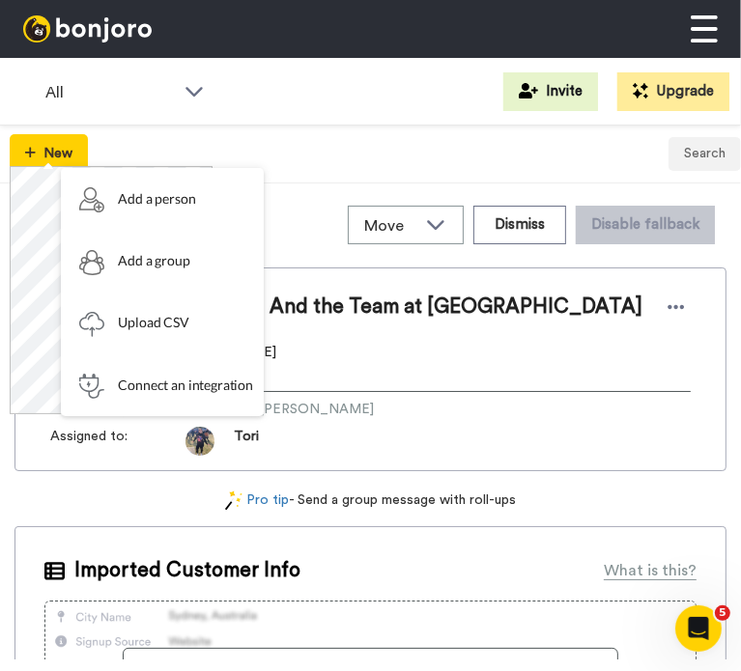
click at [327, 138] on div "New Search" at bounding box center [370, 155] width 741 height 58
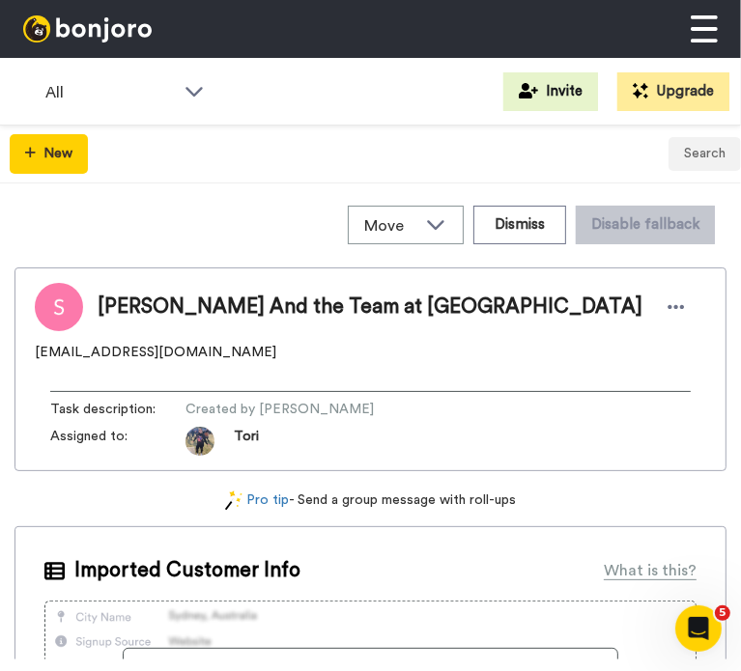
click at [79, 15] on img at bounding box center [87, 28] width 128 height 27
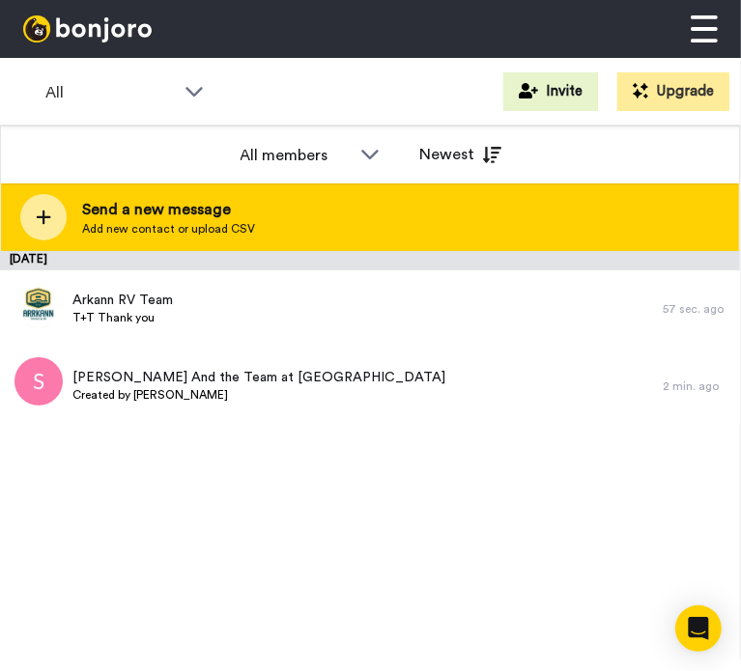
click at [376, 211] on div "Send a new message Add new contact or upload CSV" at bounding box center [370, 217] width 738 height 68
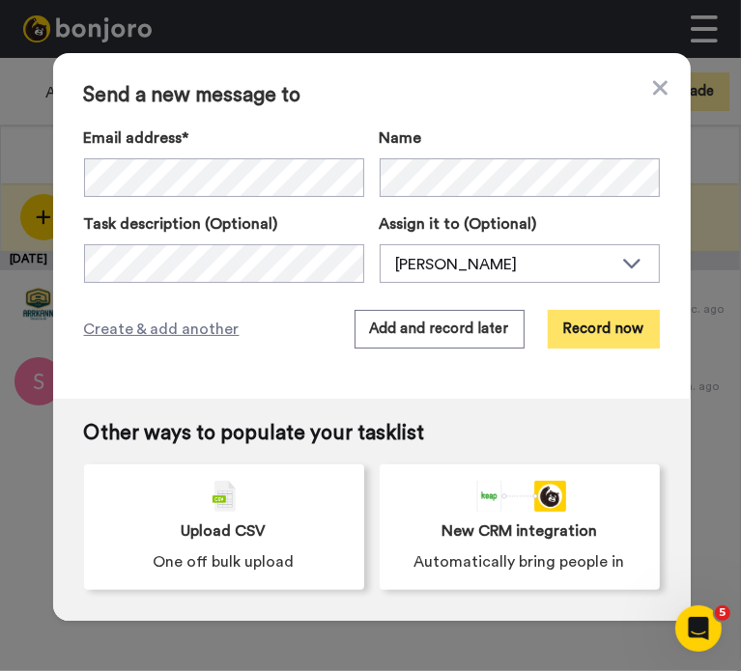
click at [630, 319] on button "Record now" at bounding box center [604, 329] width 112 height 39
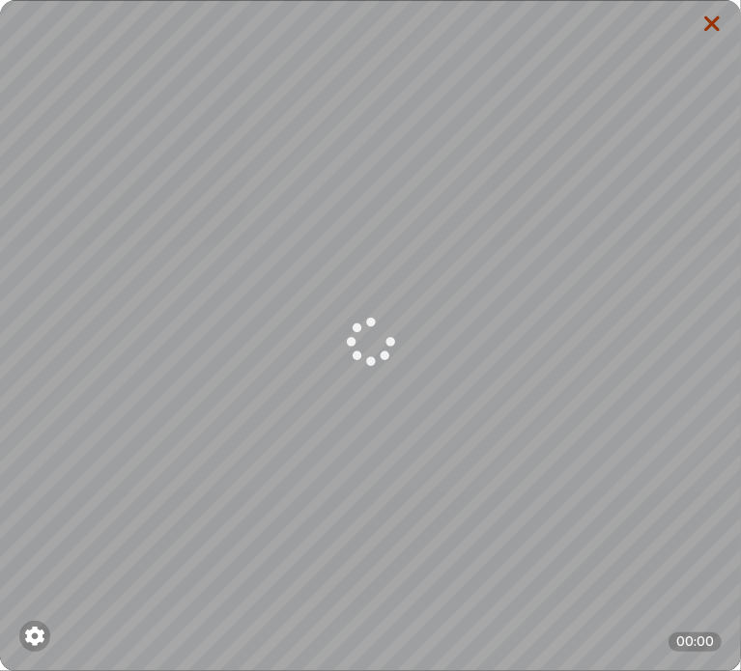
click at [702, 23] on icon at bounding box center [711, 24] width 19 height 24
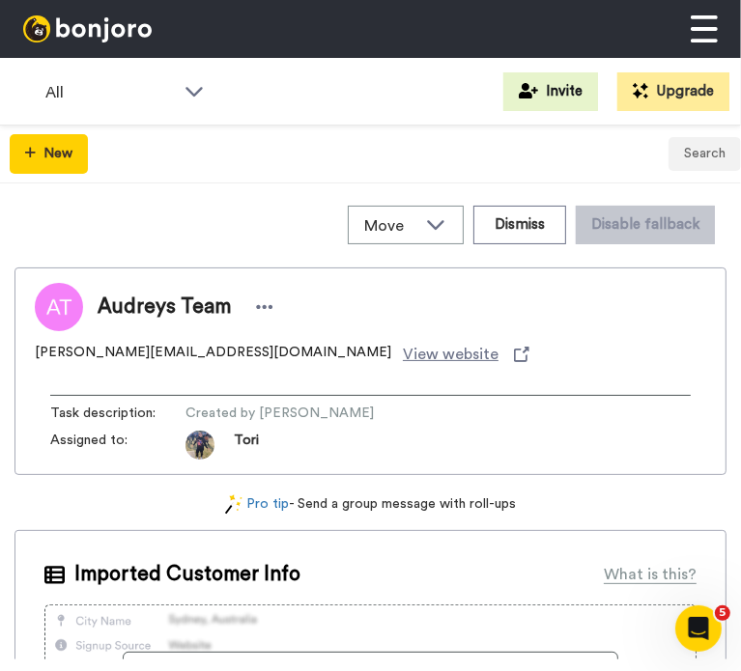
click at [60, 47] on div at bounding box center [370, 29] width 741 height 58
click at [35, 138] on button "New" at bounding box center [49, 154] width 78 height 40
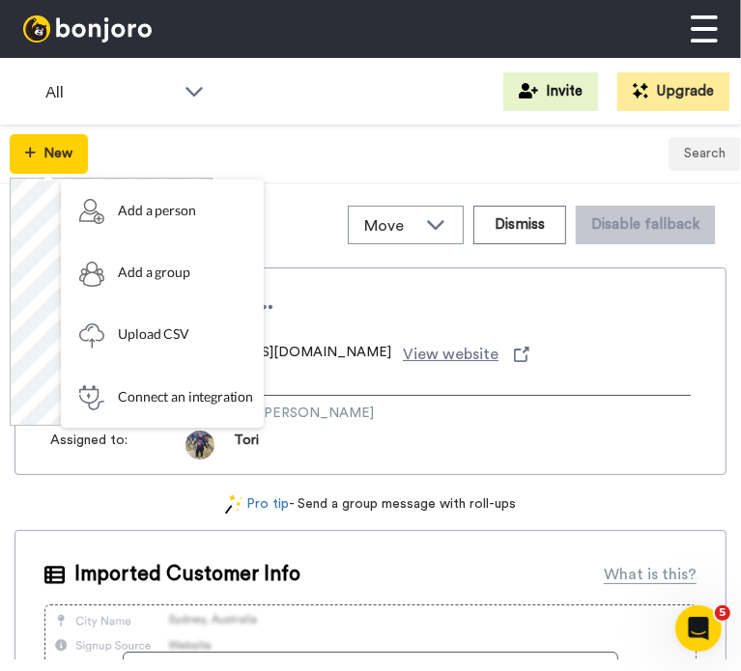
click at [344, 142] on div "New Search" at bounding box center [370, 155] width 741 height 58
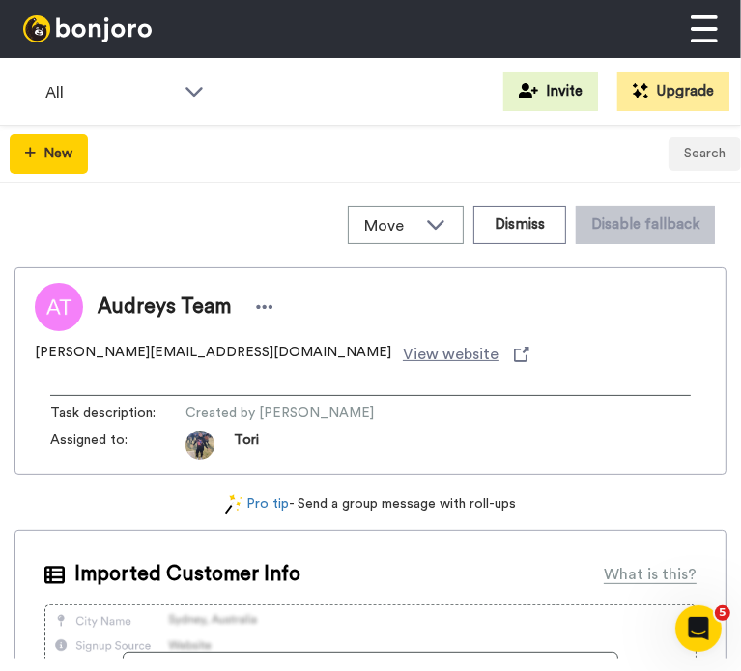
click at [69, 38] on img at bounding box center [87, 28] width 128 height 27
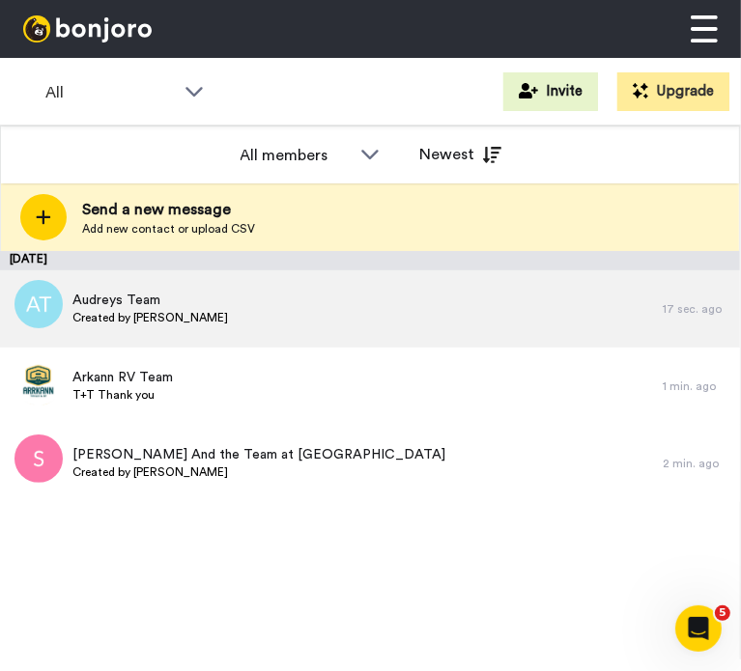
click at [243, 296] on div "[PERSON_NAME] Team Created by [PERSON_NAME]" at bounding box center [331, 308] width 662 height 77
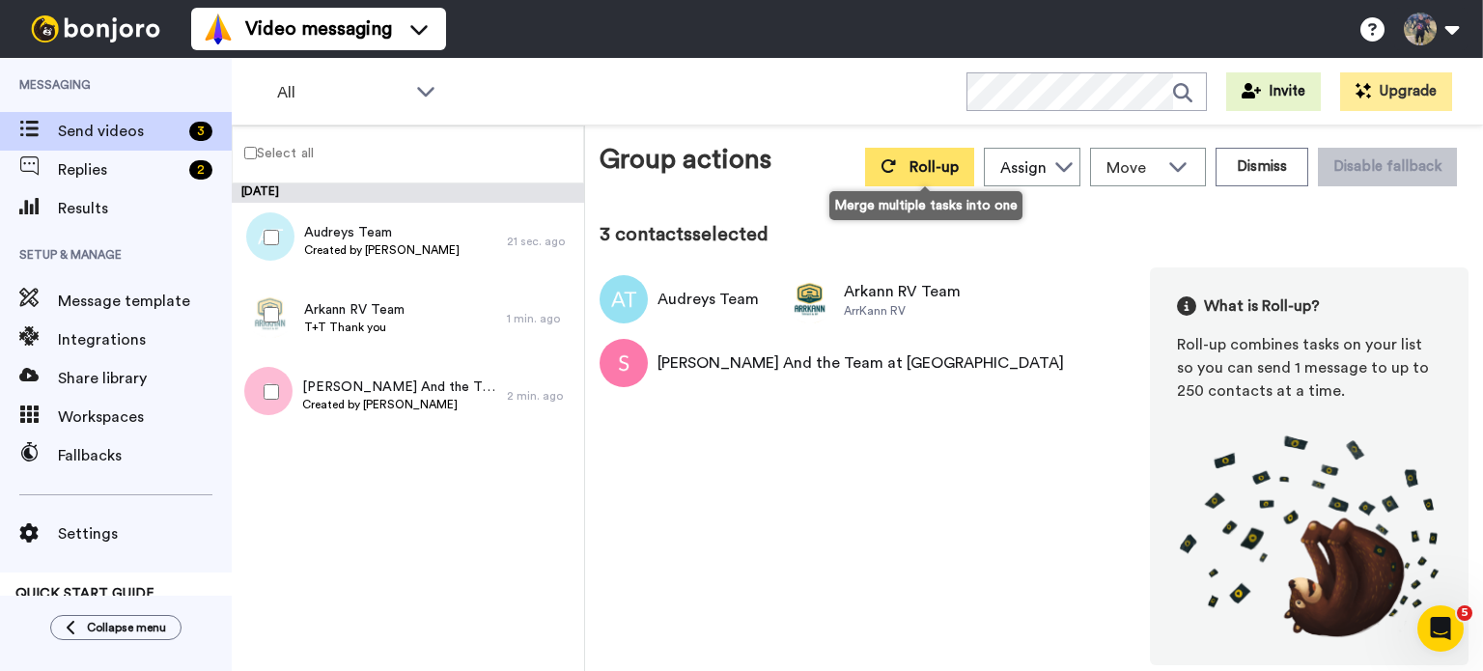
click at [740, 161] on span "Roll-up" at bounding box center [934, 166] width 49 height 15
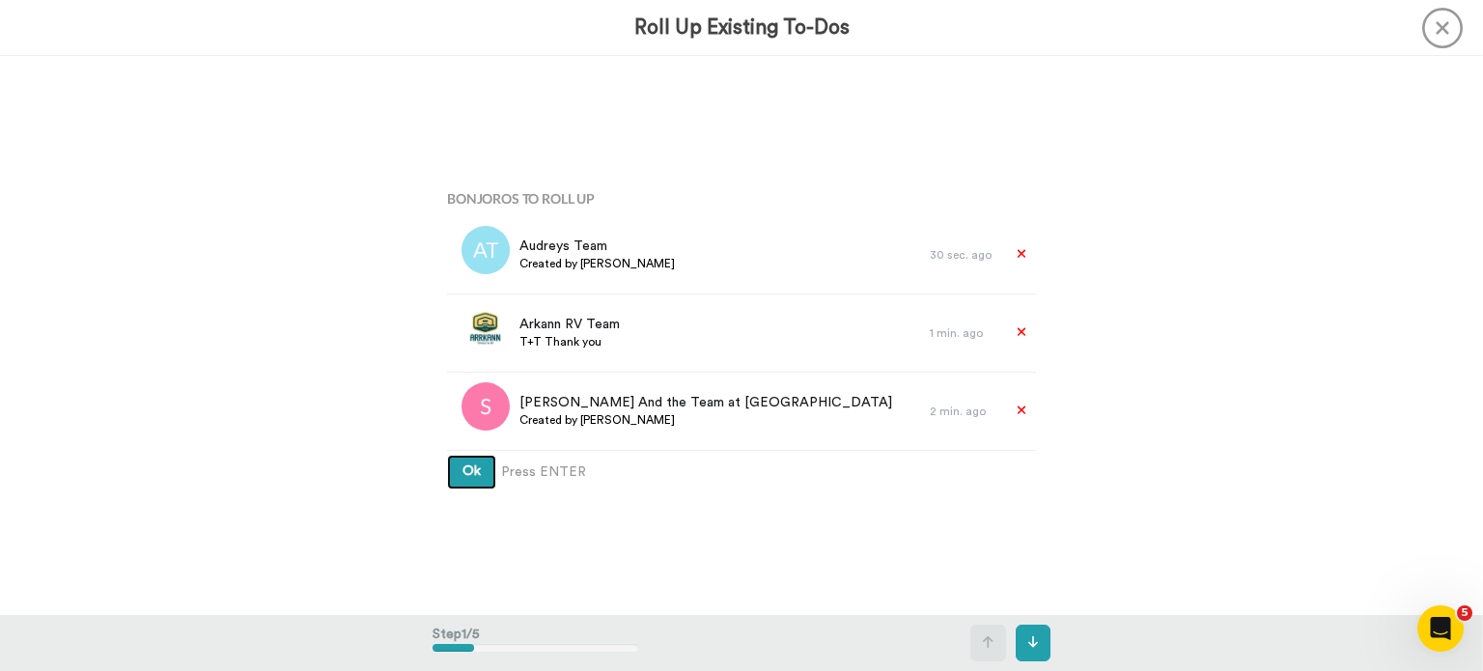
click at [447, 455] on button "Ok" at bounding box center [471, 472] width 49 height 35
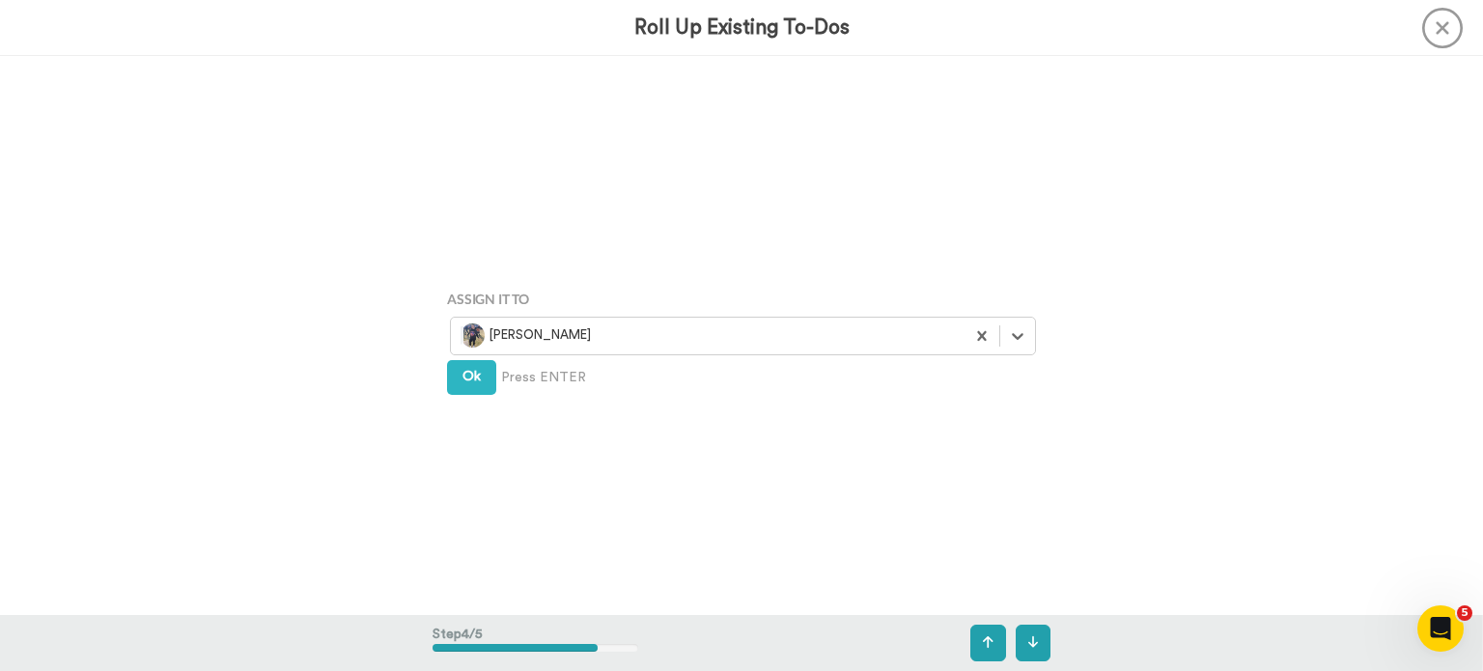
scroll to position [1676, 0]
click at [463, 380] on span "Ok" at bounding box center [472, 373] width 18 height 14
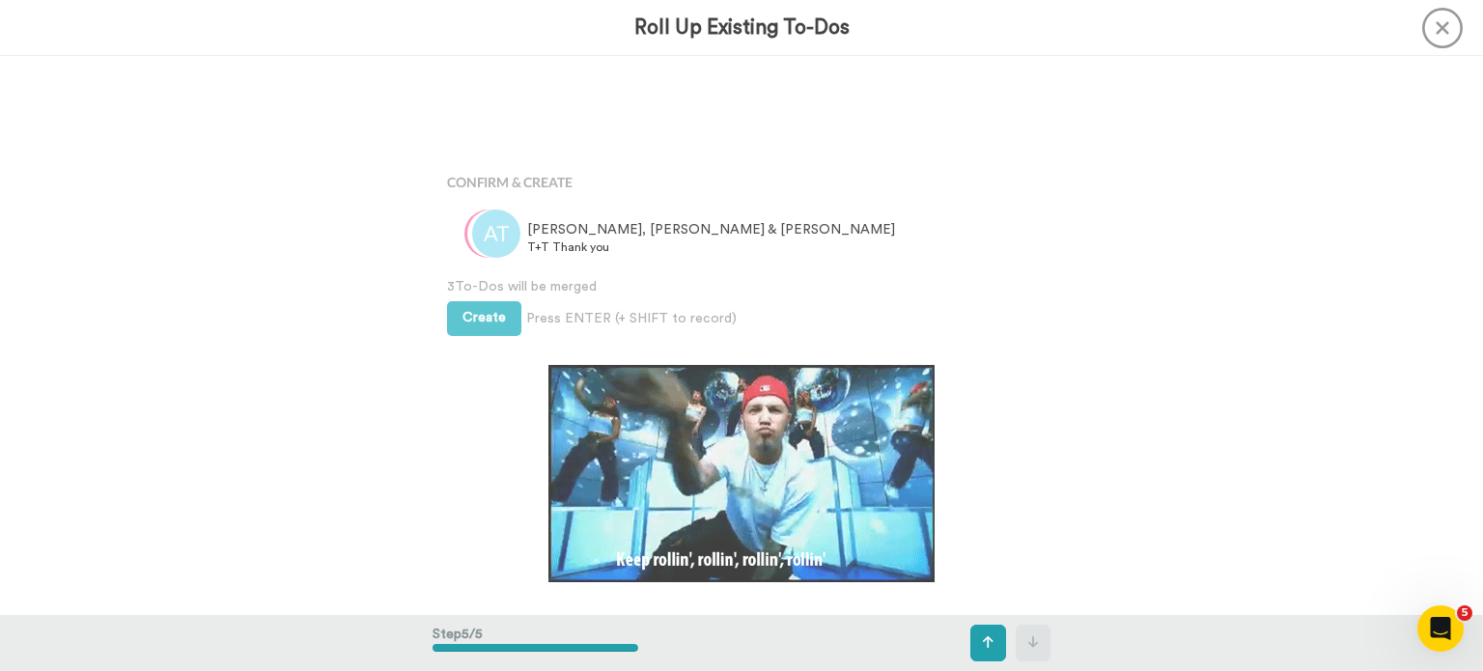
scroll to position [2235, 0]
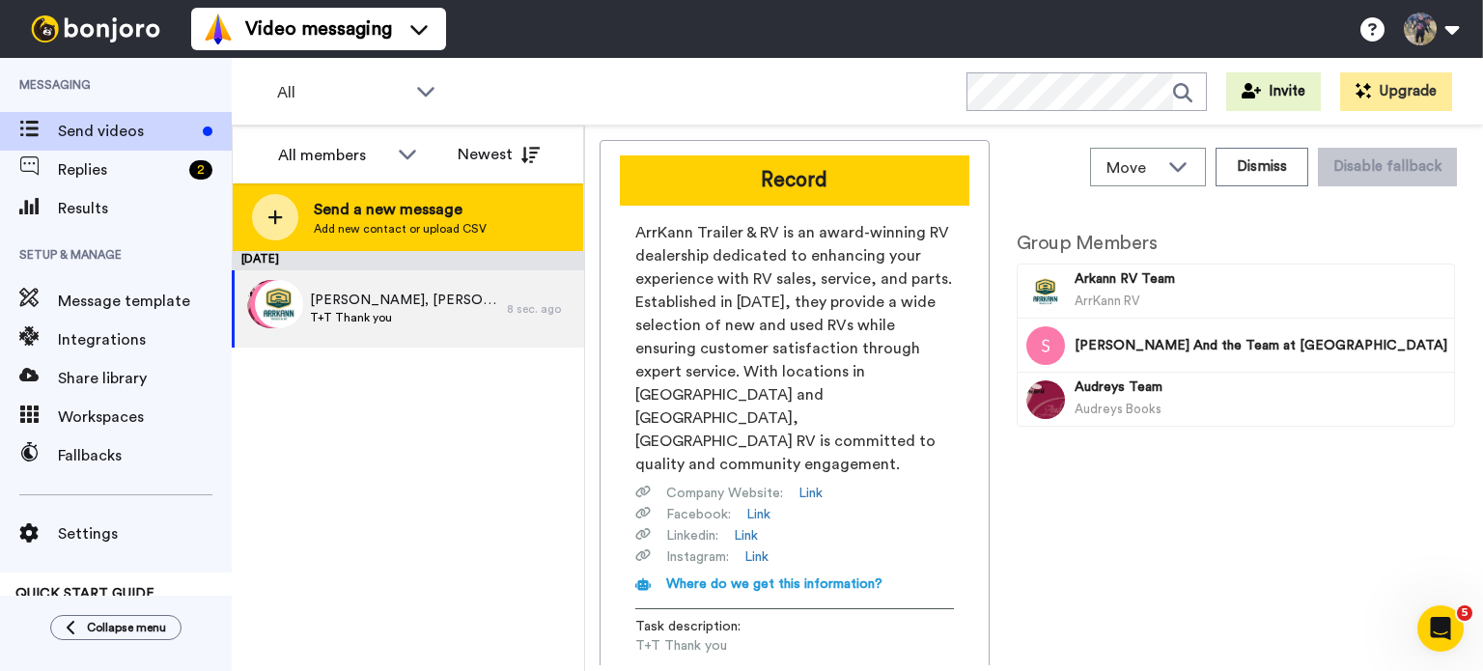
click at [382, 230] on span "Add new contact or upload CSV" at bounding box center [400, 228] width 173 height 15
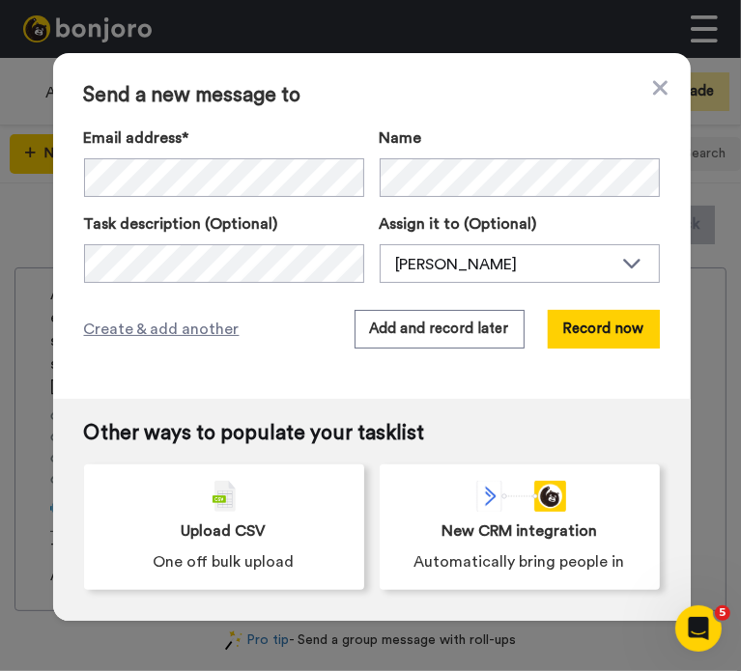
click at [496, 153] on div "Name" at bounding box center [520, 162] width 280 height 70
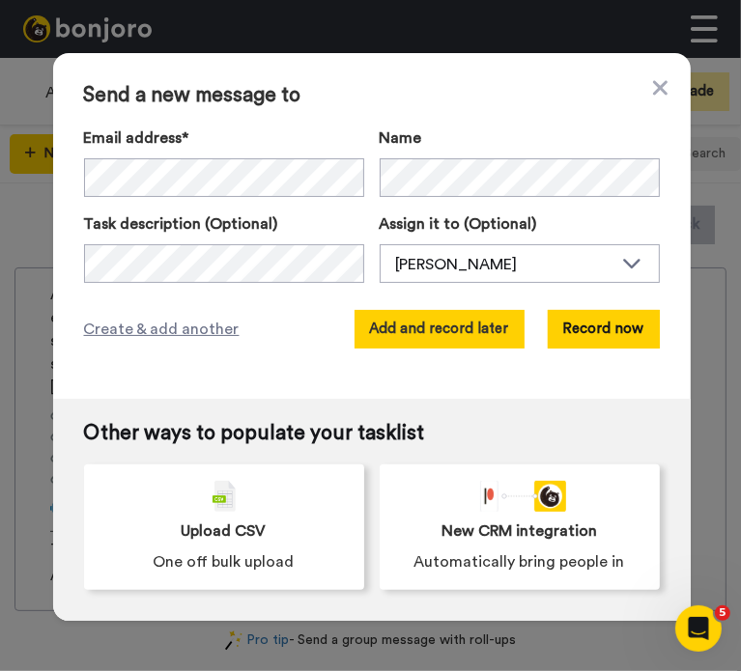
click at [479, 342] on button "Add and record later" at bounding box center [439, 329] width 170 height 39
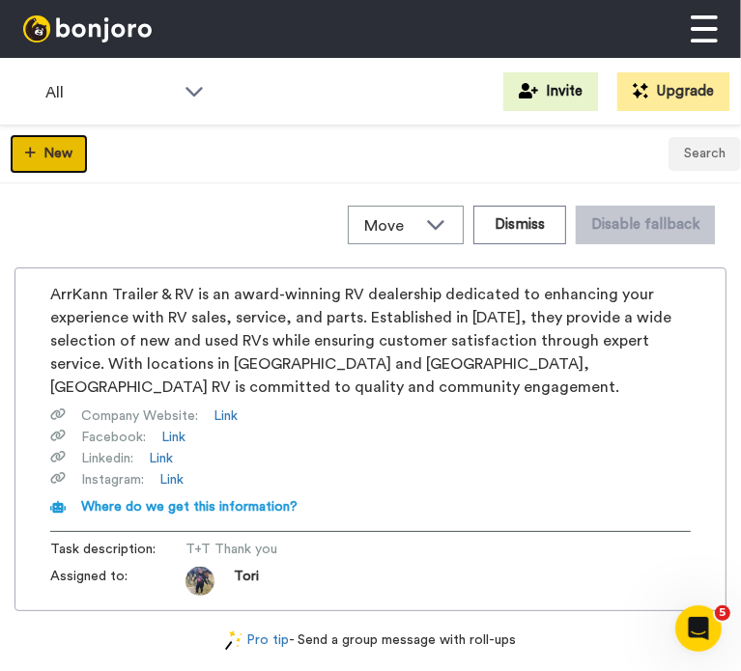
click at [63, 149] on button "New" at bounding box center [49, 154] width 78 height 40
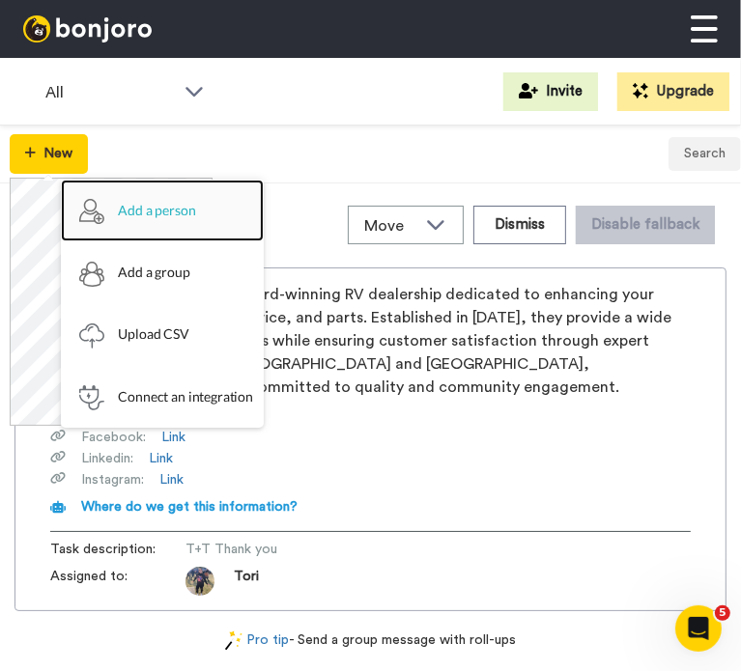
click at [158, 218] on span "Add a person" at bounding box center [157, 211] width 77 height 62
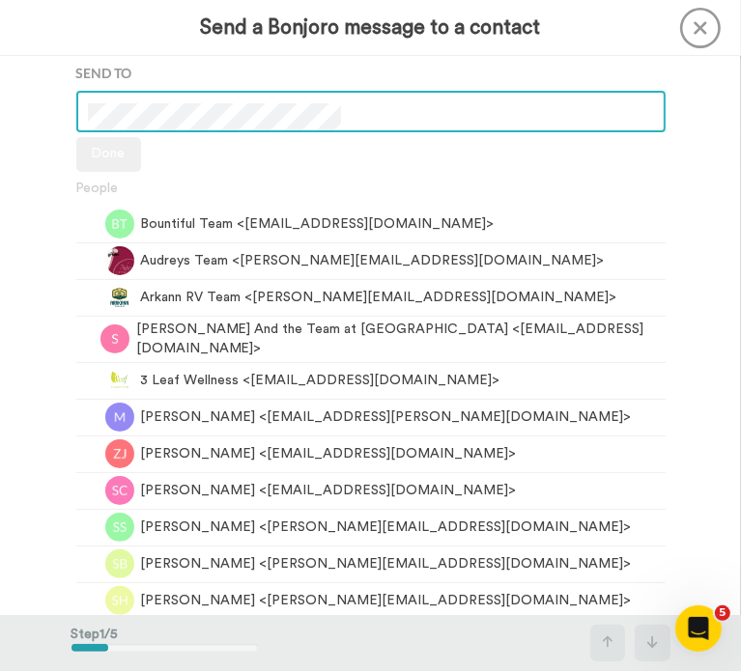
click at [694, 33] on icon at bounding box center [700, 28] width 41 height 41
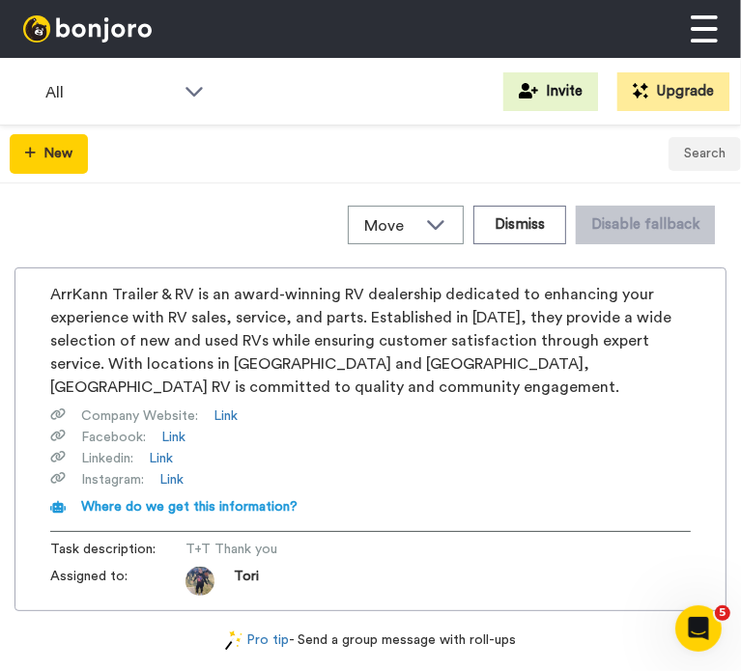
click at [122, 22] on img at bounding box center [87, 28] width 128 height 27
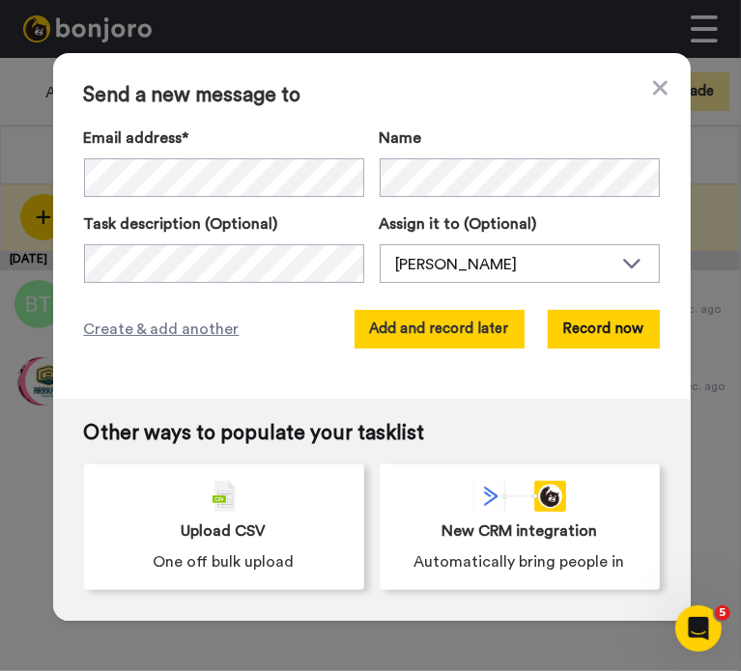
click at [475, 341] on button "Add and record later" at bounding box center [439, 329] width 170 height 39
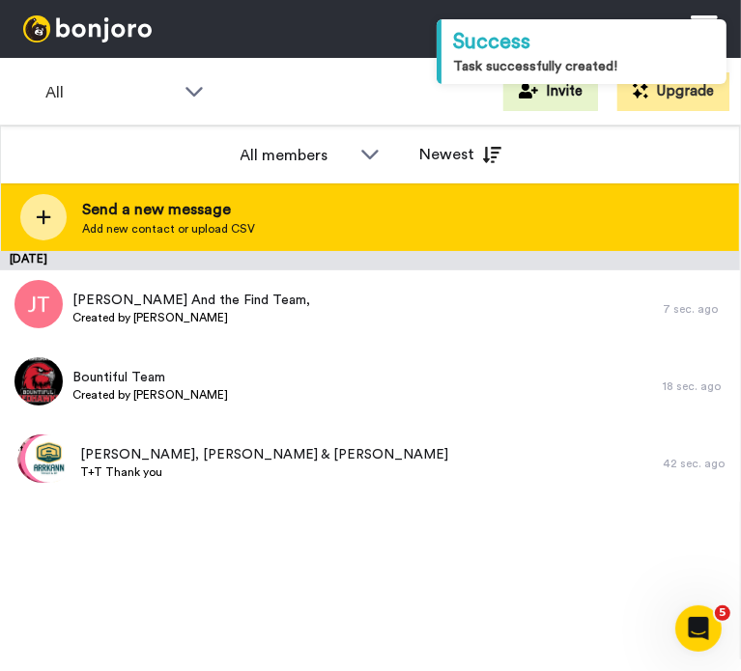
click at [156, 226] on span "Add new contact or upload CSV" at bounding box center [168, 228] width 173 height 15
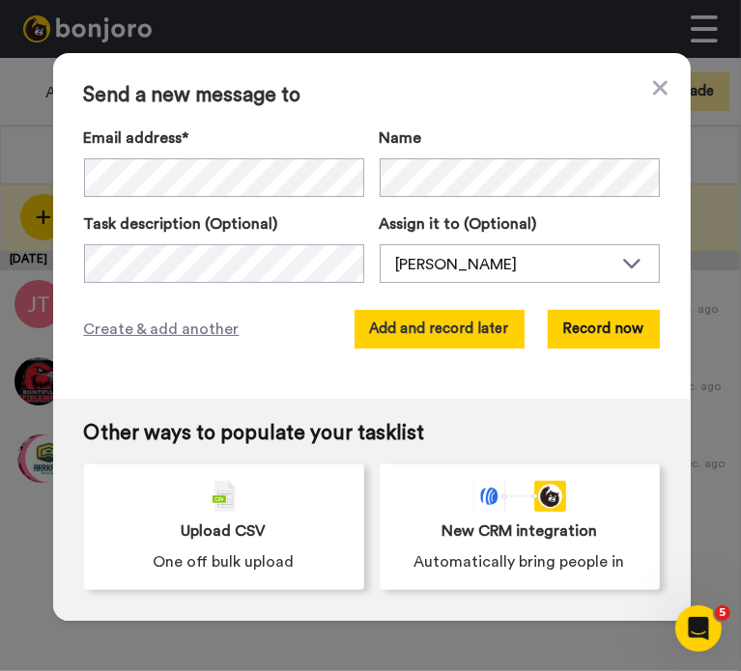
click at [480, 330] on button "Add and record later" at bounding box center [439, 329] width 170 height 39
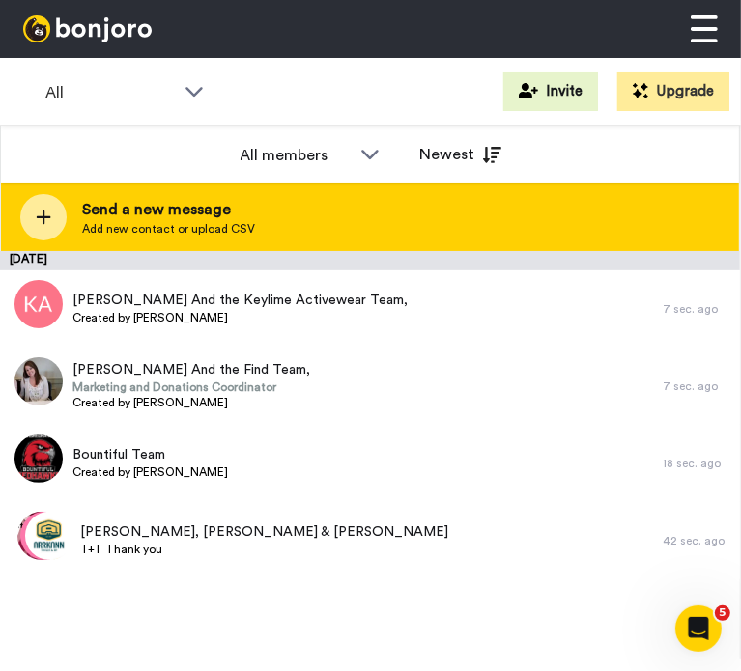
click at [253, 216] on div "Send a new message Add new contact or upload CSV" at bounding box center [370, 217] width 738 height 68
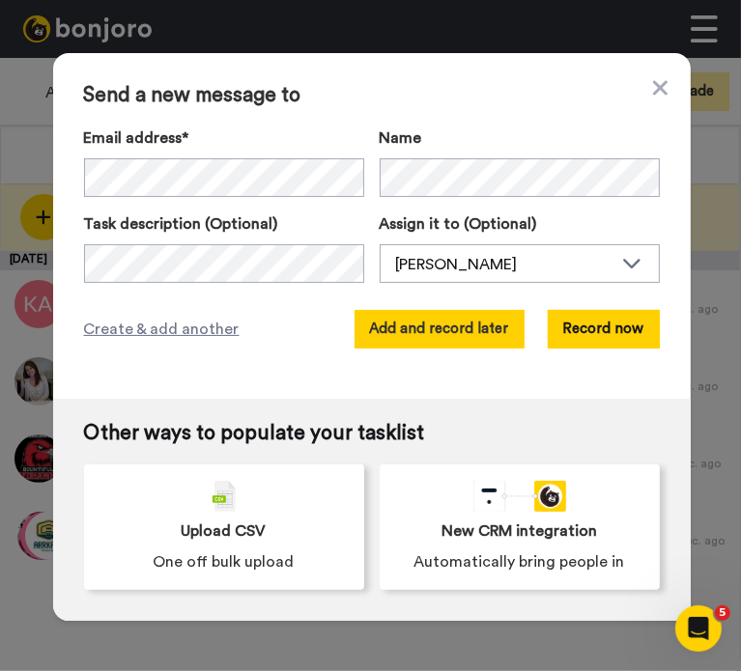
click at [441, 317] on button "Add and record later" at bounding box center [439, 329] width 170 height 39
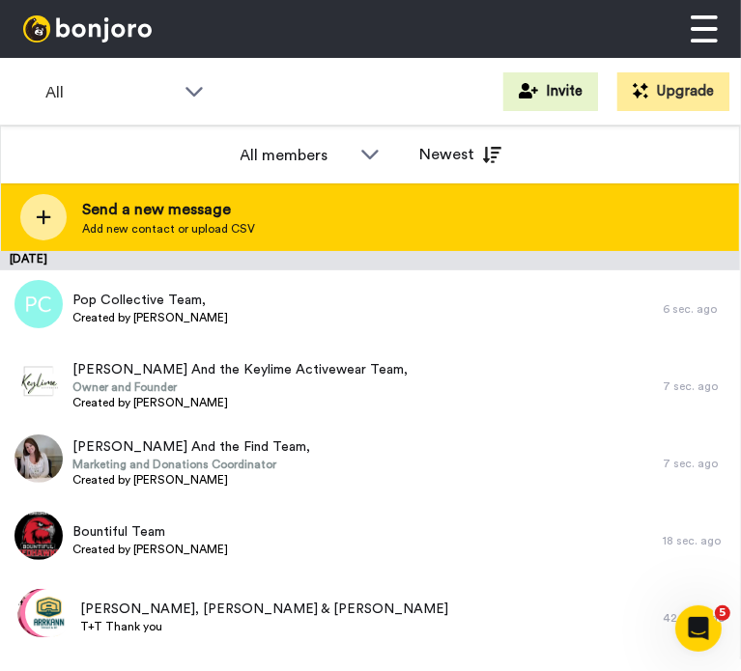
click at [131, 240] on div "Send a new message Add new contact or upload CSV" at bounding box center [370, 217] width 738 height 68
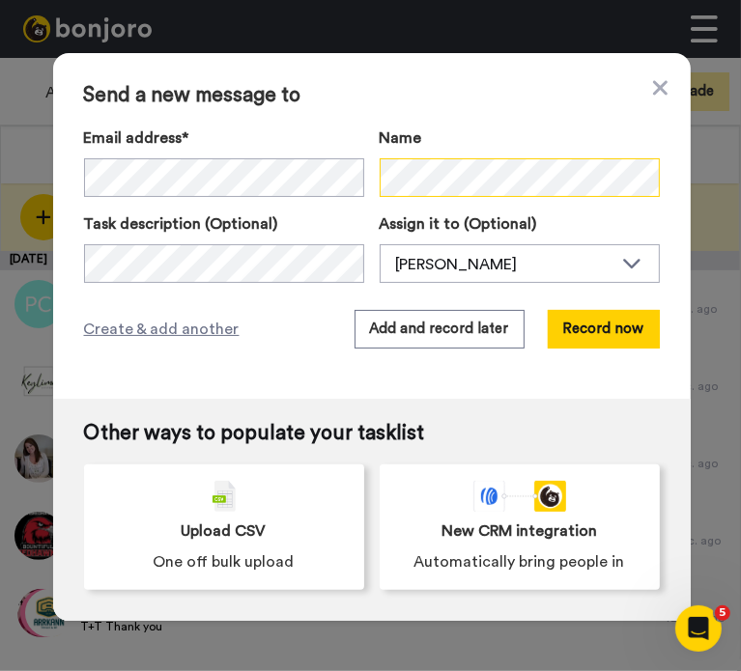
scroll to position [0, 87]
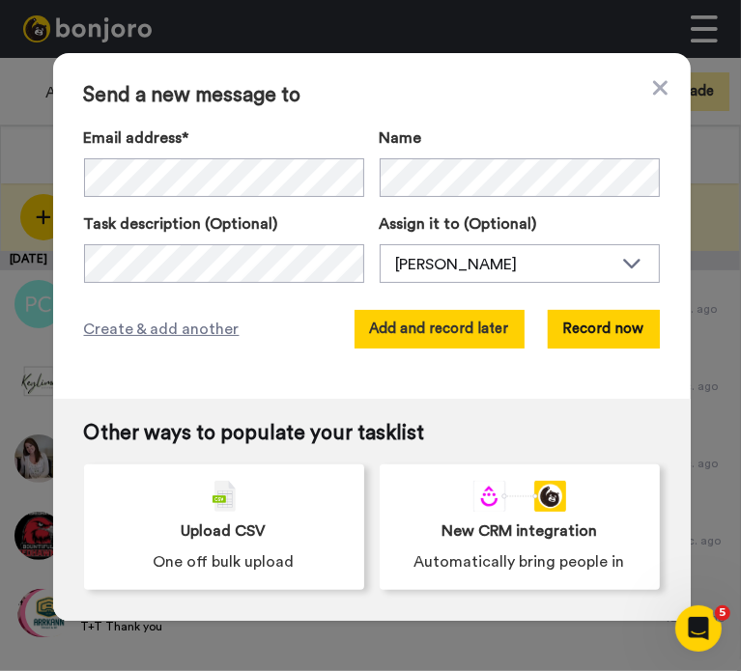
click at [493, 324] on button "Add and record later" at bounding box center [439, 329] width 170 height 39
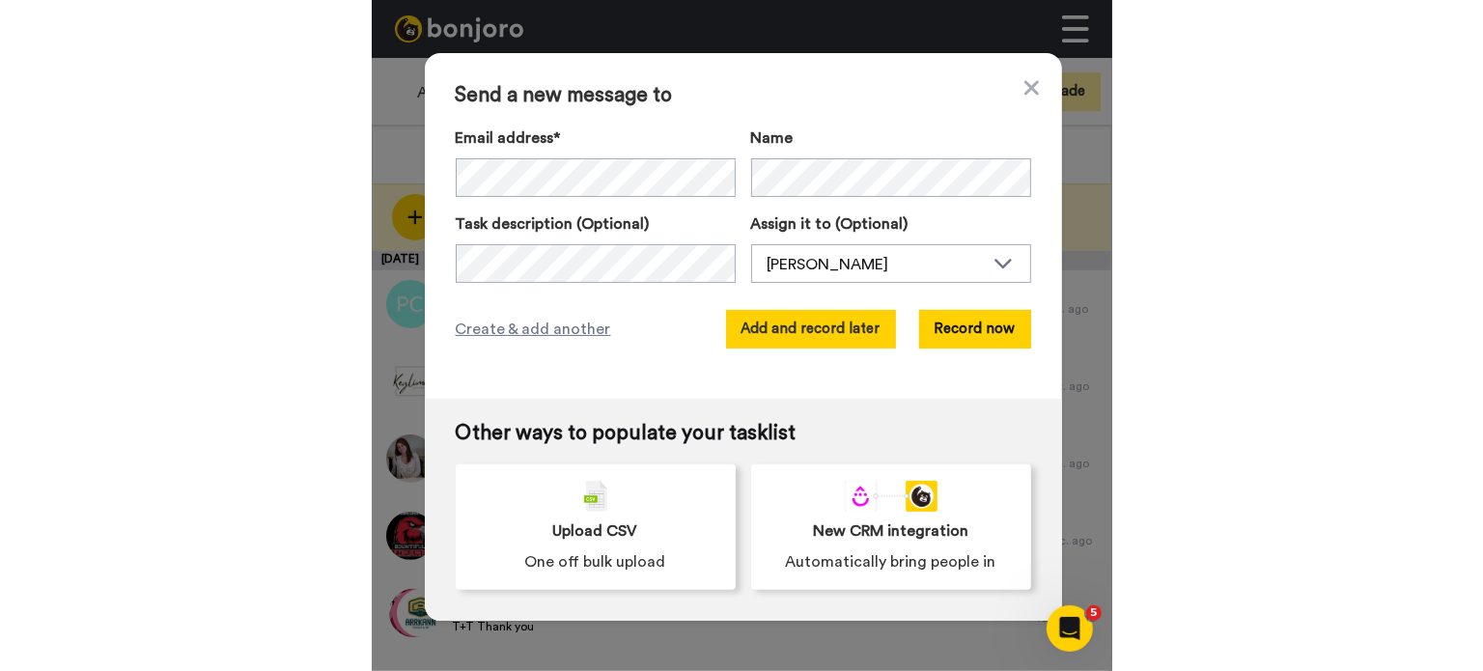
scroll to position [0, 0]
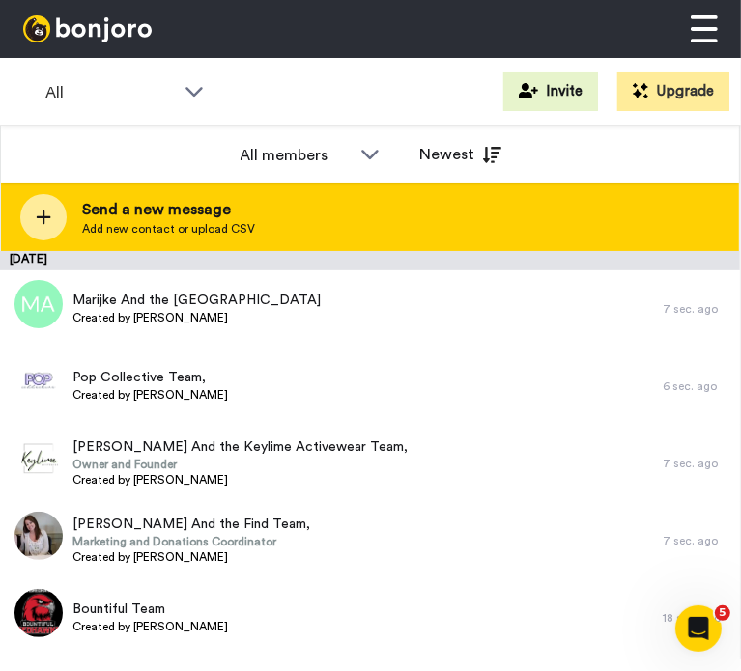
click at [220, 219] on span "Send a new message" at bounding box center [168, 209] width 173 height 23
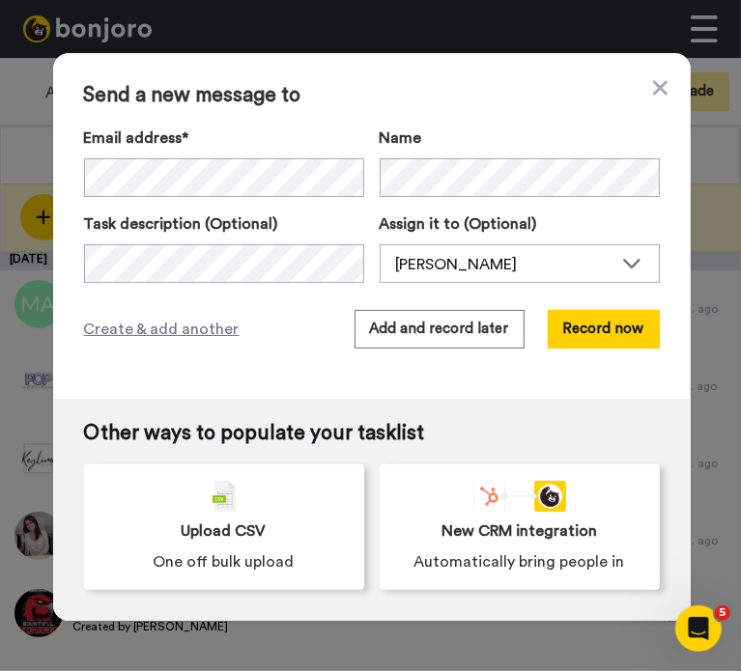
click at [427, 351] on div "Send a new message to Email address* No search result for ‘ [EMAIL_ADDRESS][DOM…" at bounding box center [371, 226] width 637 height 346
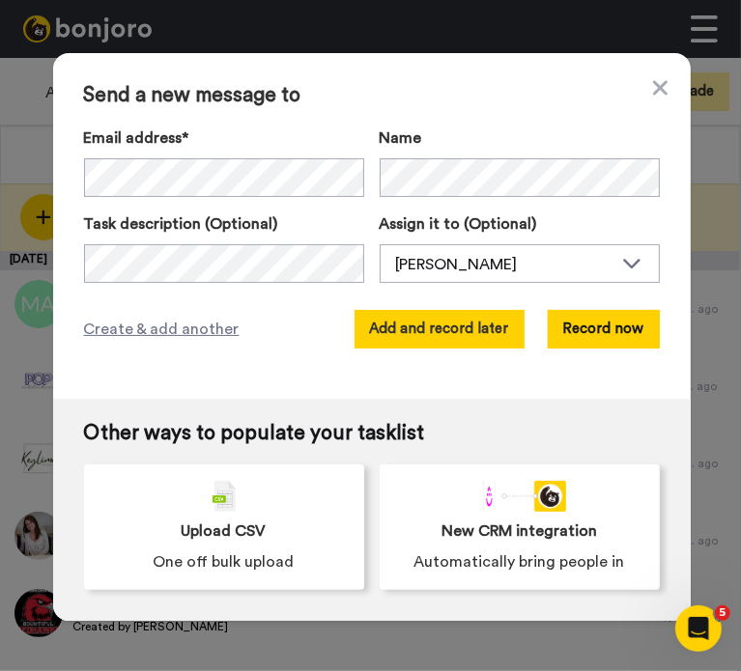
click at [427, 332] on button "Add and record later" at bounding box center [439, 329] width 170 height 39
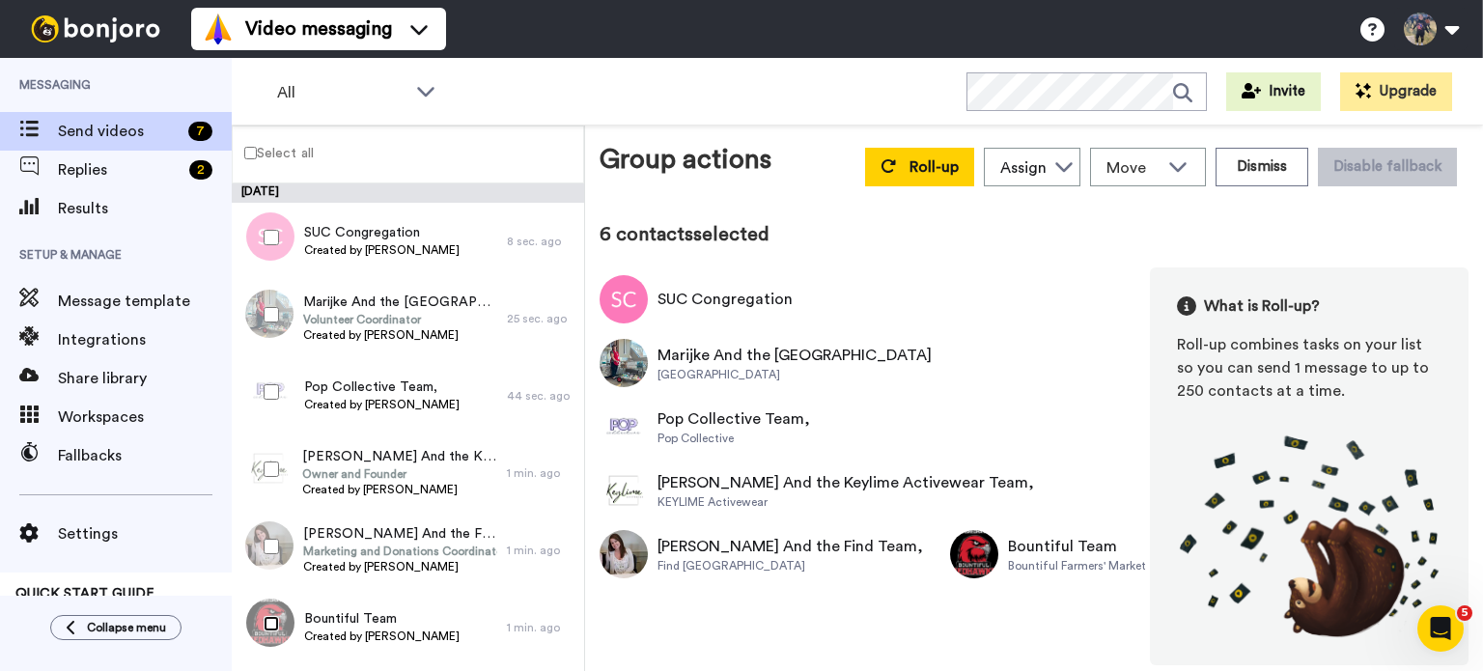
scroll to position [72, 0]
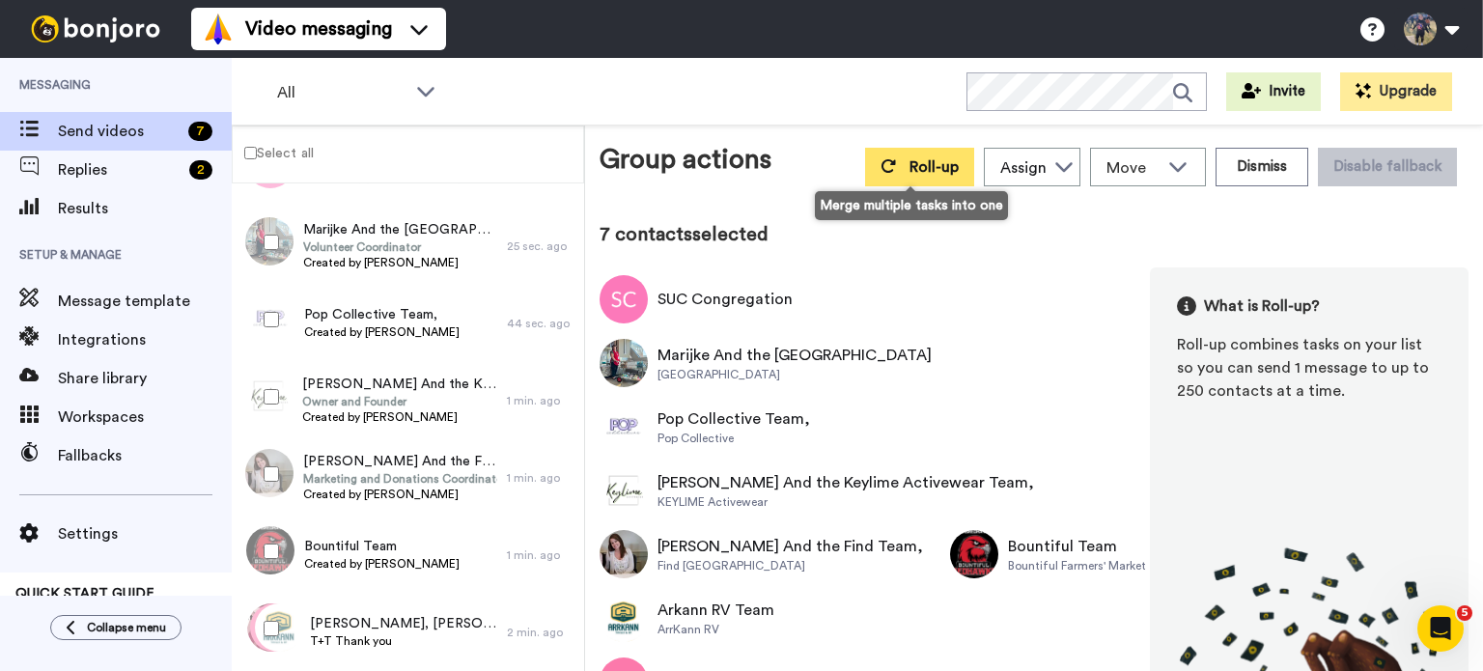
click at [740, 163] on span "Roll-up" at bounding box center [934, 166] width 49 height 15
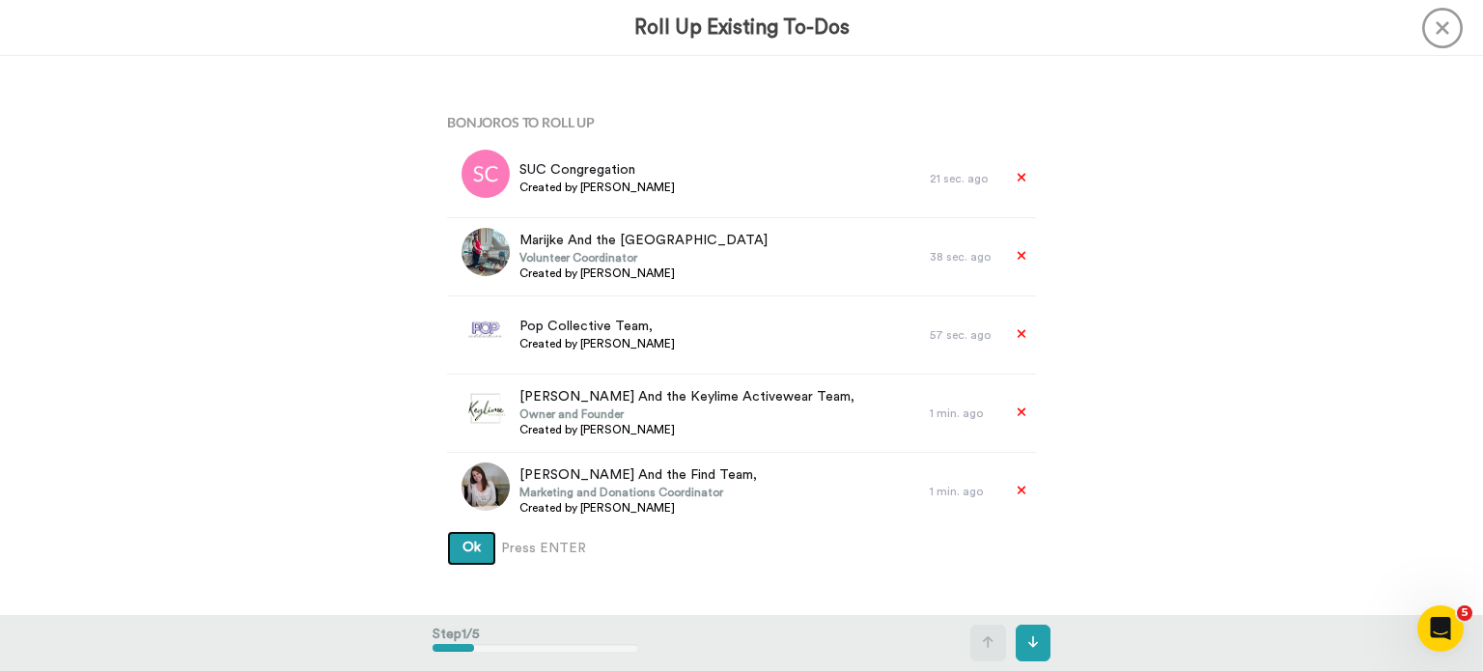
click at [447, 531] on button "Ok" at bounding box center [471, 548] width 49 height 35
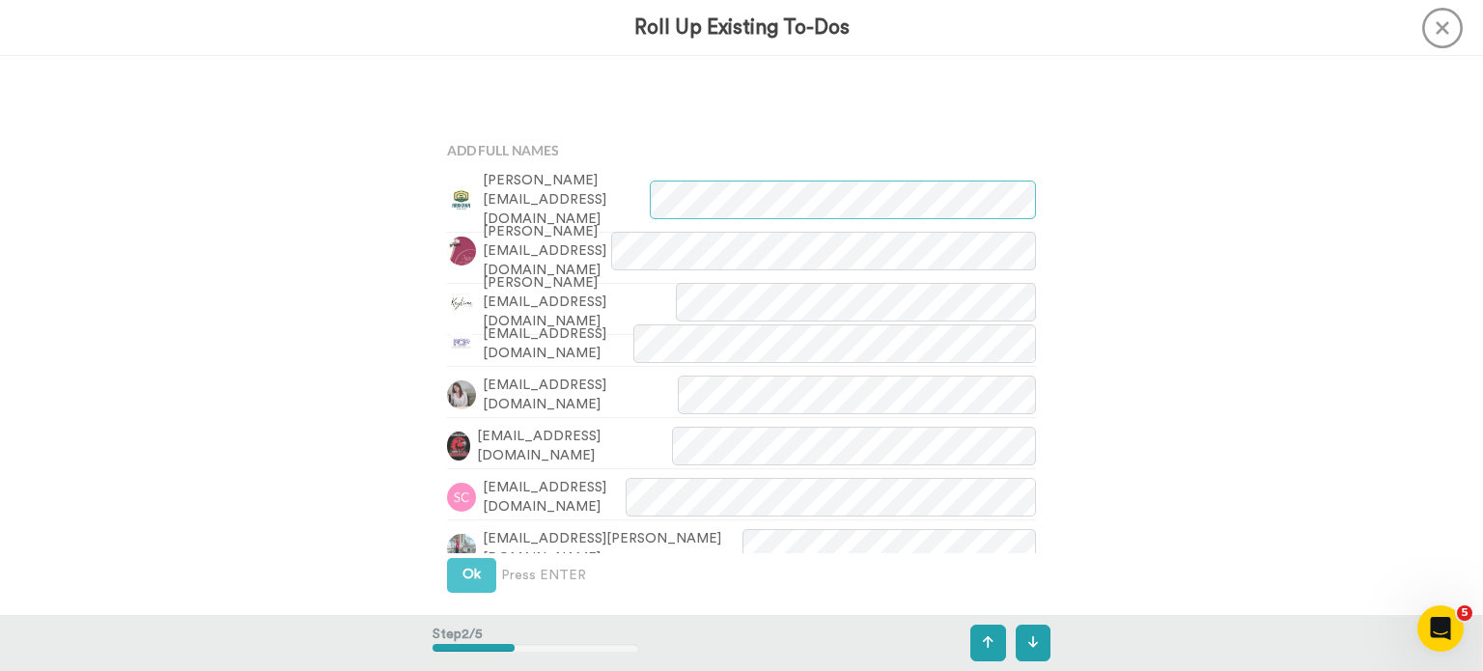
scroll to position [559, 0]
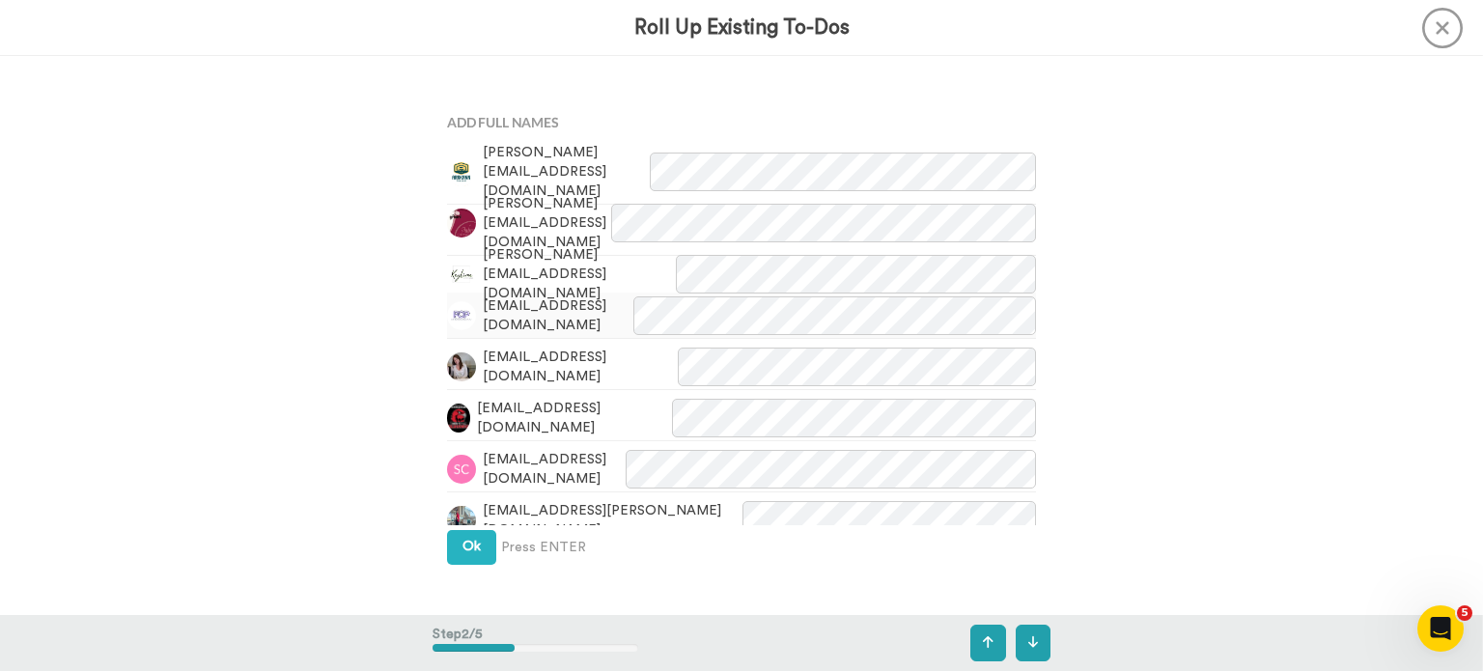
click at [740, 337] on div "[EMAIL_ADDRESS][DOMAIN_NAME]" at bounding box center [741, 316] width 589 height 46
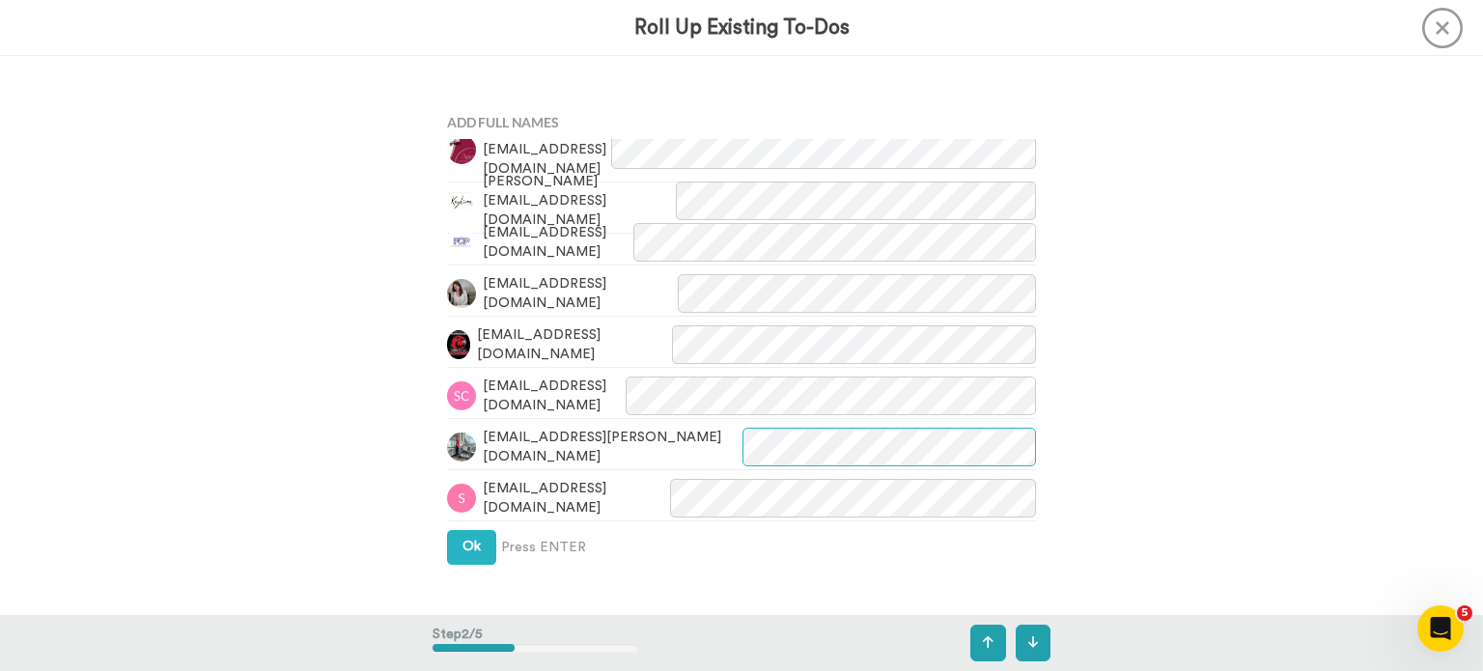
scroll to position [0, 5]
click at [740, 494] on div "Bonjoros To Roll Up SUC Congregation Created by [PERSON_NAME] 21 sec. ago [PERS…" at bounding box center [741, 335] width 1483 height 558
click at [740, 424] on div "Bonjoros To Roll Up SUC Congregation Created by [PERSON_NAME] 21 sec. ago [PERS…" at bounding box center [741, 335] width 1483 height 558
click at [469, 545] on span "Ok" at bounding box center [472, 547] width 18 height 14
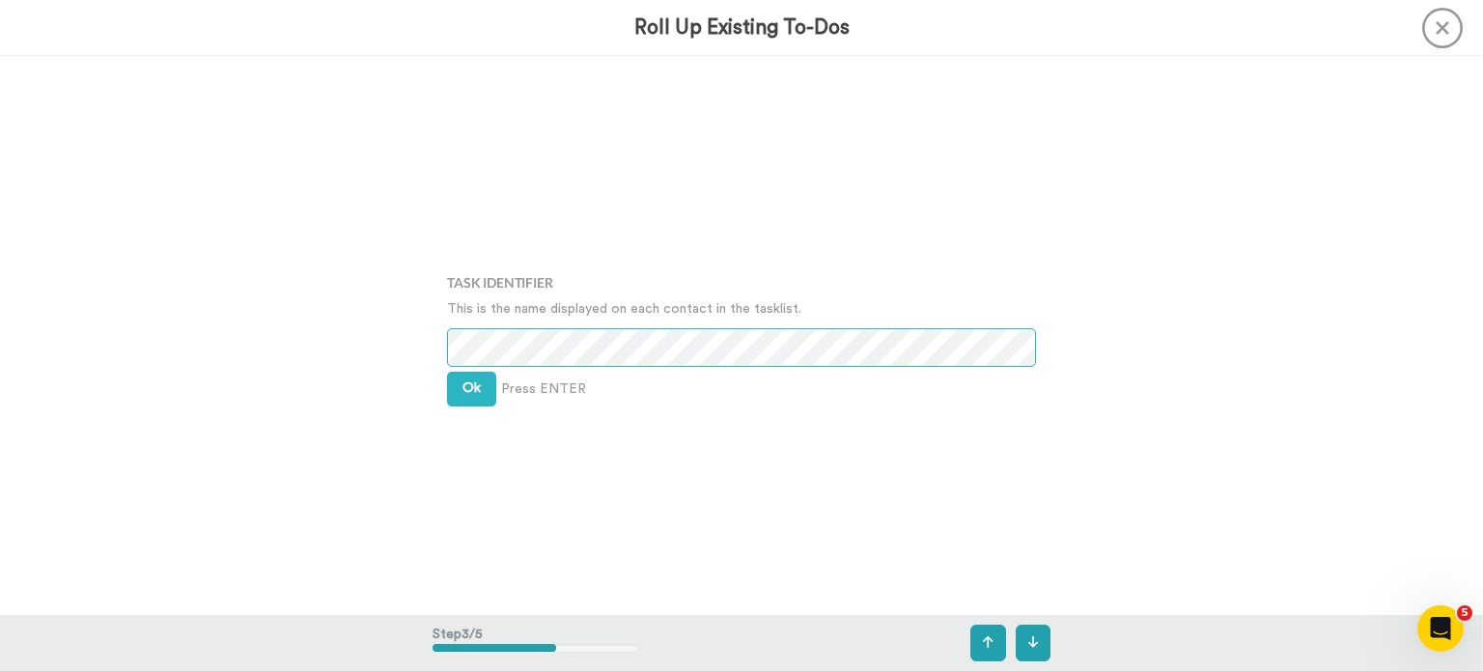
scroll to position [1118, 0]
click at [478, 385] on button "Ok" at bounding box center [471, 387] width 49 height 35
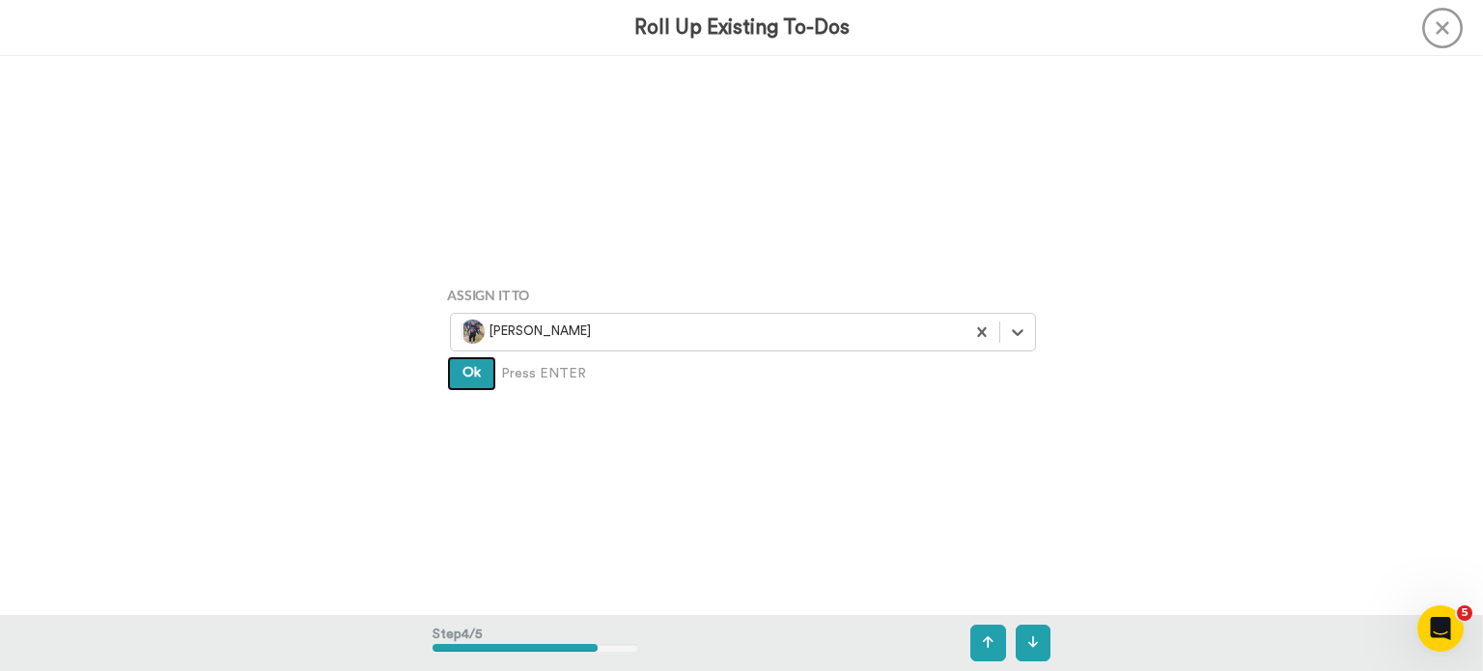
click at [475, 382] on button "Ok" at bounding box center [471, 373] width 49 height 35
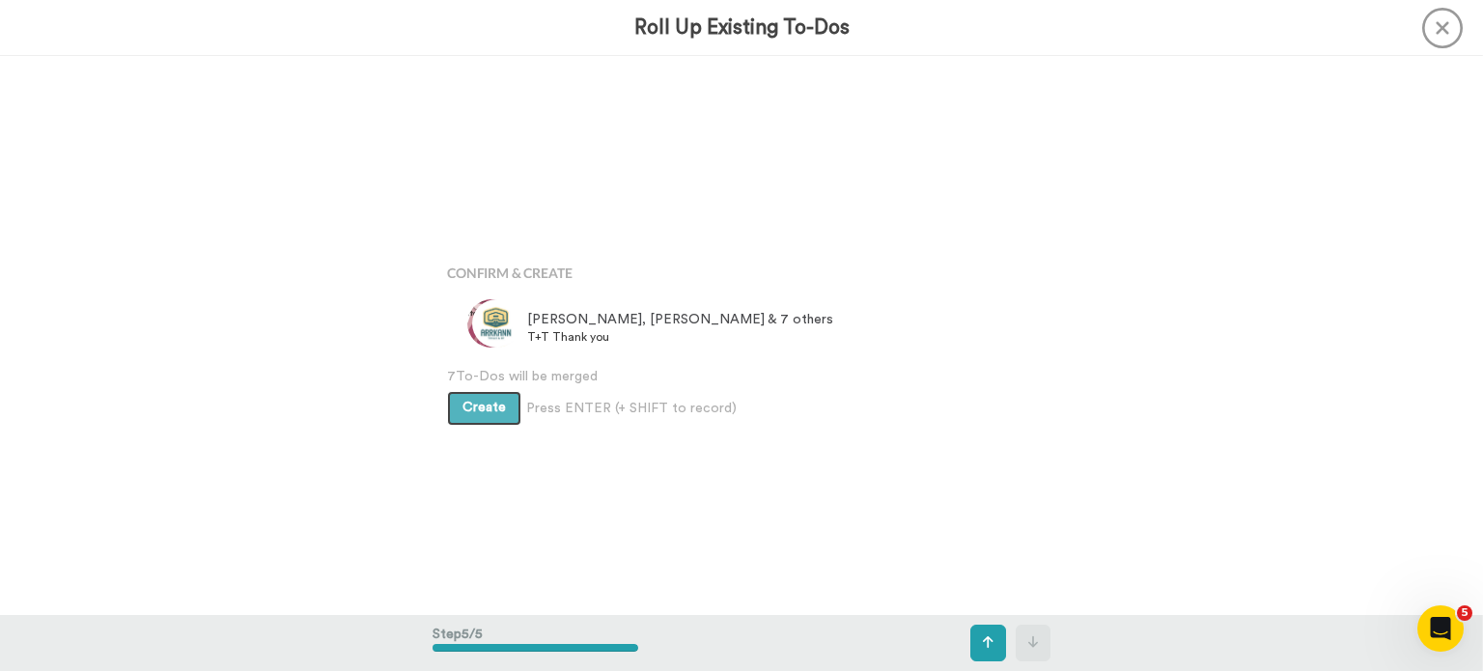
scroll to position [2235, 0]
click at [487, 407] on span "Create" at bounding box center [484, 402] width 43 height 14
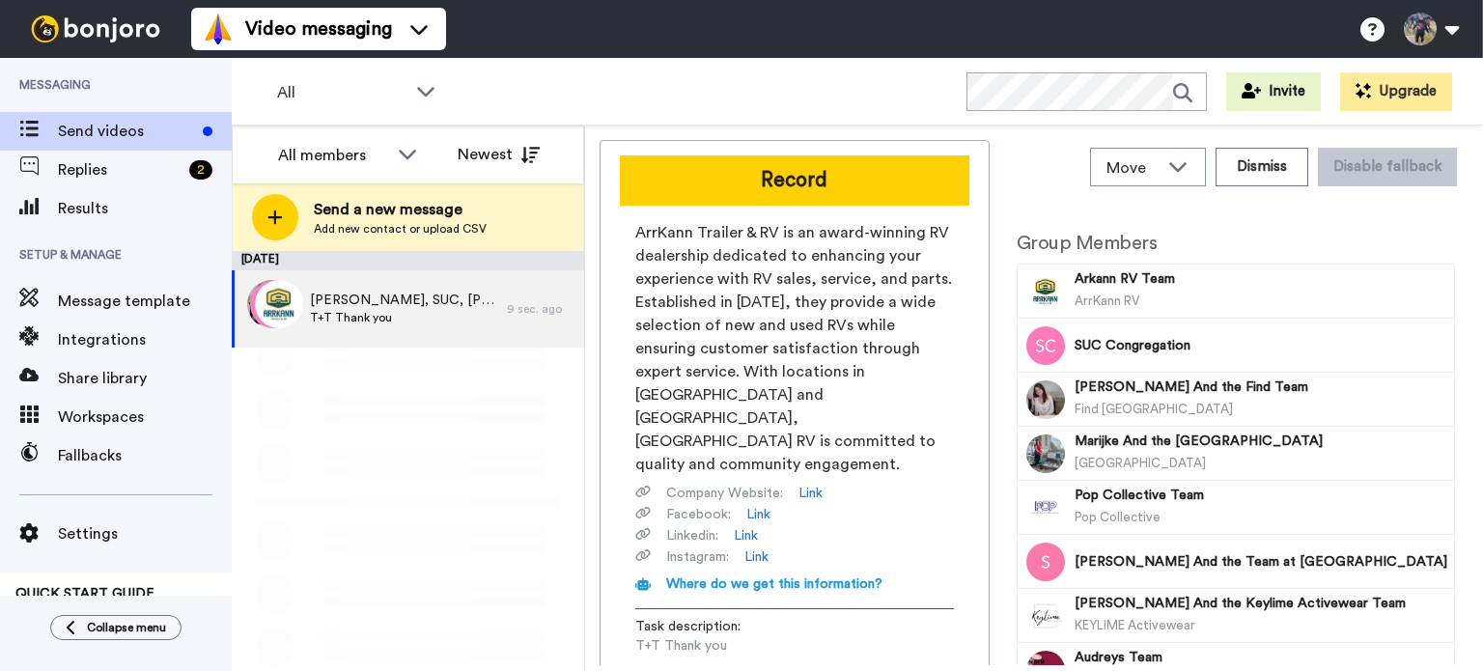
click at [433, 219] on span "Send a new message" at bounding box center [400, 209] width 173 height 23
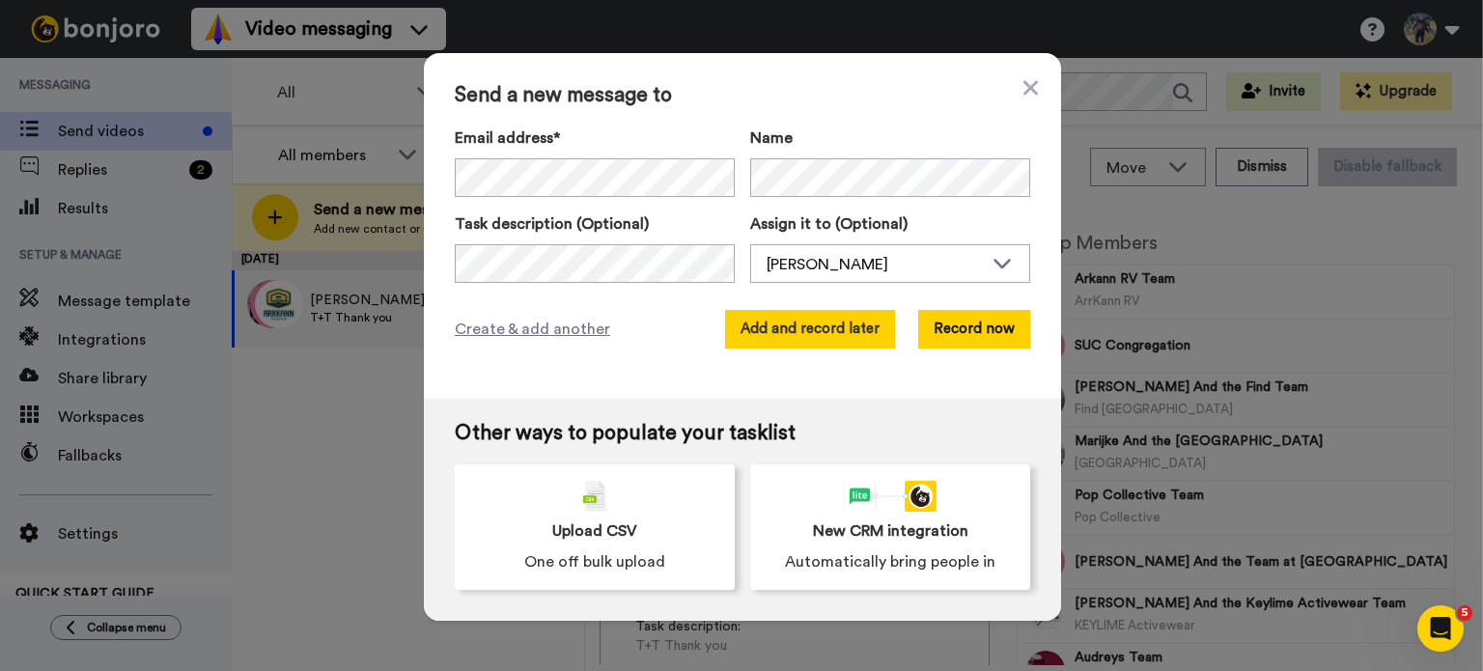
click at [838, 327] on button "Add and record later" at bounding box center [810, 329] width 170 height 39
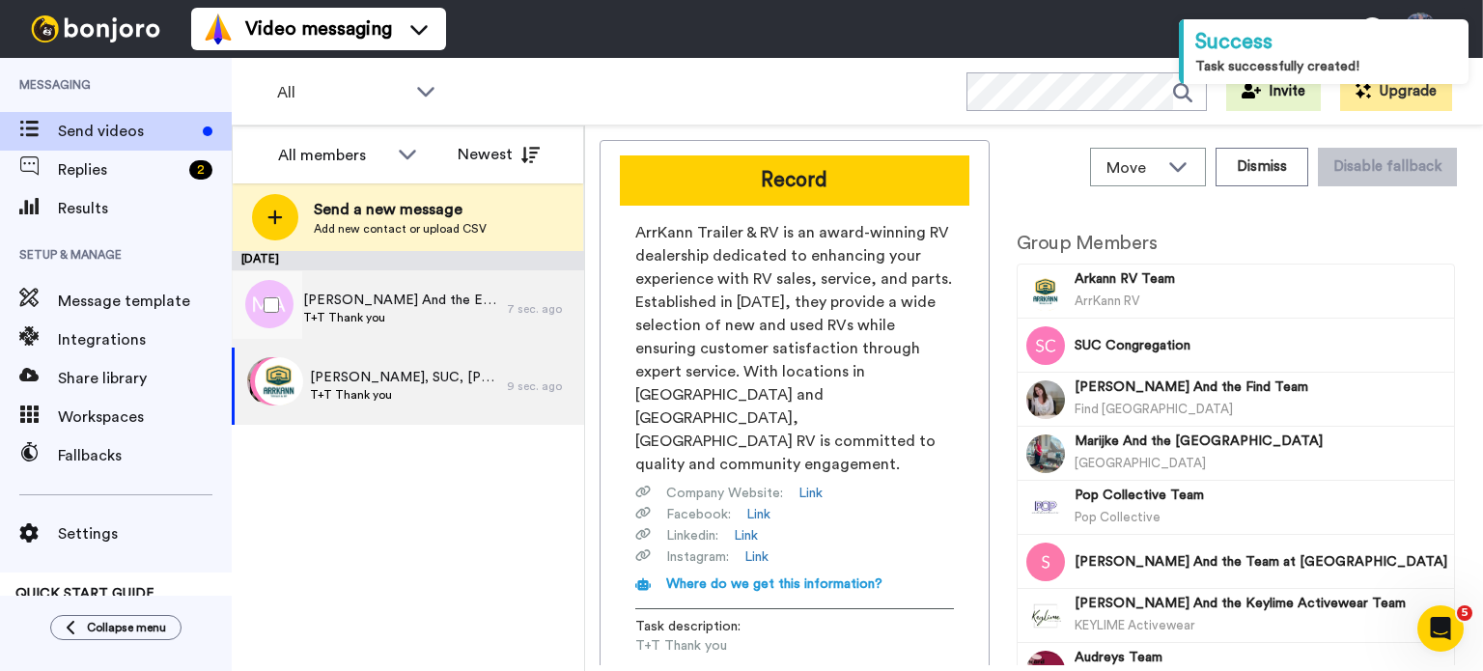
click at [448, 333] on div "[PERSON_NAME] And the Emco Team, T+T Thank you" at bounding box center [369, 308] width 275 height 77
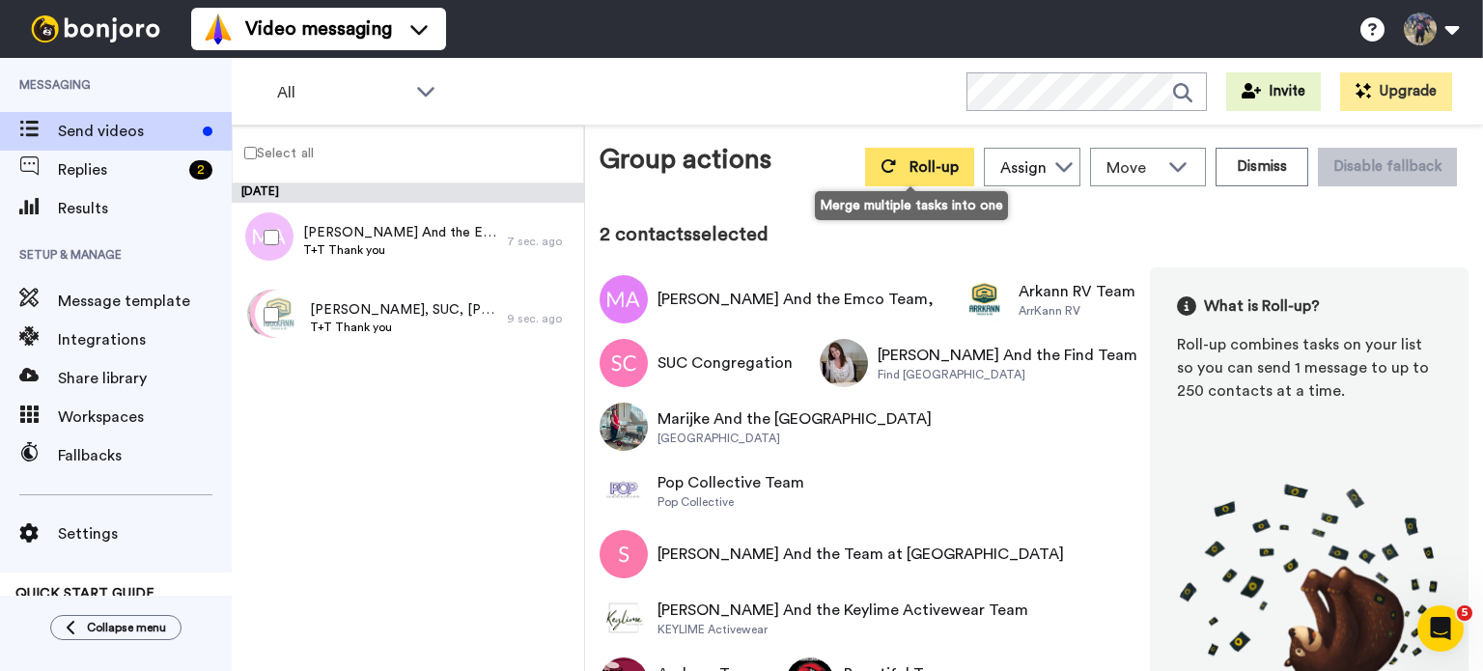
click at [942, 161] on span "Roll-up" at bounding box center [934, 166] width 49 height 15
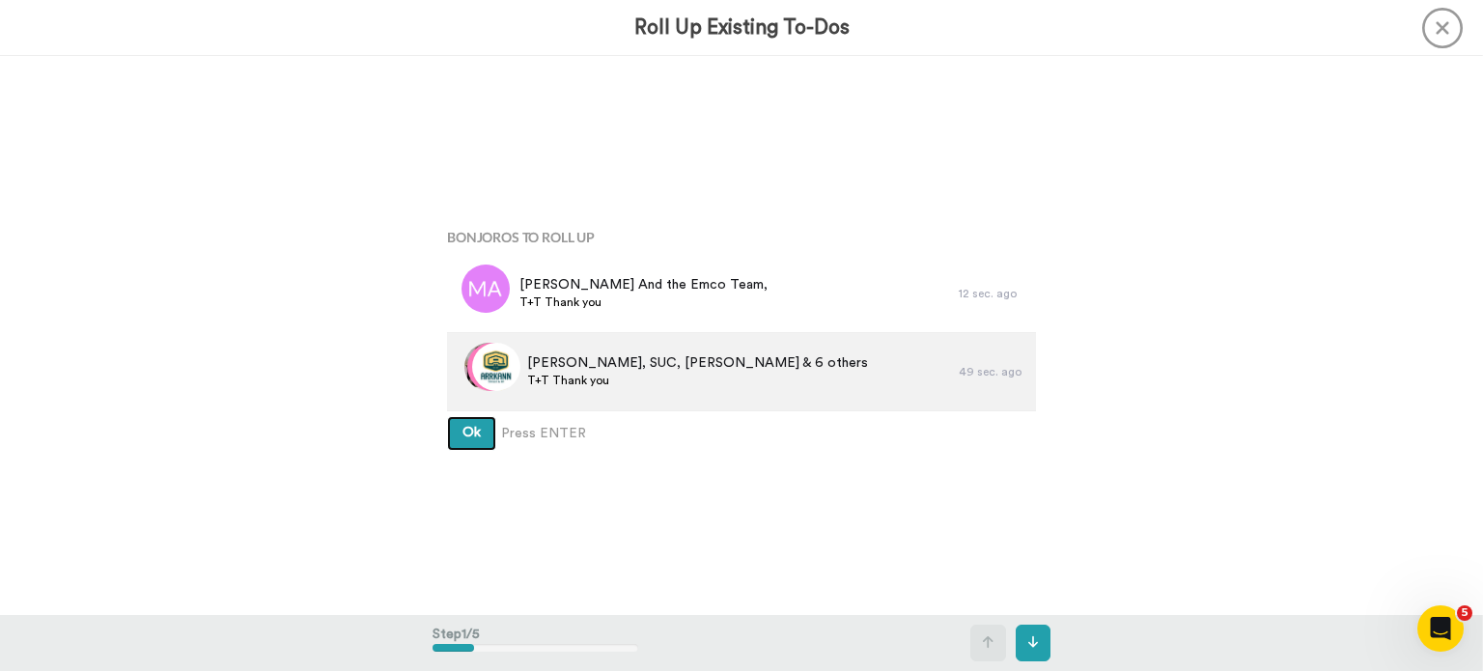
click at [447, 416] on button "Ok" at bounding box center [471, 433] width 49 height 35
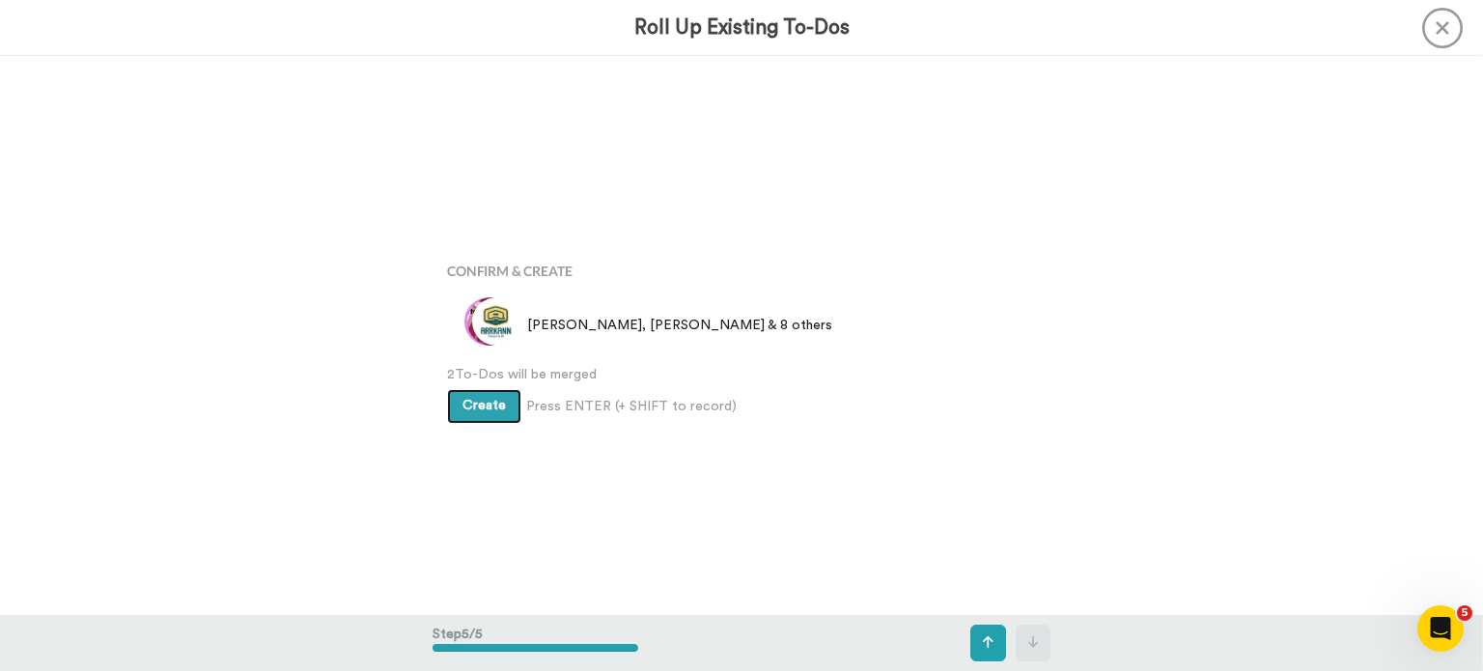
scroll to position [2235, 0]
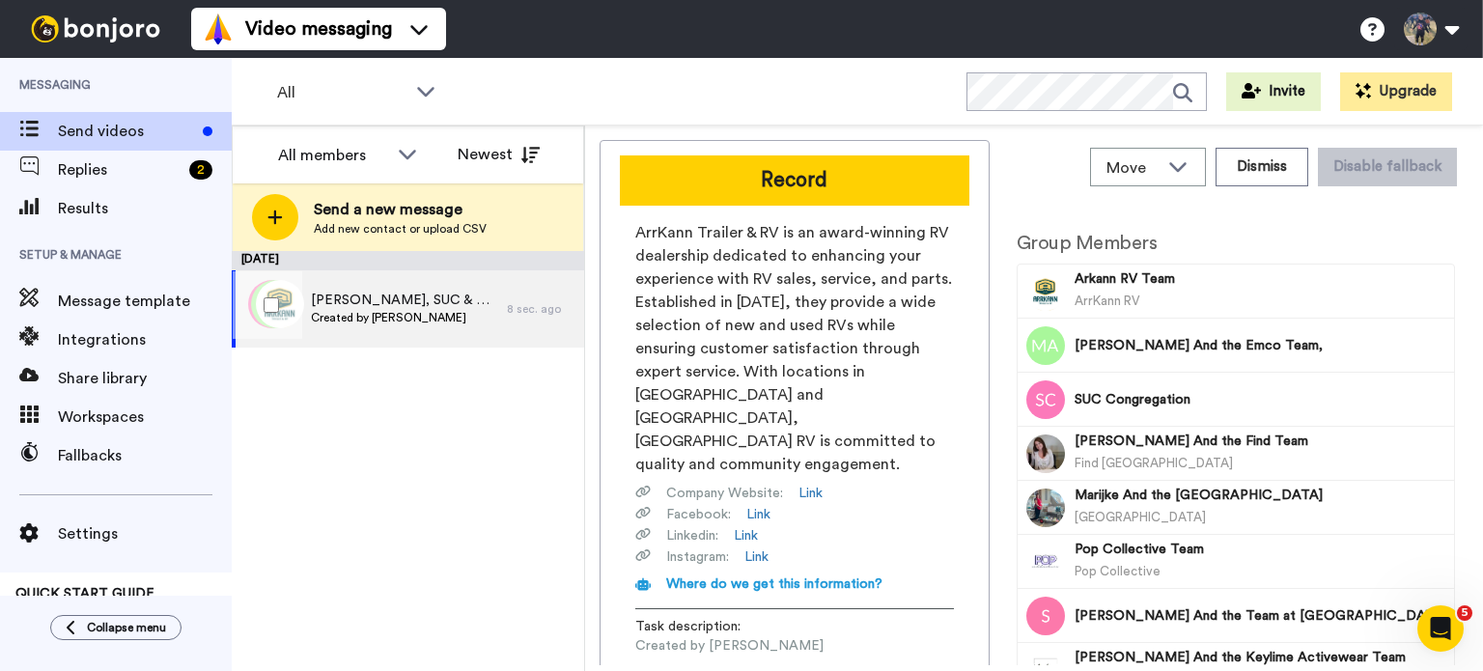
click at [468, 347] on div "[PERSON_NAME], SUC & 7 others Created by [PERSON_NAME]" at bounding box center [369, 308] width 275 height 77
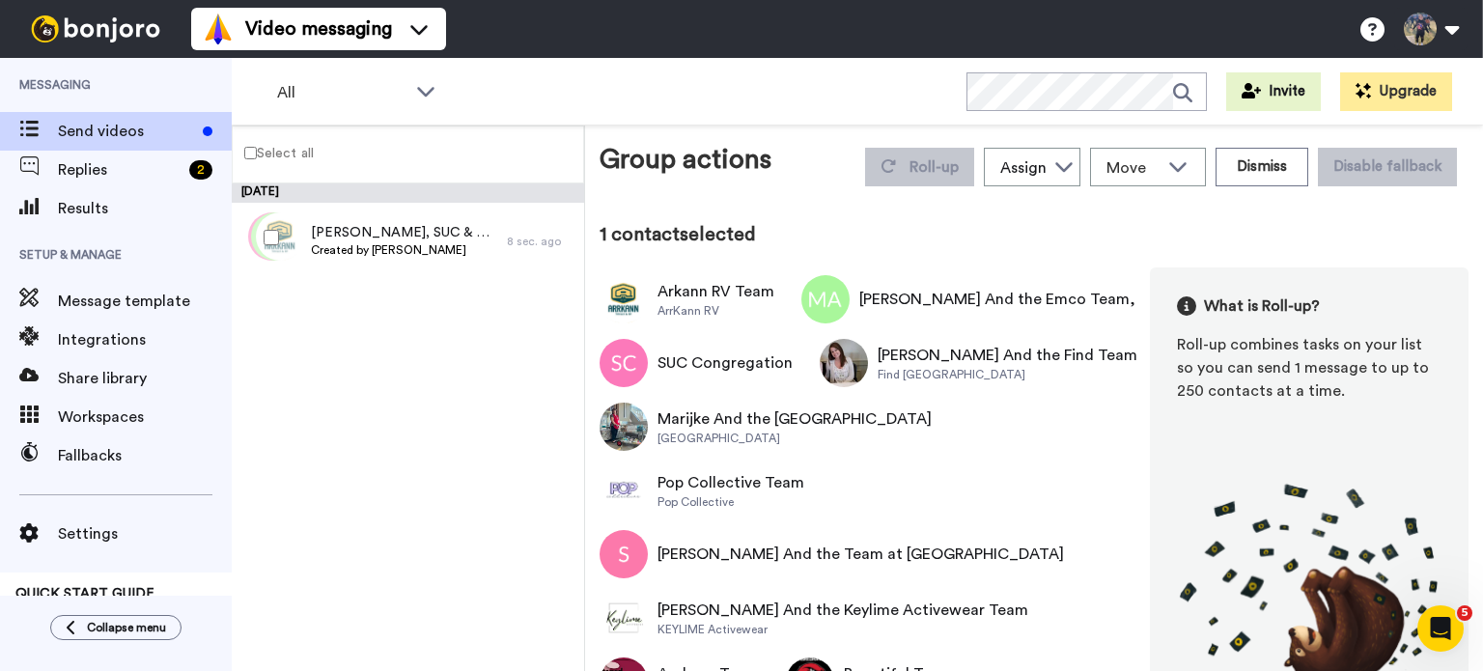
scroll to position [42, 0]
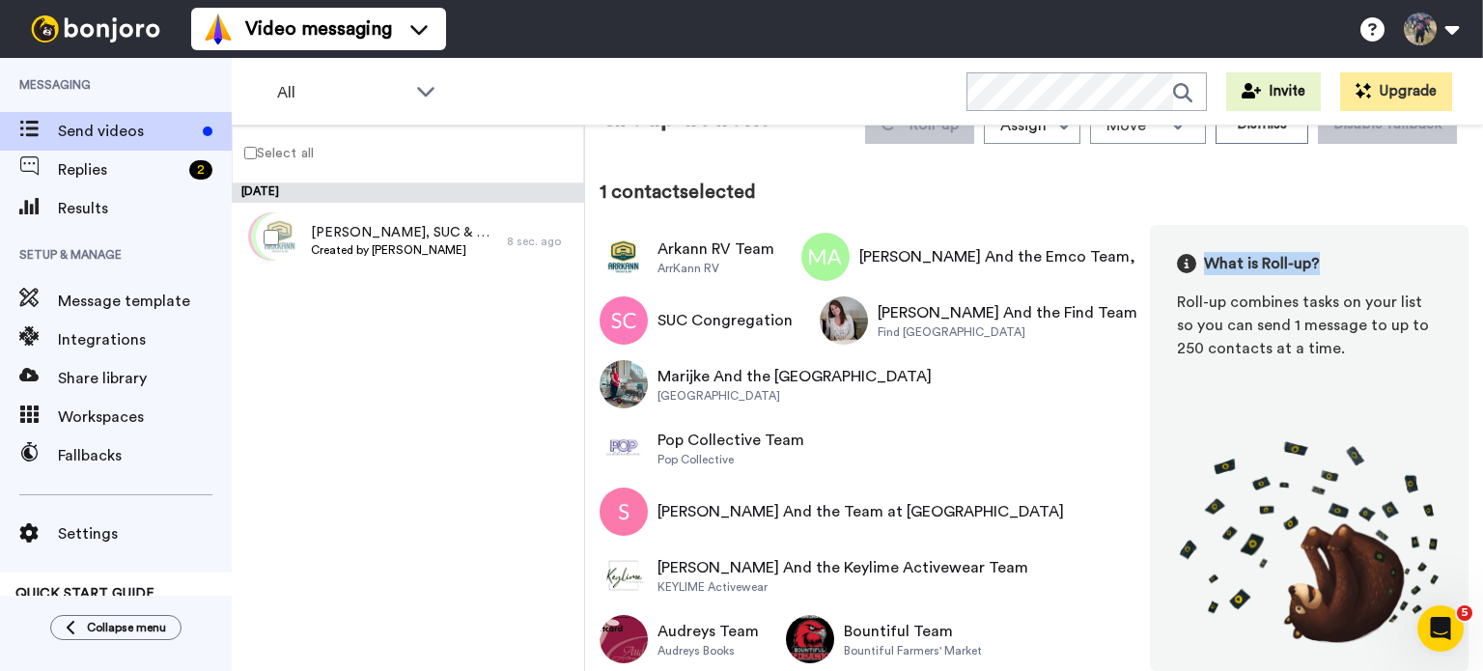
drag, startPoint x: 1482, startPoint y: 282, endPoint x: 1476, endPoint y: 411, distance: 129.6
click at [1476, 411] on div "Group actions Roll-up Assign [PERSON_NAME] [PERSON_NAME] [PERSON_NAME] Move WOR…" at bounding box center [1034, 399] width 898 height 546
click at [1315, 369] on div "What is Roll-up? Roll-up combines tasks on your list so you can send 1 message …" at bounding box center [1309, 448] width 319 height 446
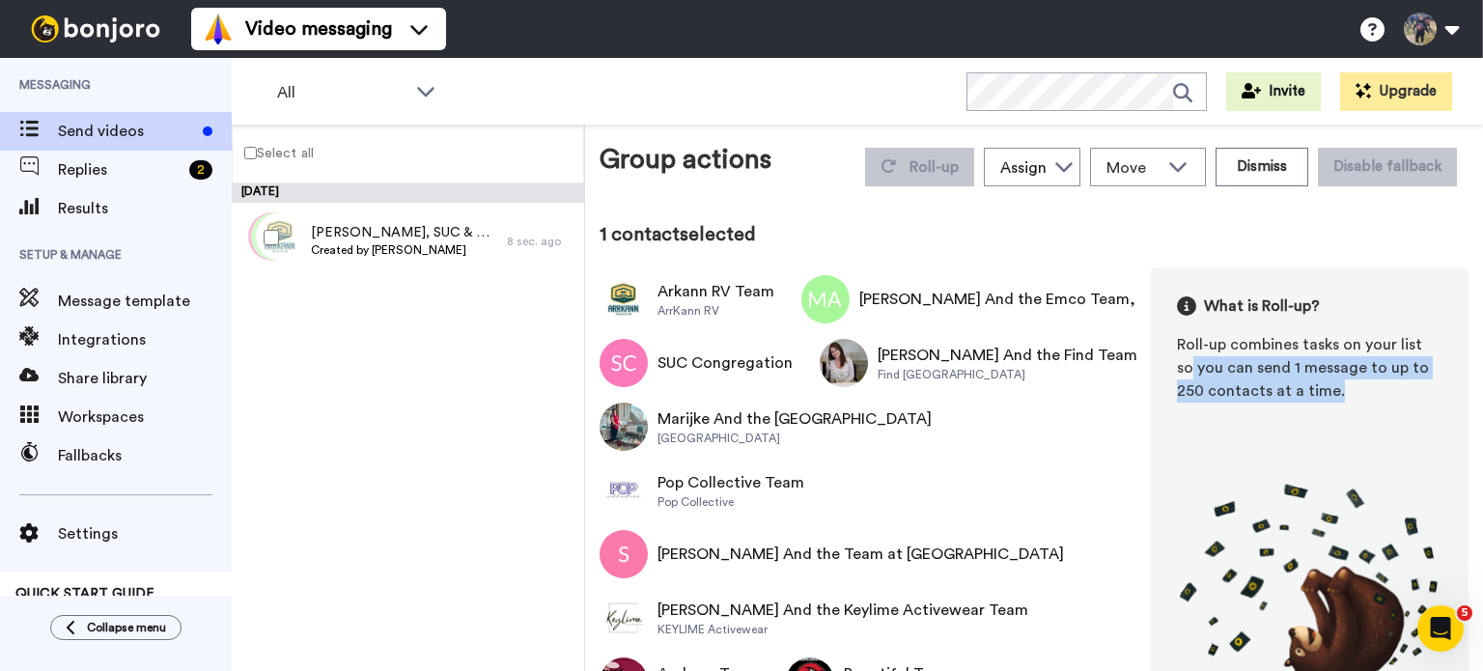
drag, startPoint x: 1482, startPoint y: 388, endPoint x: 1482, endPoint y: 339, distance: 49.3
click at [1482, 339] on div "Group actions Roll-up Assign [PERSON_NAME] [PERSON_NAME] [PERSON_NAME] Move WOR…" at bounding box center [1034, 399] width 898 height 546
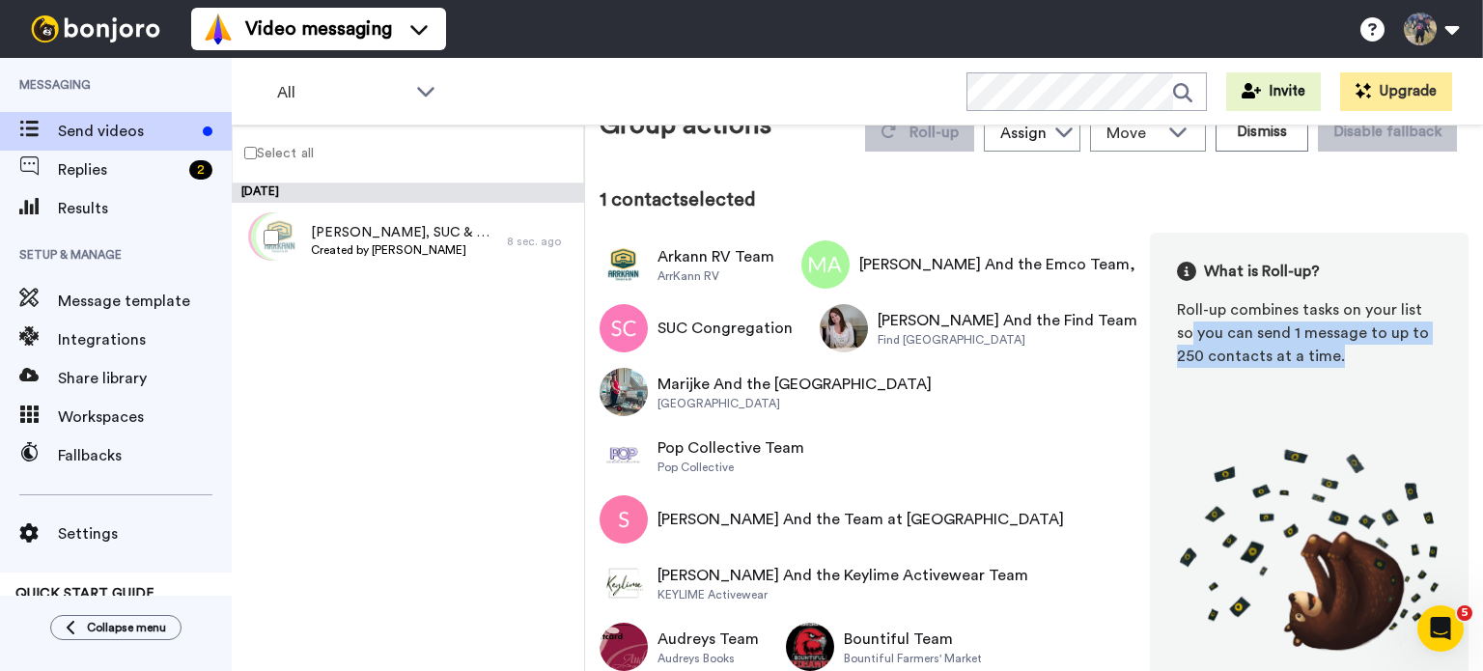
scroll to position [23, 0]
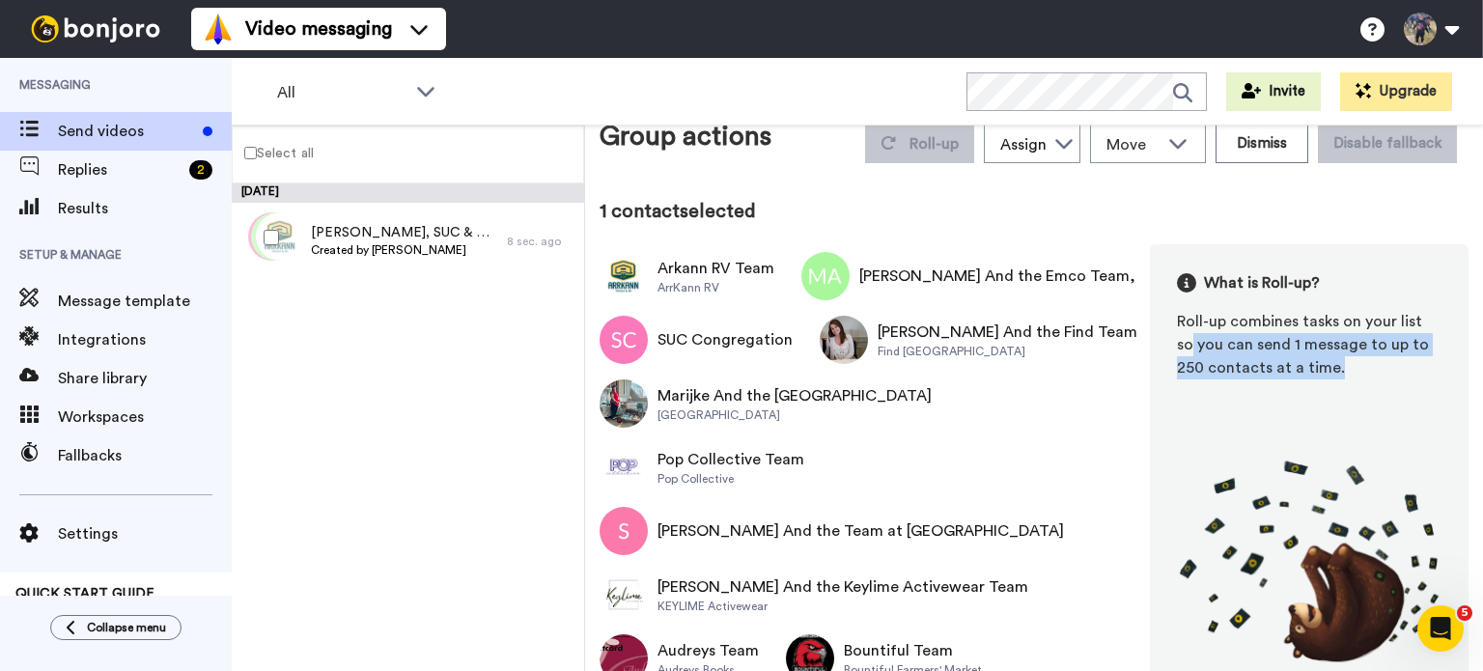
click at [1240, 460] on img at bounding box center [1309, 562] width 265 height 204
click at [1412, 304] on div "What is Roll-up? Roll-up combines tasks on your list so you can send 1 message …" at bounding box center [1309, 325] width 265 height 108
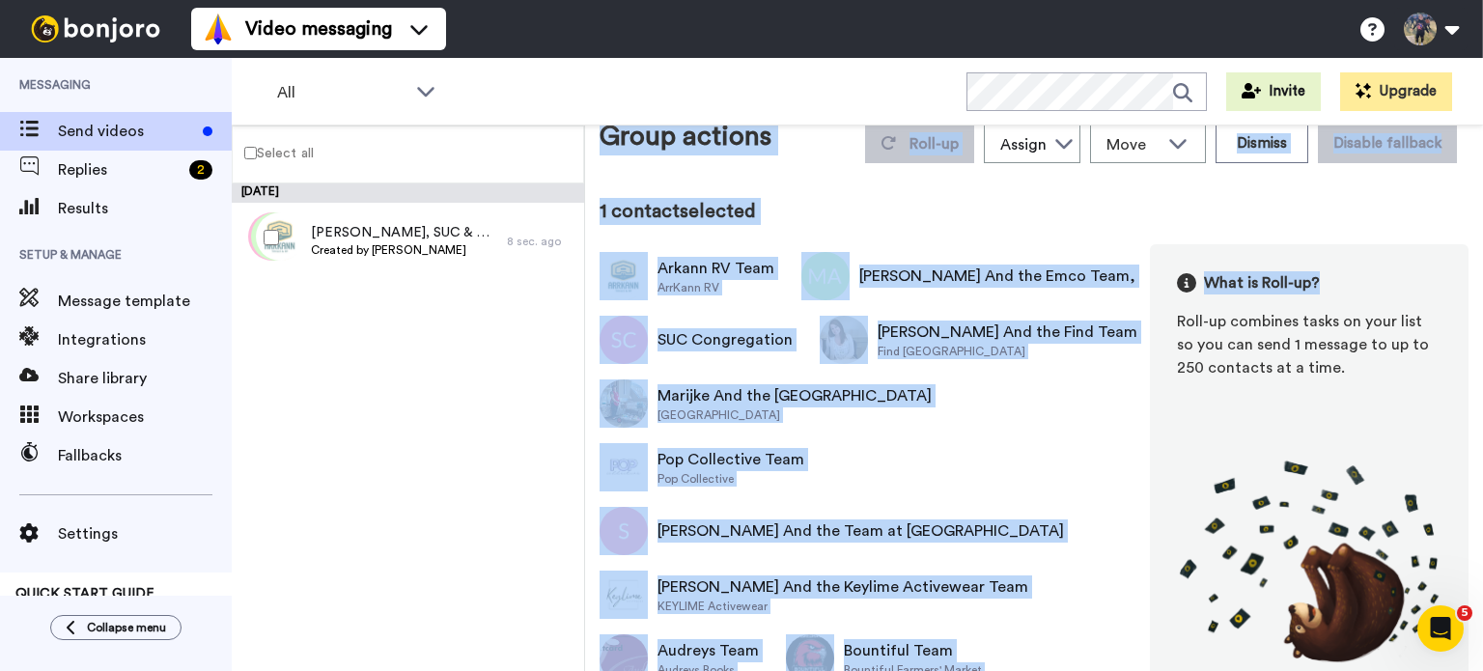
drag, startPoint x: 1482, startPoint y: 290, endPoint x: 1482, endPoint y: 70, distance: 219.2
click at [1482, 70] on div "All WORKSPACES View all All Default CNOY Tori's Migrated Workspace + Add a new …" at bounding box center [858, 364] width 1252 height 613
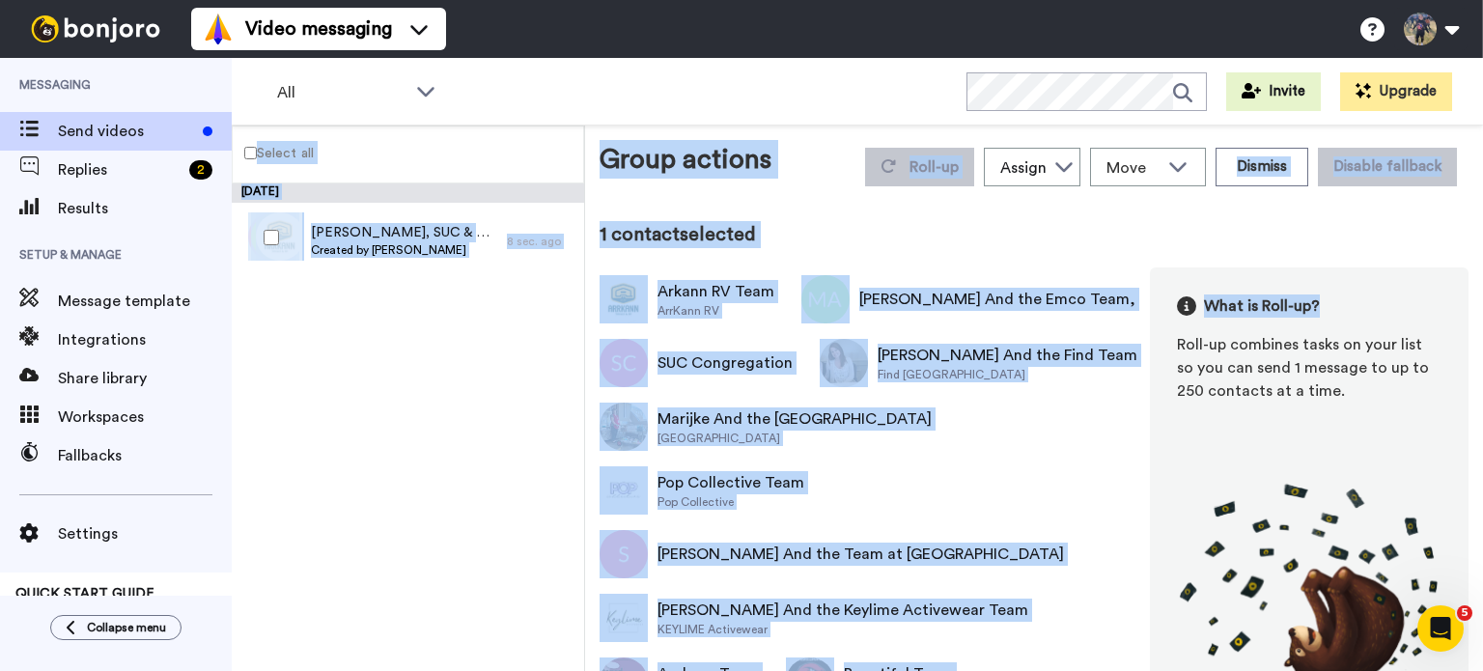
click at [304, 443] on div "[DATE] [PERSON_NAME], SUC & 7 others Created by [PERSON_NAME] 8 sec. ago" at bounding box center [408, 427] width 352 height 488
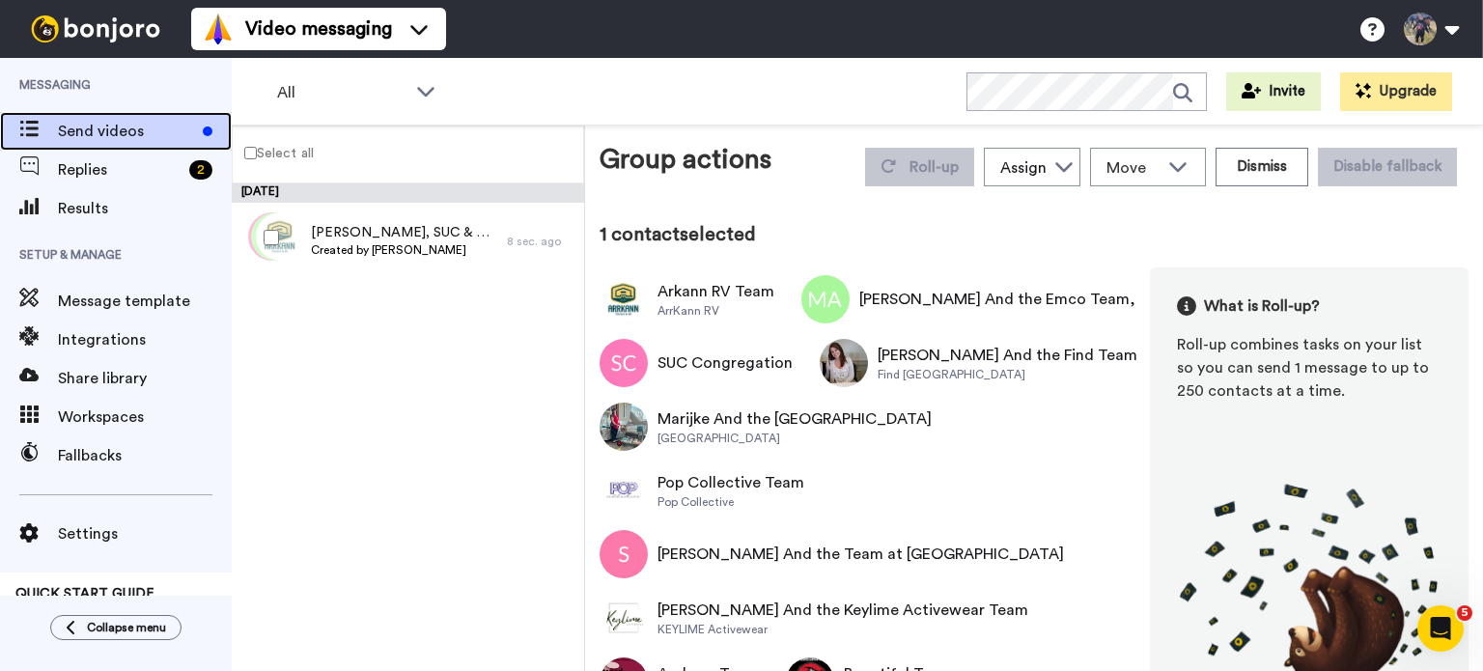
click at [122, 121] on span "Send videos" at bounding box center [126, 131] width 137 height 23
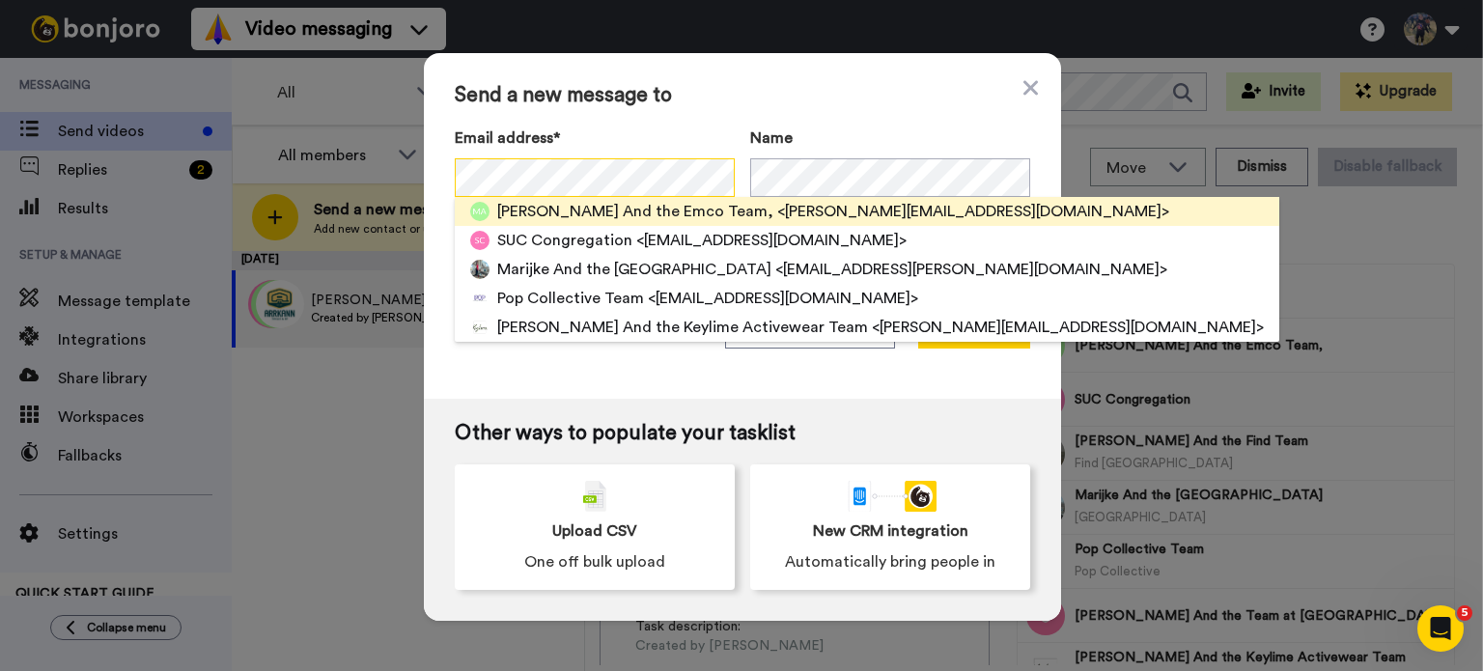
scroll to position [0, 122]
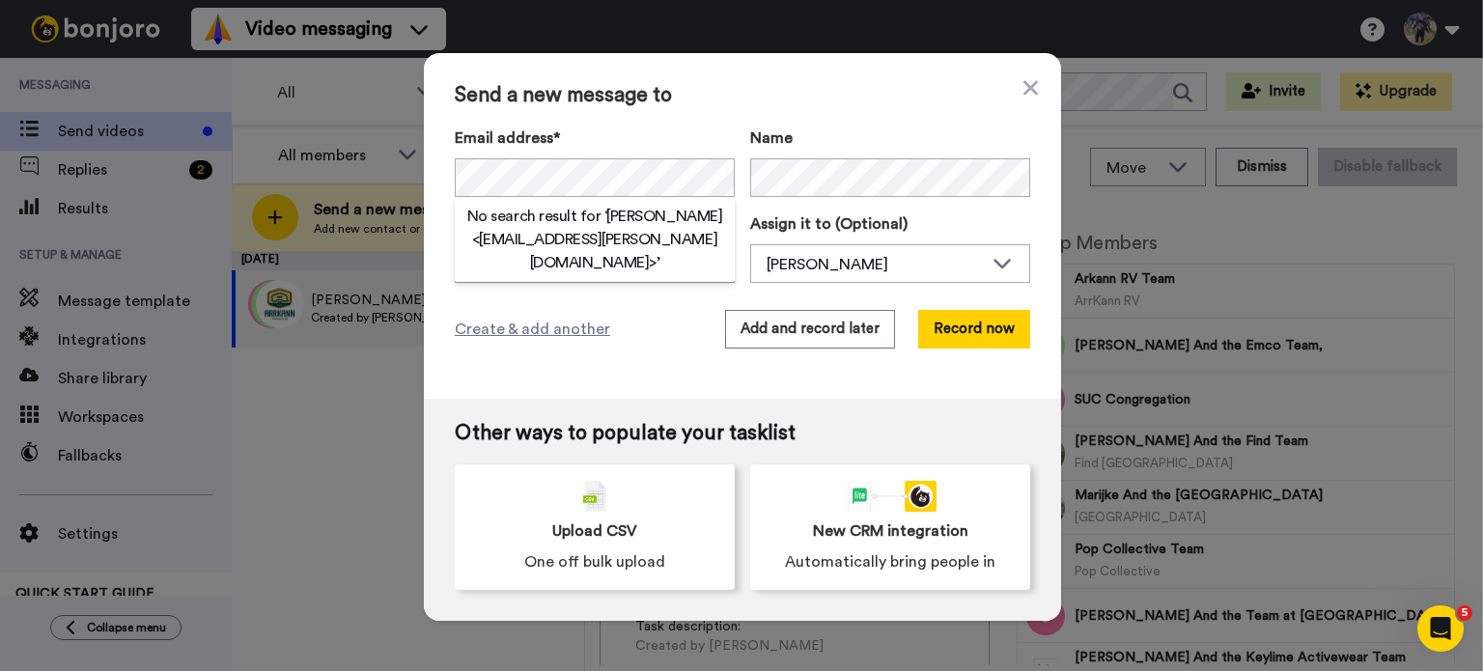
click at [636, 369] on div "Send a new message to Email address* No search result for ‘ [PERSON_NAME] <[EMA…" at bounding box center [742, 226] width 637 height 346
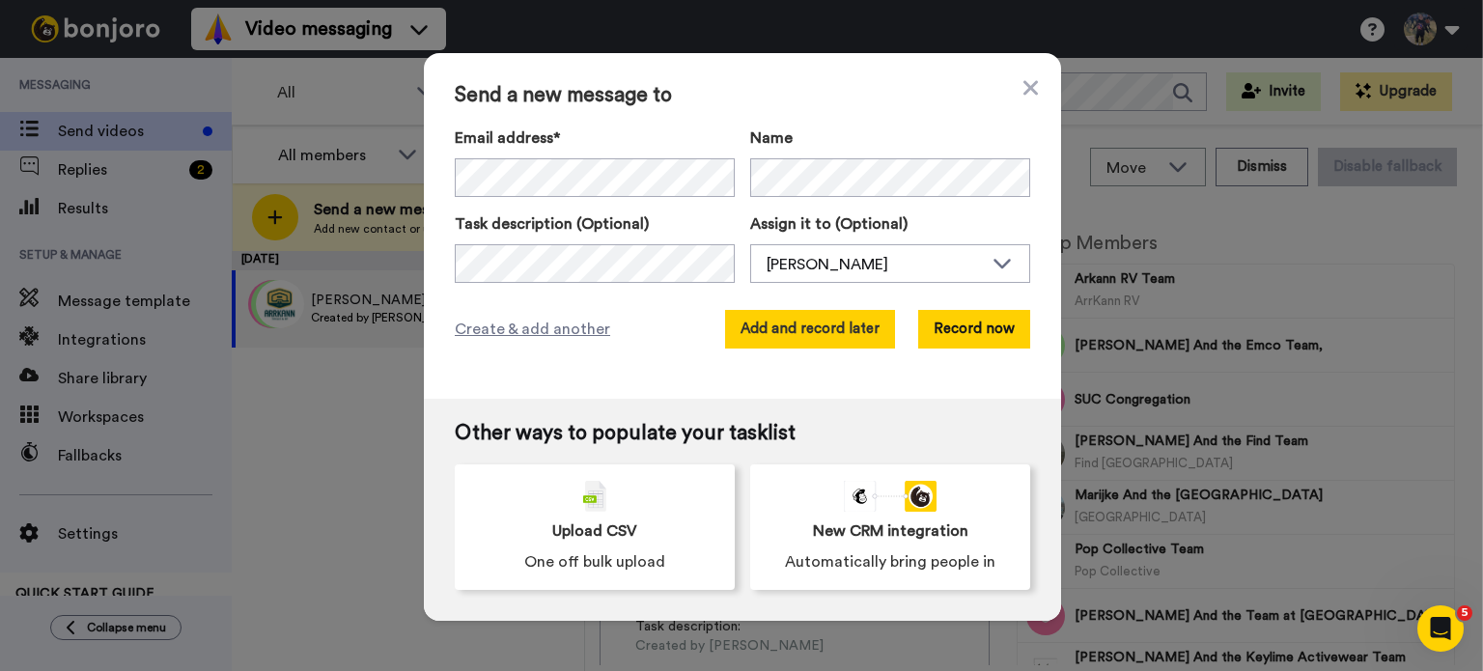
click at [863, 329] on button "Add and record later" at bounding box center [810, 329] width 170 height 39
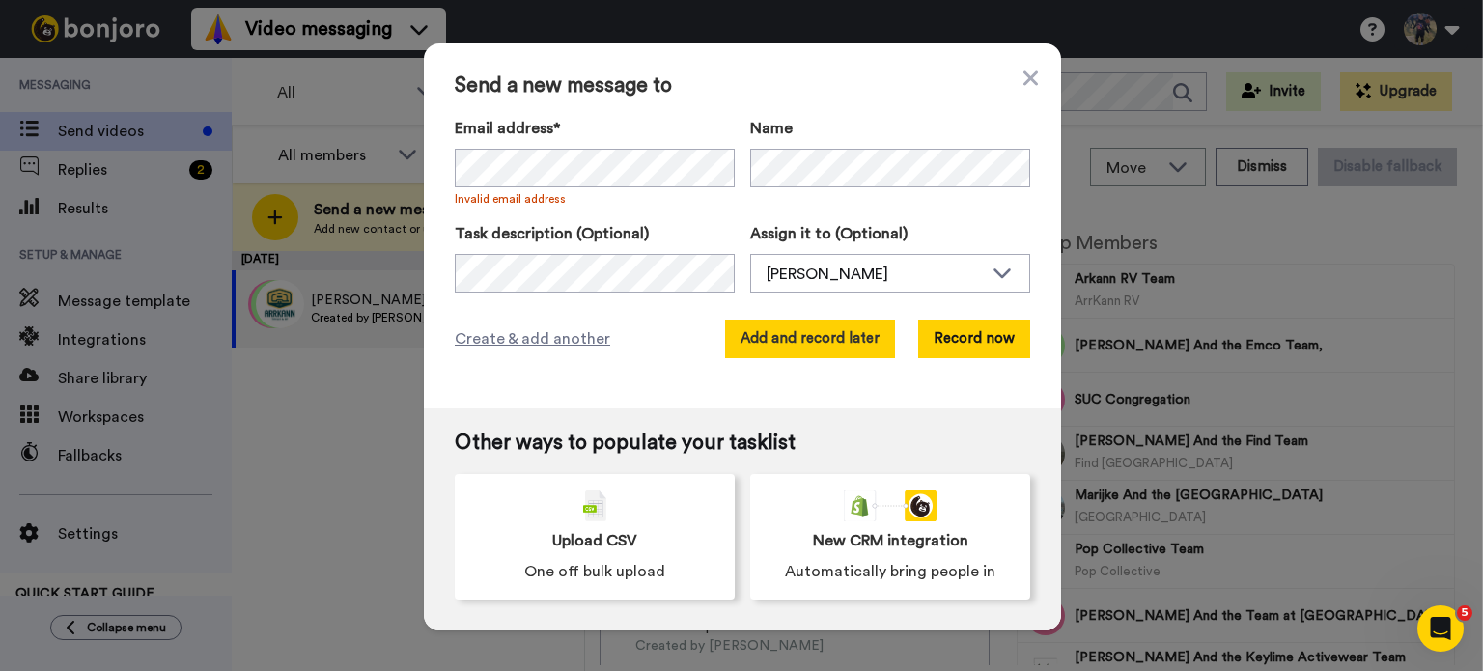
click at [805, 353] on button "Add and record later" at bounding box center [810, 339] width 170 height 39
click at [811, 345] on button "Add and record later" at bounding box center [810, 339] width 170 height 39
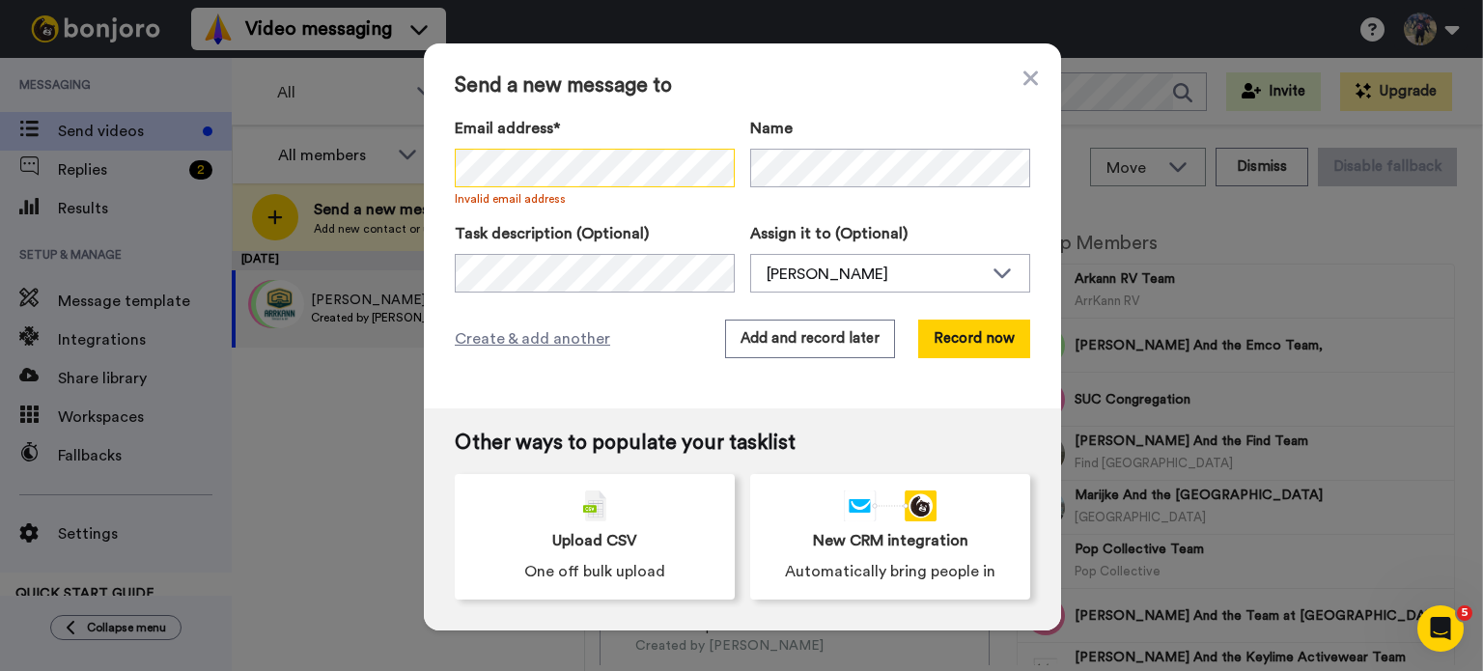
click at [398, 184] on div "Send a new message to Email address* No search result for ‘ [PERSON_NAME] <[EMA…" at bounding box center [741, 335] width 1483 height 671
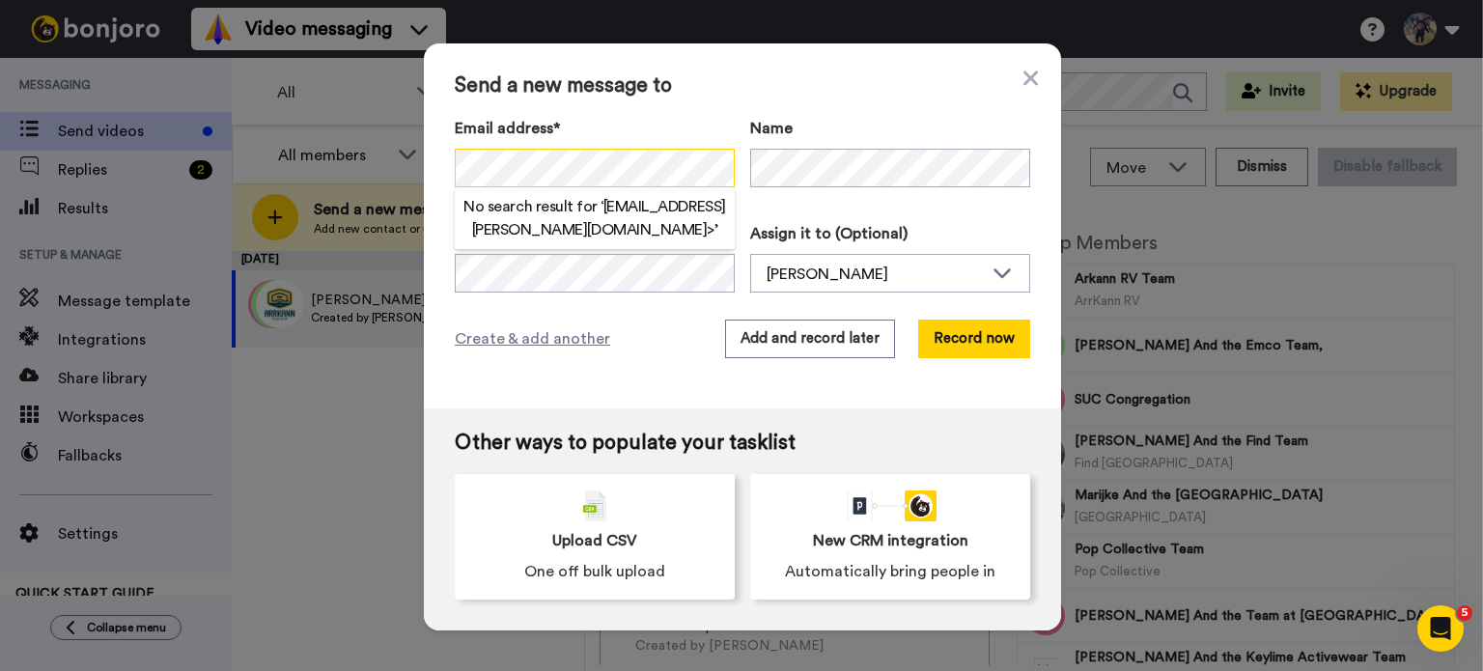
scroll to position [0, 5]
click at [1043, 256] on div "Send a new message to Email address* No search result for ‘ [EMAIL_ADDRESS][PER…" at bounding box center [742, 225] width 637 height 365
click at [649, 344] on div "Create & add another Add and record later Record now" at bounding box center [743, 339] width 576 height 39
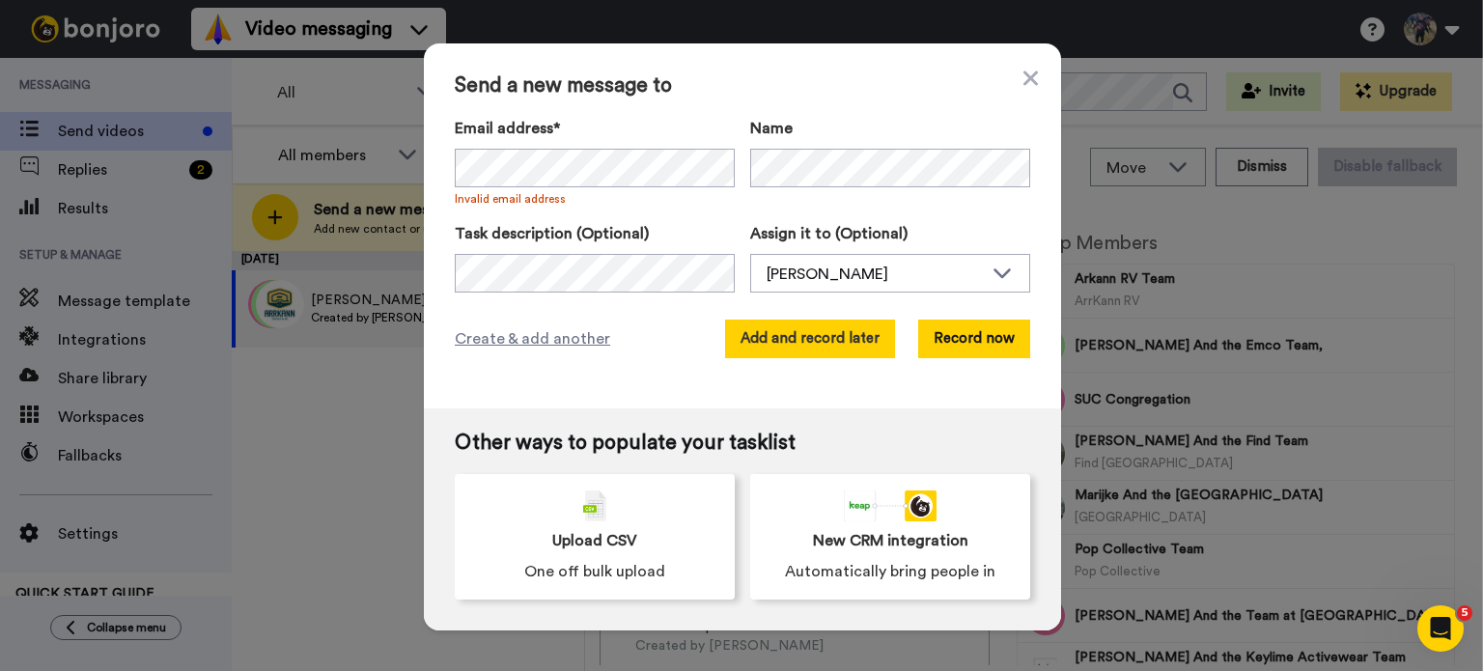
click at [803, 353] on button "Add and record later" at bounding box center [810, 339] width 170 height 39
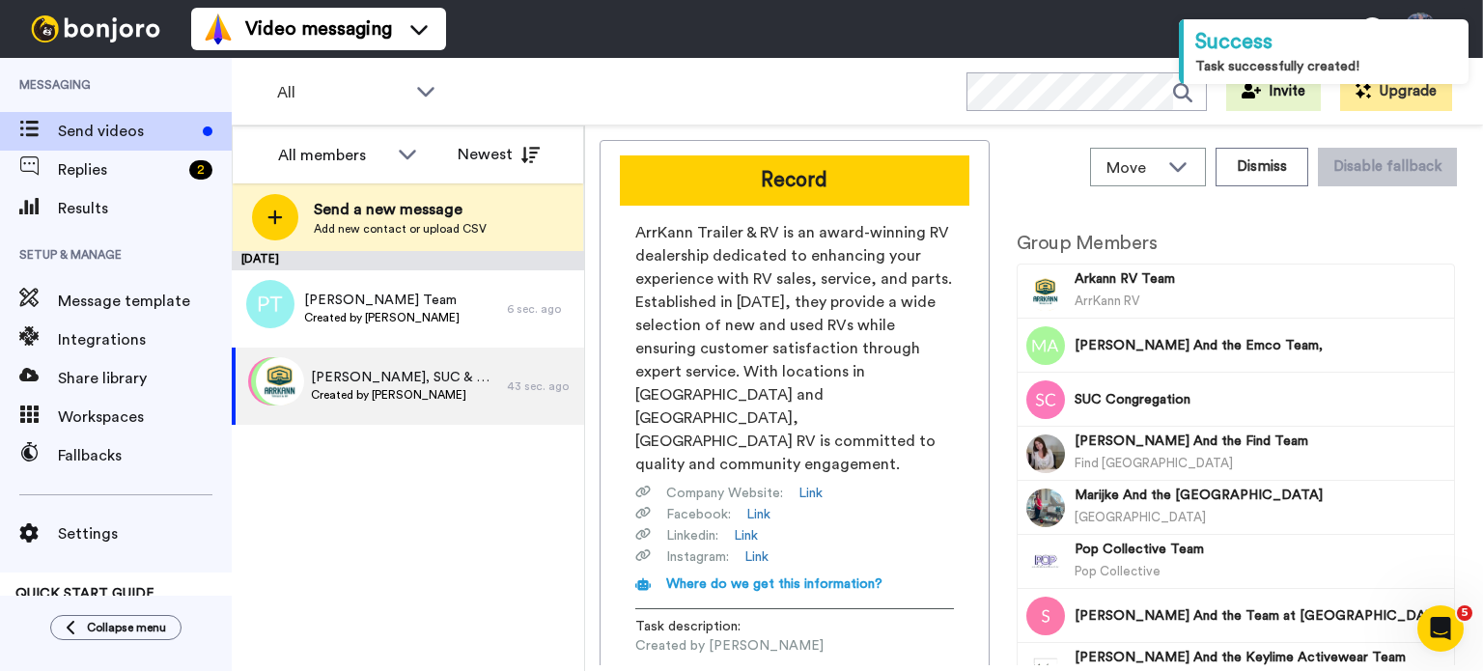
click at [442, 508] on div "[DATE] [PERSON_NAME] Team Created by [PERSON_NAME] 6 sec. ago [PERSON_NAME], SU…" at bounding box center [408, 461] width 352 height 420
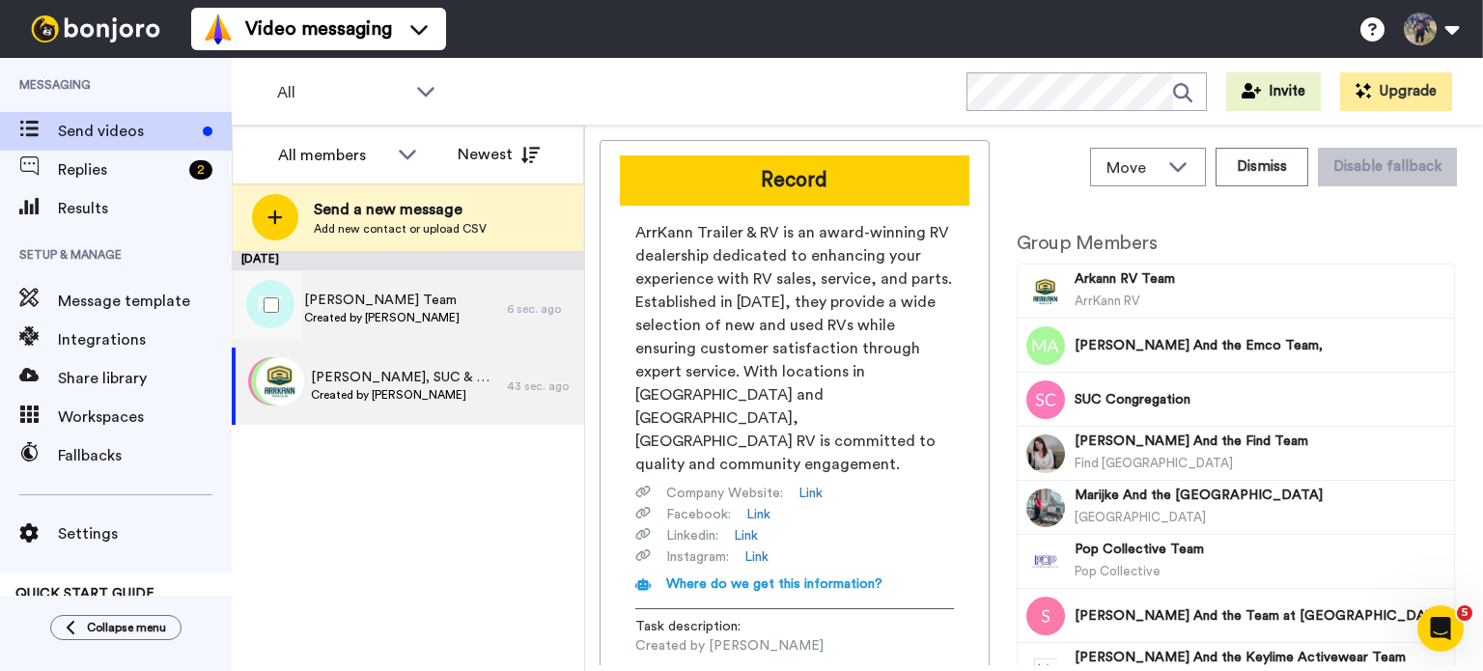
click at [495, 308] on div "[PERSON_NAME] Team Created by [PERSON_NAME]" at bounding box center [369, 308] width 275 height 77
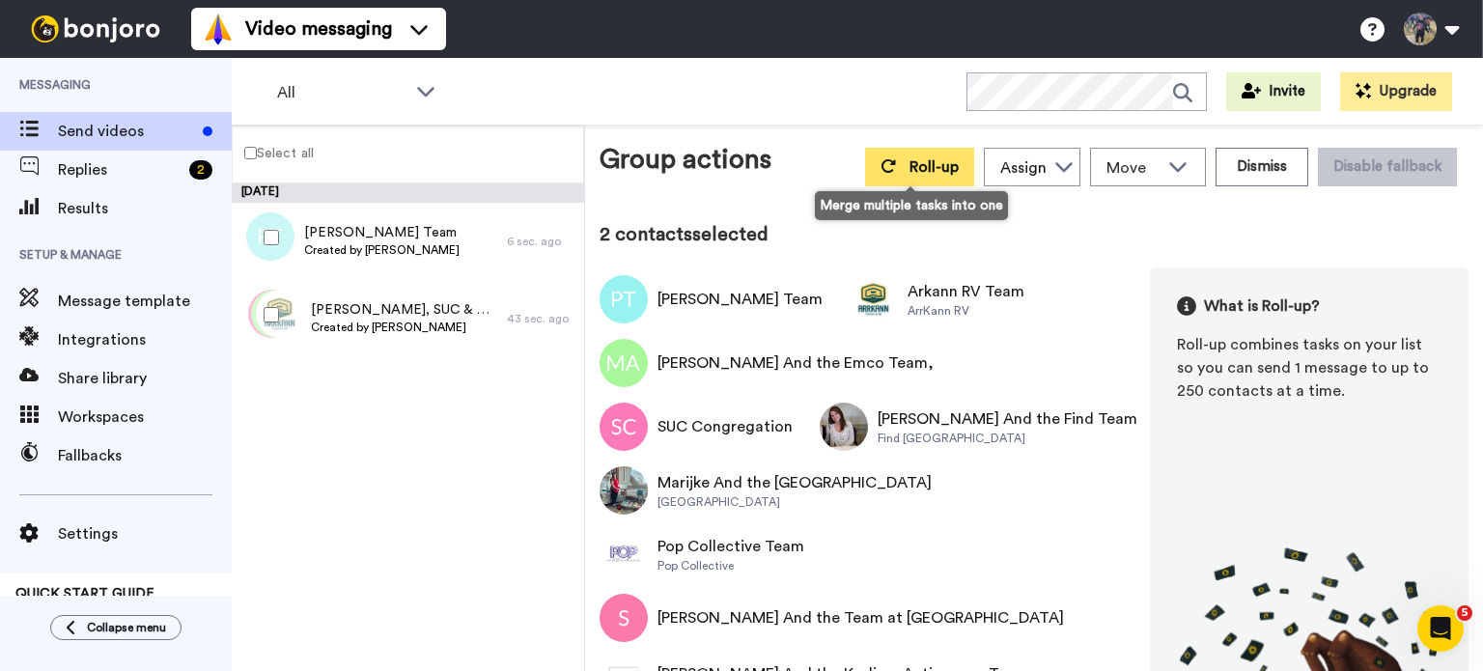
click at [910, 163] on span "Roll-up" at bounding box center [934, 166] width 49 height 15
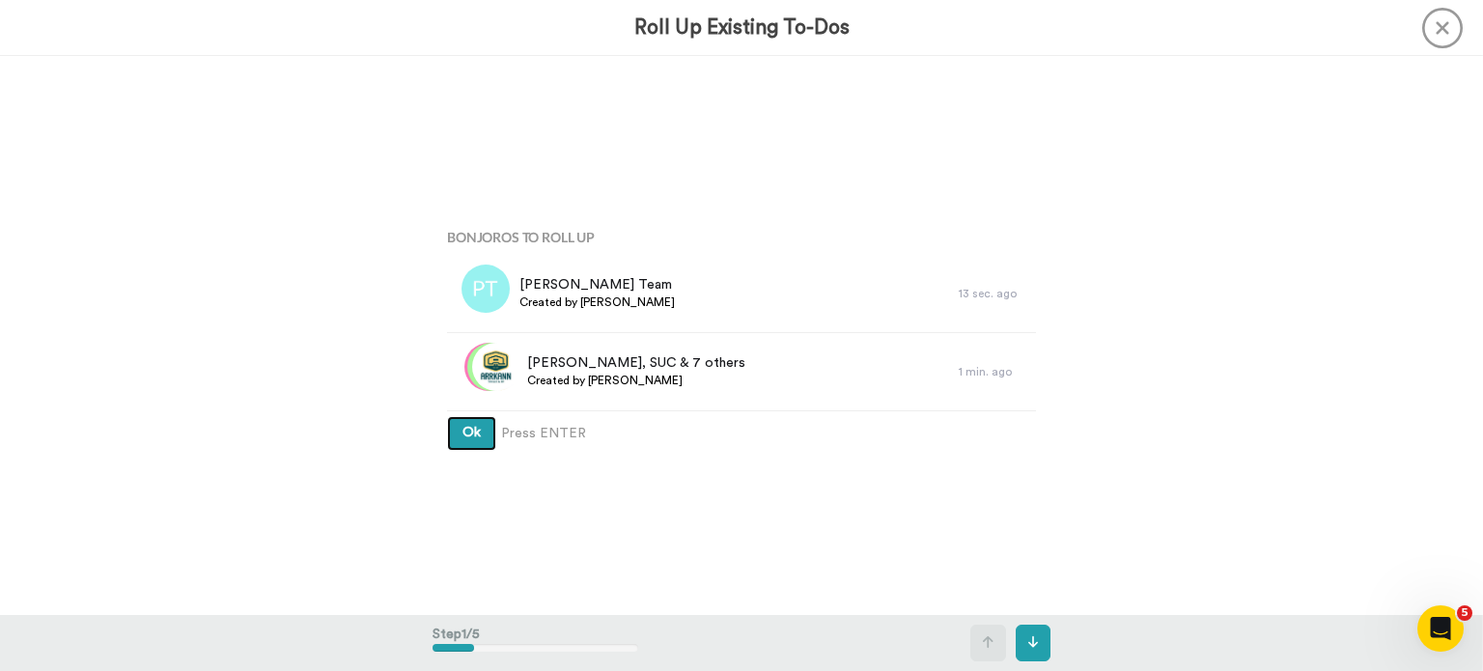
click at [447, 416] on button "Ok" at bounding box center [471, 433] width 49 height 35
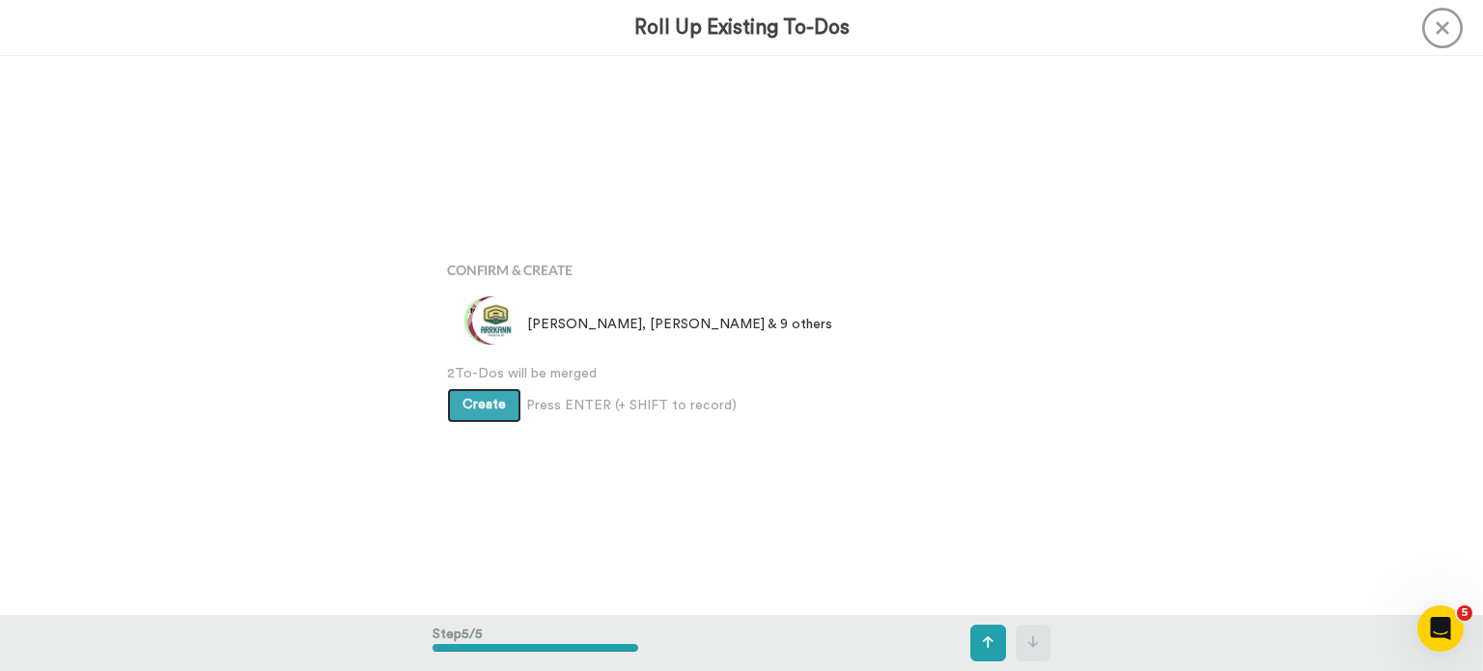
scroll to position [2235, 0]
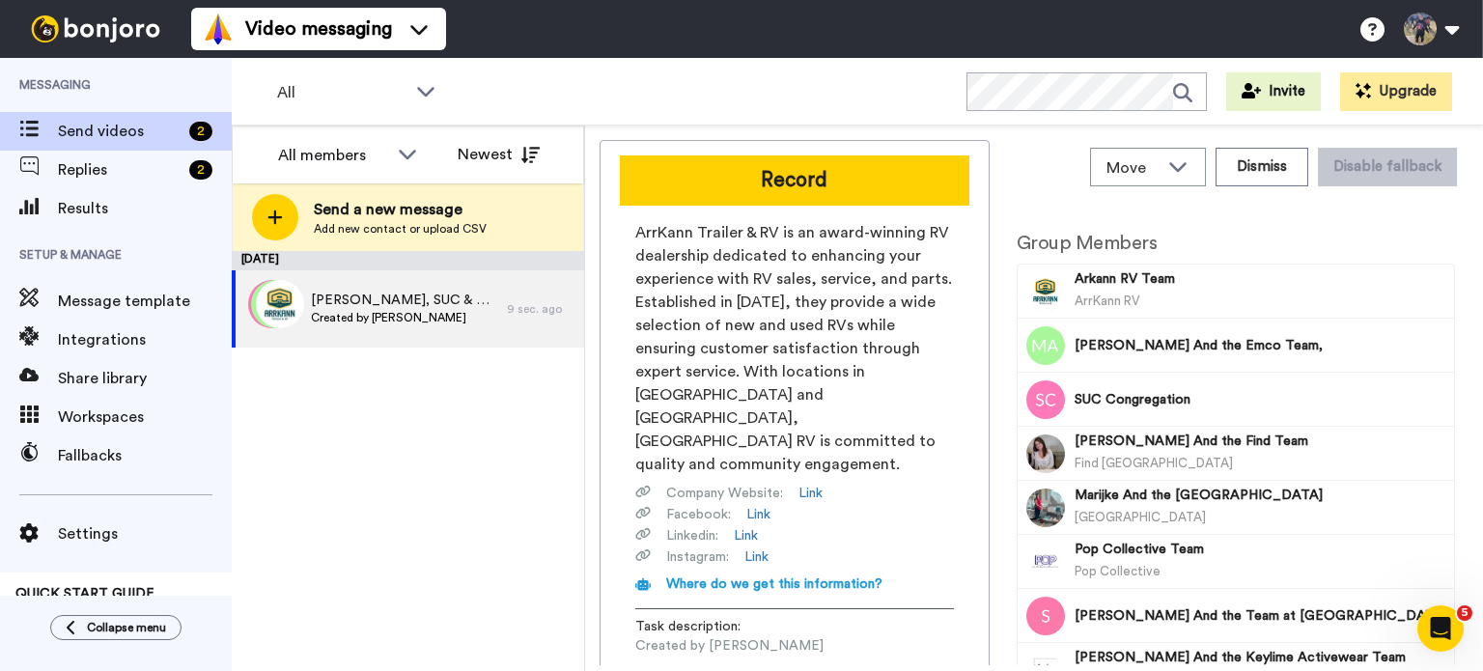
click at [668, 318] on span "ArrKann Trailer & RV is an award-winning RV dealership dedicated to enhancing y…" at bounding box center [794, 348] width 319 height 255
click at [377, 295] on span "Arkann, Michael, SUC & 8 others" at bounding box center [404, 300] width 186 height 19
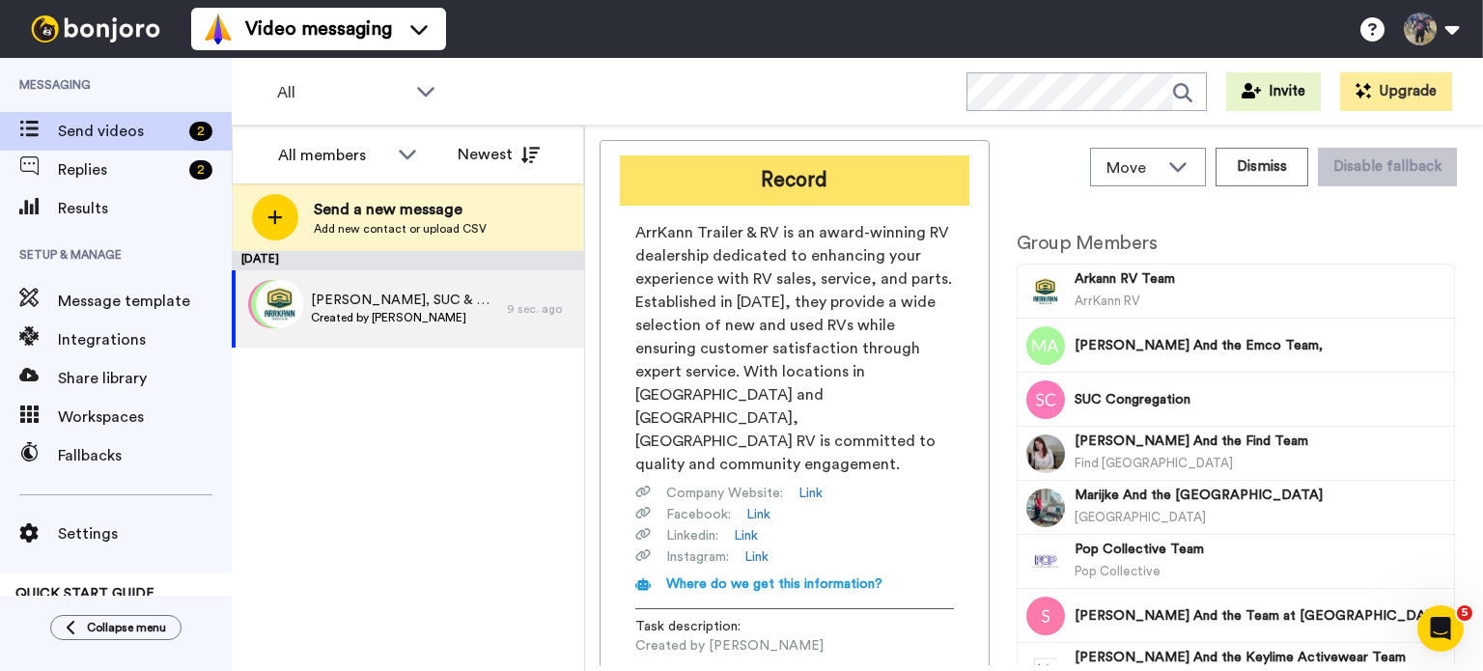
click at [824, 177] on button "Record" at bounding box center [795, 180] width 350 height 50
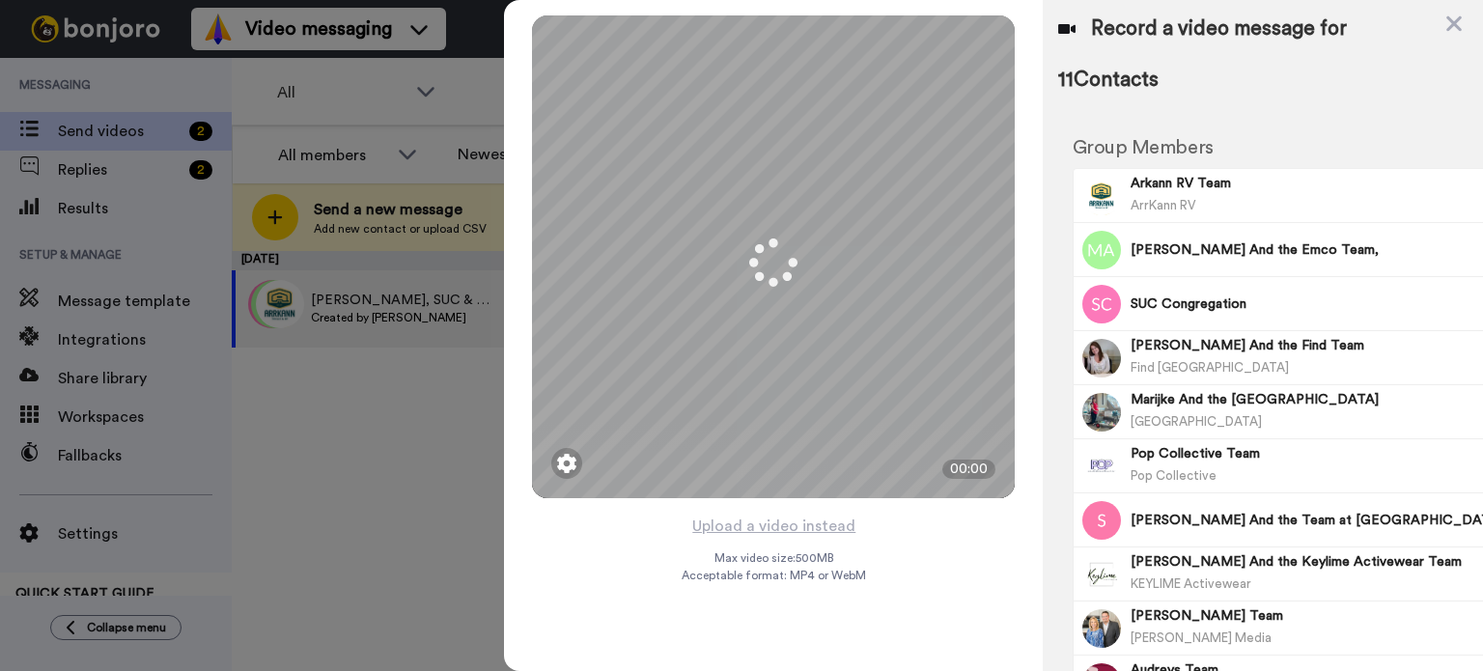
click at [815, 524] on button "Upload a video instead" at bounding box center [774, 526] width 175 height 25
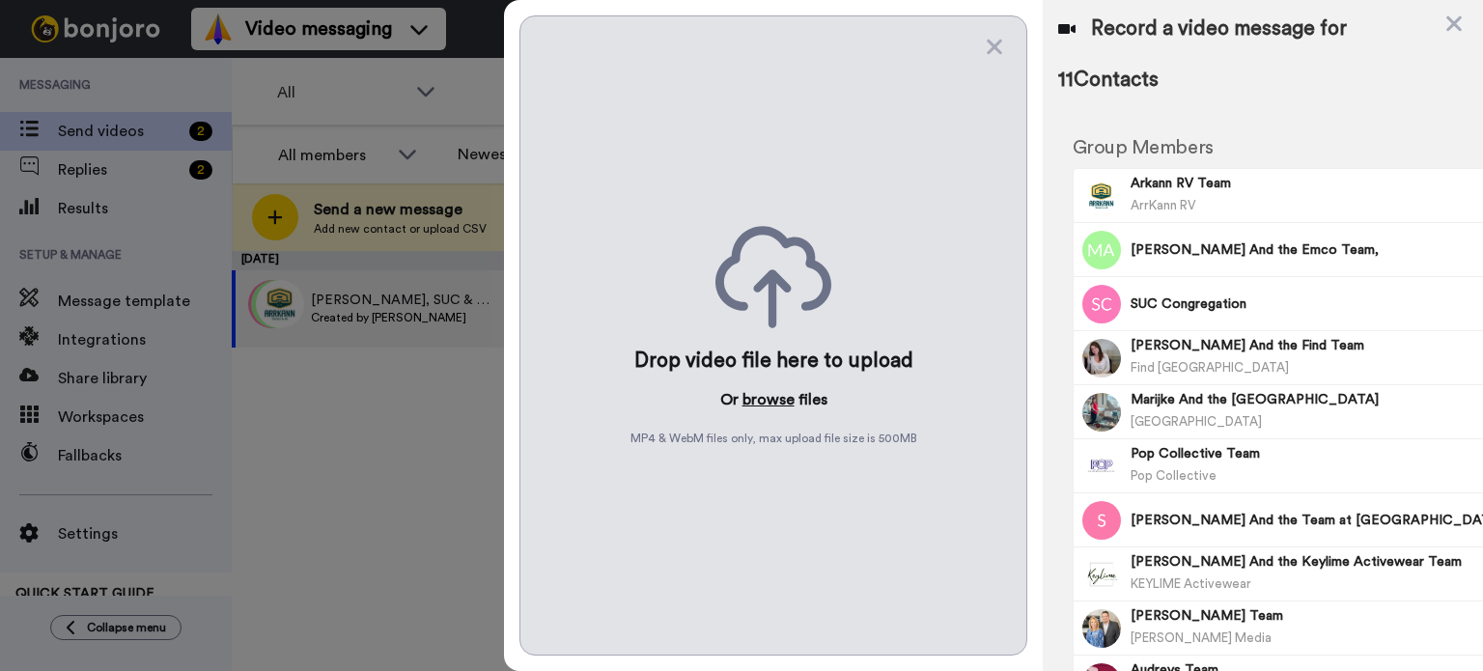
click at [766, 397] on button "browse" at bounding box center [769, 399] width 52 height 23
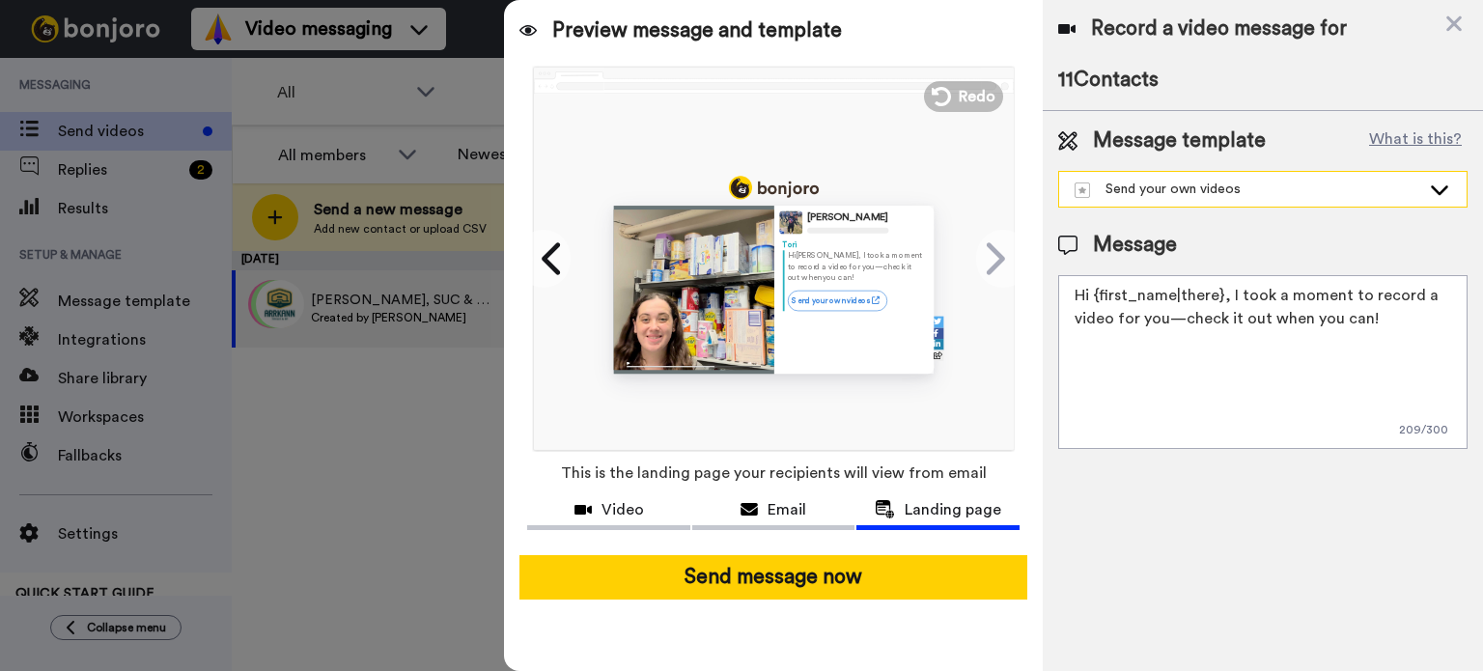
click at [1338, 200] on div "Send your own videos" at bounding box center [1263, 189] width 408 height 35
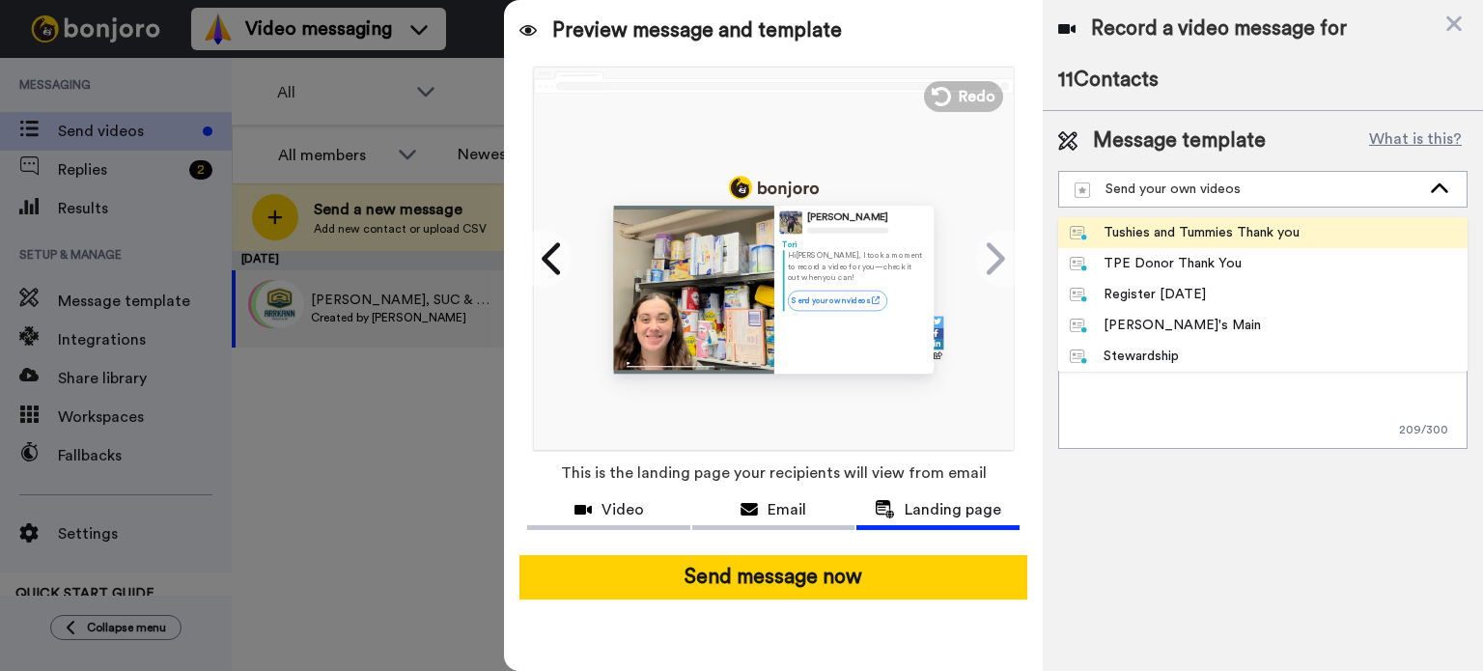
click at [1208, 240] on div "Tushies and Tummies Thank you" at bounding box center [1185, 232] width 230 height 19
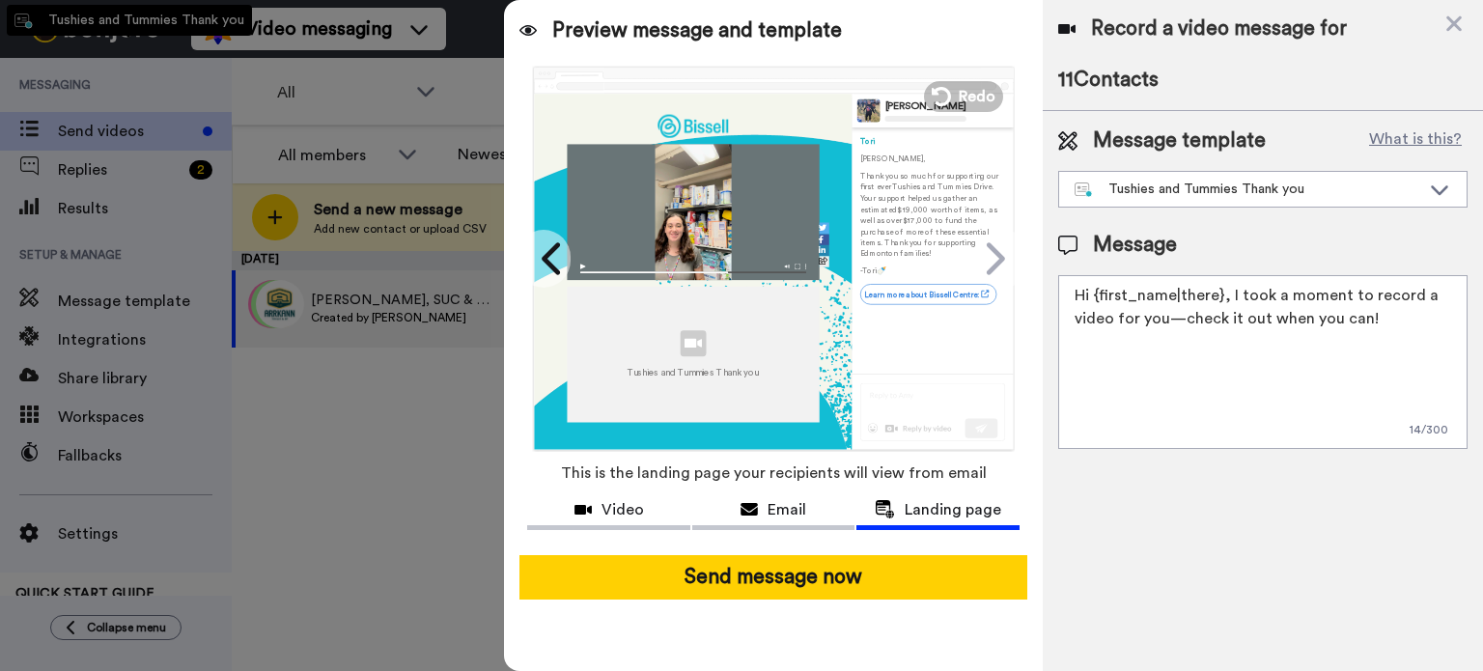
type textarea "{full_name}, Thank you so much for supporting our first ever Tushies and Tummie…"
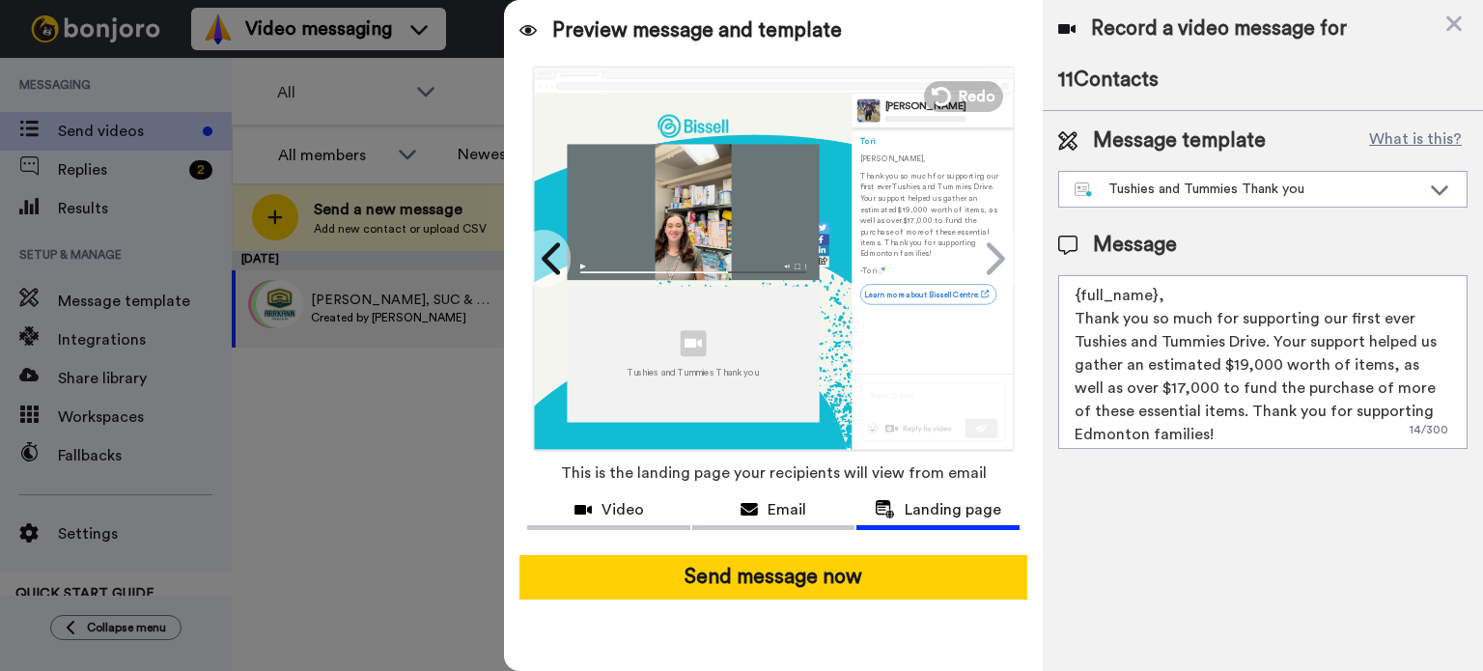
scroll to position [51, 0]
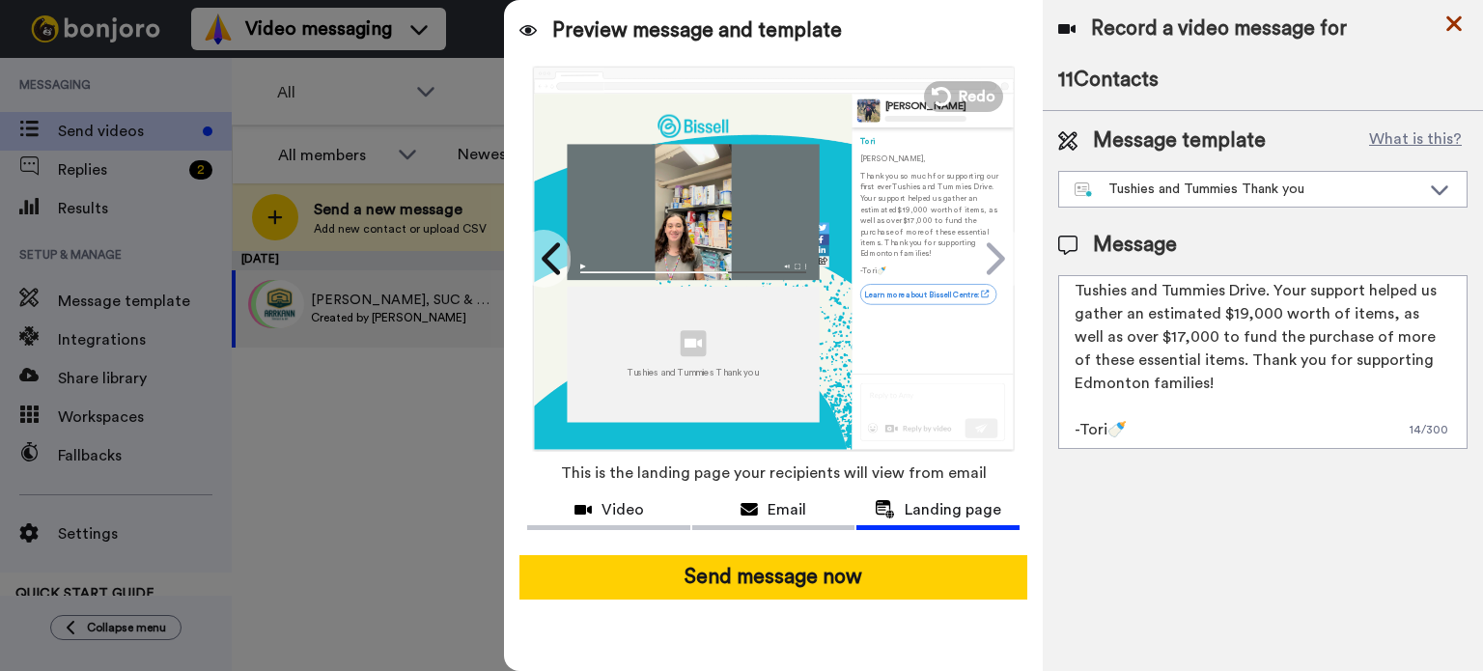
click at [1454, 27] on icon at bounding box center [1454, 24] width 19 height 24
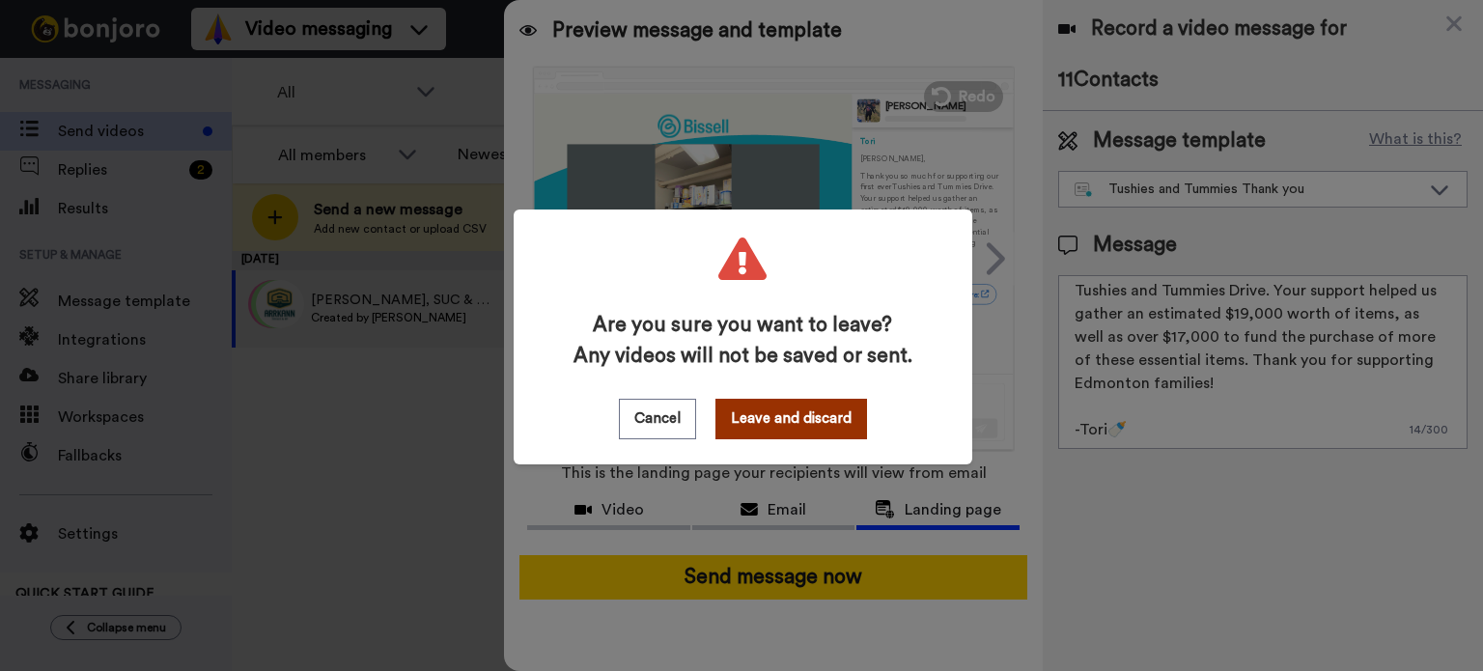
click at [832, 412] on button "Leave and discard" at bounding box center [792, 419] width 152 height 41
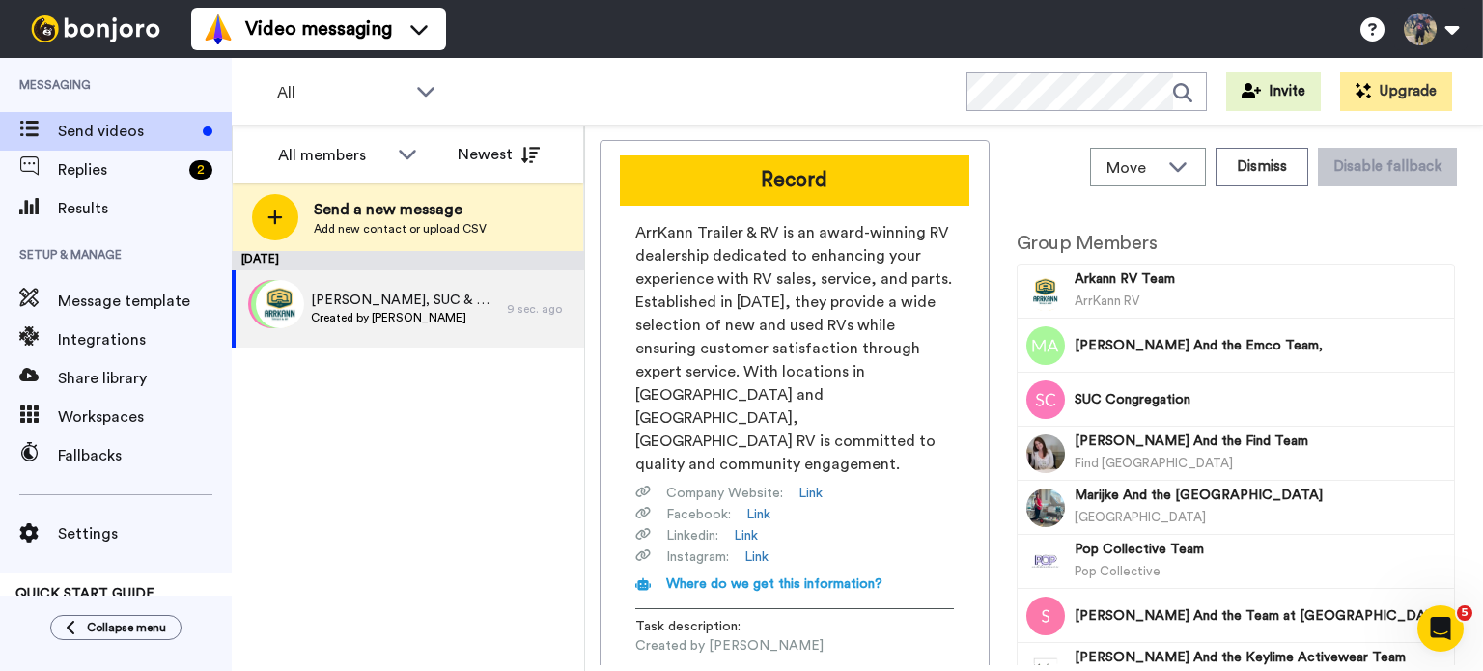
scroll to position [0, 0]
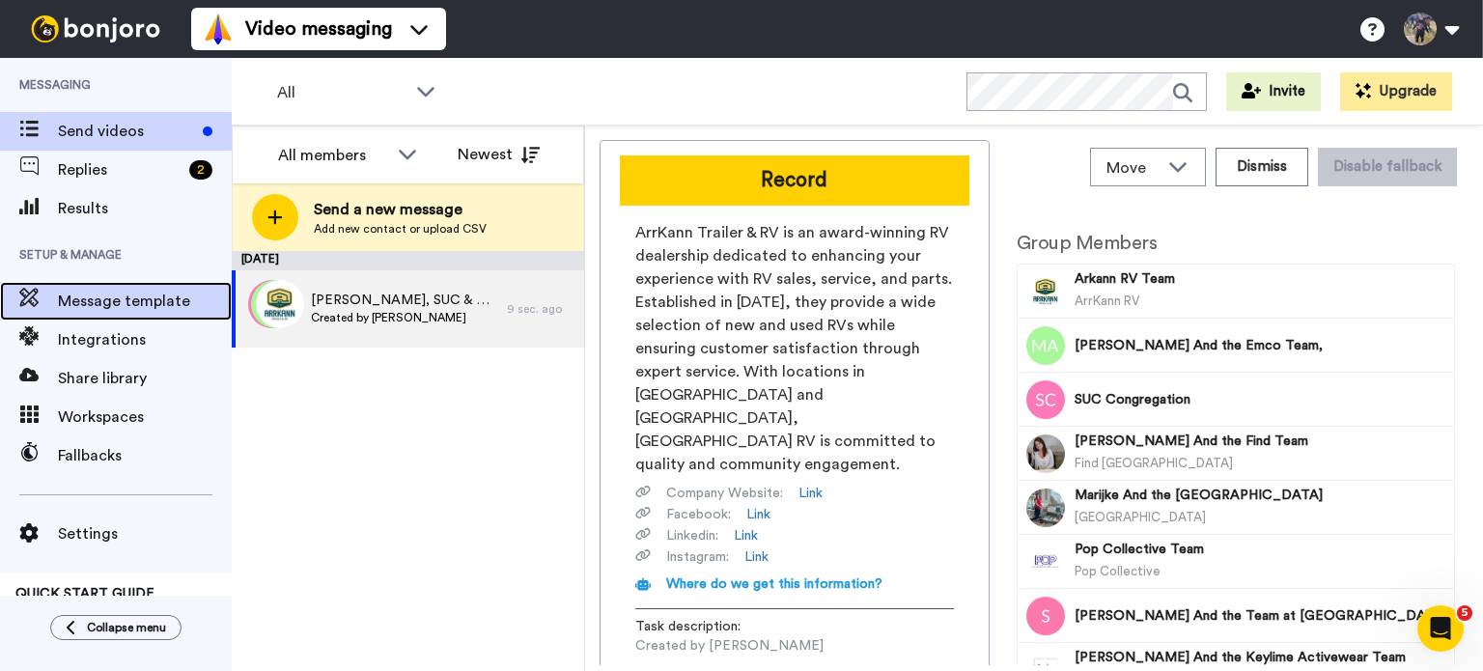
click at [127, 312] on span "Message template" at bounding box center [145, 301] width 174 height 23
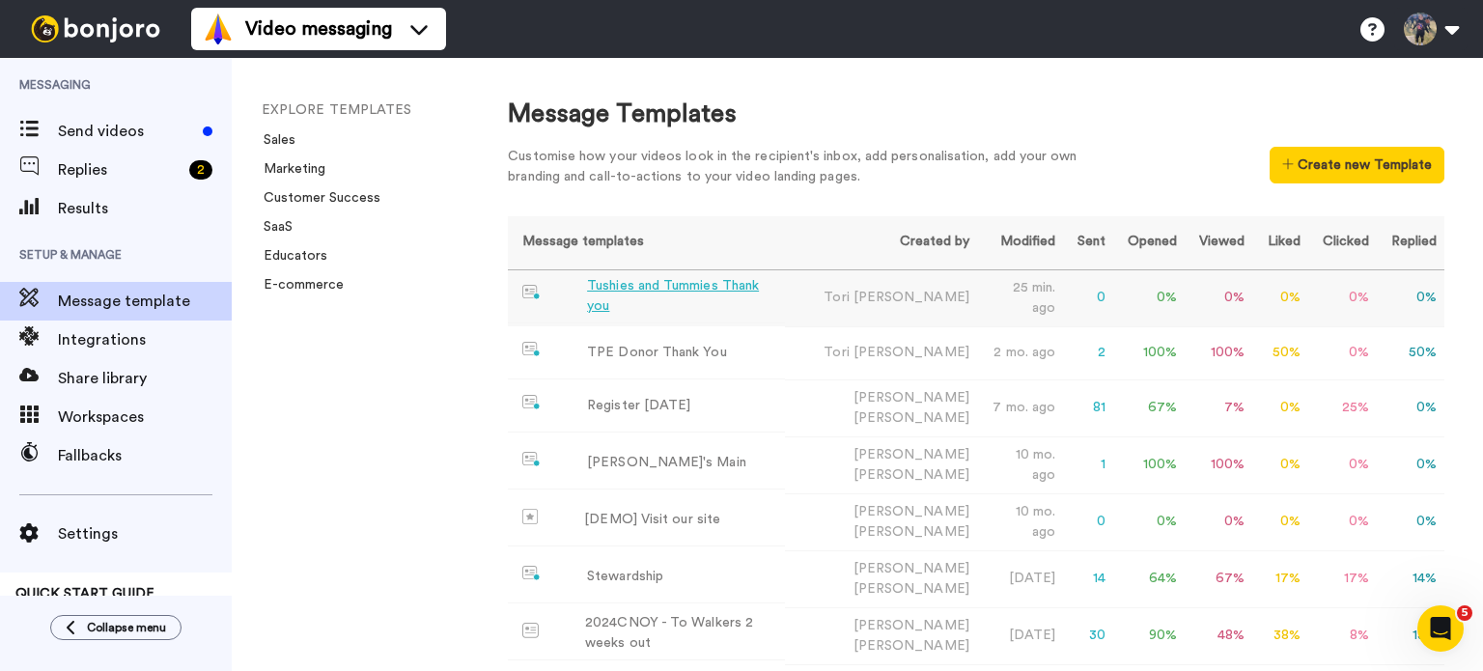
drag, startPoint x: 771, startPoint y: 299, endPoint x: 722, endPoint y: 293, distance: 48.8
click at [722, 293] on div "Tushies and Tummies Thank you" at bounding box center [682, 296] width 190 height 41
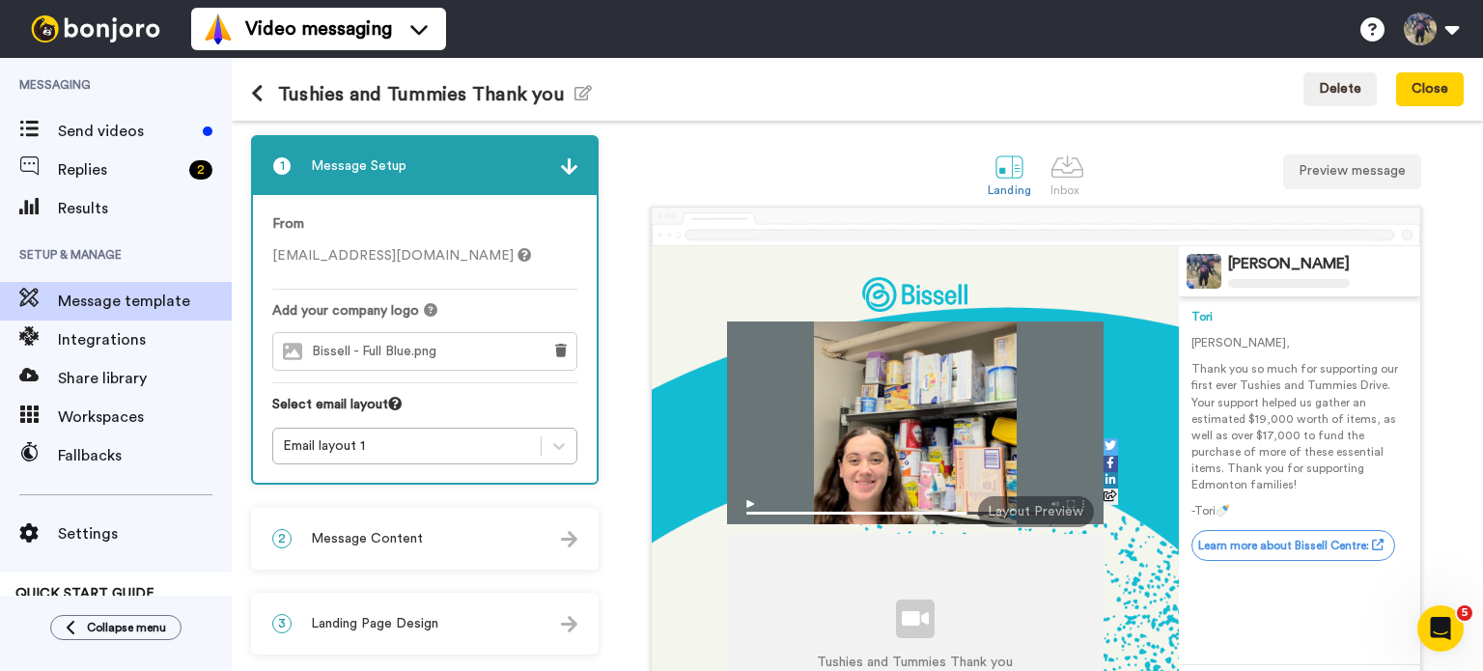
click at [513, 542] on div "2 Message Content" at bounding box center [425, 539] width 344 height 58
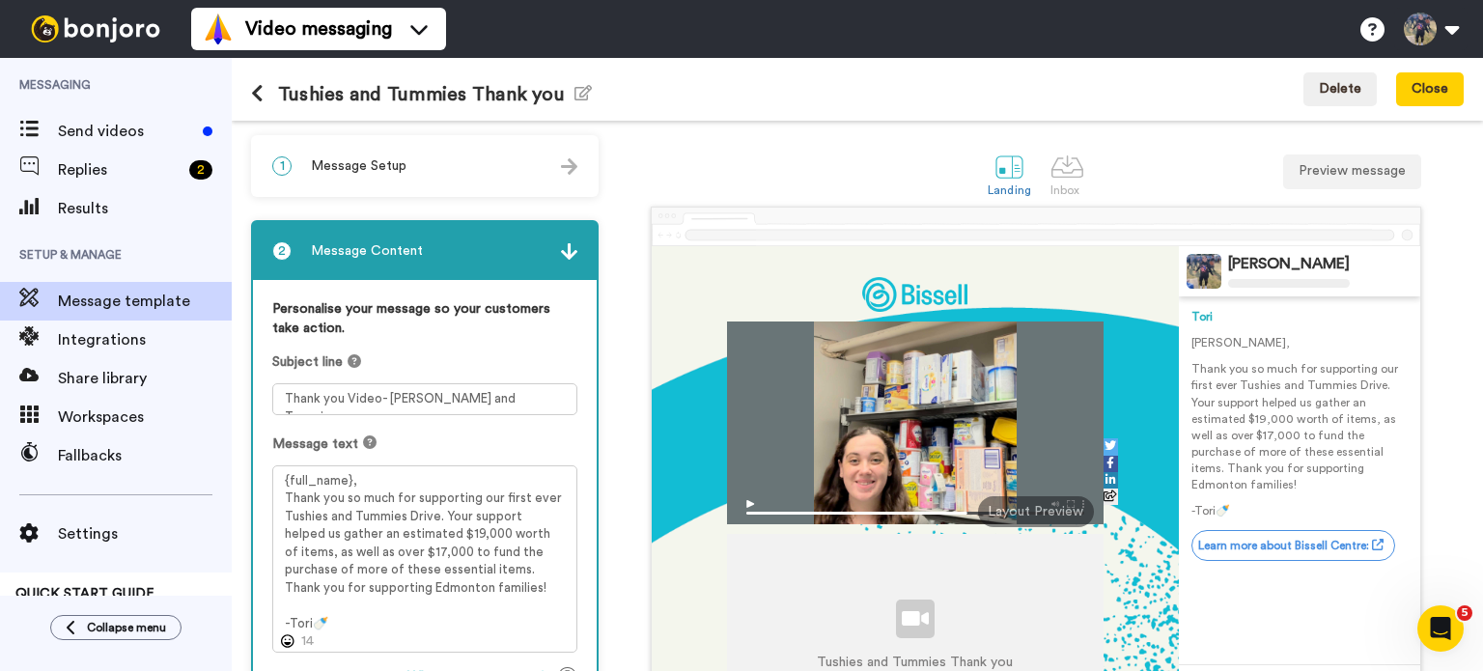
scroll to position [239, 0]
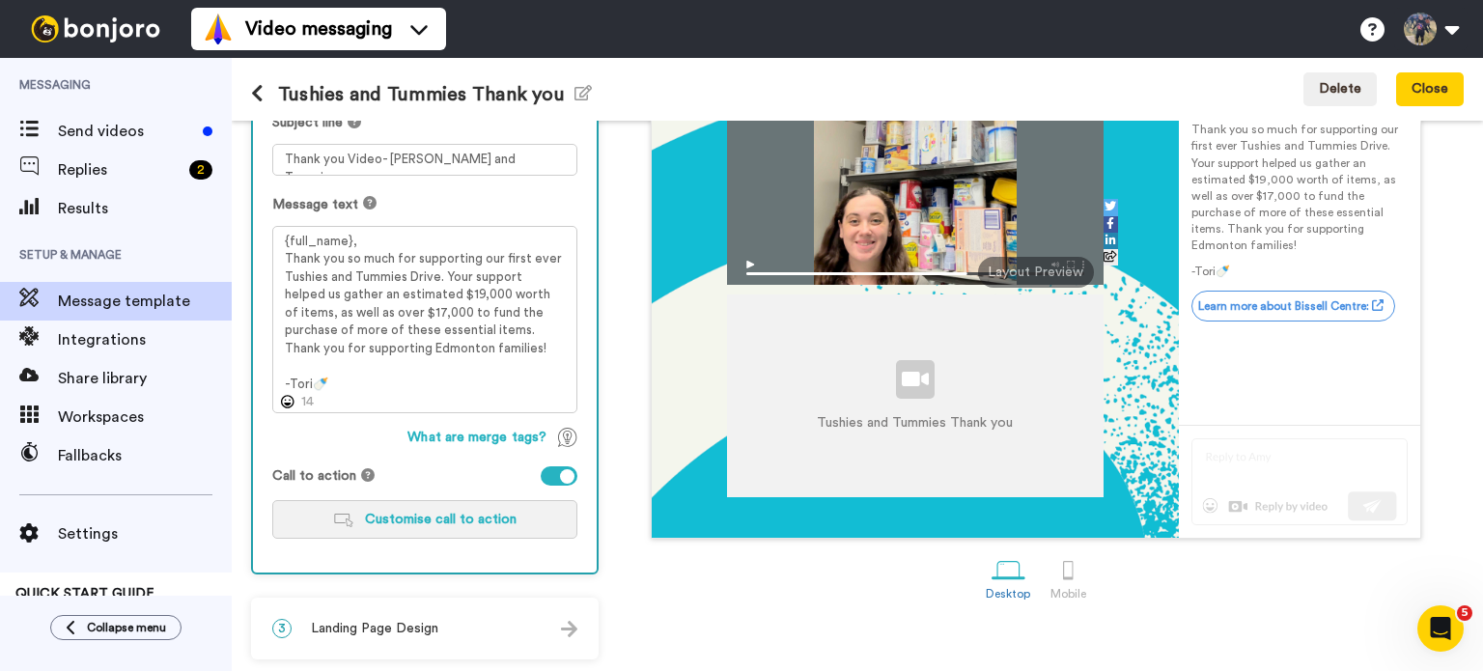
click at [486, 529] on button "Customise call to action" at bounding box center [424, 519] width 305 height 39
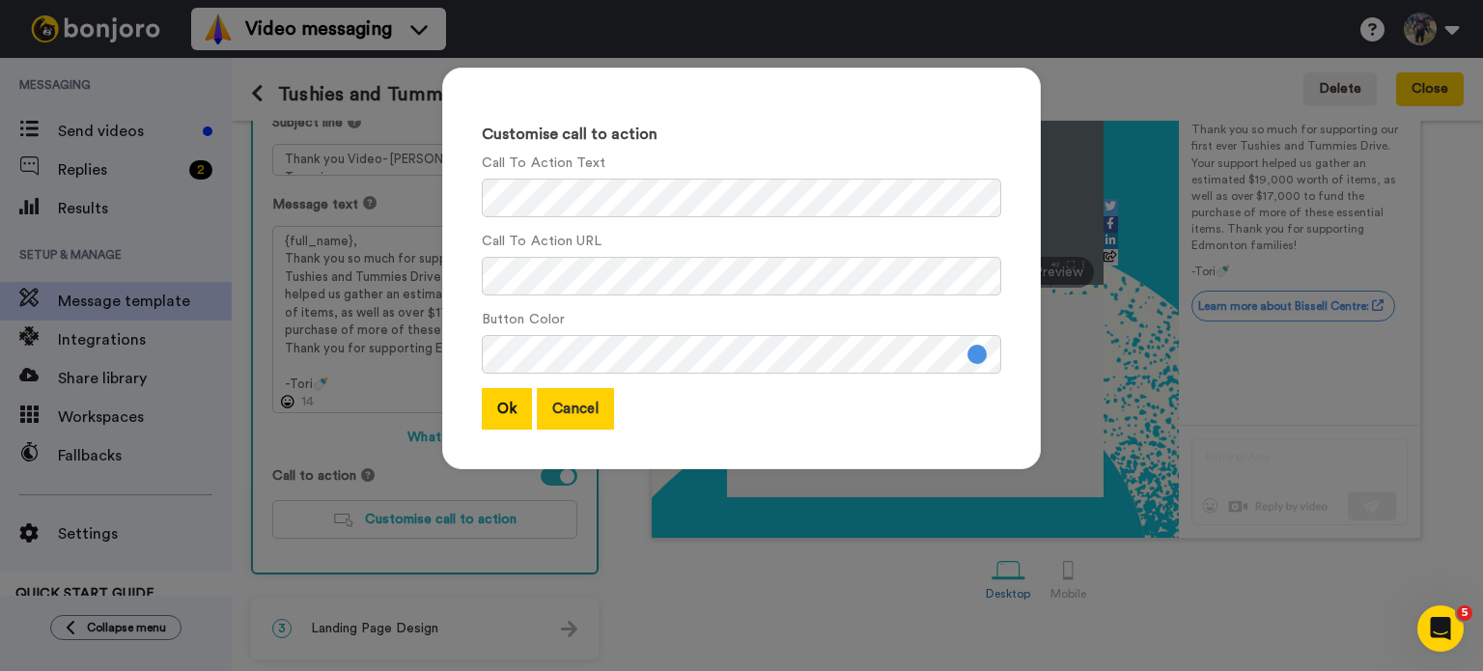
click at [571, 428] on button "Cancel" at bounding box center [575, 409] width 77 height 42
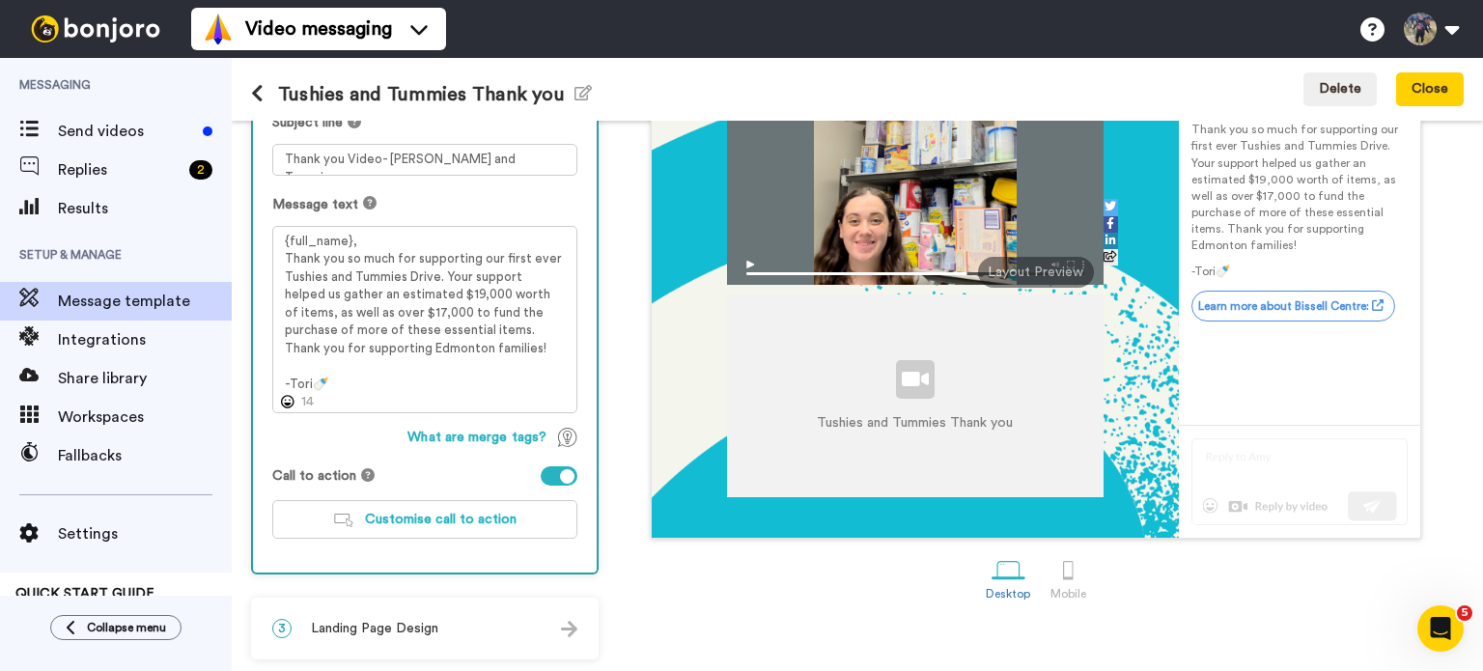
click at [478, 651] on div "3 Landing Page Design" at bounding box center [425, 629] width 344 height 58
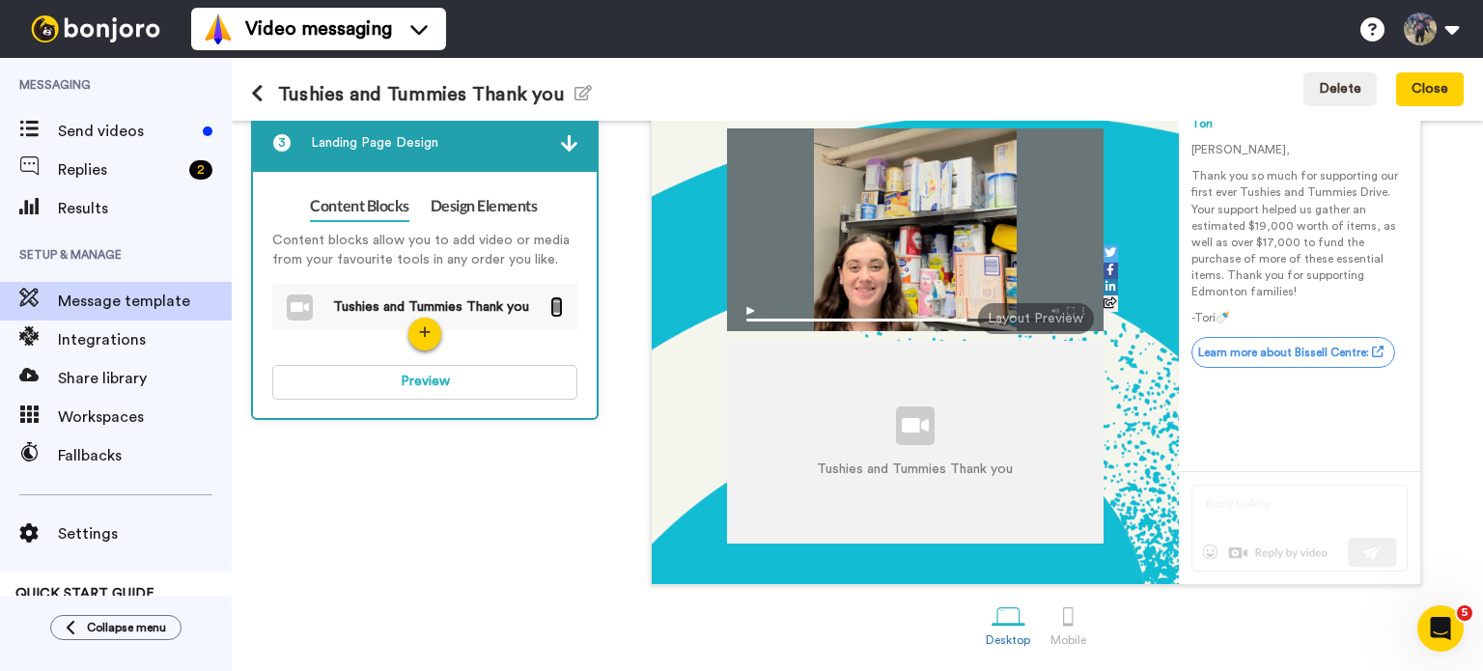
click at [559, 303] on icon at bounding box center [556, 305] width 13 height 14
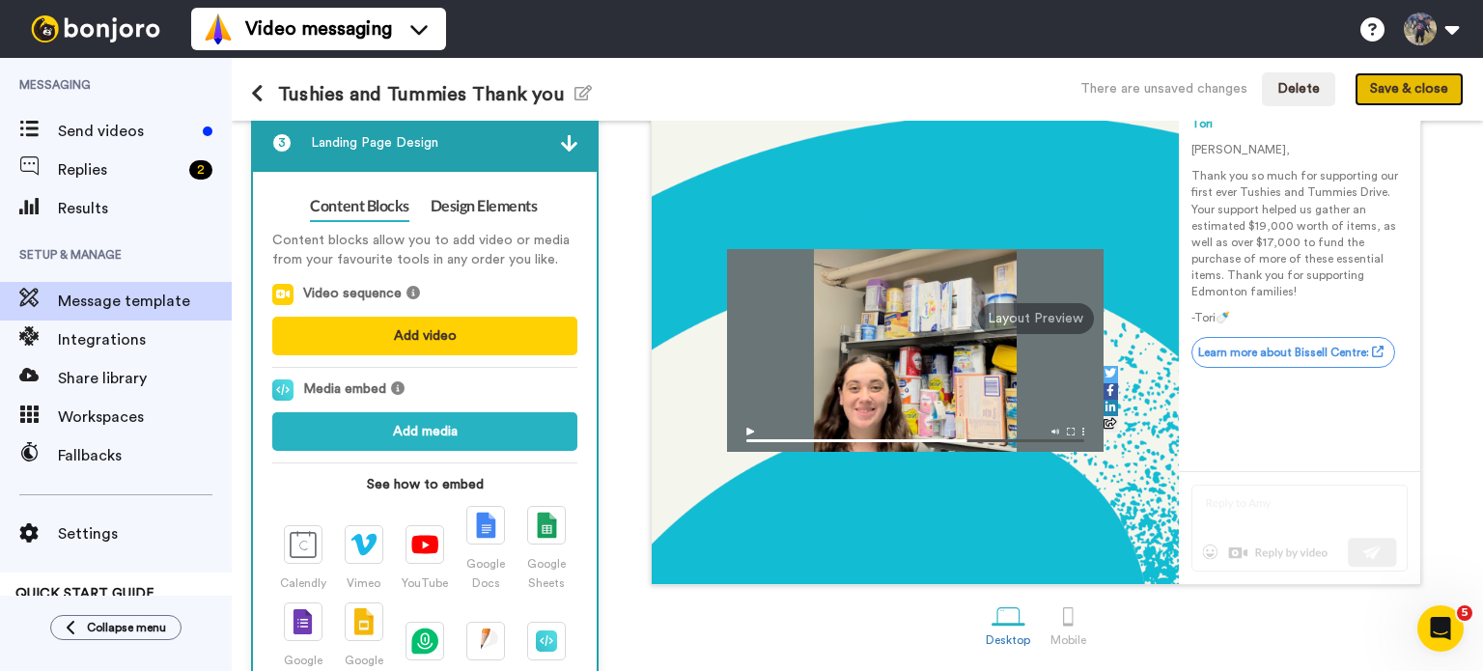
click at [1406, 88] on button "Save & close" at bounding box center [1409, 89] width 109 height 35
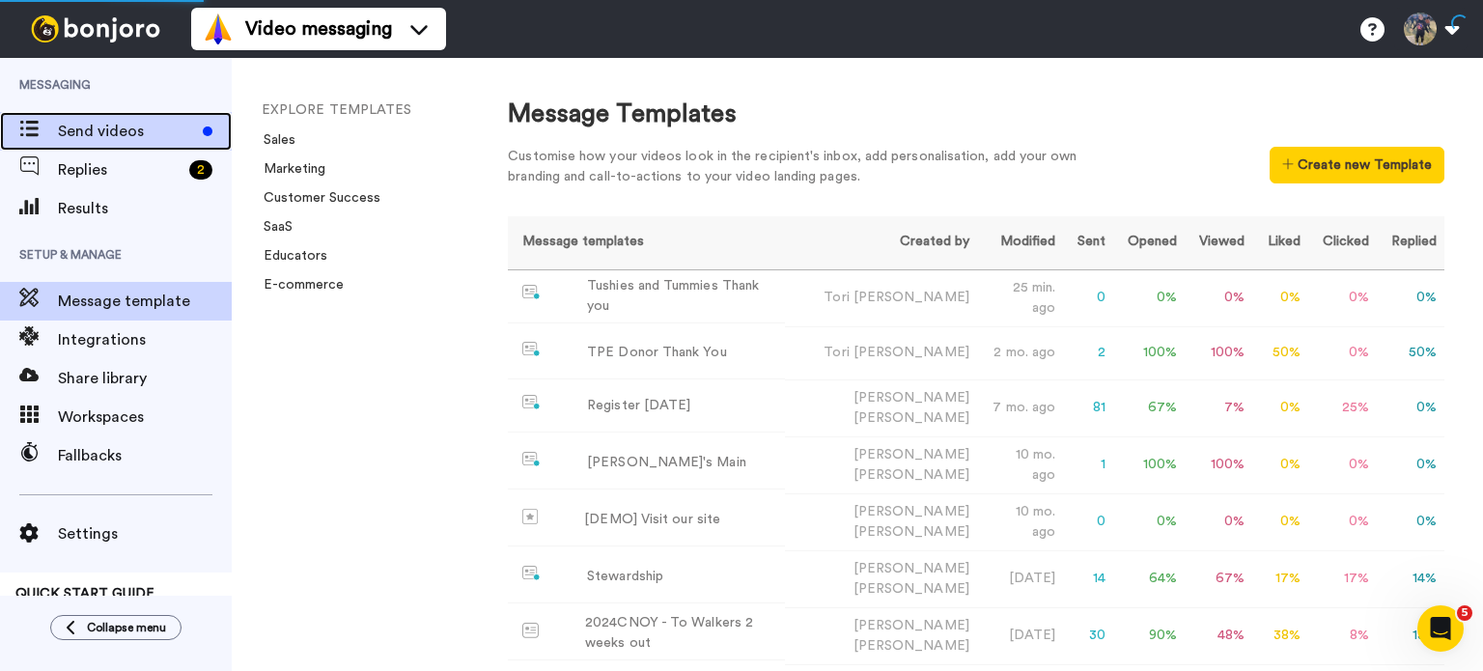
click at [91, 138] on span "Send videos" at bounding box center [126, 131] width 137 height 23
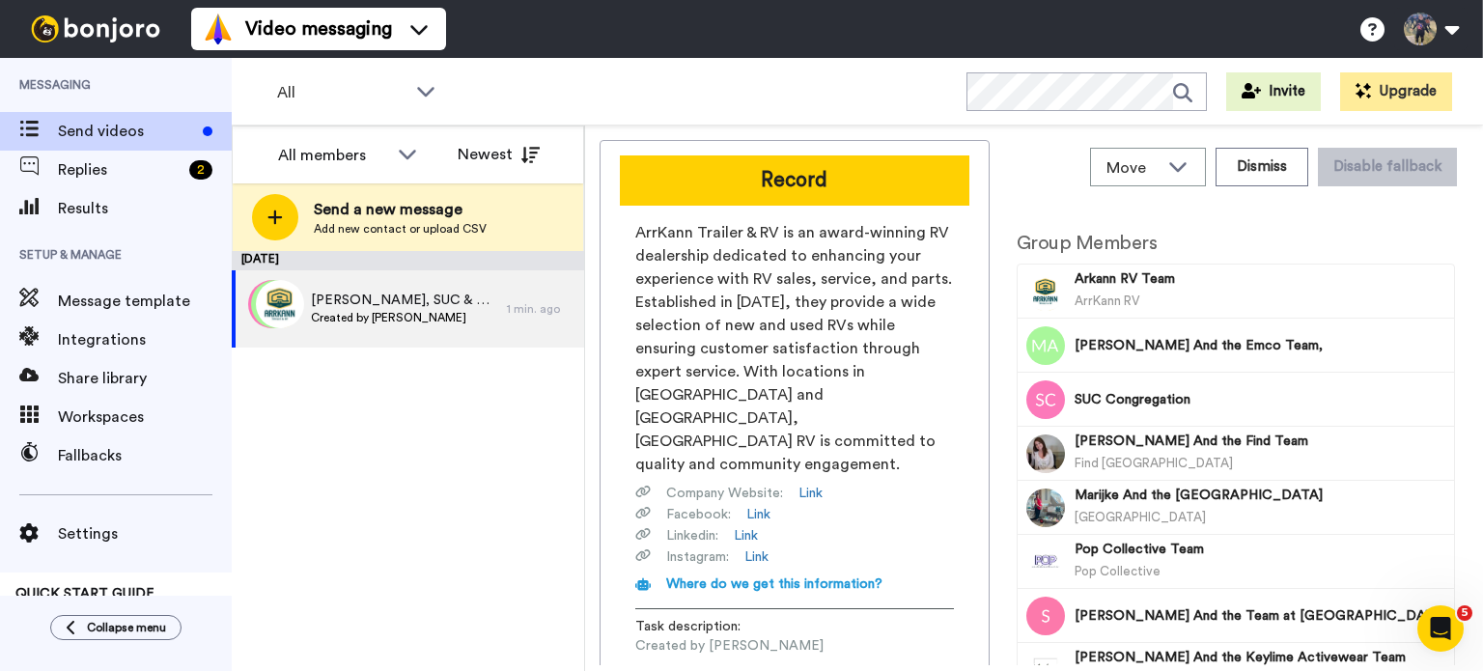
drag, startPoint x: 1482, startPoint y: 327, endPoint x: 1465, endPoint y: 486, distance: 159.3
click at [1465, 486] on div "Move WORKSPACES View all Default CNOY Tori's Migrated Workspace + Add a new wor…" at bounding box center [1034, 399] width 898 height 546
click at [1260, 481] on div "[GEOGRAPHIC_DATA] [GEOGRAPHIC_DATA]" at bounding box center [1261, 507] width 373 height 53
click at [318, 338] on div "[PERSON_NAME], SUC & 8 others Created by [PERSON_NAME]" at bounding box center [369, 308] width 275 height 77
click at [814, 207] on div "Record ArrKann Trailer & RV is an award-winning RV dealership dedicated to enha…" at bounding box center [795, 433] width 390 height 587
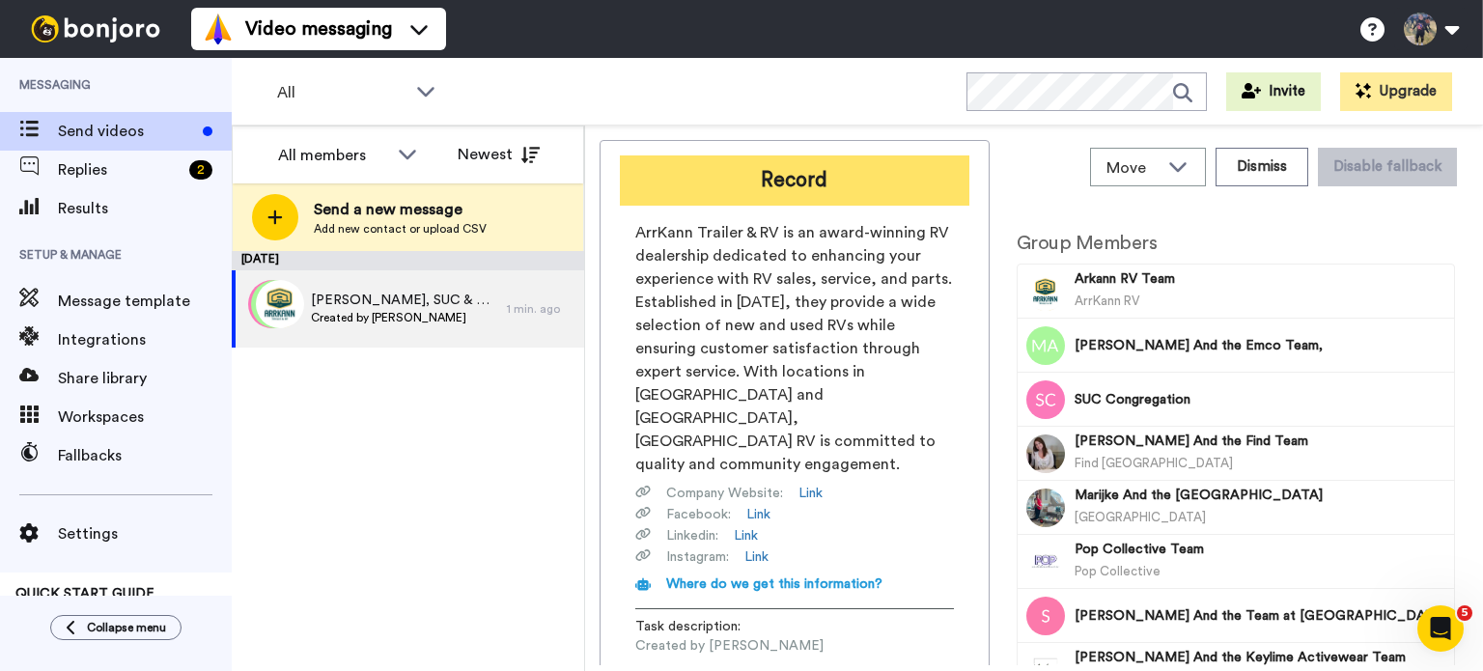
click at [938, 167] on button "Record" at bounding box center [795, 180] width 350 height 50
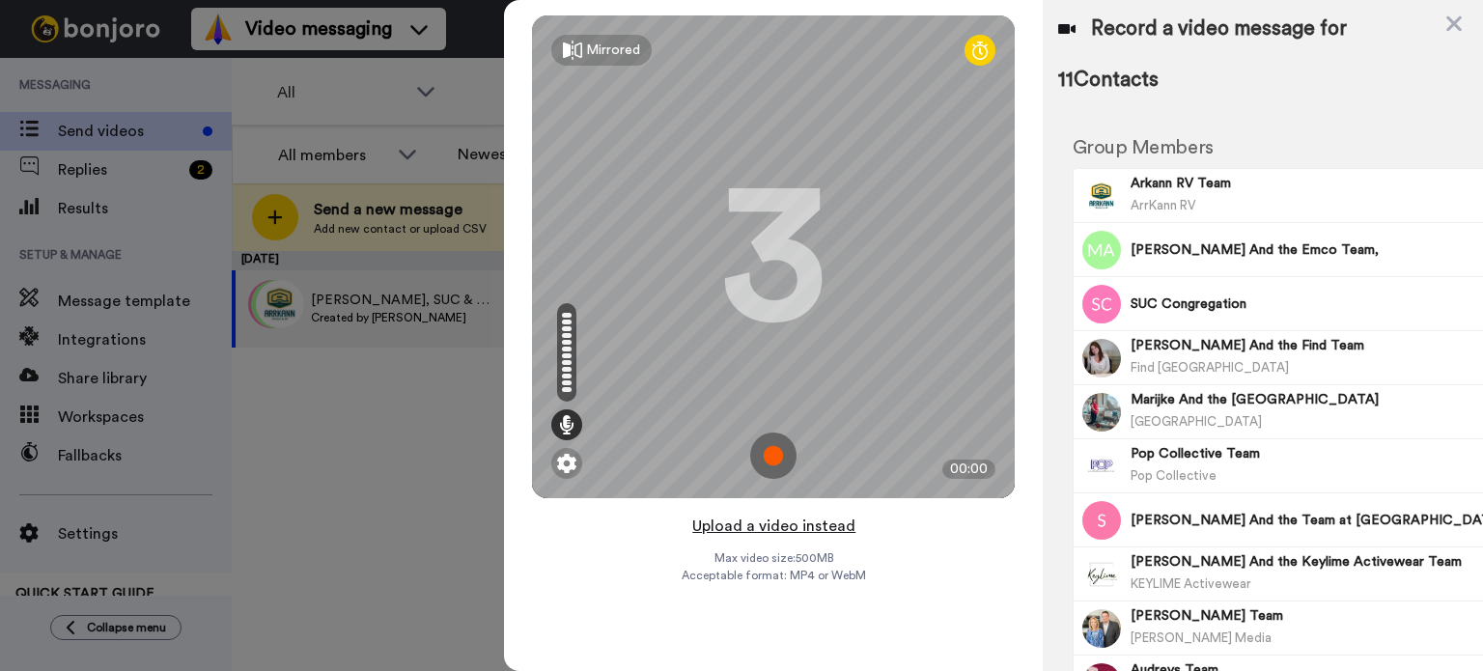
click at [804, 525] on button "Upload a video instead" at bounding box center [774, 526] width 175 height 25
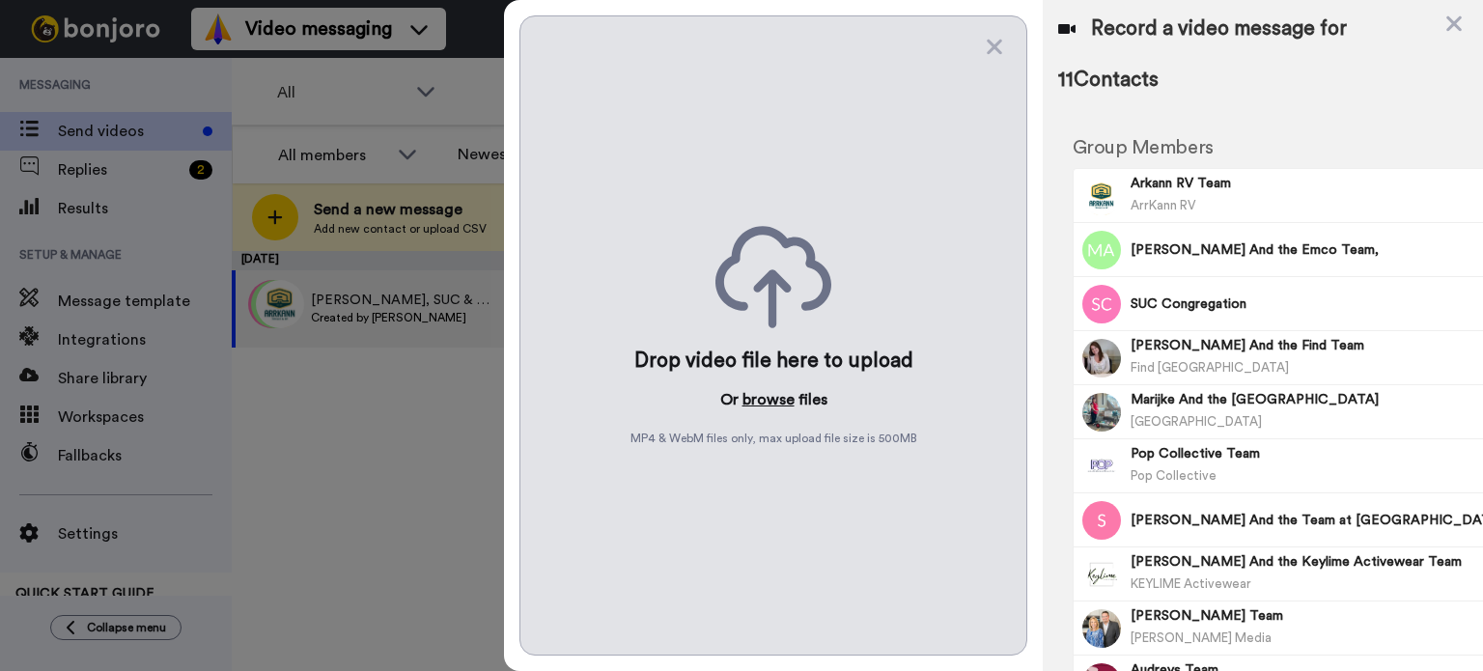
click at [756, 389] on button "browse" at bounding box center [769, 399] width 52 height 23
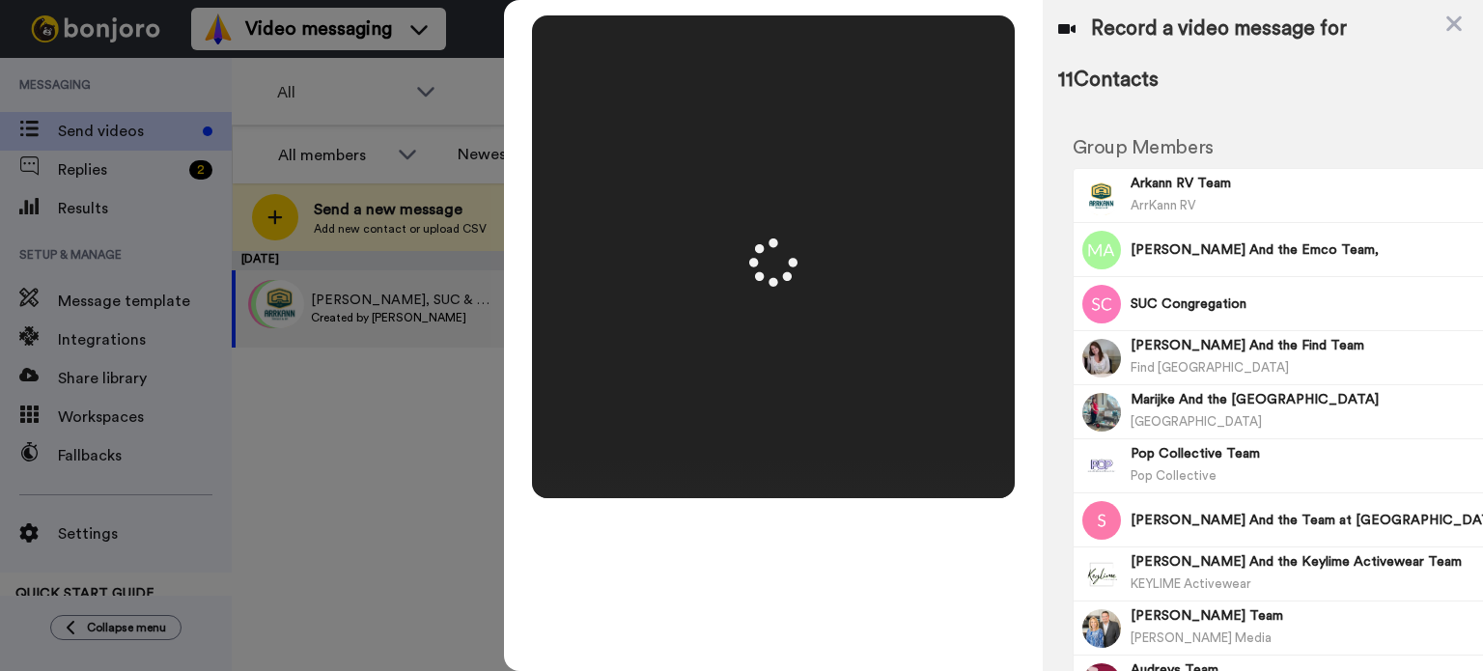
click at [943, 231] on video at bounding box center [773, 256] width 483 height 241
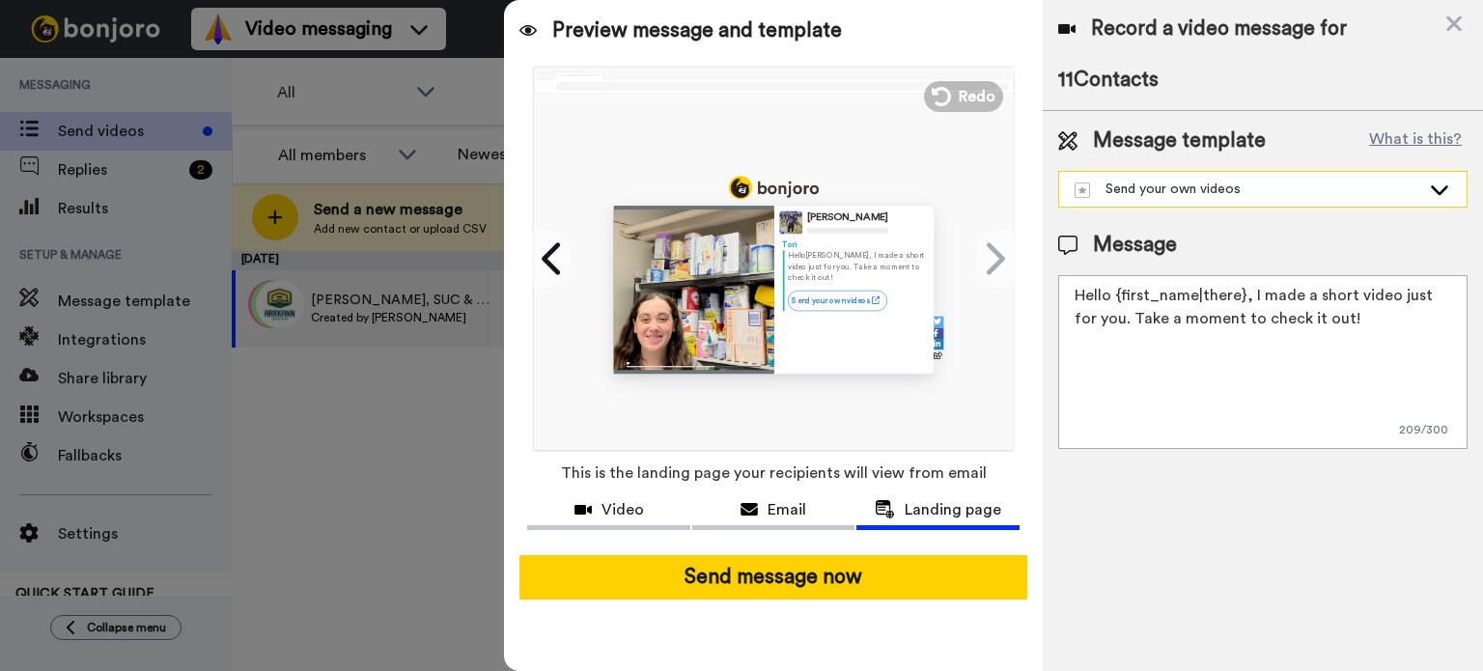
click at [1363, 194] on div "Send your own videos" at bounding box center [1248, 189] width 346 height 19
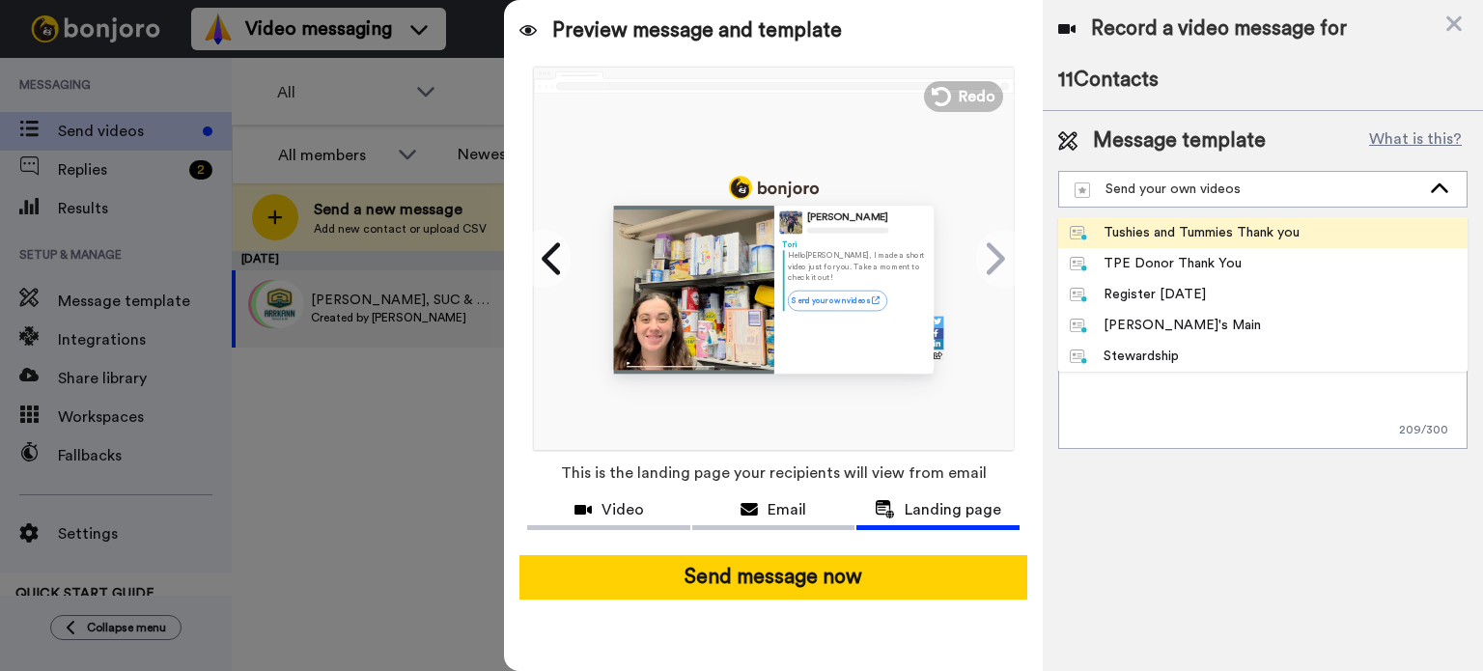
click at [1252, 234] on div "Tushies and Tummies Thank you" at bounding box center [1185, 232] width 230 height 19
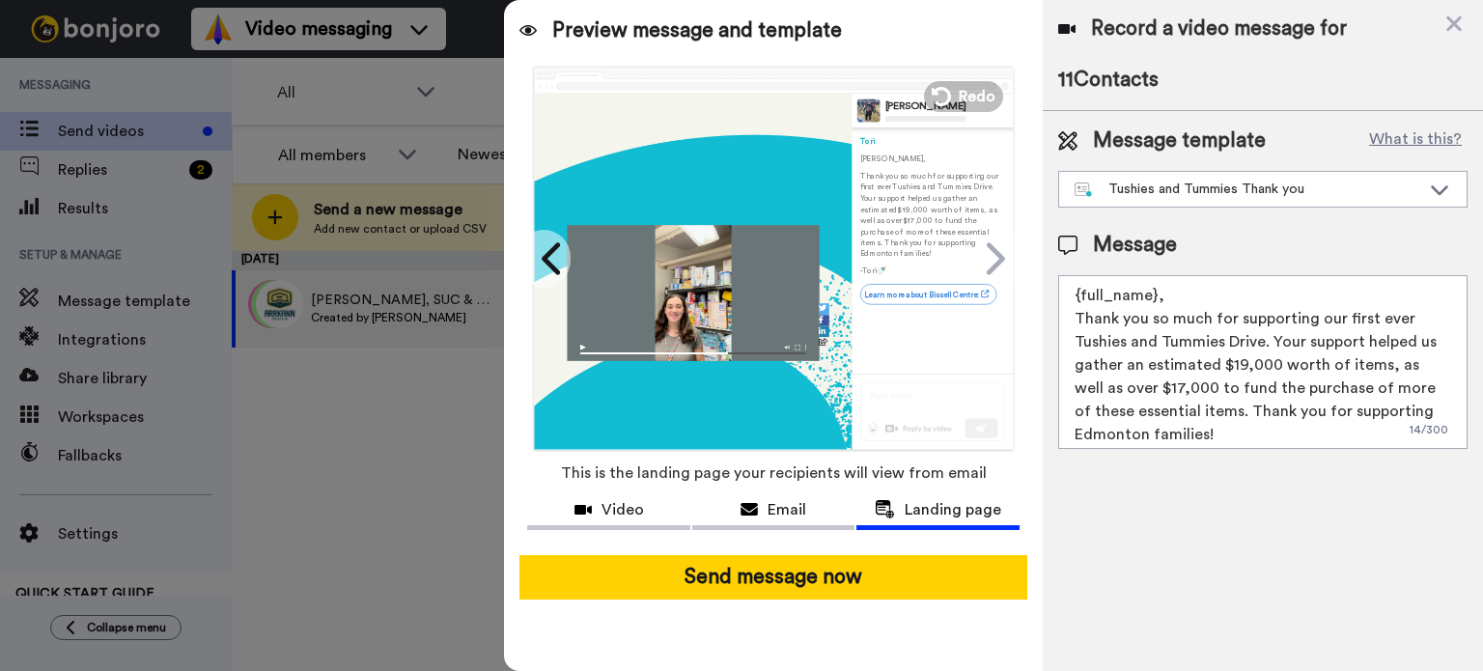
scroll to position [51, 0]
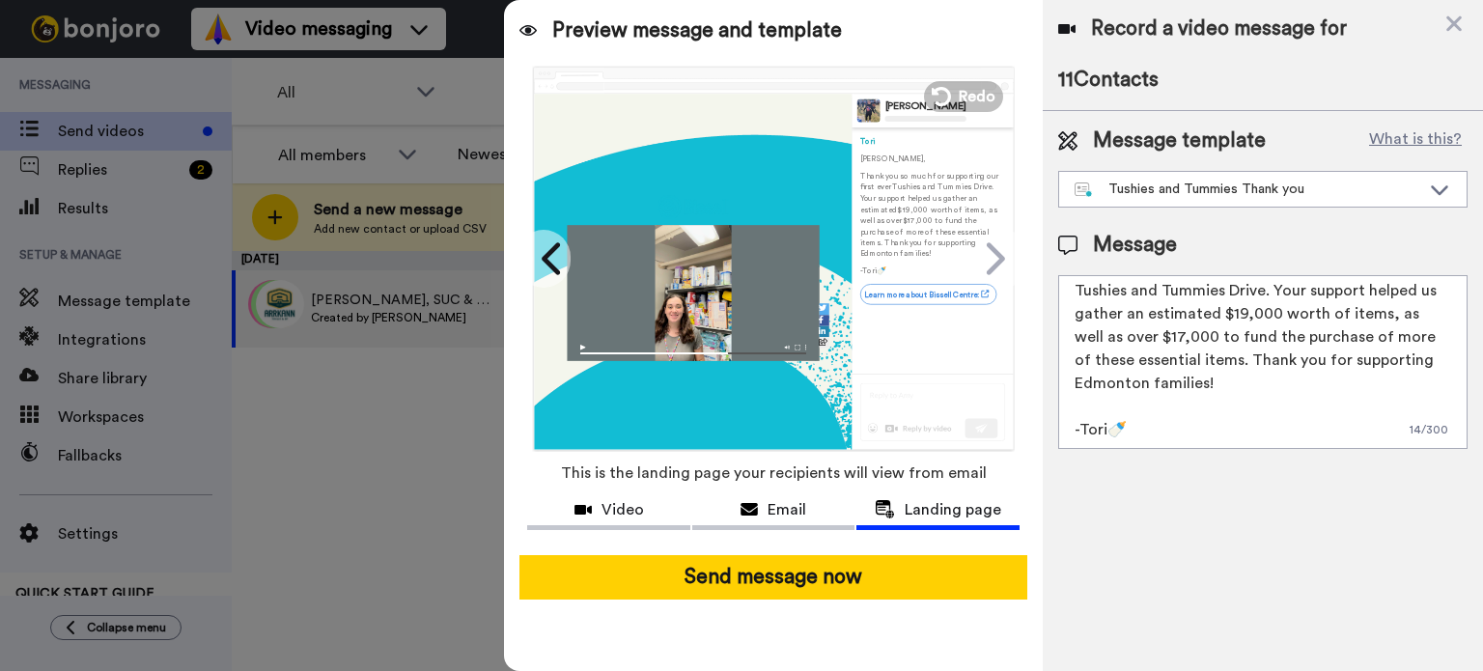
click at [1210, 542] on div "Record a video message for 11 Contacts Message template What is this? Tushies a…" at bounding box center [1263, 335] width 440 height 671
click at [792, 514] on span "Email" at bounding box center [787, 509] width 39 height 23
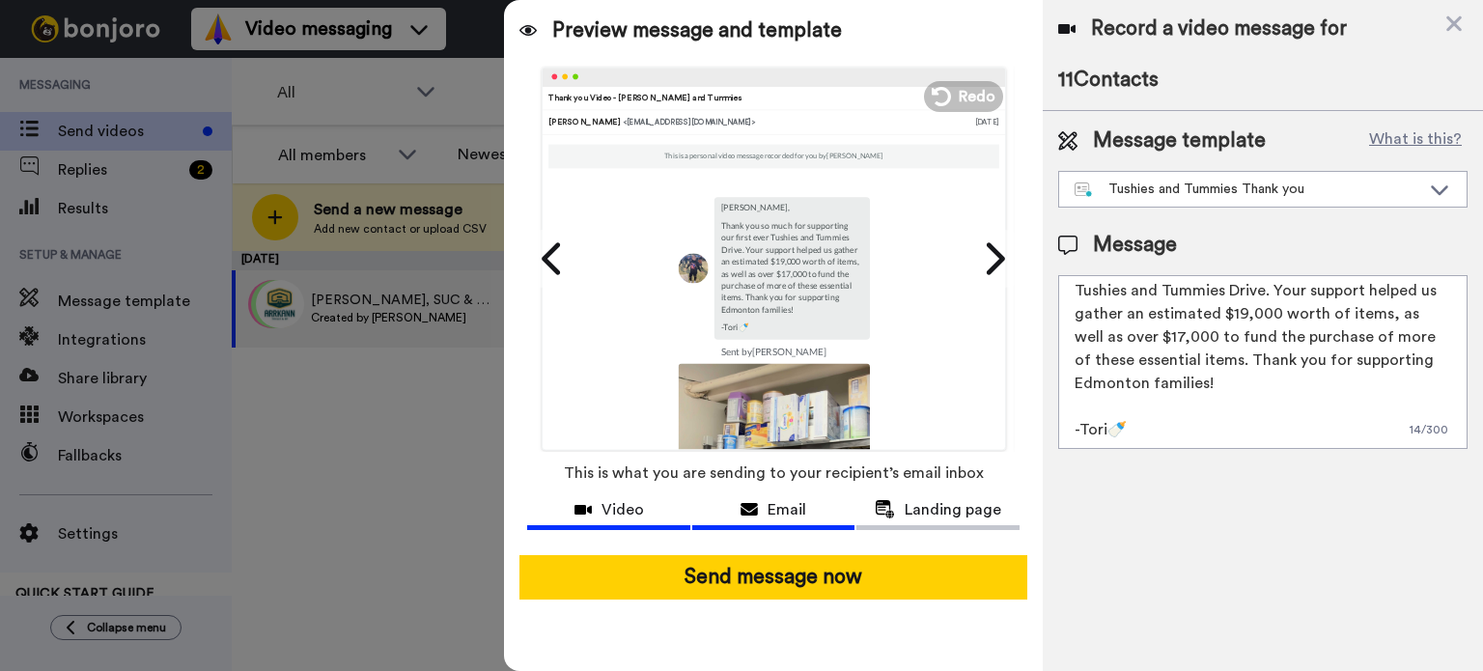
click at [630, 508] on span "Video" at bounding box center [623, 509] width 42 height 23
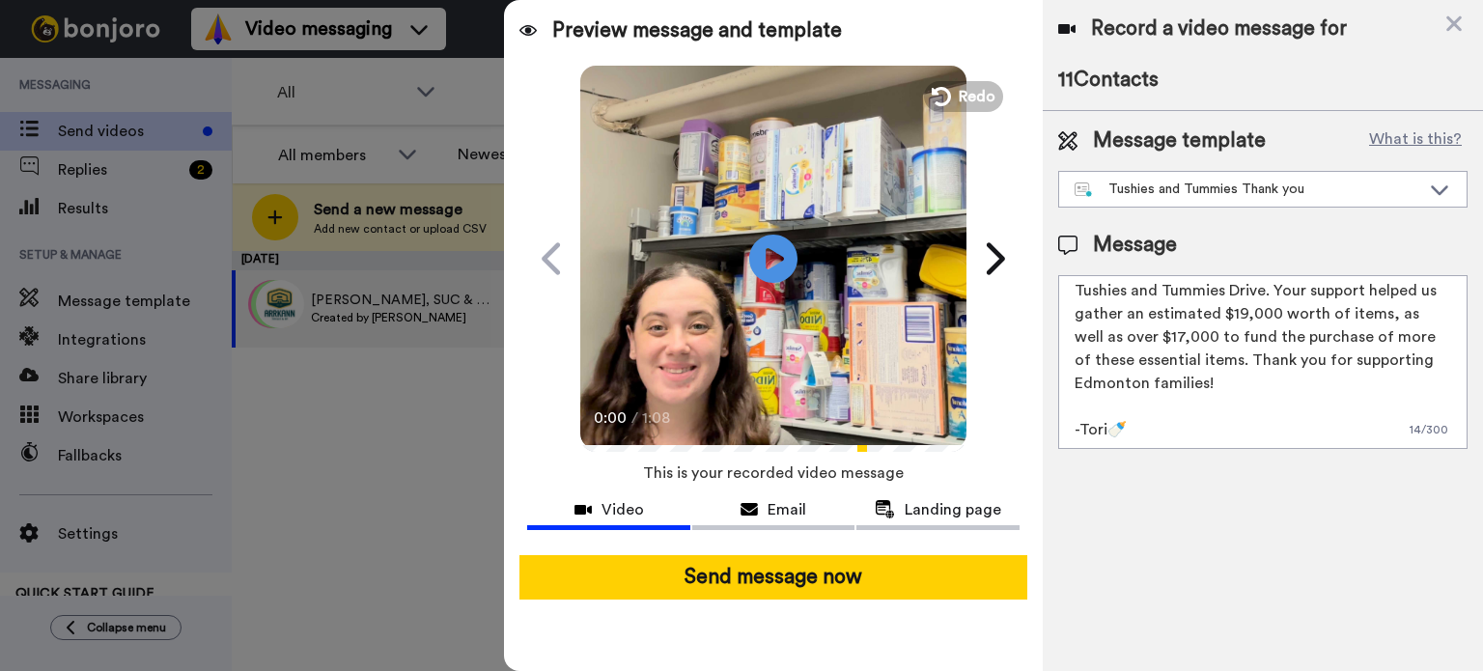
click at [951, 489] on div "Preview message and template Play/Pause 0:00 / 1:08 Thank you Video- Tushies an…" at bounding box center [773, 335] width 539 height 671
click at [931, 508] on span "Landing page" at bounding box center [953, 509] width 97 height 23
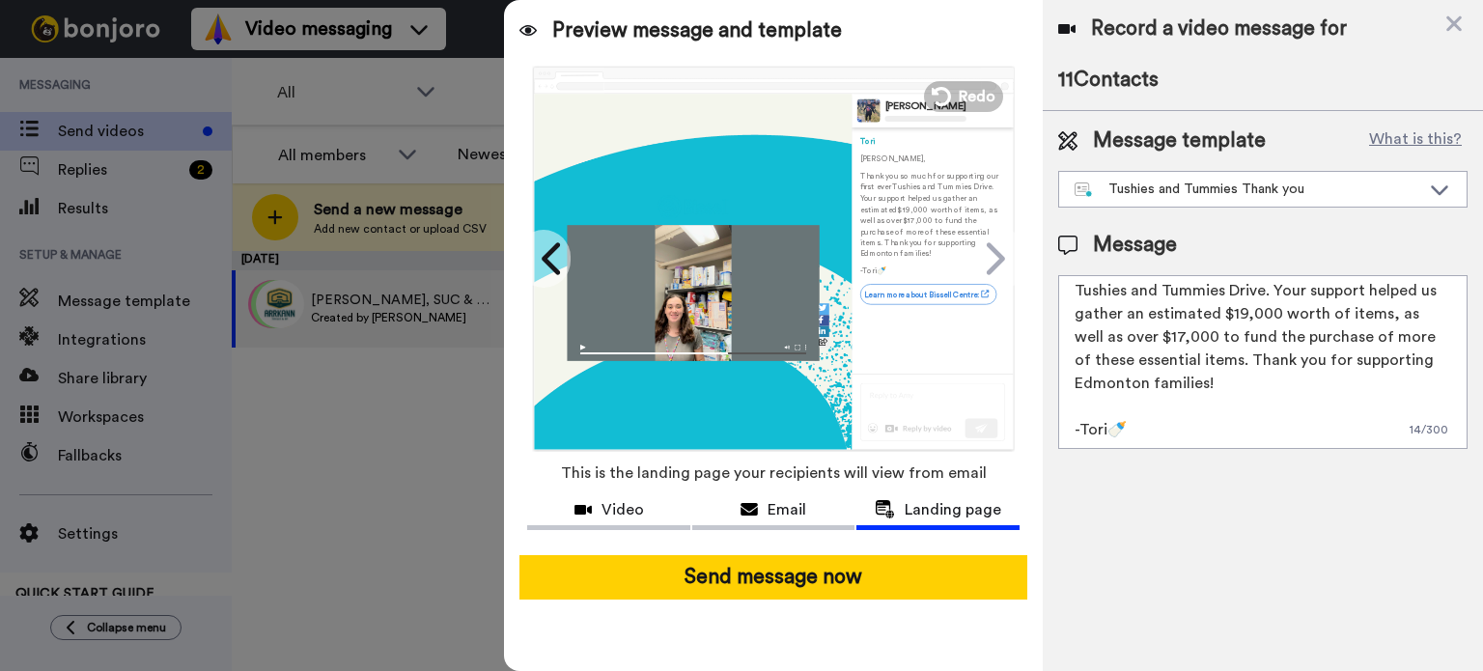
click at [1181, 515] on div "Record a video message for 11 Contacts Message template What is this? Tushies a…" at bounding box center [1263, 335] width 440 height 671
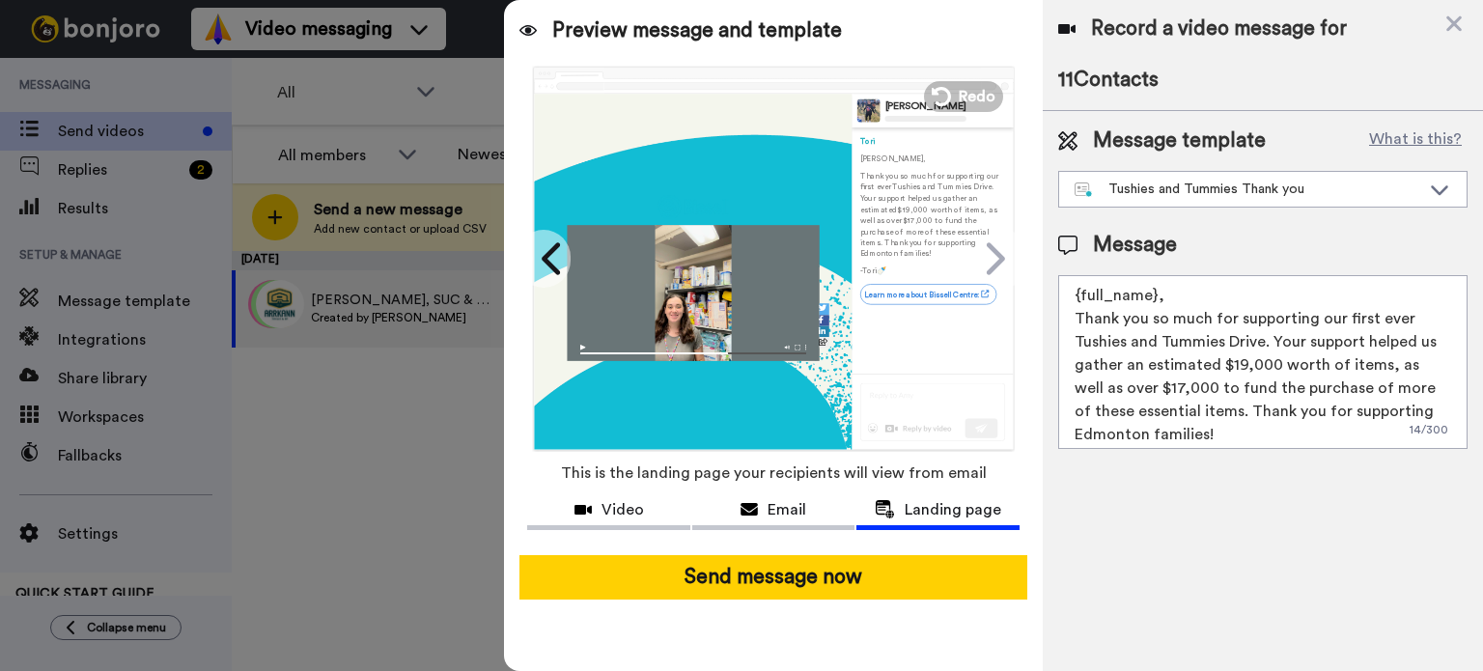
drag, startPoint x: 1186, startPoint y: 294, endPoint x: 823, endPoint y: 258, distance: 364.9
click at [823, 258] on div "Preview message and template Play/Pause 0:00 / 1:08 Thank you Video- Tushies an…" at bounding box center [993, 335] width 979 height 671
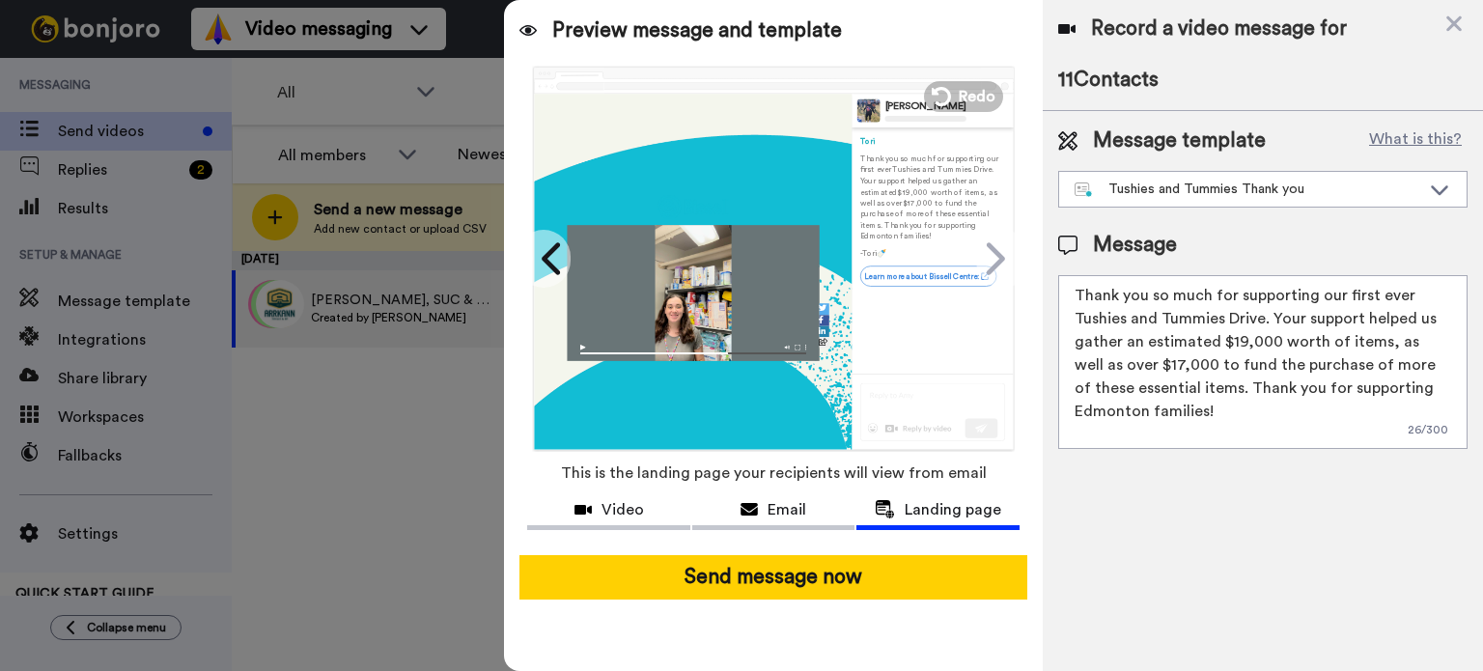
type textarea "Thank you so much for supporting our first ever Tushies and Tummies Drive. Your…"
click at [1252, 506] on div "Record a video message for 11 Contacts Message template What is this? Tushies a…" at bounding box center [1263, 335] width 440 height 671
click at [1316, 509] on div "Record a video message for 11 Contacts Message template What is this? Tushies a…" at bounding box center [1263, 335] width 440 height 671
click at [1419, 138] on button "What is this?" at bounding box center [1416, 141] width 104 height 29
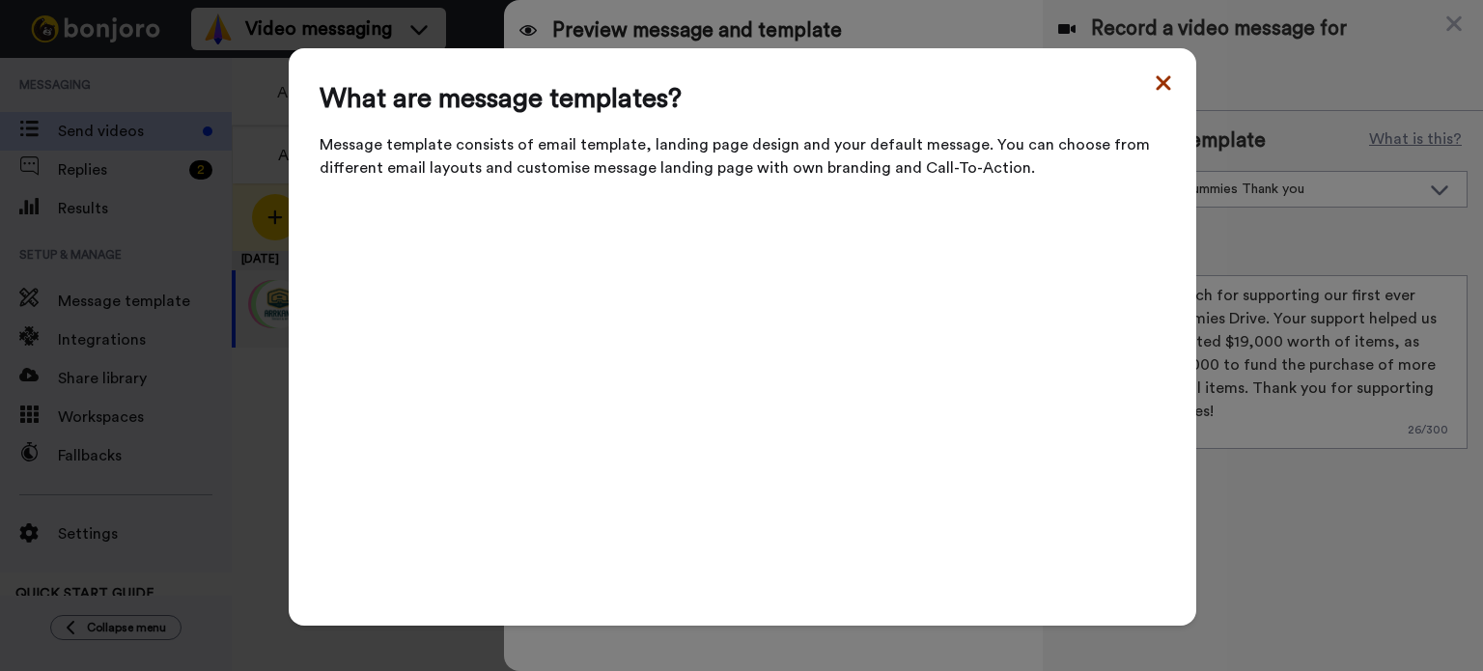
click at [1166, 91] on icon at bounding box center [1163, 82] width 19 height 23
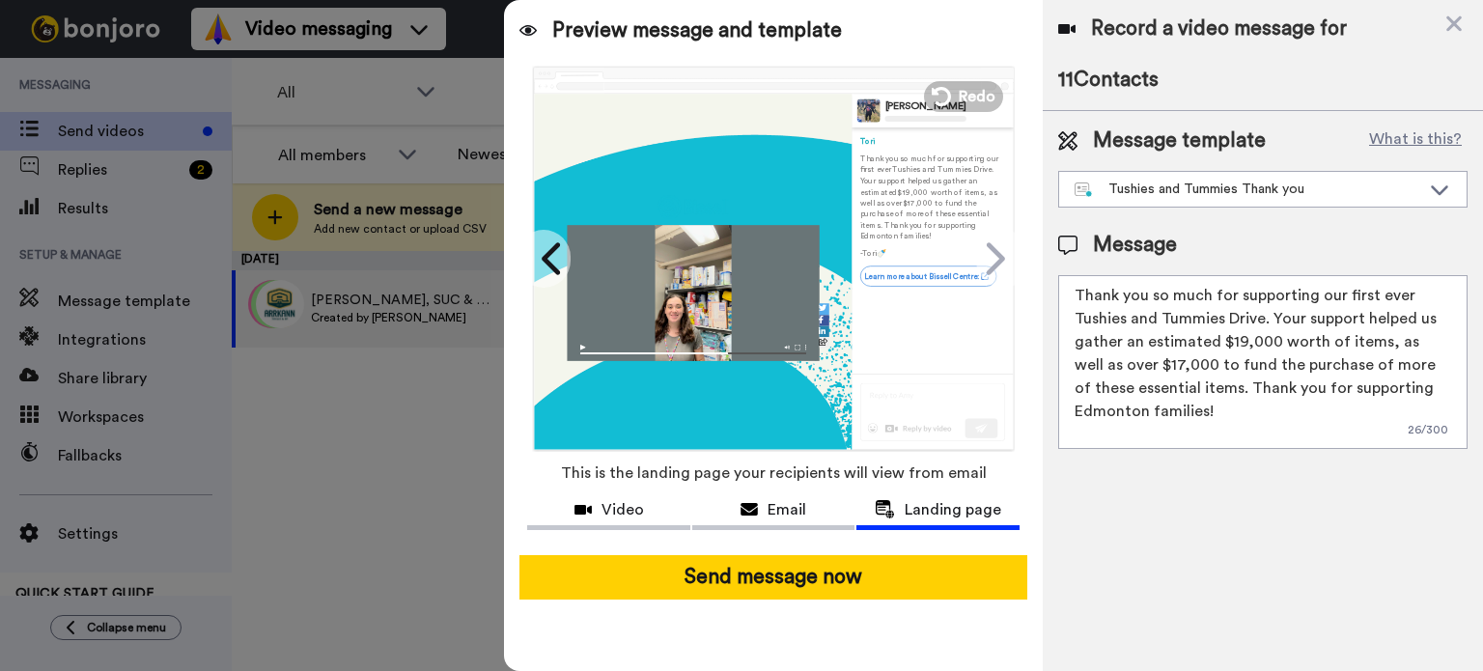
drag, startPoint x: 739, startPoint y: 582, endPoint x: 653, endPoint y: 549, distance: 92.4
click at [653, 549] on div at bounding box center [773, 547] width 493 height 15
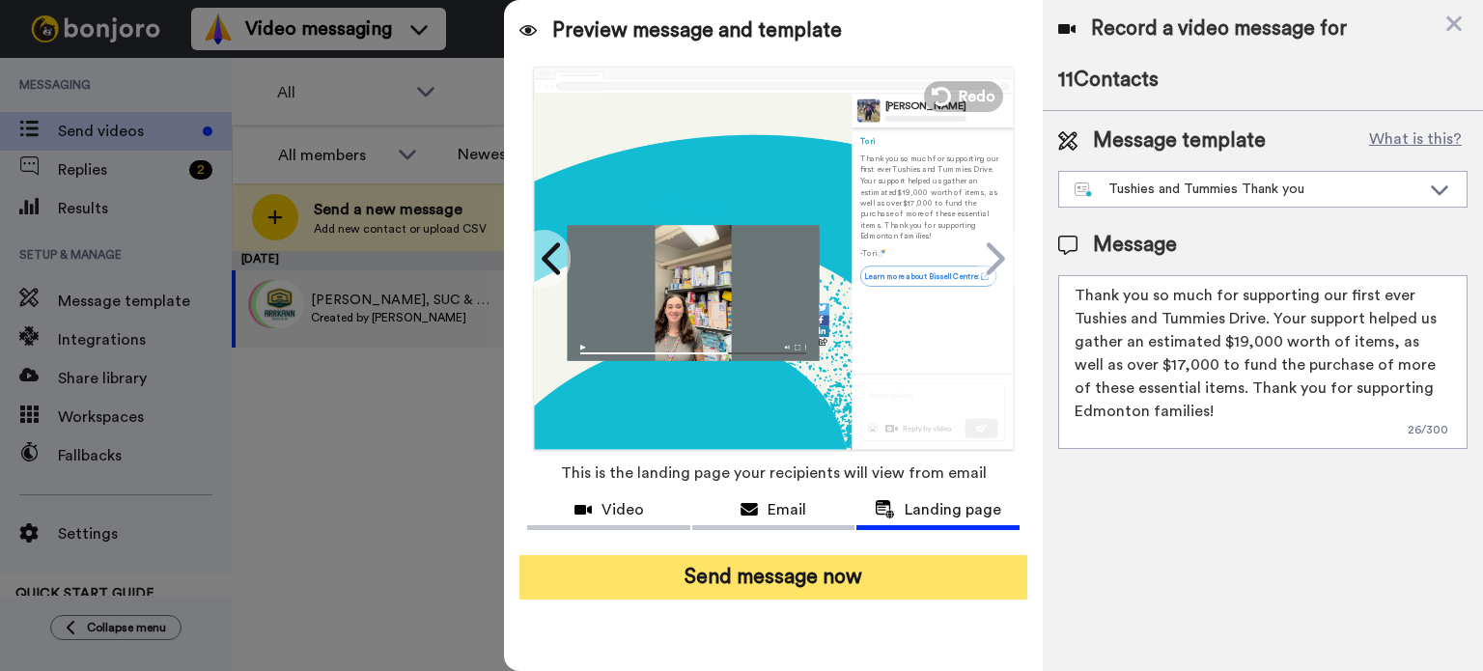
click at [673, 559] on button "Send message now" at bounding box center [774, 577] width 508 height 44
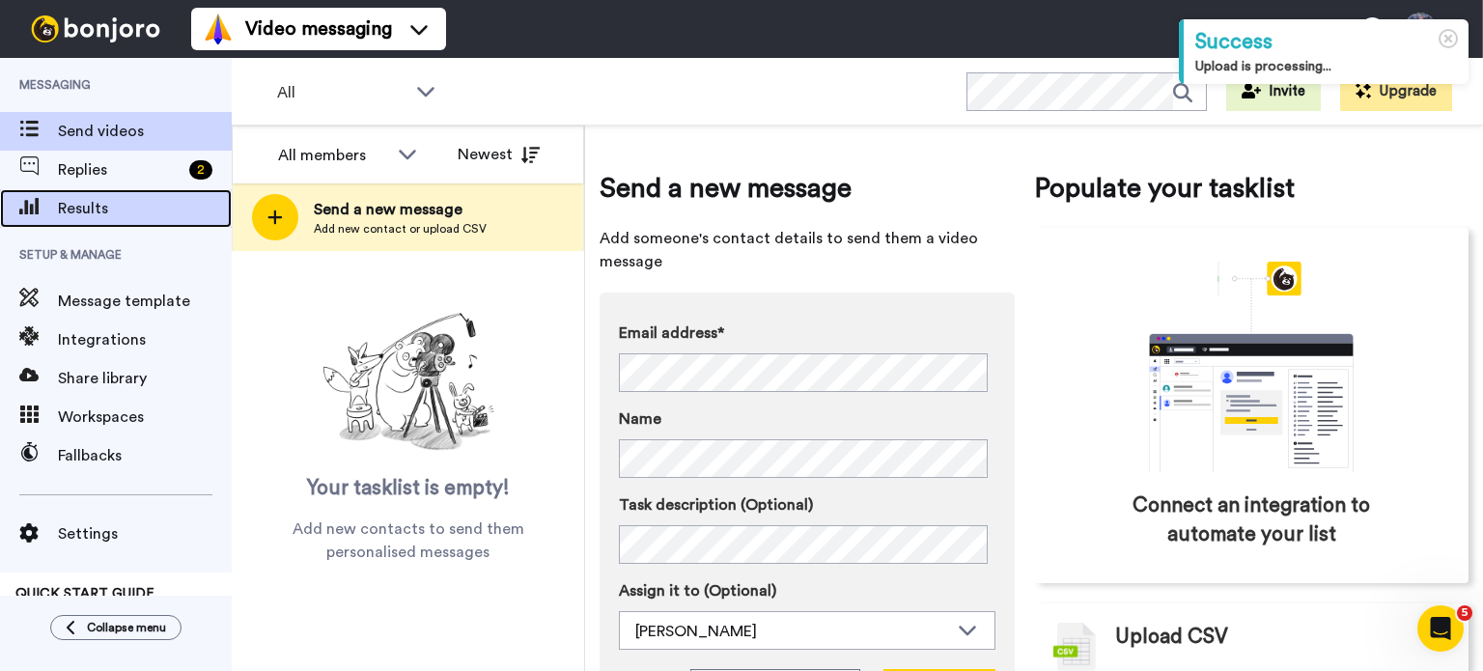
click at [109, 215] on span "Results" at bounding box center [145, 208] width 174 height 23
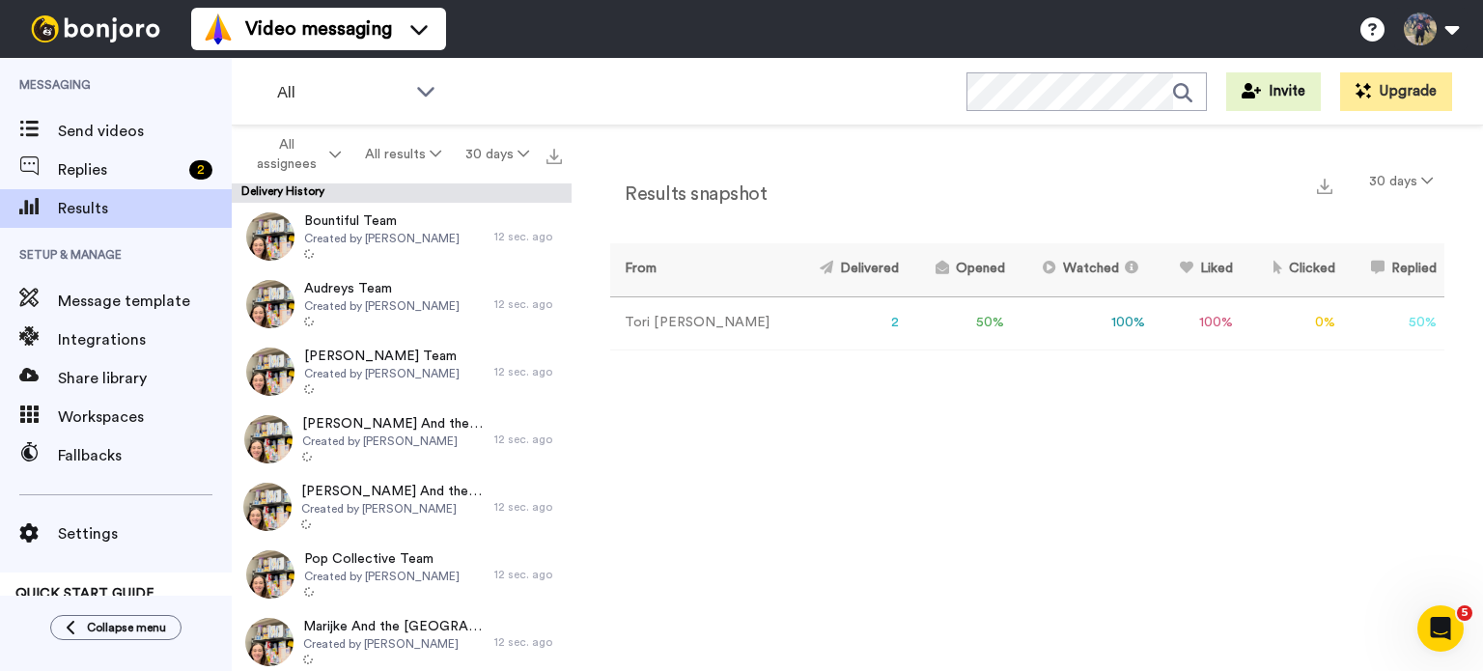
drag, startPoint x: 558, startPoint y: 521, endPoint x: 1195, endPoint y: 528, distance: 636.4
click at [1195, 528] on div "Results snapshot 30 days From Delivered Opened Watched Liked Clicked Replied Fa…" at bounding box center [1028, 403] width 912 height 555
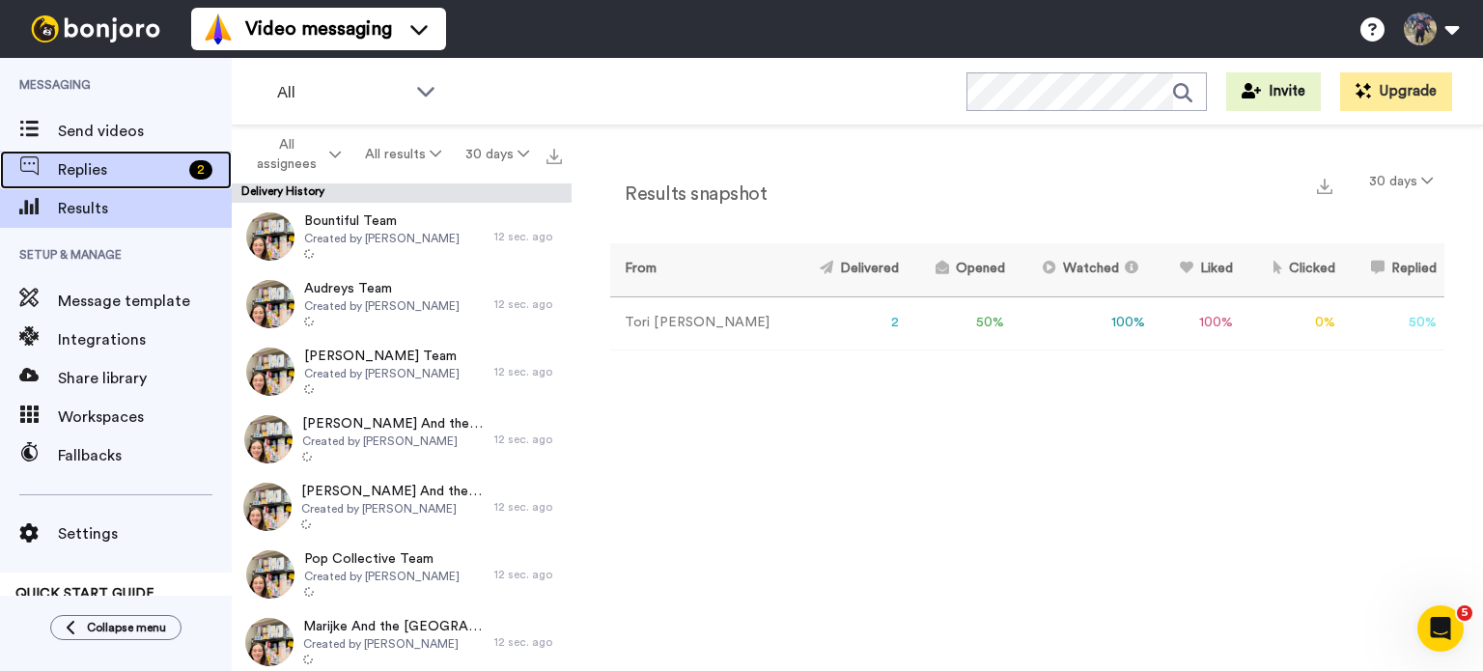
click at [155, 183] on div "Replies 2" at bounding box center [116, 170] width 232 height 39
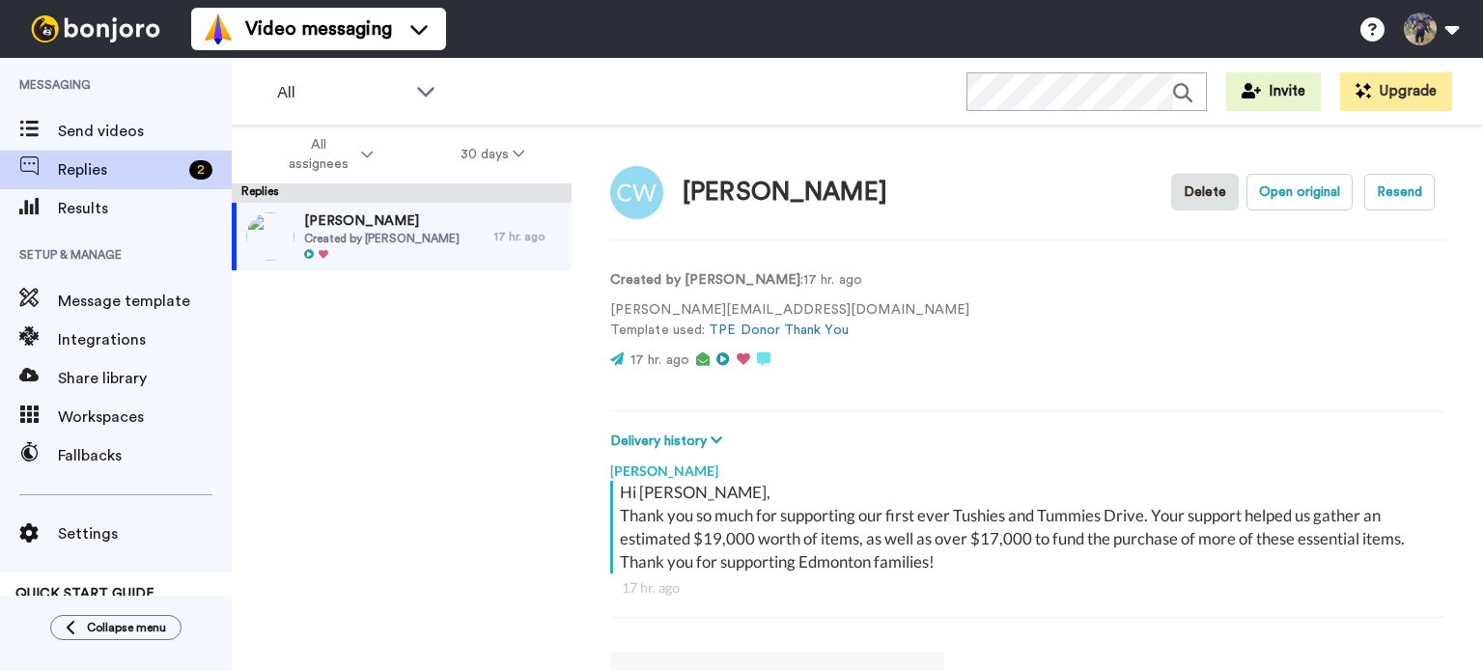
scroll to position [2, 0]
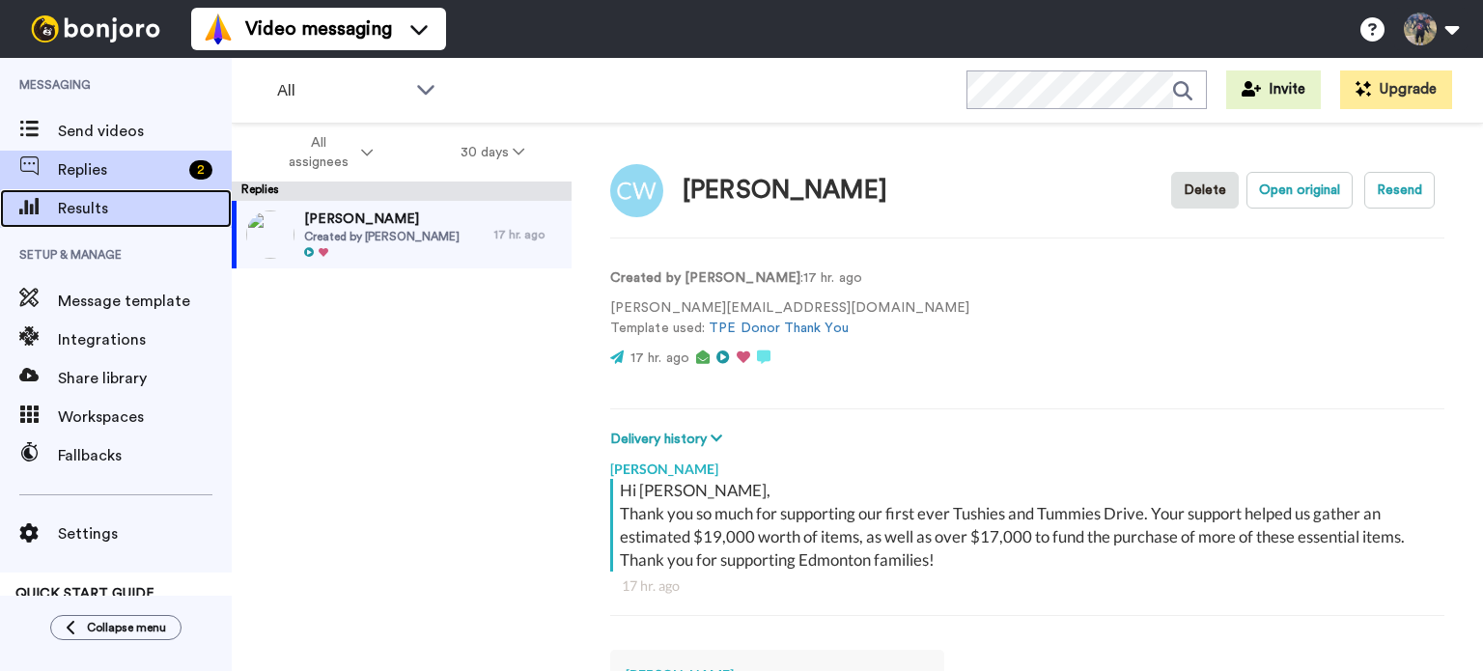
click at [122, 208] on span "Results" at bounding box center [145, 208] width 174 height 23
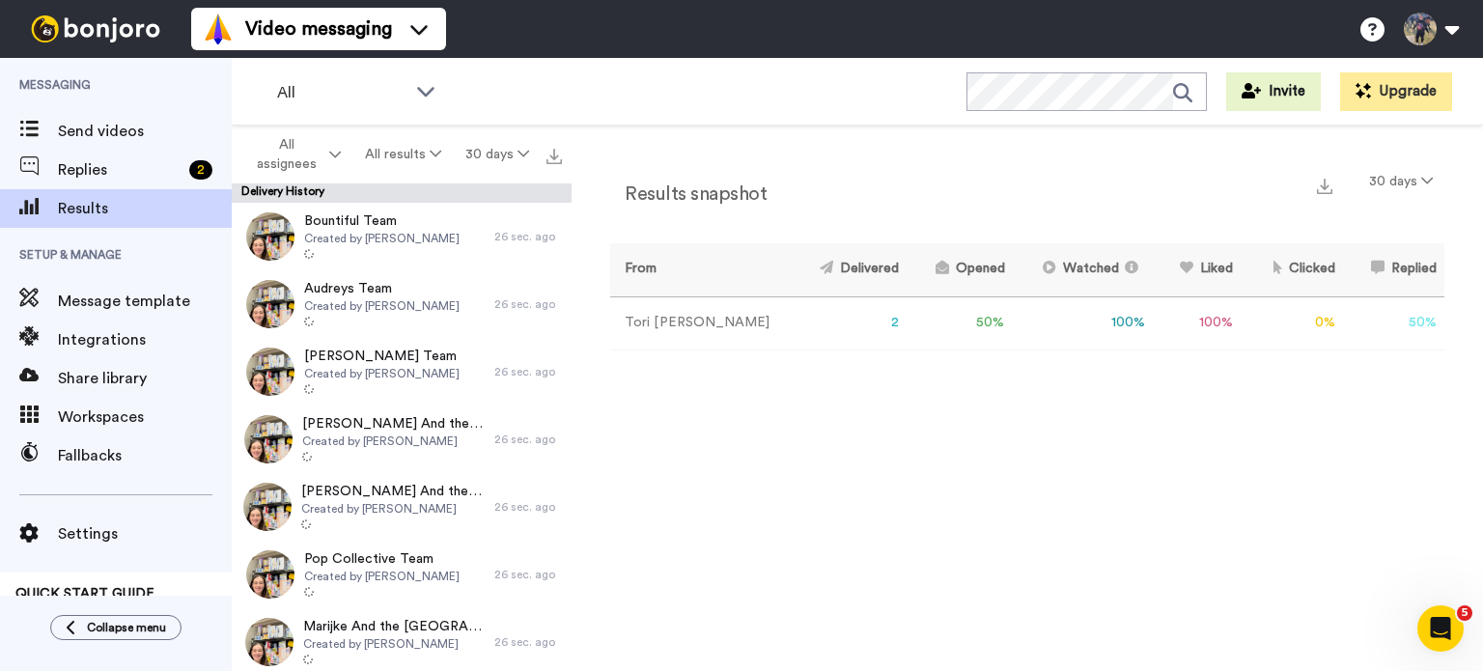
scroll to position [398, 0]
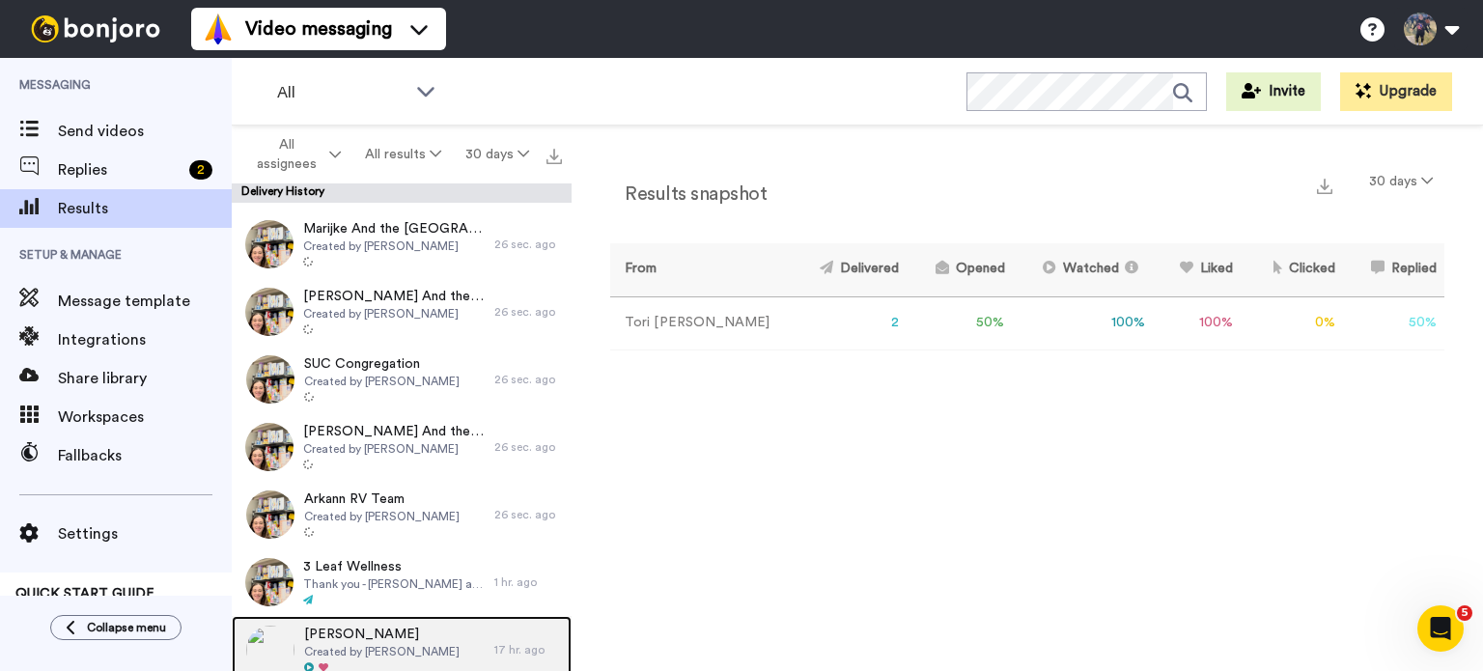
click at [430, 660] on div "[PERSON_NAME] Created by [PERSON_NAME]" at bounding box center [363, 650] width 263 height 68
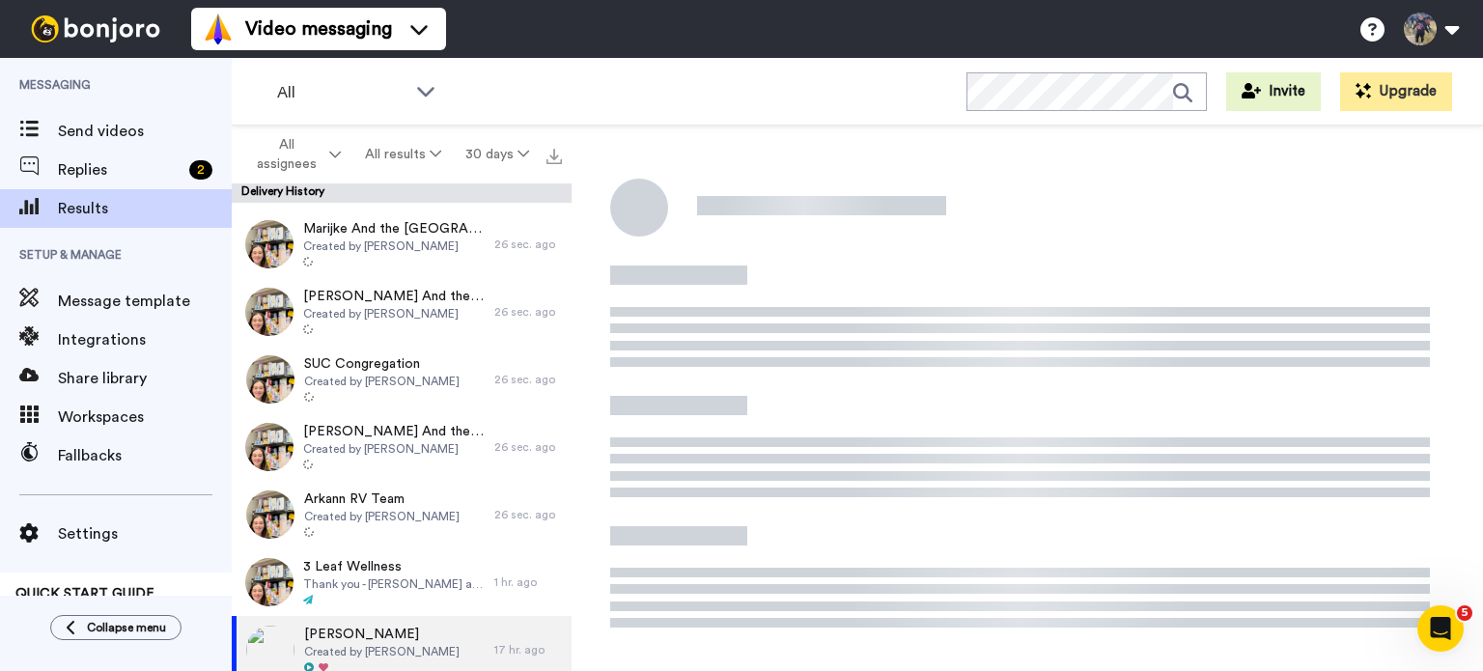
scroll to position [2, 0]
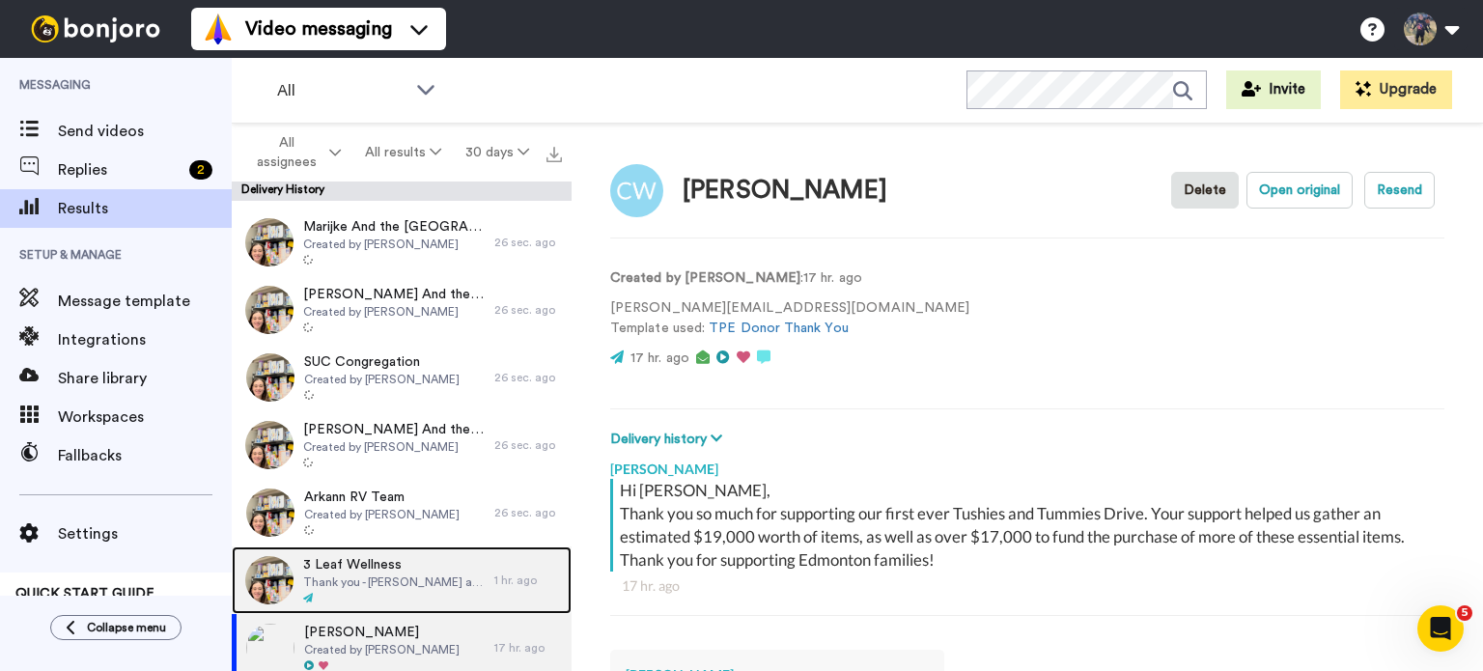
click at [340, 602] on div at bounding box center [394, 599] width 182 height 14
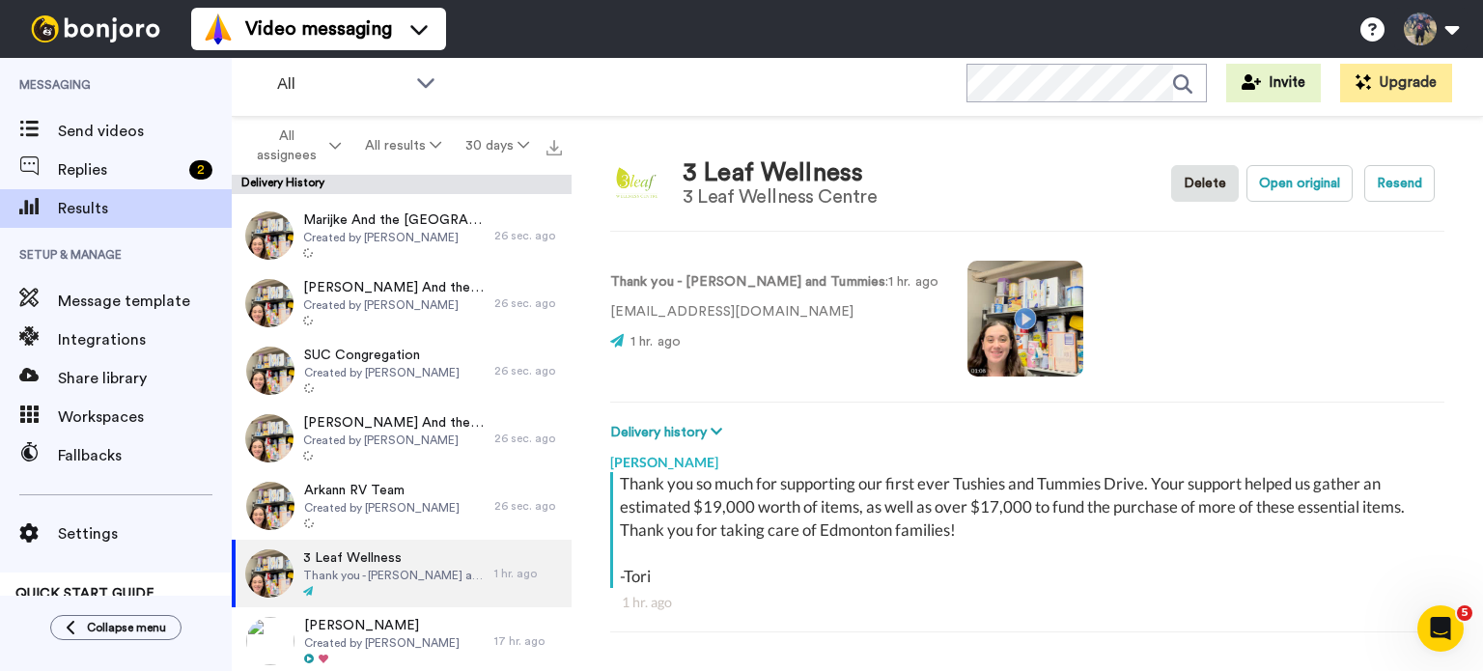
click at [1014, 521] on div "Thank you so much for supporting our first ever Tushies and Tummies Drive. Your…" at bounding box center [1030, 530] width 820 height 116
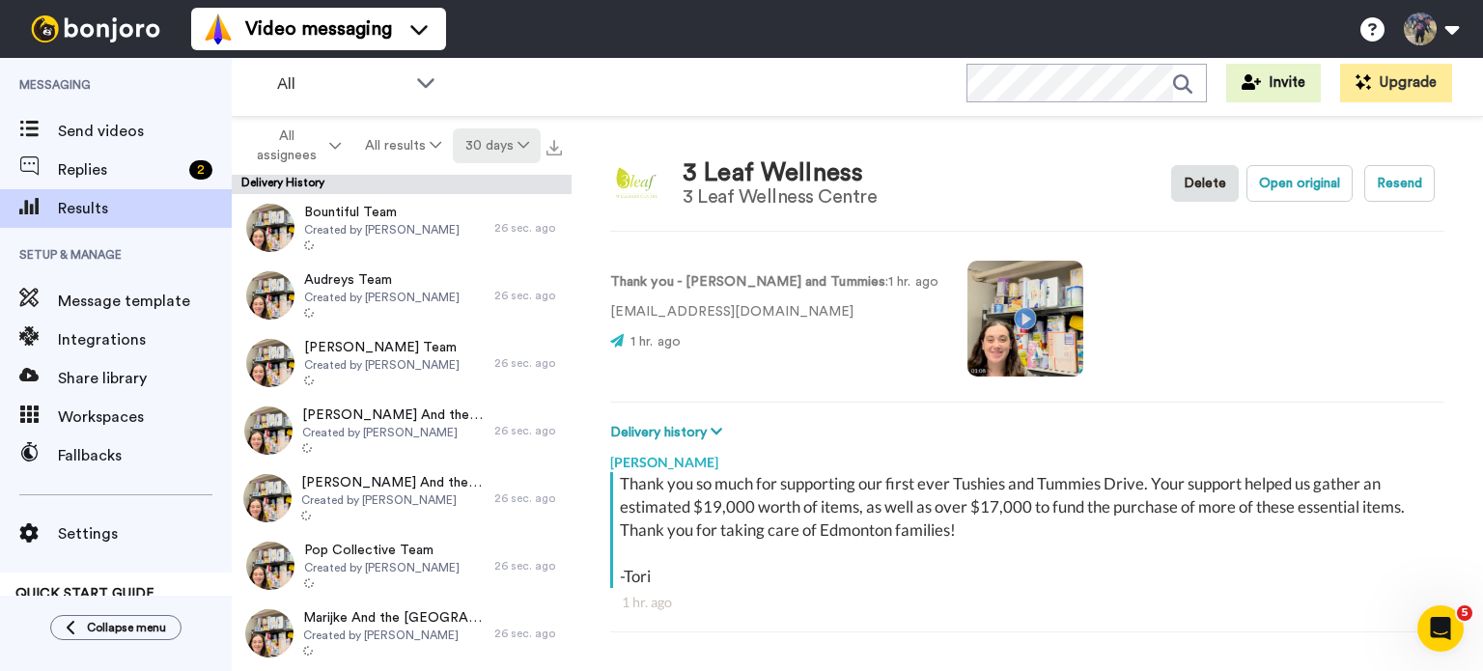
click at [473, 155] on button "30 days" at bounding box center [497, 145] width 88 height 35
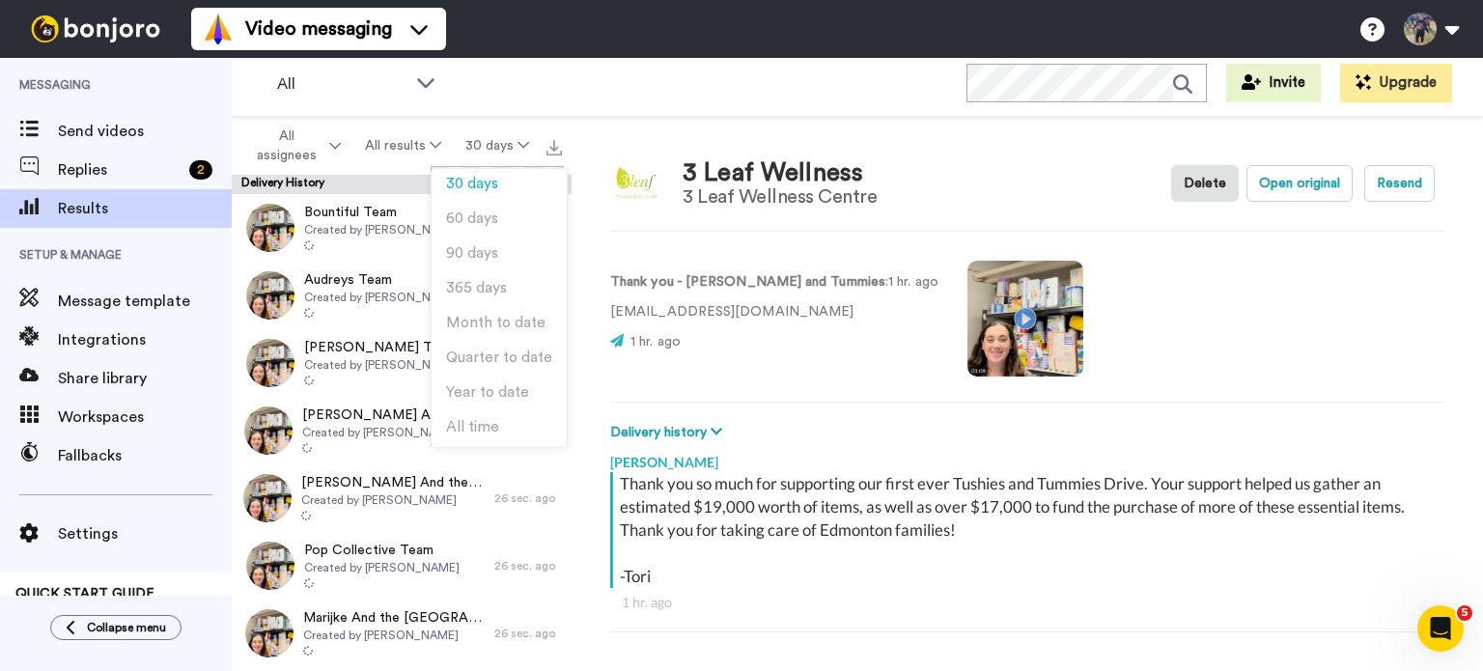
click at [605, 133] on div "3 Leaf Wellness 3 Leaf Wellness Centre Delete Open original Resend Thank you - …" at bounding box center [1028, 394] width 912 height 555
drag, startPoint x: 1070, startPoint y: 221, endPoint x: 780, endPoint y: 486, distance: 392.4
click at [780, 486] on div "Thank you so much for supporting our first ever Tushies and Tummies Drive. Your…" at bounding box center [1030, 530] width 820 height 116
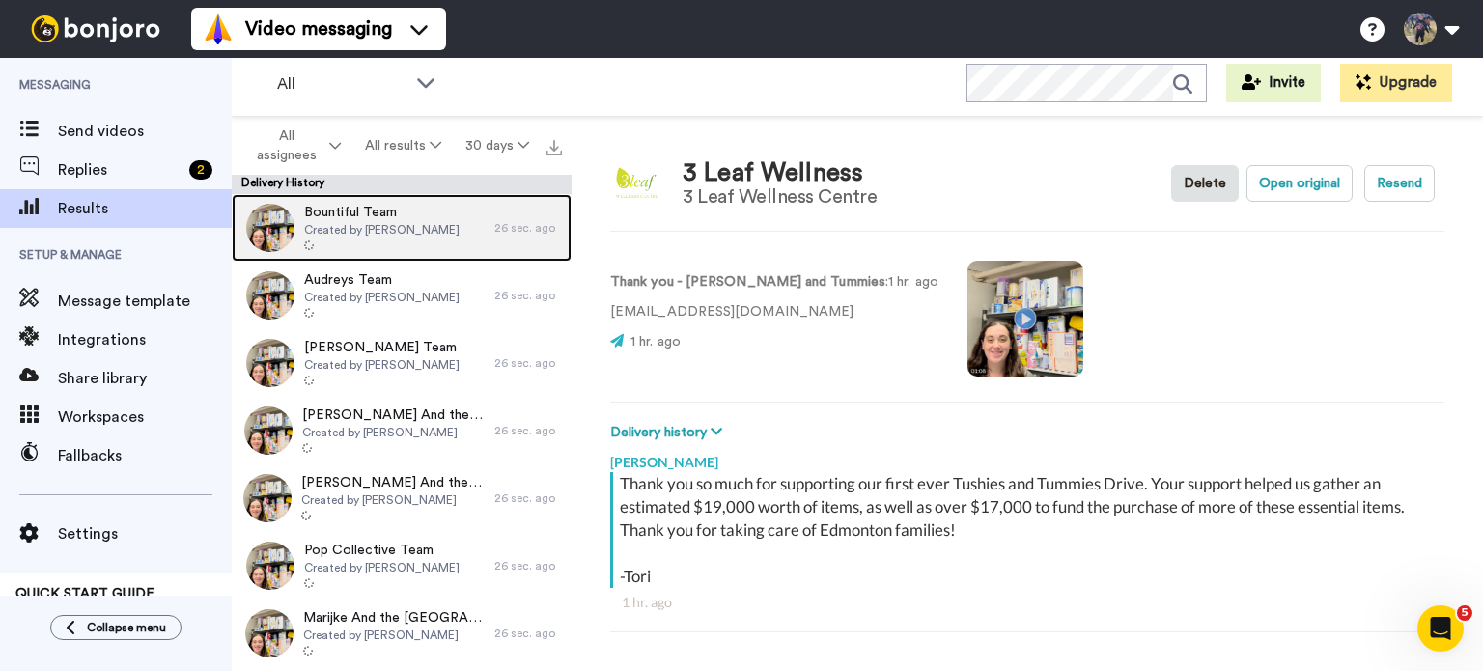
click at [448, 239] on div "Bountiful Team Created by Tori Weir" at bounding box center [363, 228] width 263 height 68
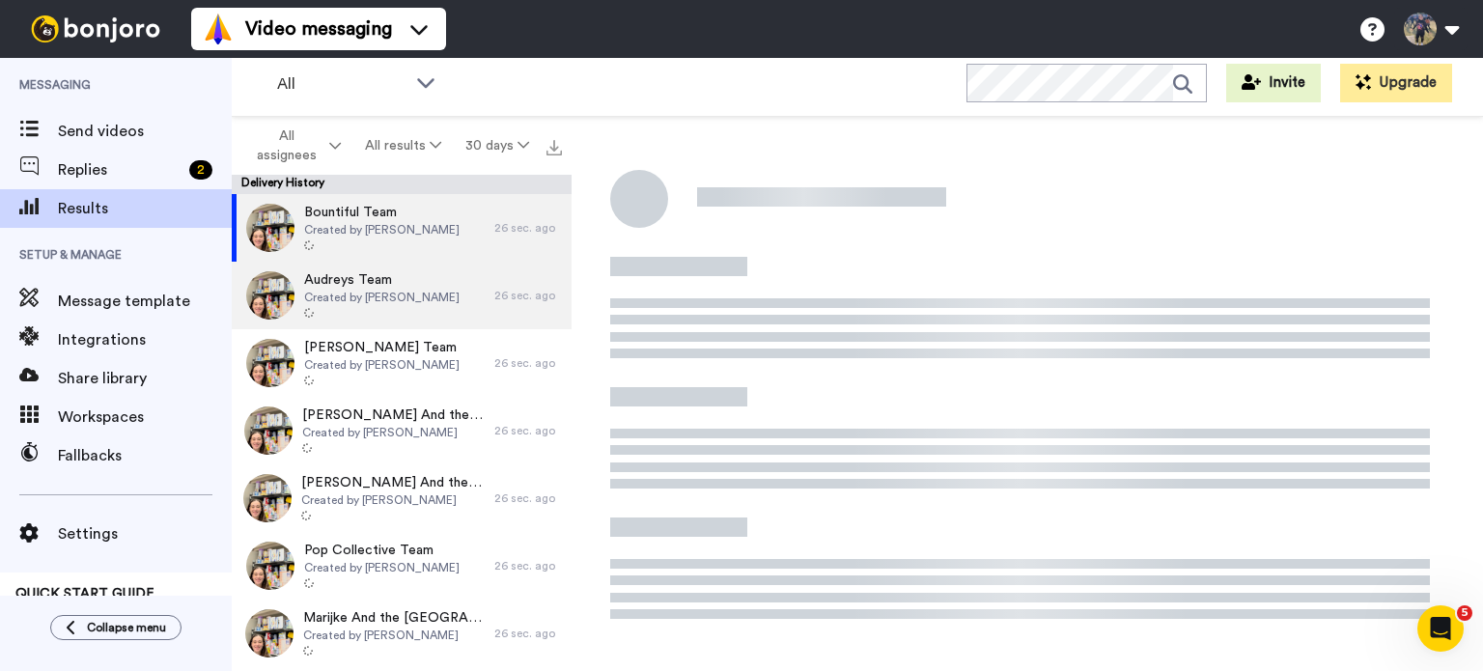
scroll to position [15, 0]
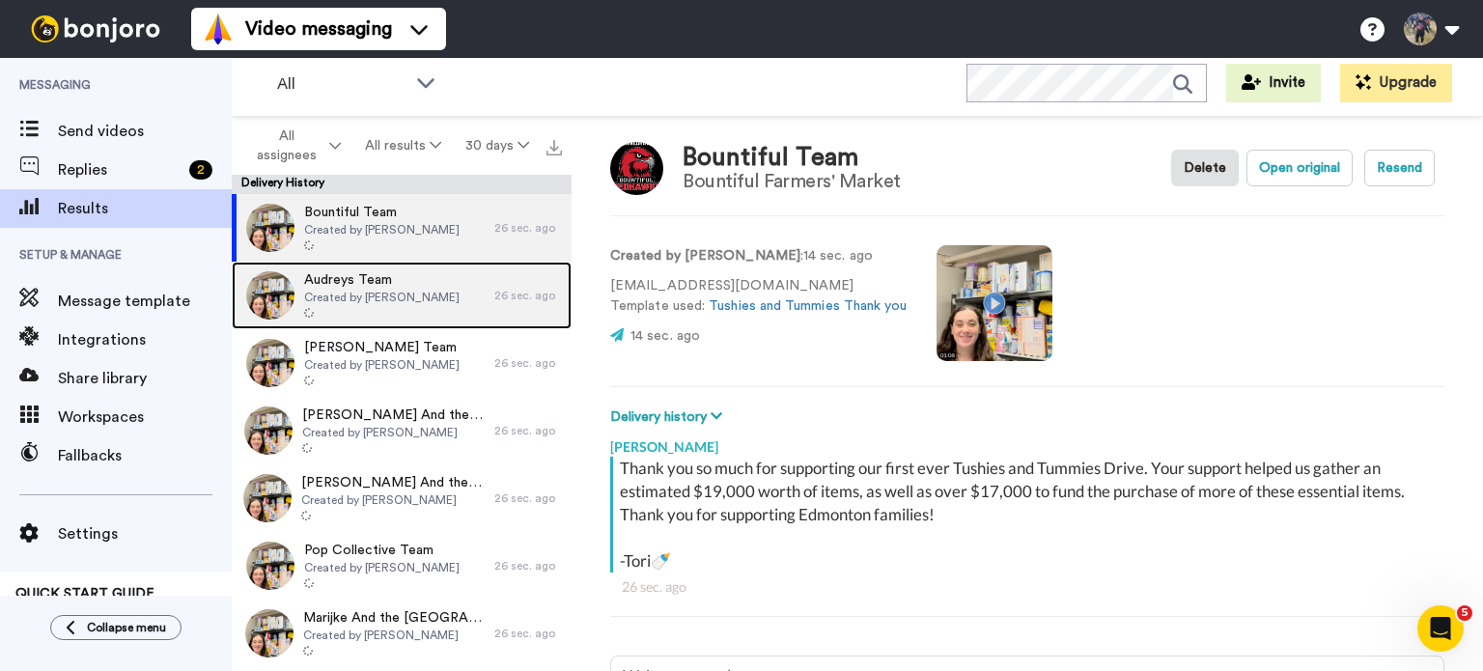
click at [400, 290] on span "Created by Tori Weir" at bounding box center [381, 297] width 155 height 15
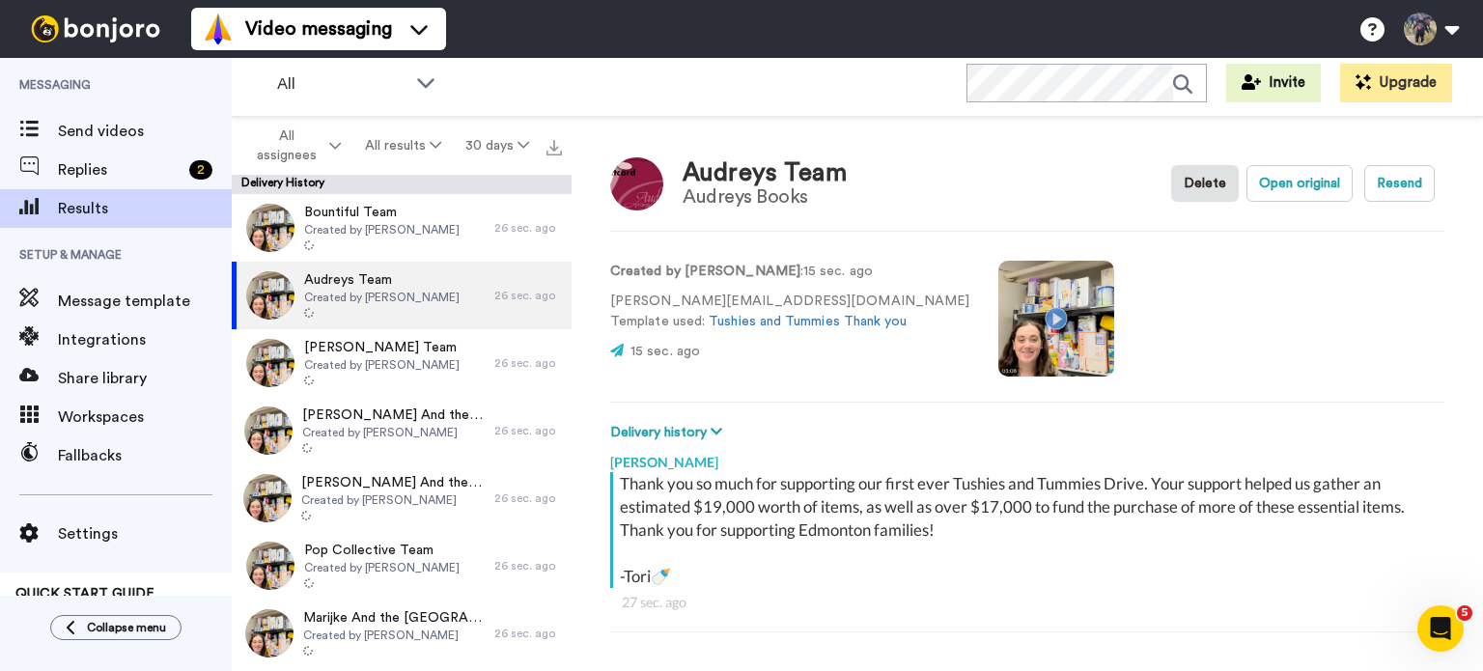
scroll to position [15, 0]
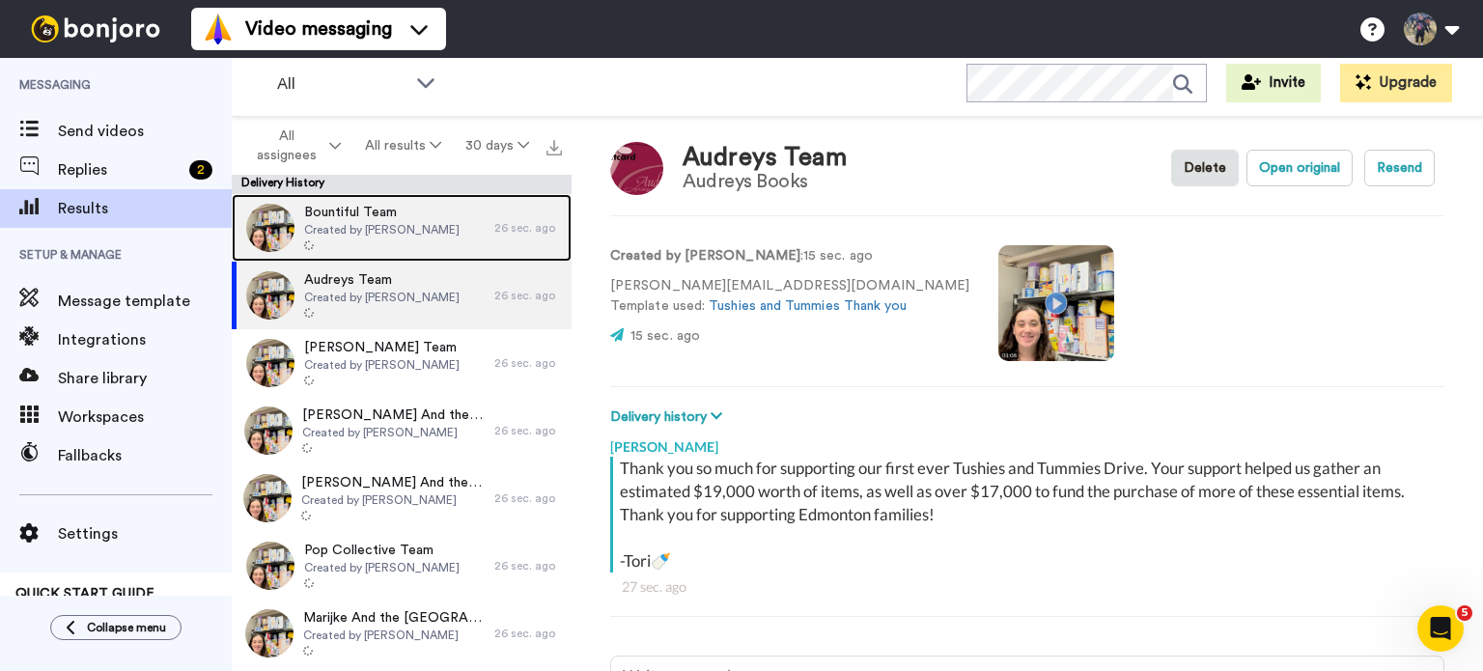
click at [373, 242] on div at bounding box center [381, 246] width 155 height 14
type textarea "x"
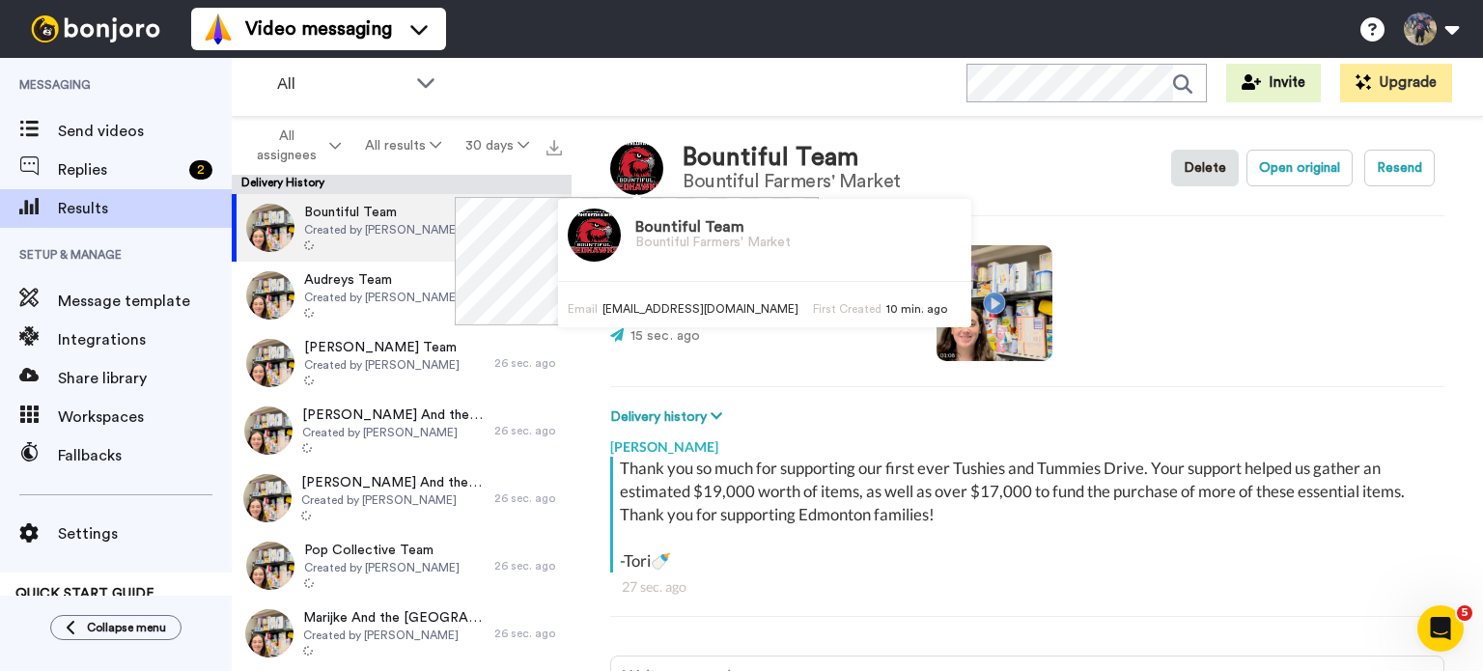
click at [624, 155] on img at bounding box center [636, 168] width 53 height 53
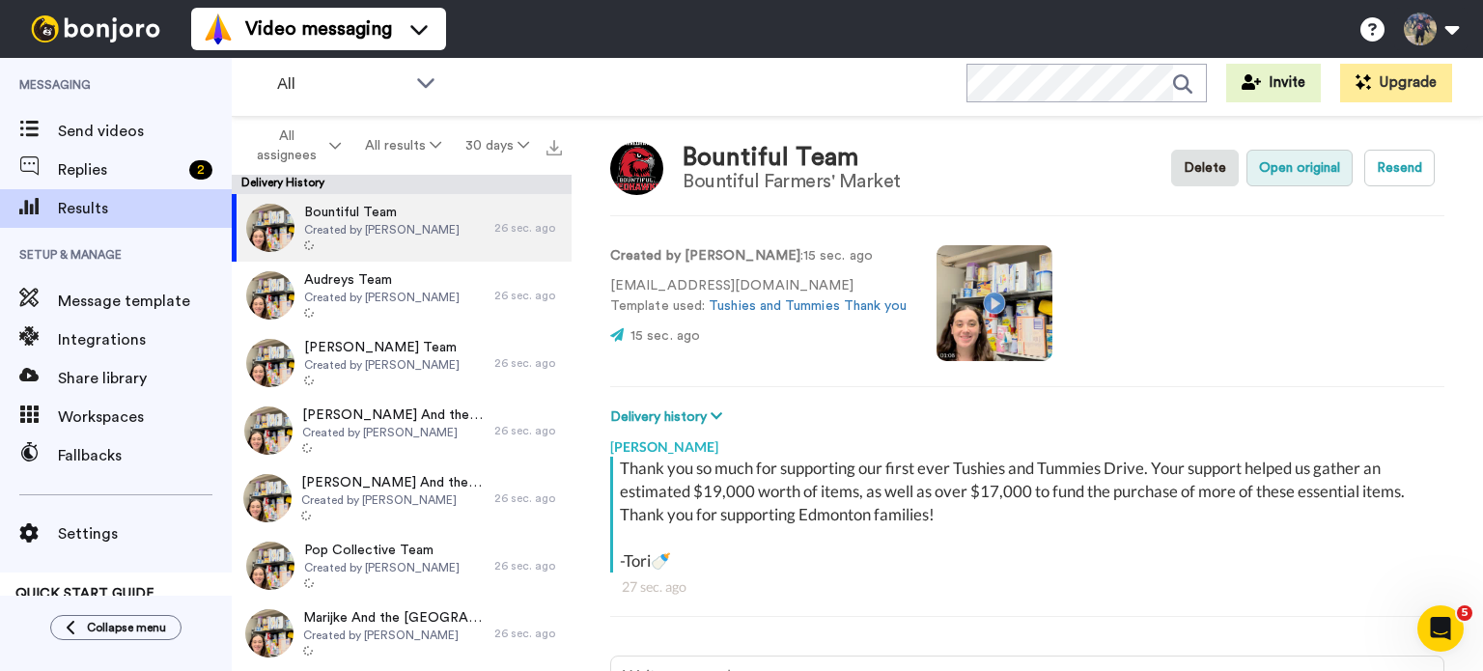
click at [1323, 156] on button "Open original" at bounding box center [1300, 168] width 106 height 37
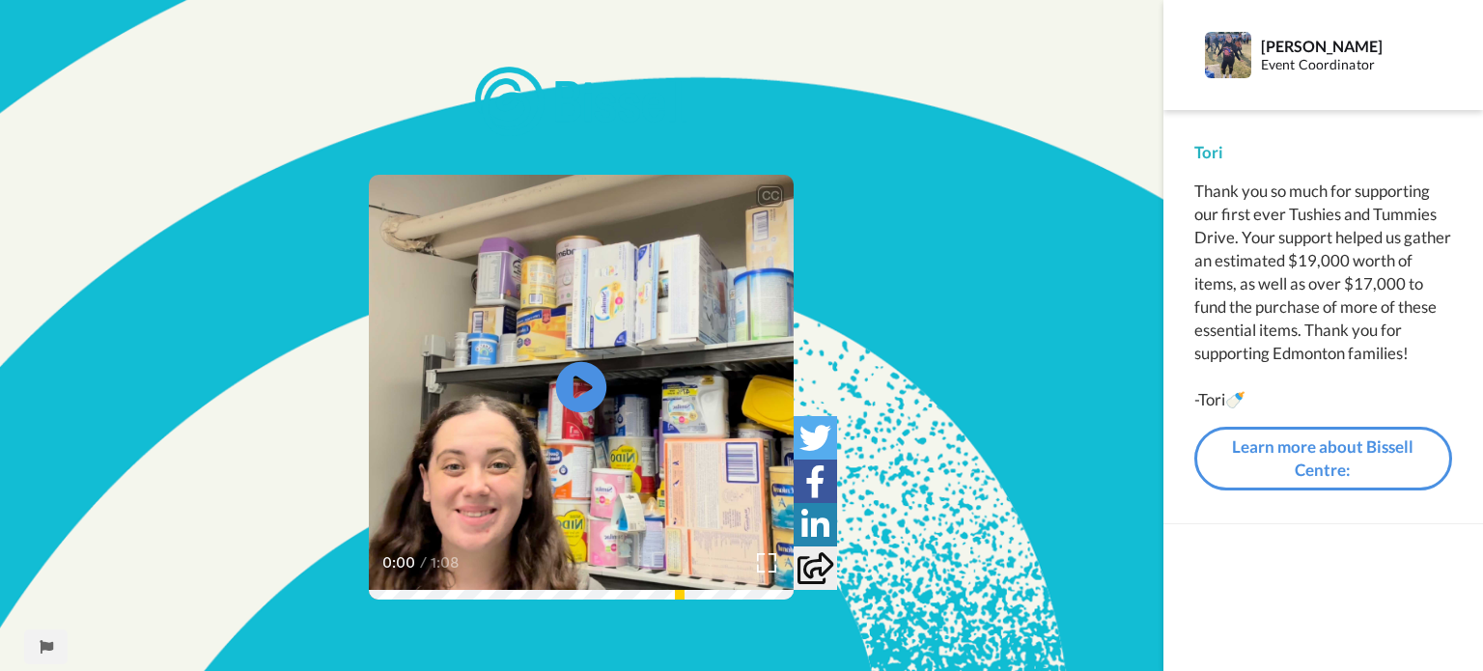
click at [568, 404] on icon at bounding box center [581, 387] width 51 height 51
click at [446, 412] on video at bounding box center [581, 387] width 425 height 425
